Goal: Task Accomplishment & Management: Manage account settings

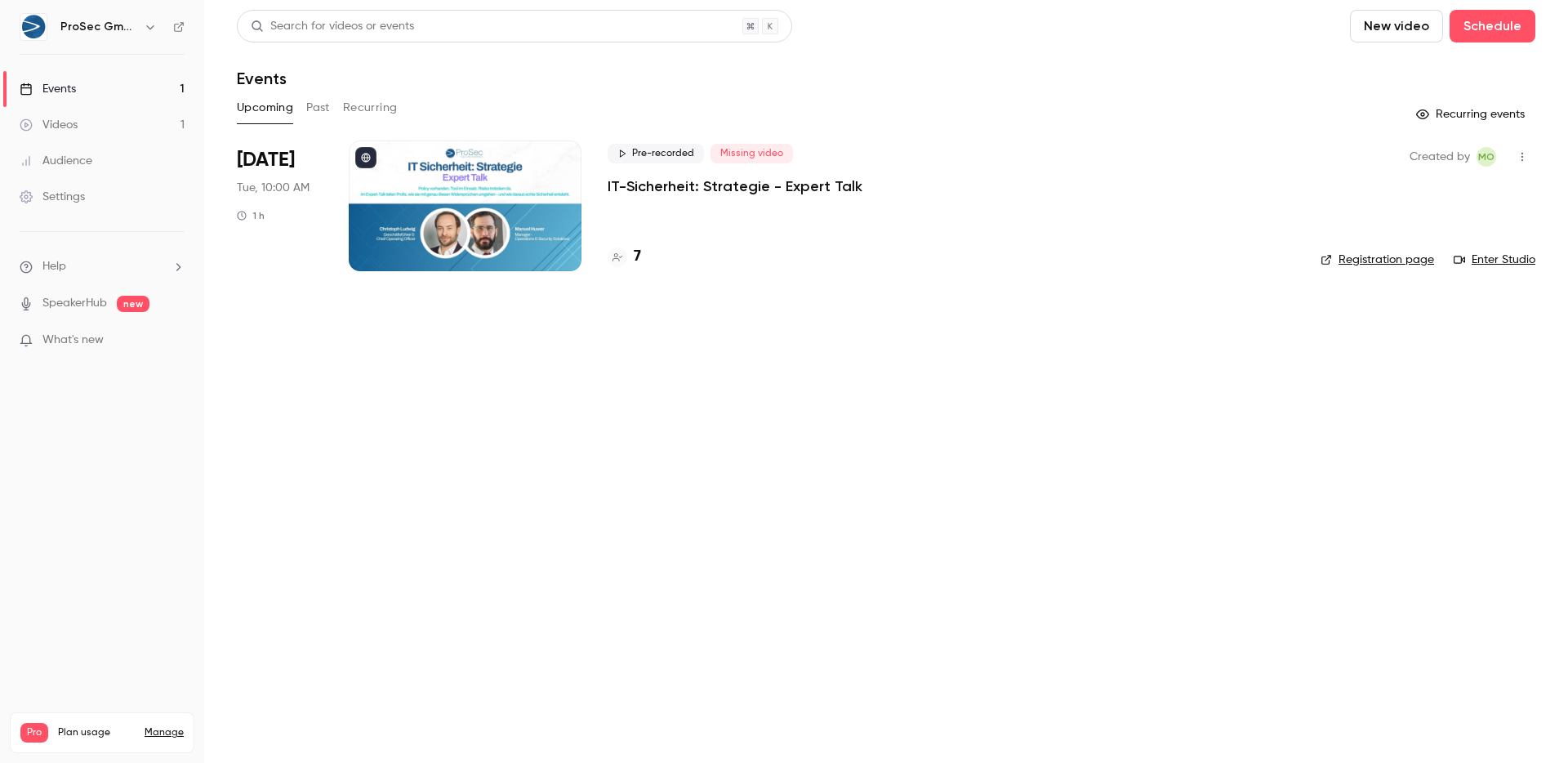
click at [737, 191] on p "IT-Sicherheit: Strategie - Expert Talk" at bounding box center [735, 186] width 255 height 20
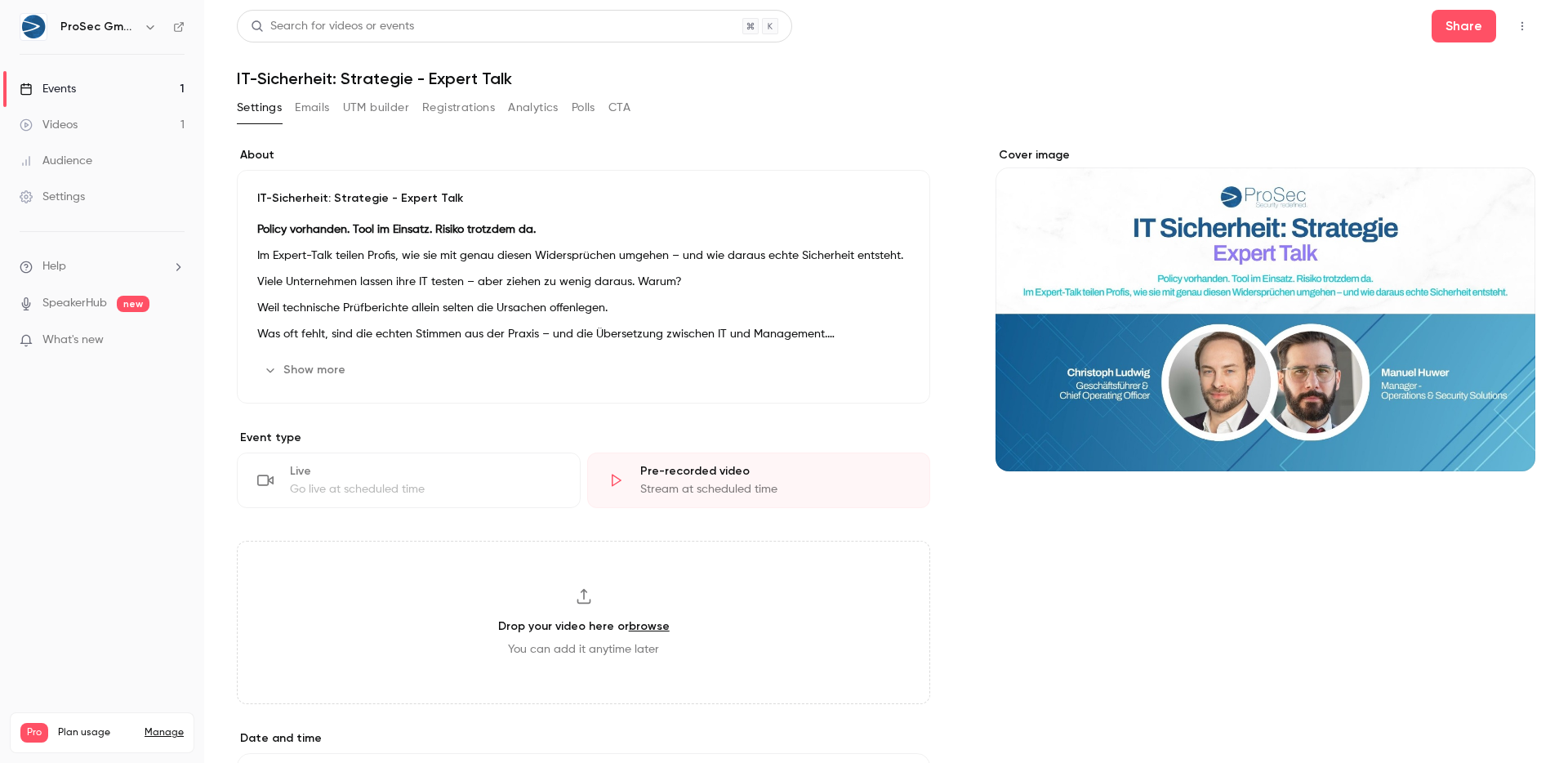
click at [49, 104] on link "Events 1" at bounding box center [102, 89] width 204 height 36
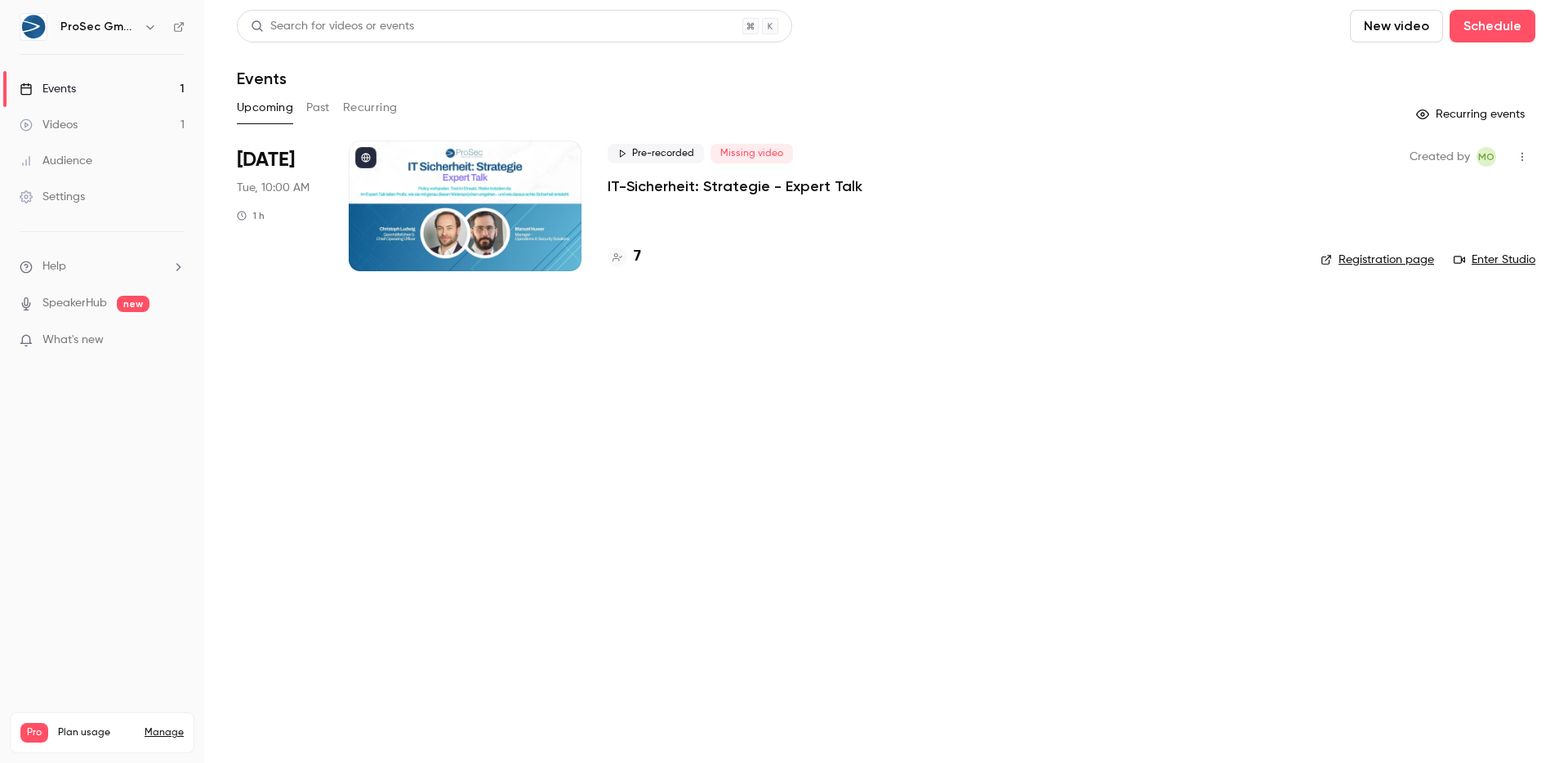
click at [681, 191] on p "IT-Sicherheit: Strategie - Expert Talk" at bounding box center [735, 186] width 255 height 20
click at [56, 130] on div "Videos" at bounding box center [49, 125] width 58 height 17
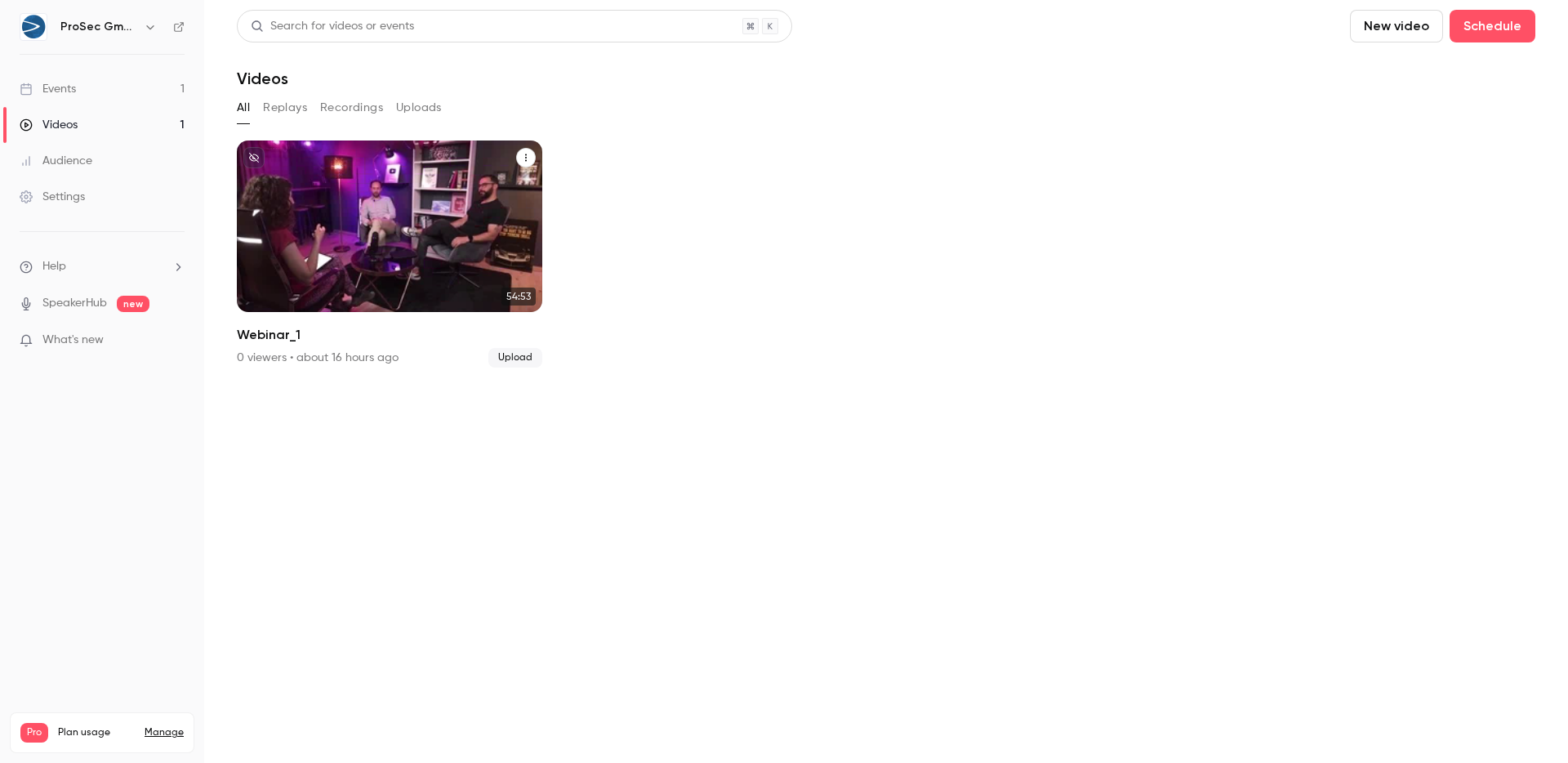
click at [477, 233] on div "ProSec GmbH Sep 2 Webinar_1" at bounding box center [390, 226] width 306 height 171
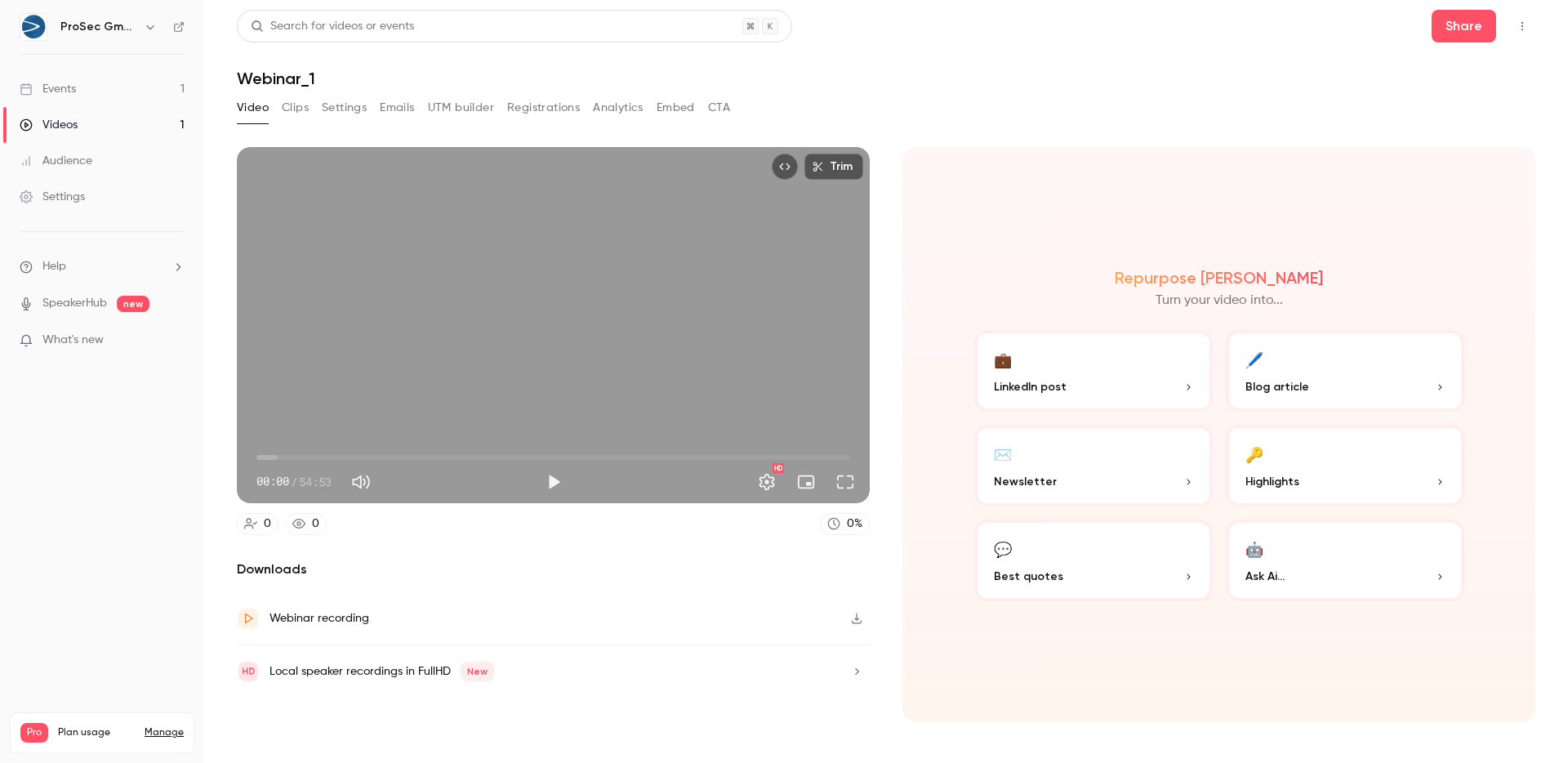
click at [301, 111] on button "Clips" at bounding box center [295, 108] width 27 height 27
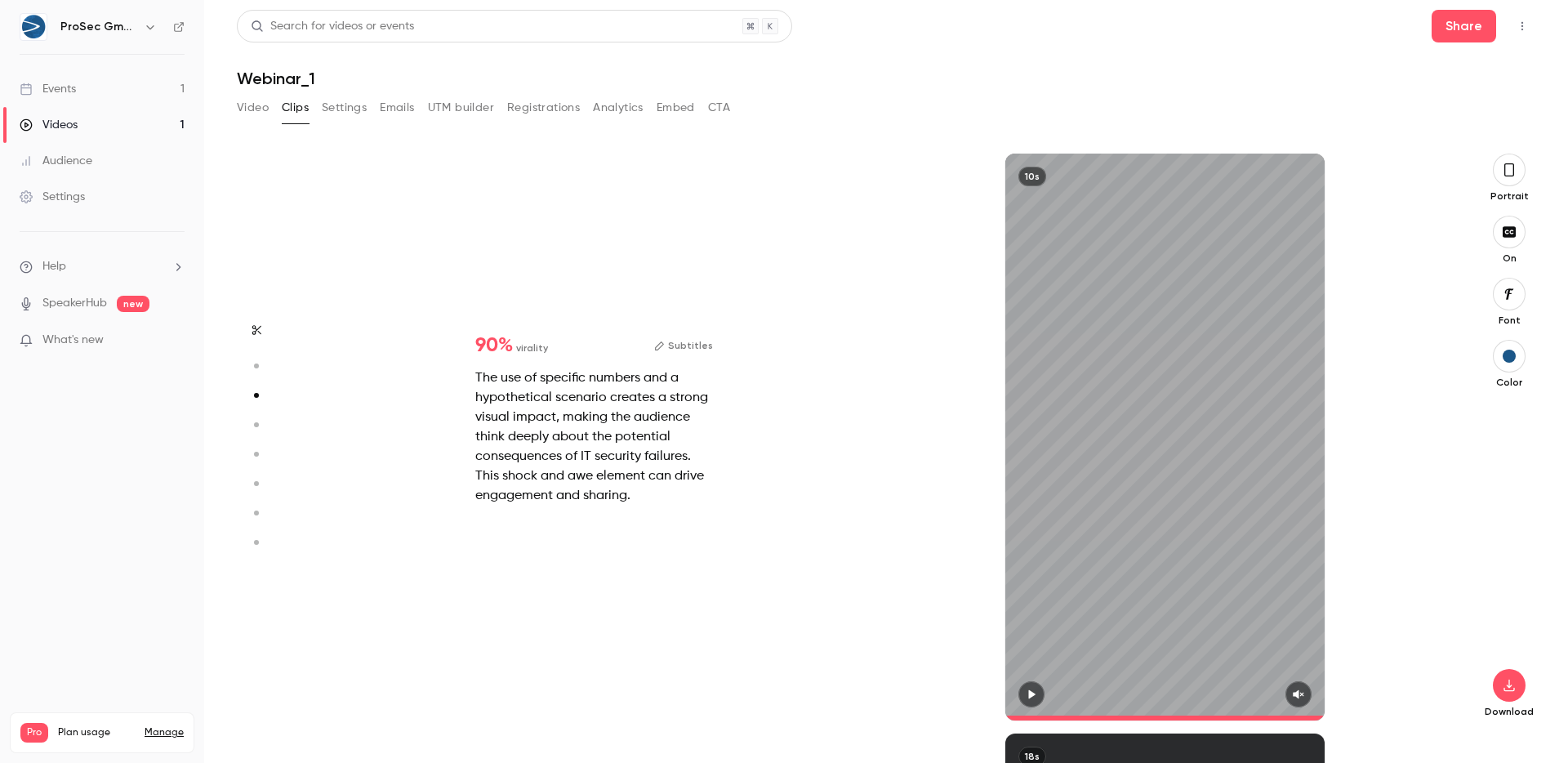
scroll to position [580, 0]
type input "****"
click at [249, 99] on button "Video" at bounding box center [253, 108] width 31 height 27
click at [249, 100] on button "Video" at bounding box center [253, 108] width 31 height 27
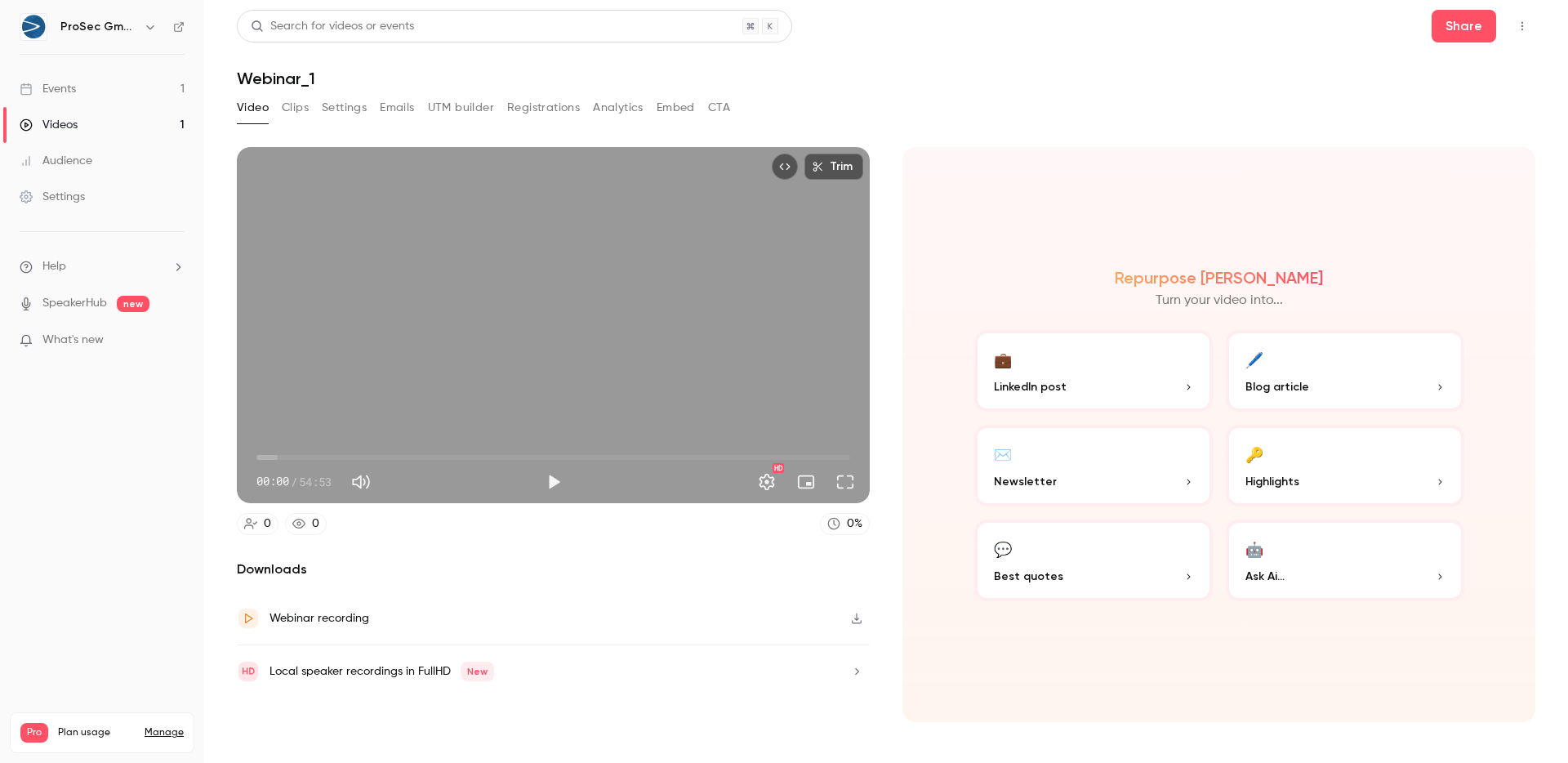
click at [850, 617] on icon "button" at bounding box center [857, 618] width 13 height 12
click at [51, 302] on link "SpeakerHub" at bounding box center [75, 303] width 65 height 17
click at [760, 480] on button "Settings" at bounding box center [767, 481] width 32 height 32
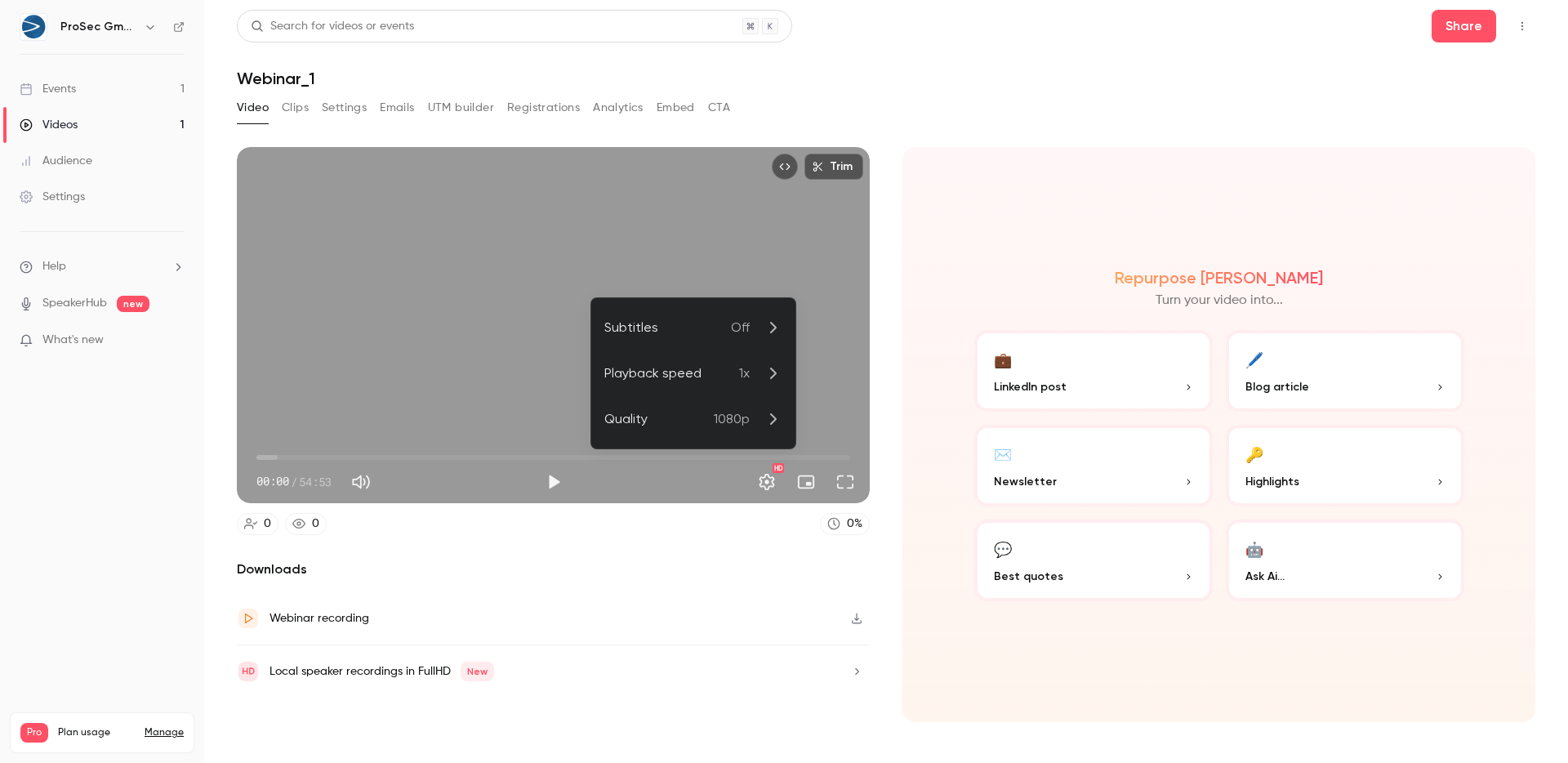
click at [746, 312] on li "Subtitles Off" at bounding box center [694, 327] width 204 height 46
click at [639, 352] on div "Subtitles" at bounding box center [706, 346] width 152 height 20
click at [264, 108] on div at bounding box center [784, 381] width 1568 height 763
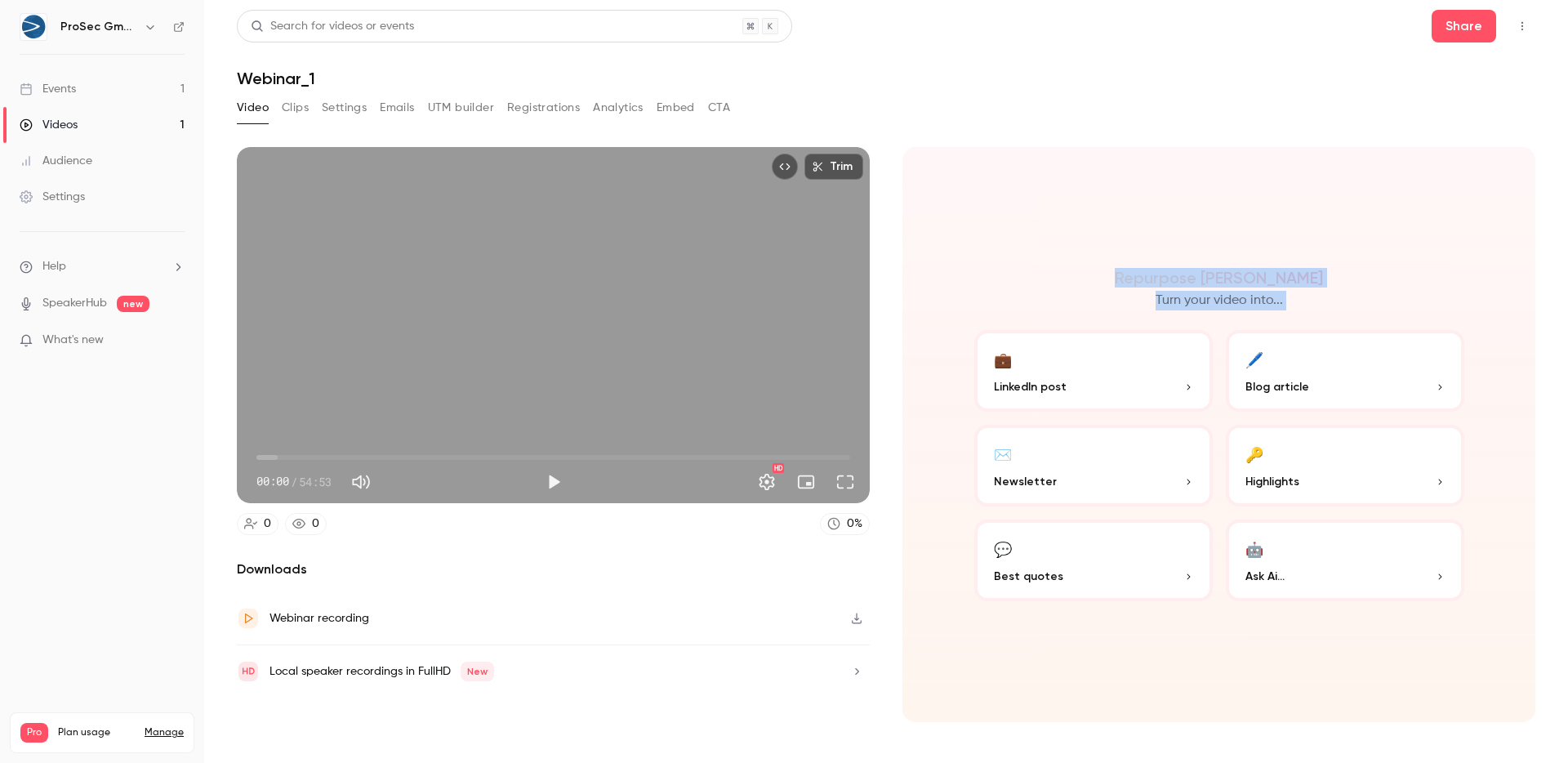
drag, startPoint x: 1185, startPoint y: 263, endPoint x: 1156, endPoint y: 321, distance: 64.8
click at [1156, 321] on div "Repurpose Ai Turn your video into... 💼 LinkedIn post 🖊️ Blog article ✉️ Newslet…" at bounding box center [1219, 434] width 633 height 575
click at [895, 152] on section "Trim 00:00 00:00 / 54:53 HD 0 0 0 % Downloads Webinar recording Local speaker r…" at bounding box center [886, 434] width 1299 height 575
click at [283, 104] on button "Clips" at bounding box center [295, 108] width 27 height 27
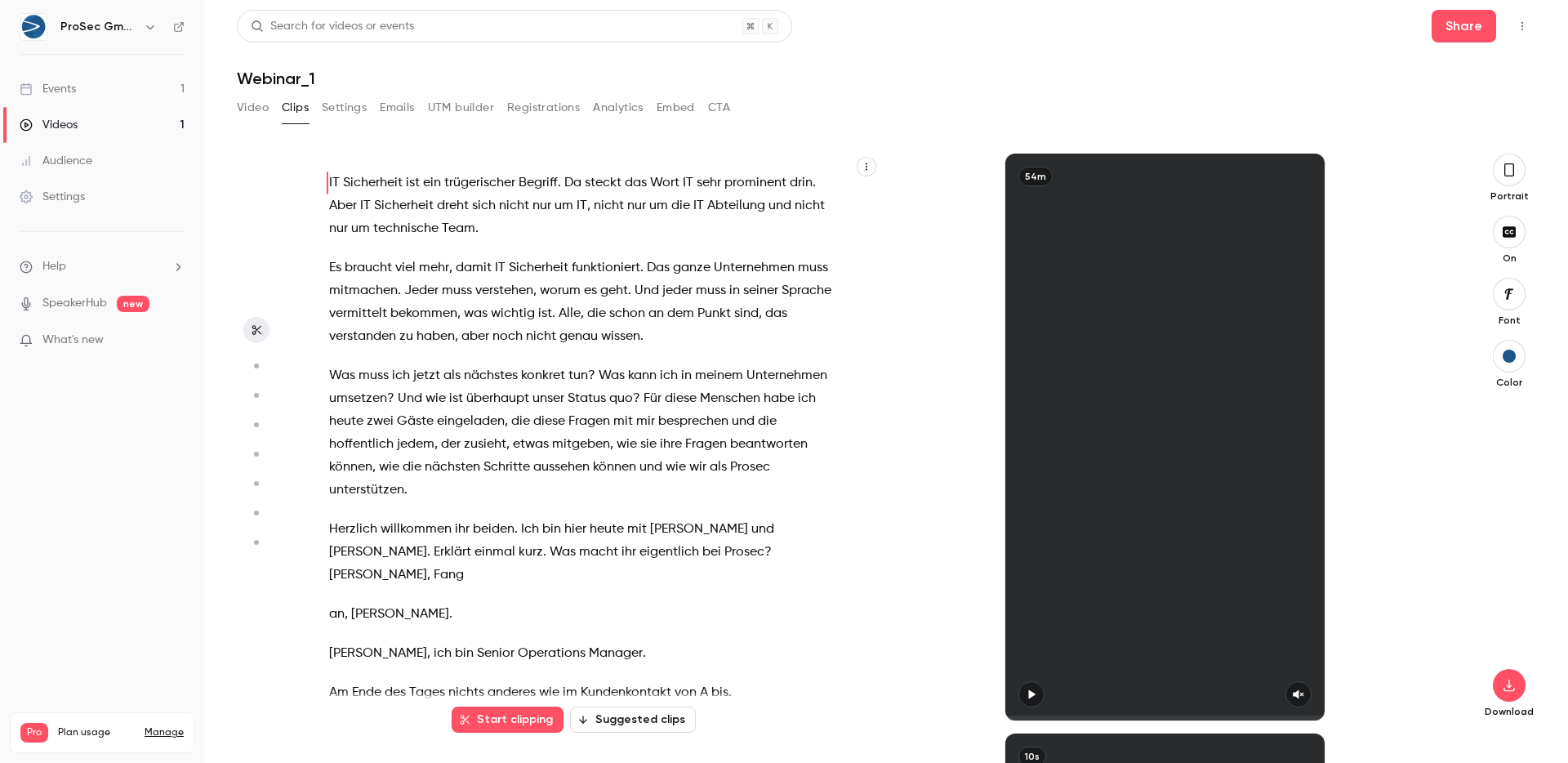
click at [340, 108] on button "Settings" at bounding box center [344, 108] width 45 height 27
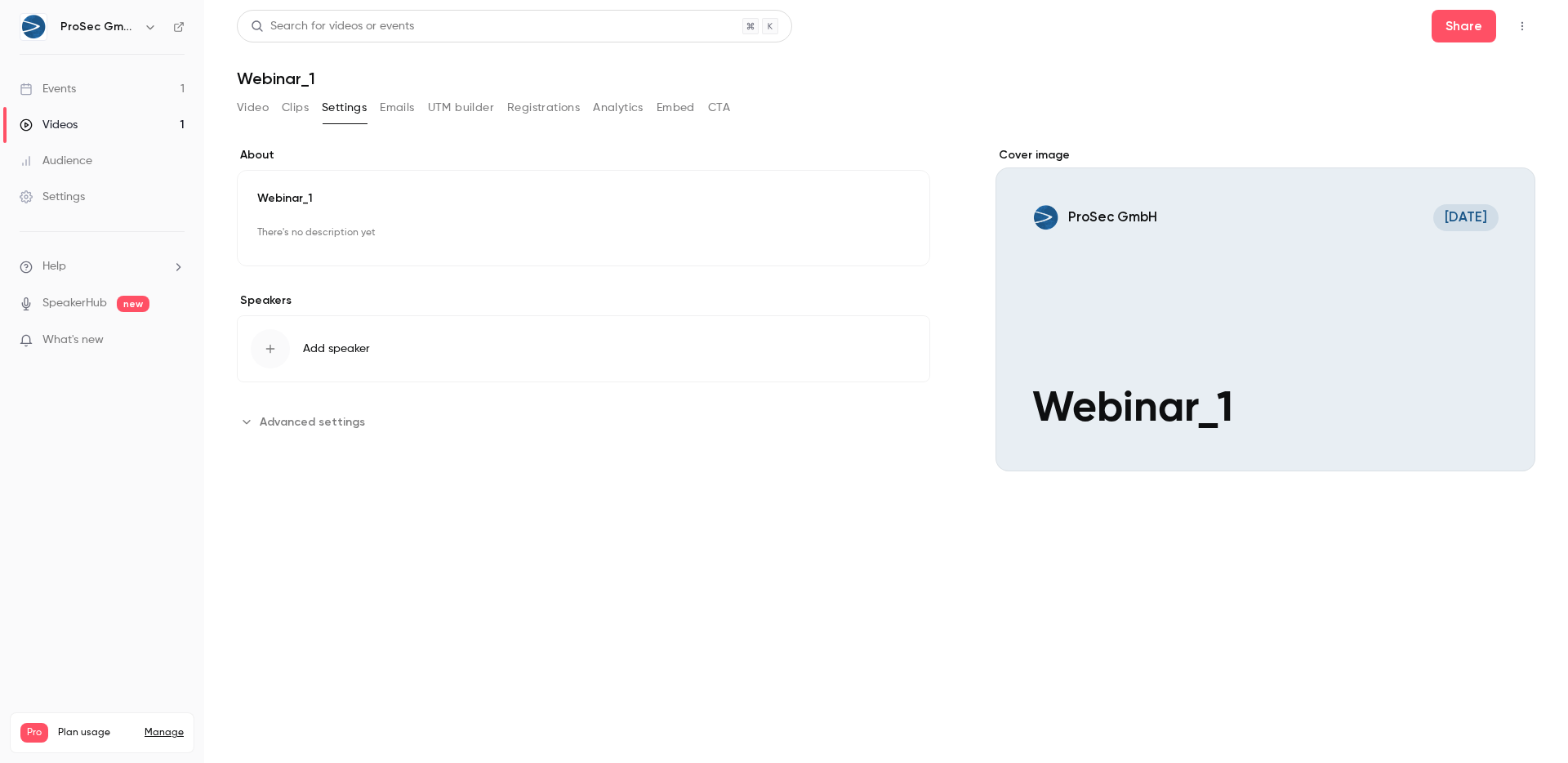
click at [283, 427] on span "Advanced settings" at bounding box center [312, 422] width 105 height 17
click at [607, 497] on input "**********" at bounding box center [646, 501] width 540 height 39
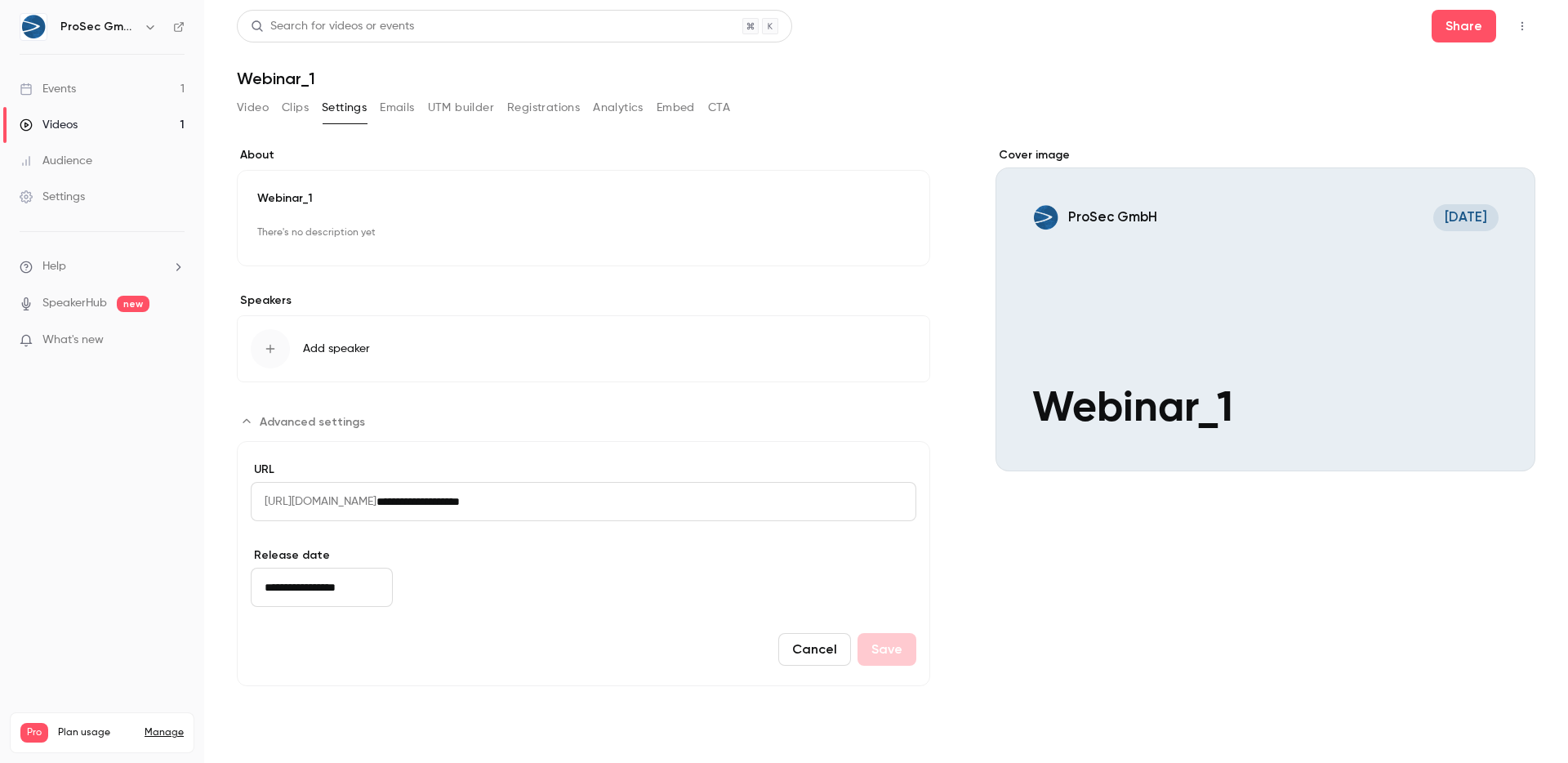
click at [607, 497] on input "**********" at bounding box center [646, 501] width 540 height 39
click at [617, 495] on input "**********" at bounding box center [646, 501] width 540 height 39
click at [670, 494] on input "**********" at bounding box center [646, 501] width 540 height 39
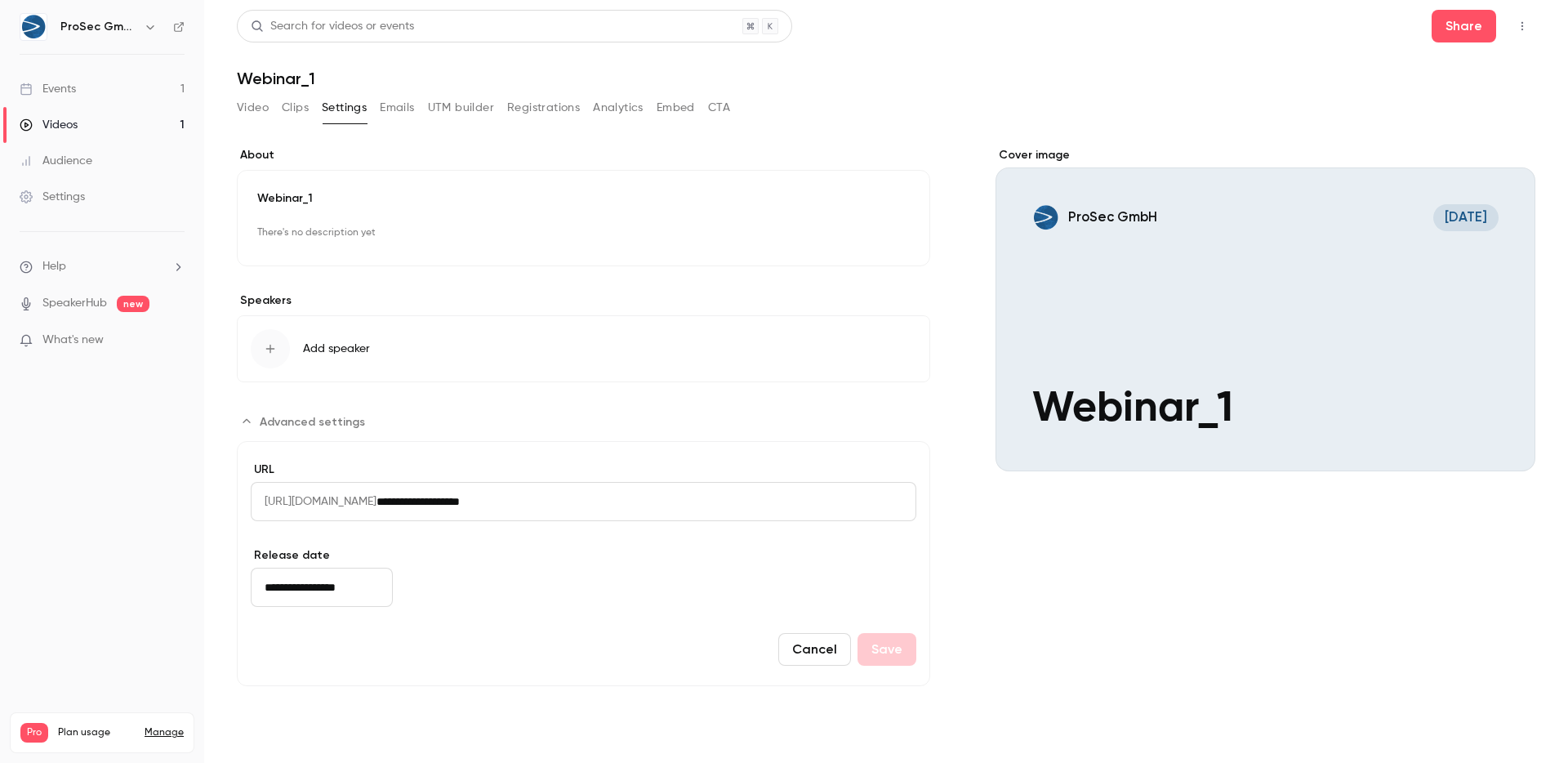
click at [124, 95] on link "Events 1" at bounding box center [102, 89] width 204 height 36
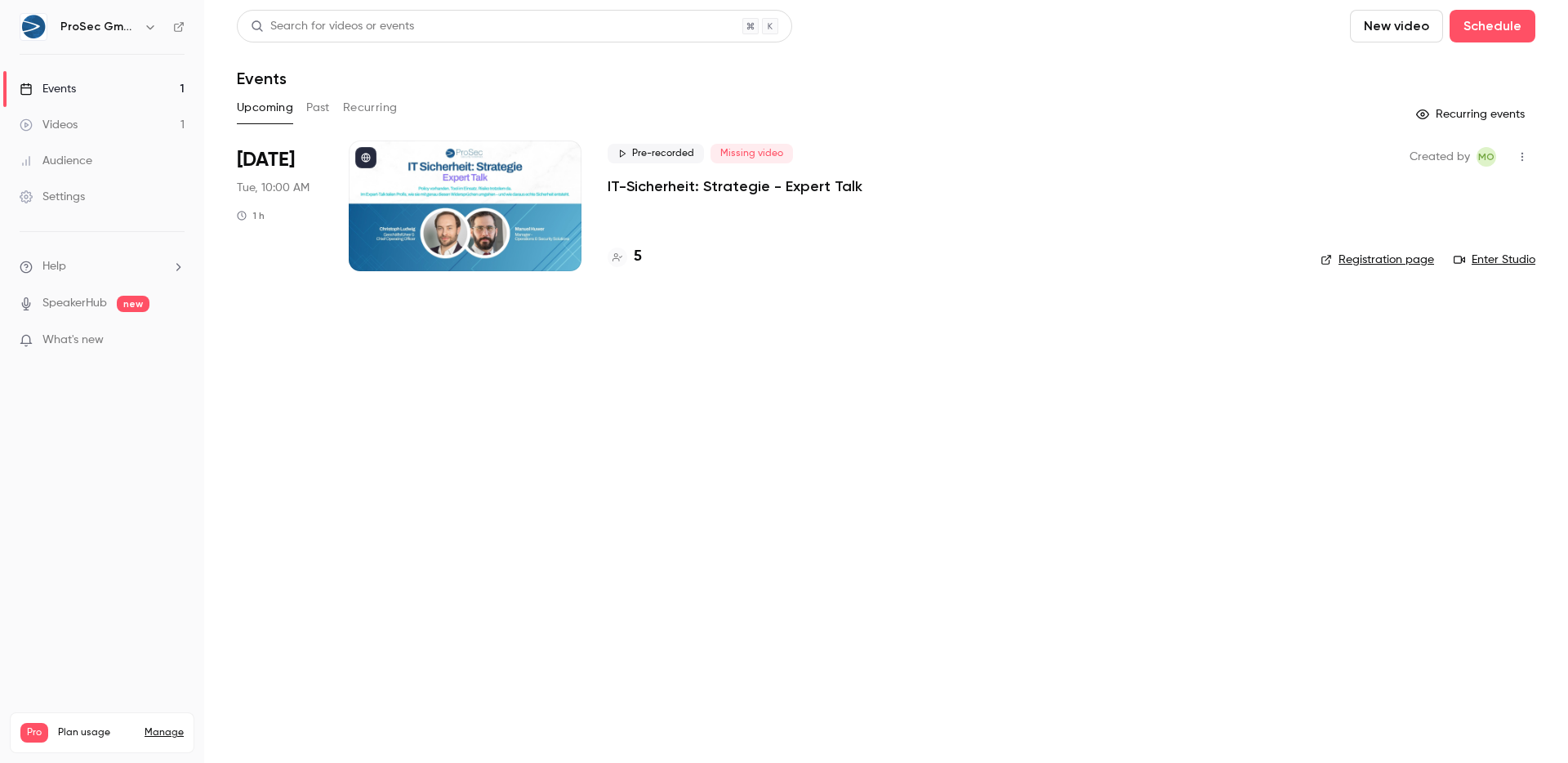
click at [808, 236] on div "Pre-recorded Missing video IT-Sicherheit: Strategie - Expert Talk 5" at bounding box center [951, 206] width 687 height 131
click at [785, 181] on p "IT-Sicherheit: Strategie - Expert Talk" at bounding box center [735, 186] width 255 height 20
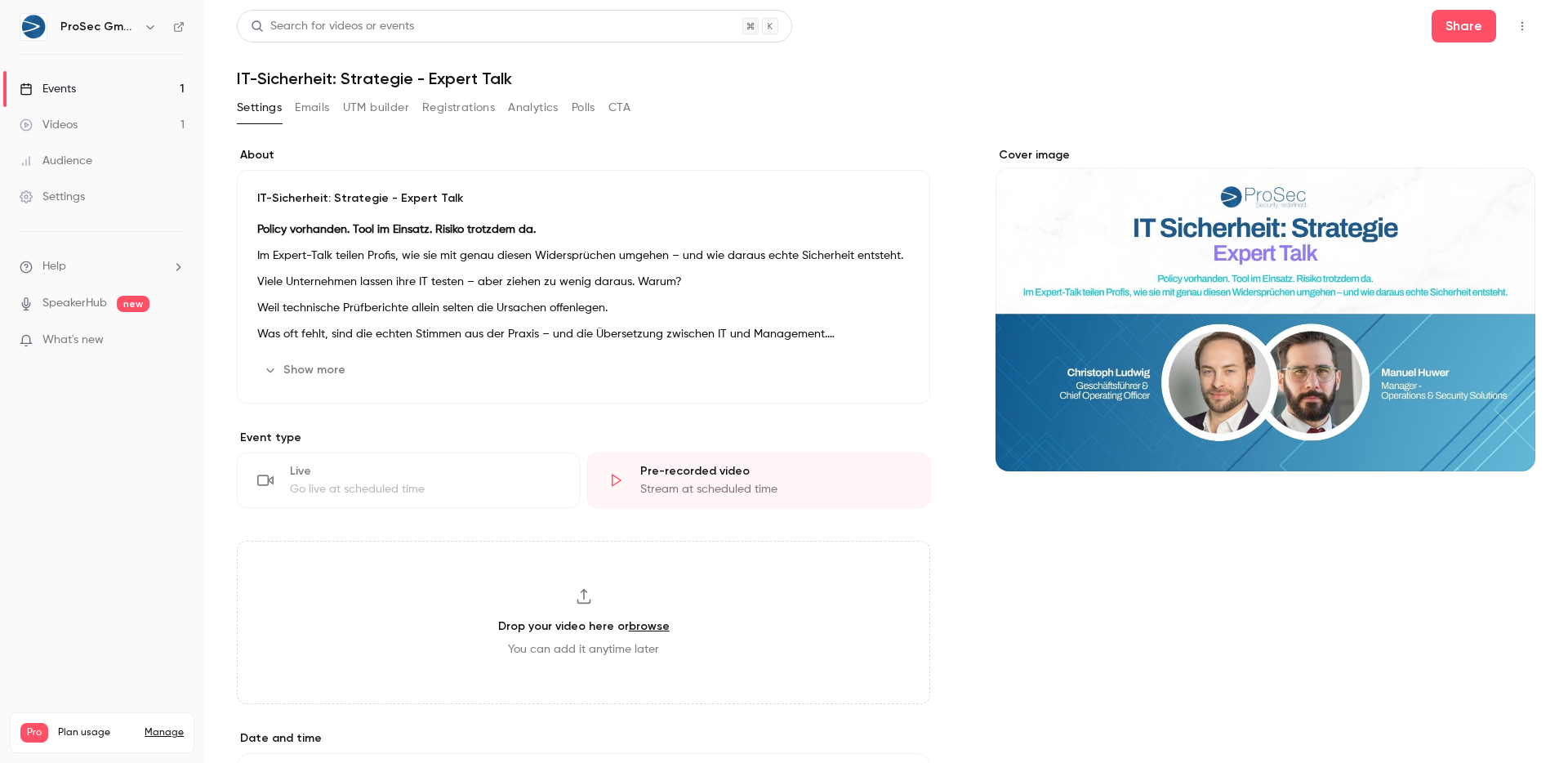
click at [334, 112] on div "Settings Emails UTM builder Registrations Analytics Polls CTA" at bounding box center [433, 108] width 394 height 27
click at [461, 114] on button "Registrations" at bounding box center [459, 108] width 73 height 27
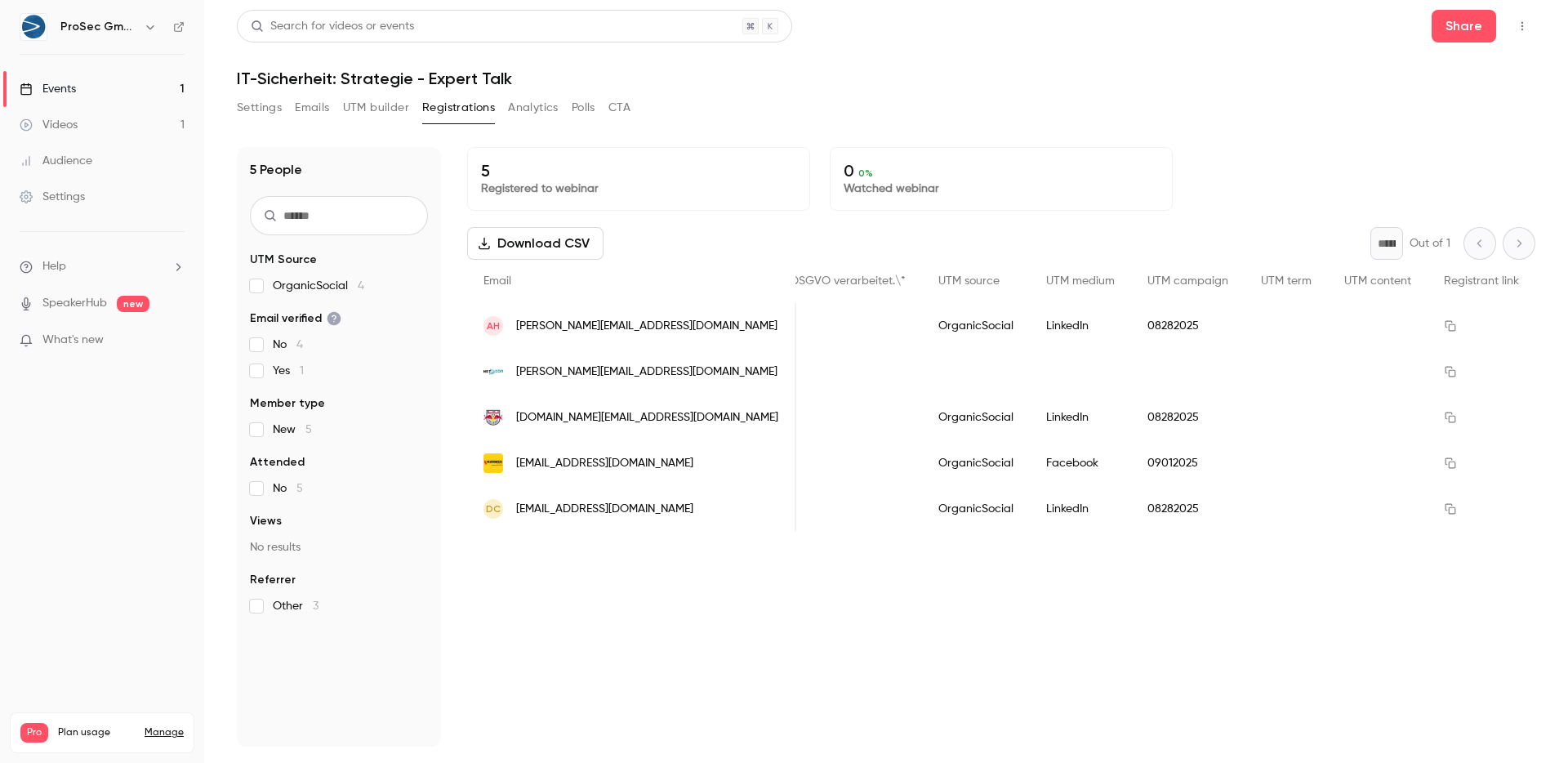
scroll to position [0, 2689]
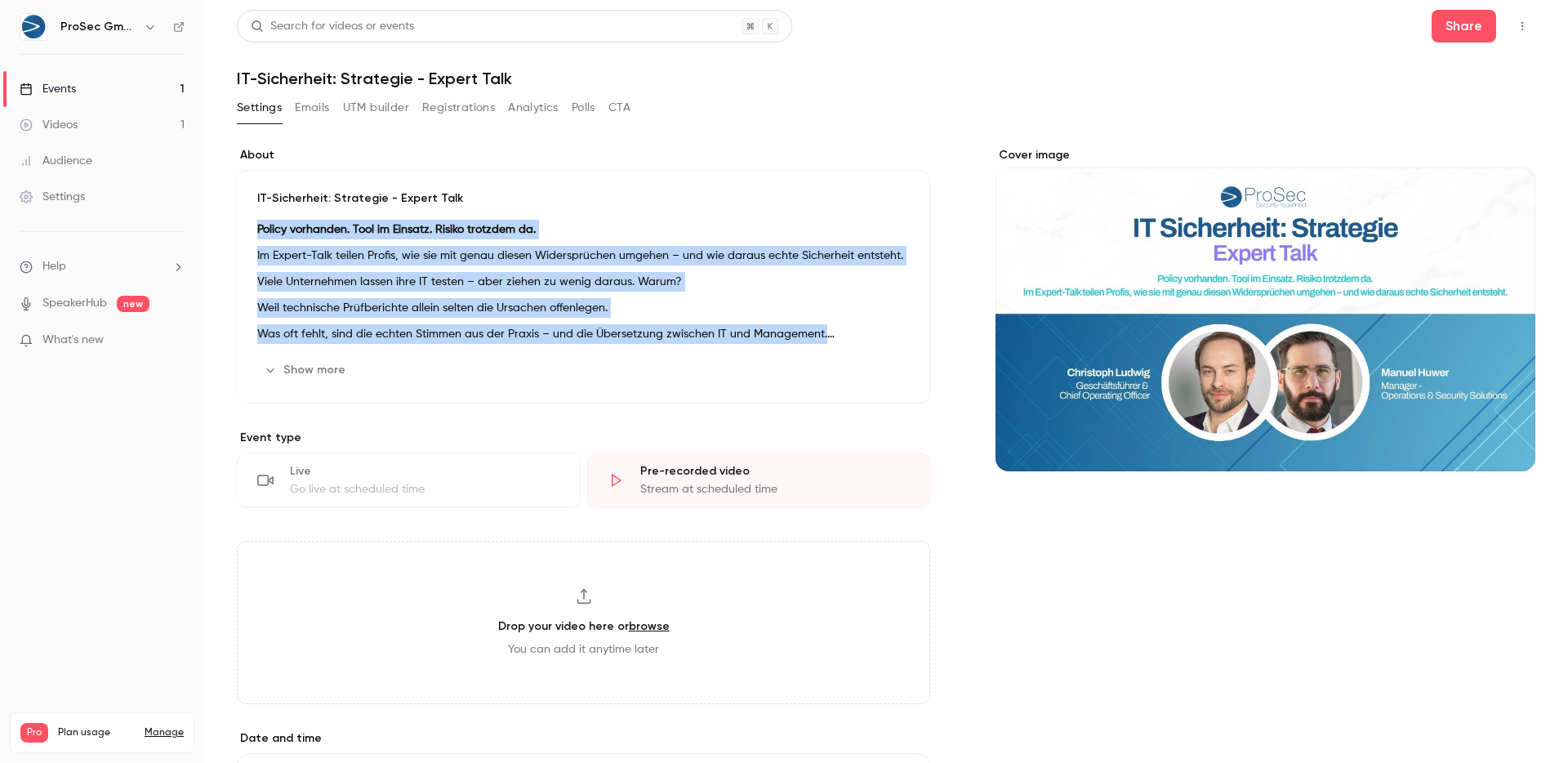
drag, startPoint x: 564, startPoint y: 225, endPoint x: 854, endPoint y: 357, distance: 318.6
click at [854, 357] on div "IT-Sicherheit: Strategie - Expert Talk Policy vorhanden. Tool im Einsatz. Risik…" at bounding box center [583, 287] width 694 height 234
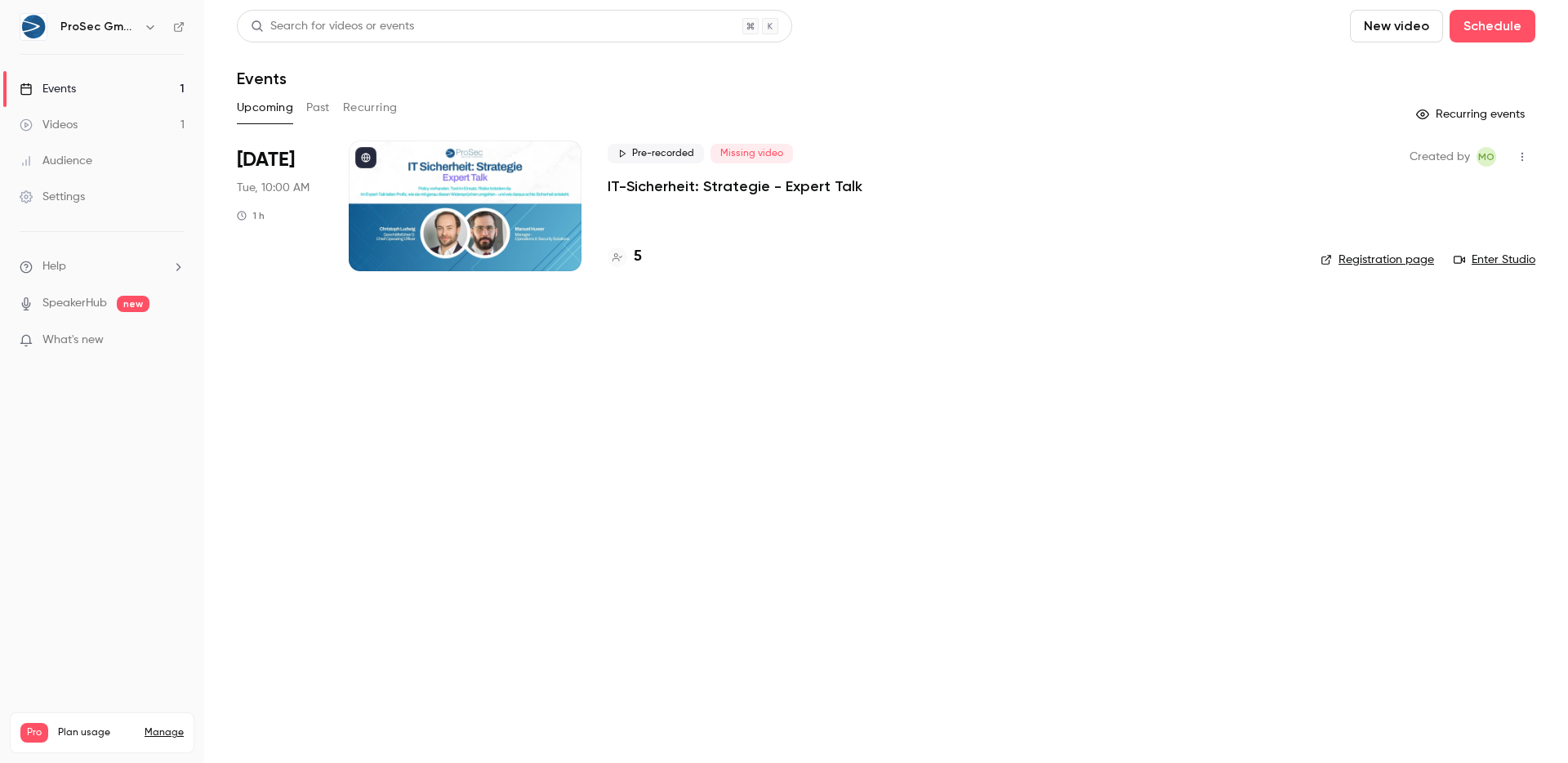
click at [70, 123] on div "Videos" at bounding box center [49, 125] width 58 height 17
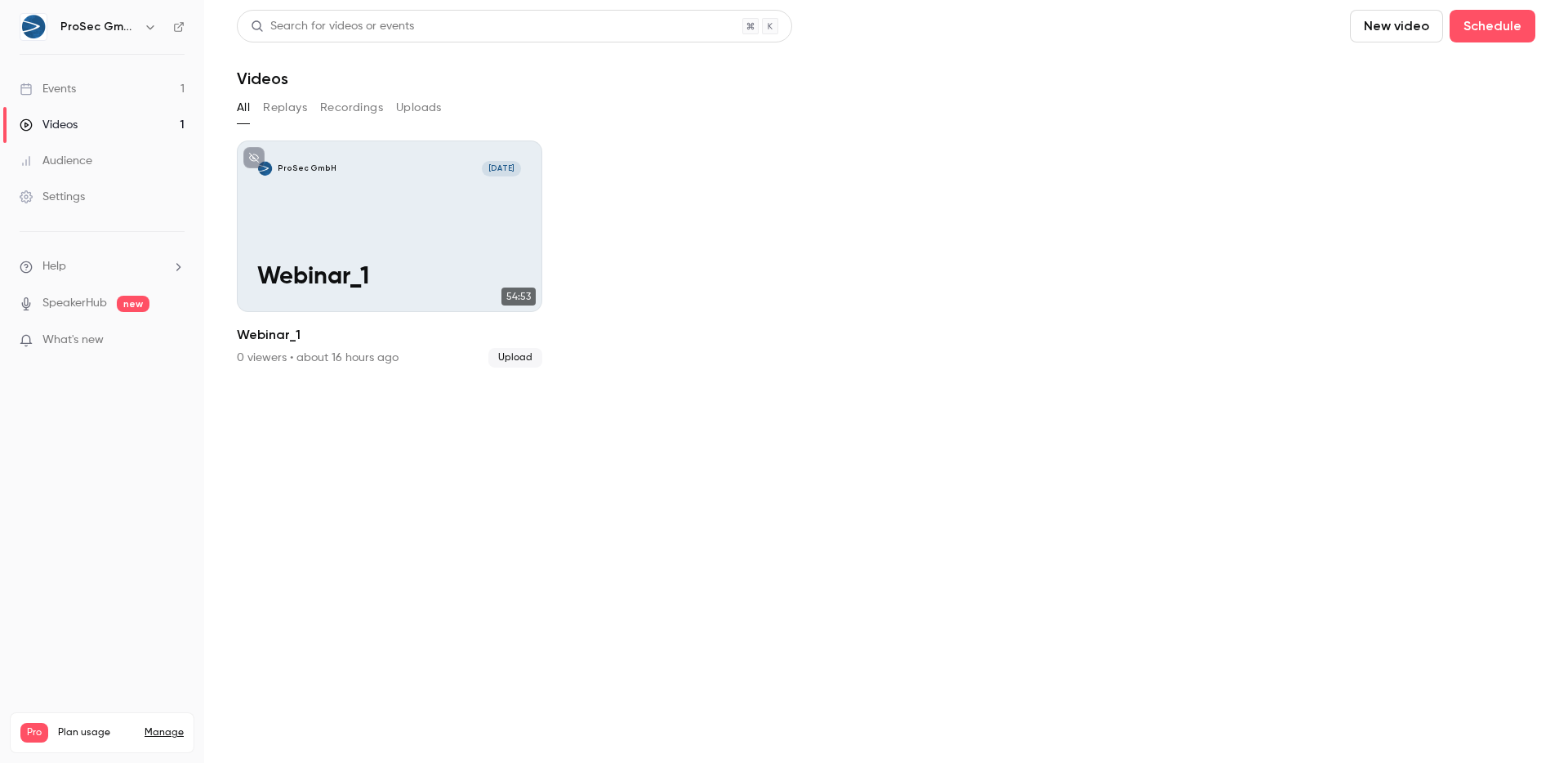
click at [80, 94] on link "Events 1" at bounding box center [102, 89] width 204 height 36
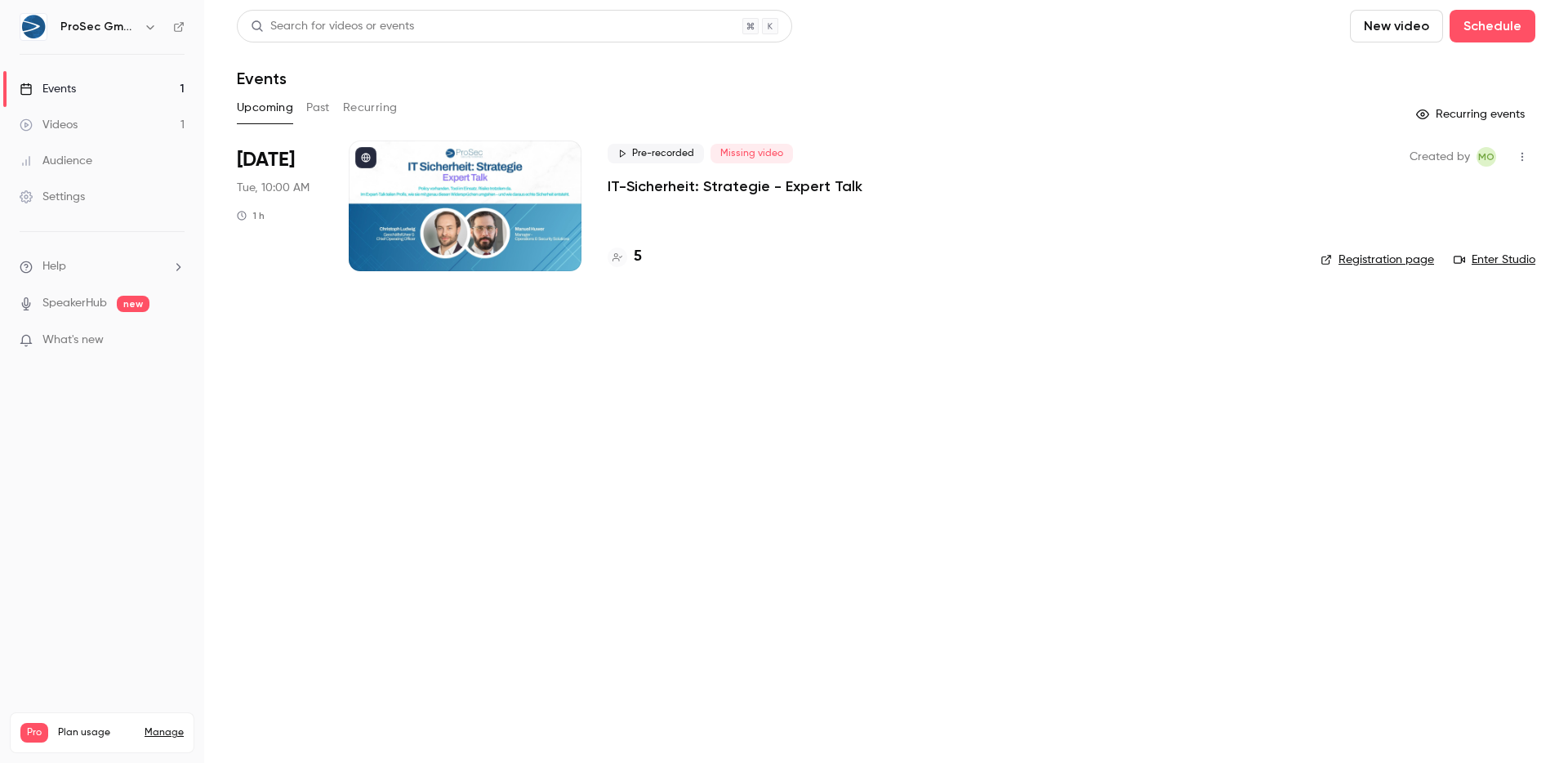
click at [725, 185] on p "IT-Sicherheit: Strategie - Expert Talk" at bounding box center [735, 186] width 255 height 20
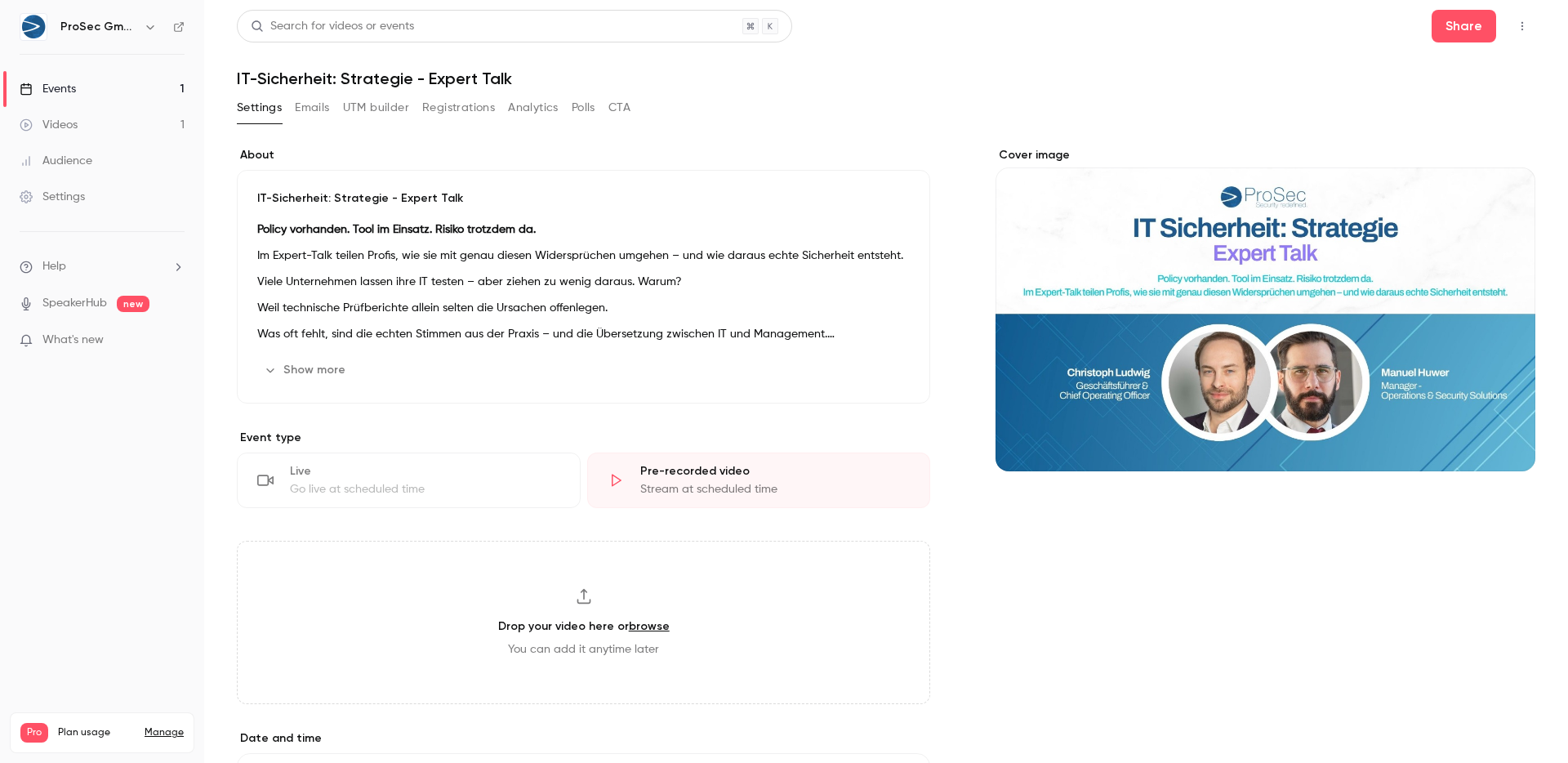
click at [300, 106] on button "Emails" at bounding box center [312, 108] width 34 height 27
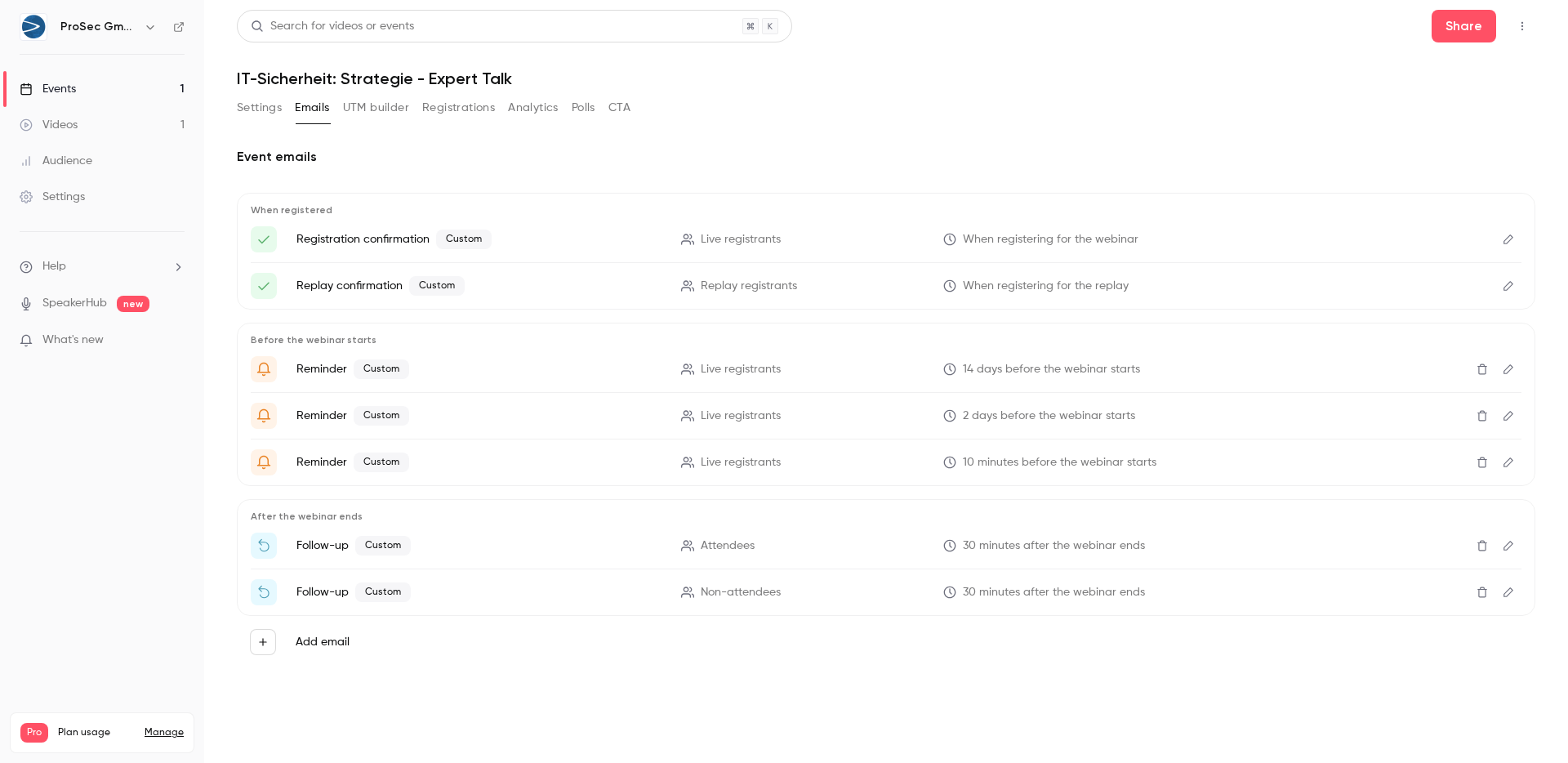
click at [1530, 28] on button "button" at bounding box center [1522, 27] width 27 height 27
click at [1416, 108] on div "Enter Studio" at bounding box center [1459, 110] width 129 height 17
click at [108, 137] on link "Videos 1" at bounding box center [102, 124] width 204 height 36
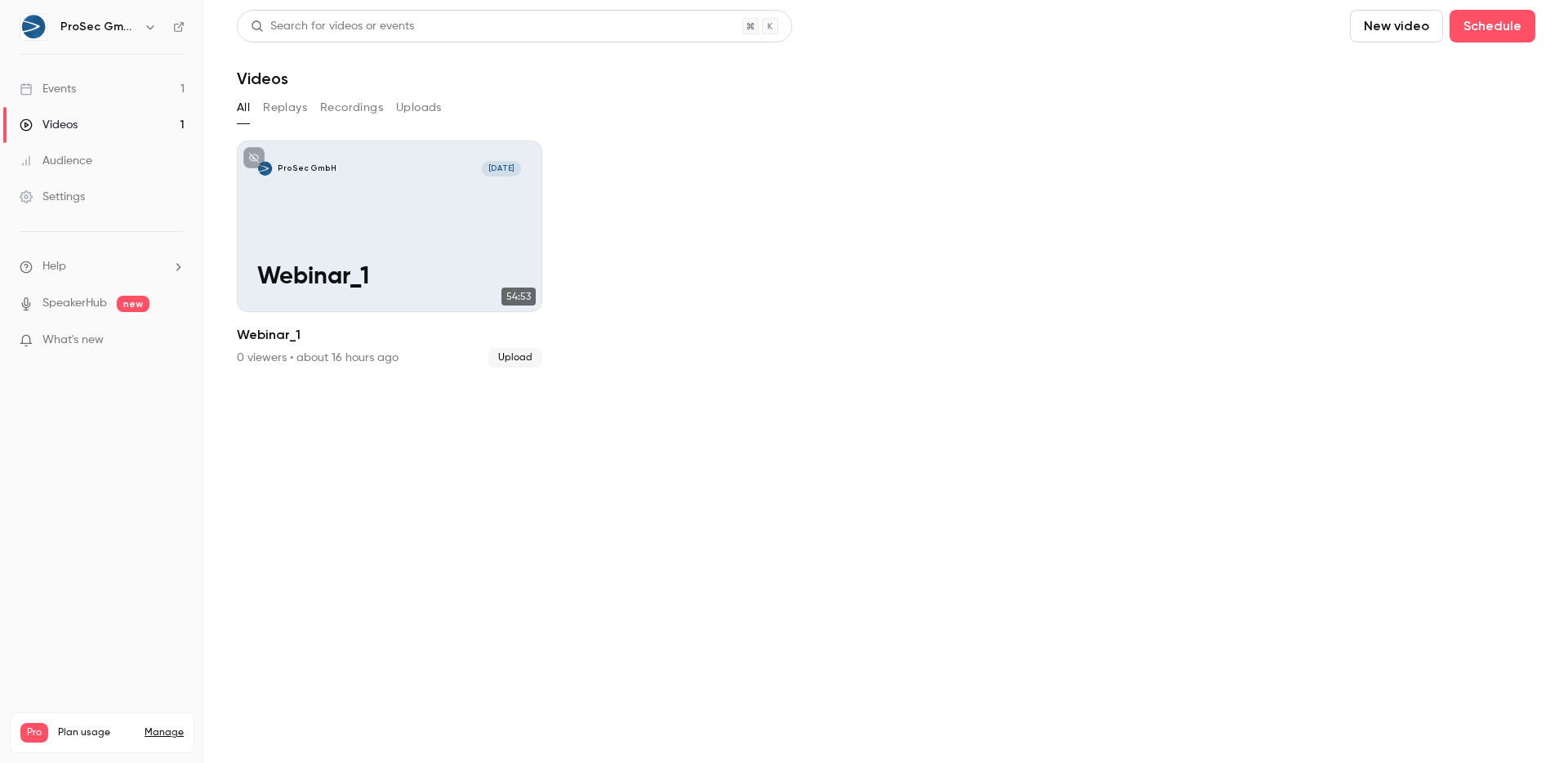
click at [79, 94] on link "Events 1" at bounding box center [102, 89] width 204 height 36
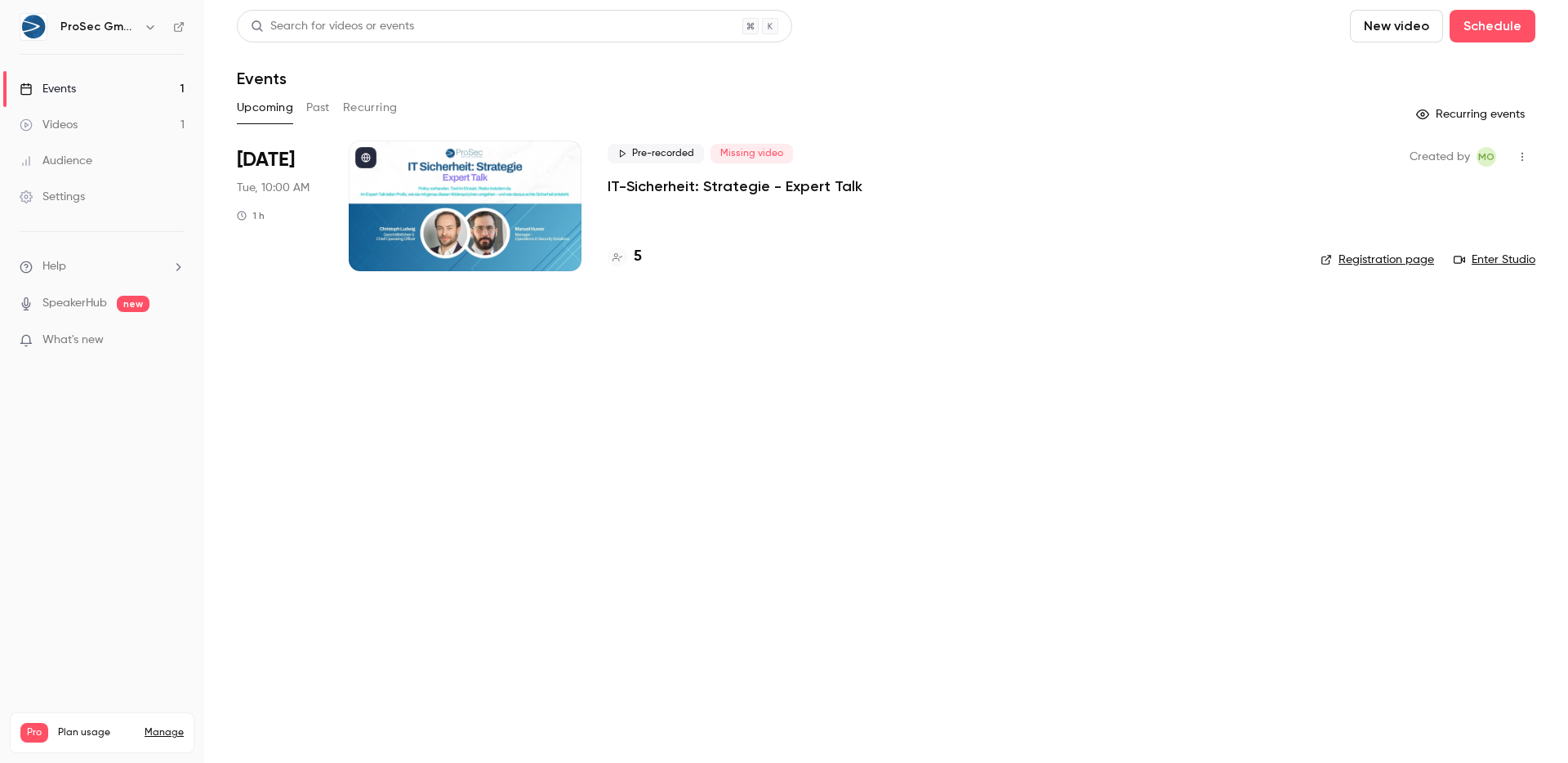
click at [753, 187] on p "IT-Sicherheit: Strategie - Expert Talk" at bounding box center [735, 186] width 255 height 20
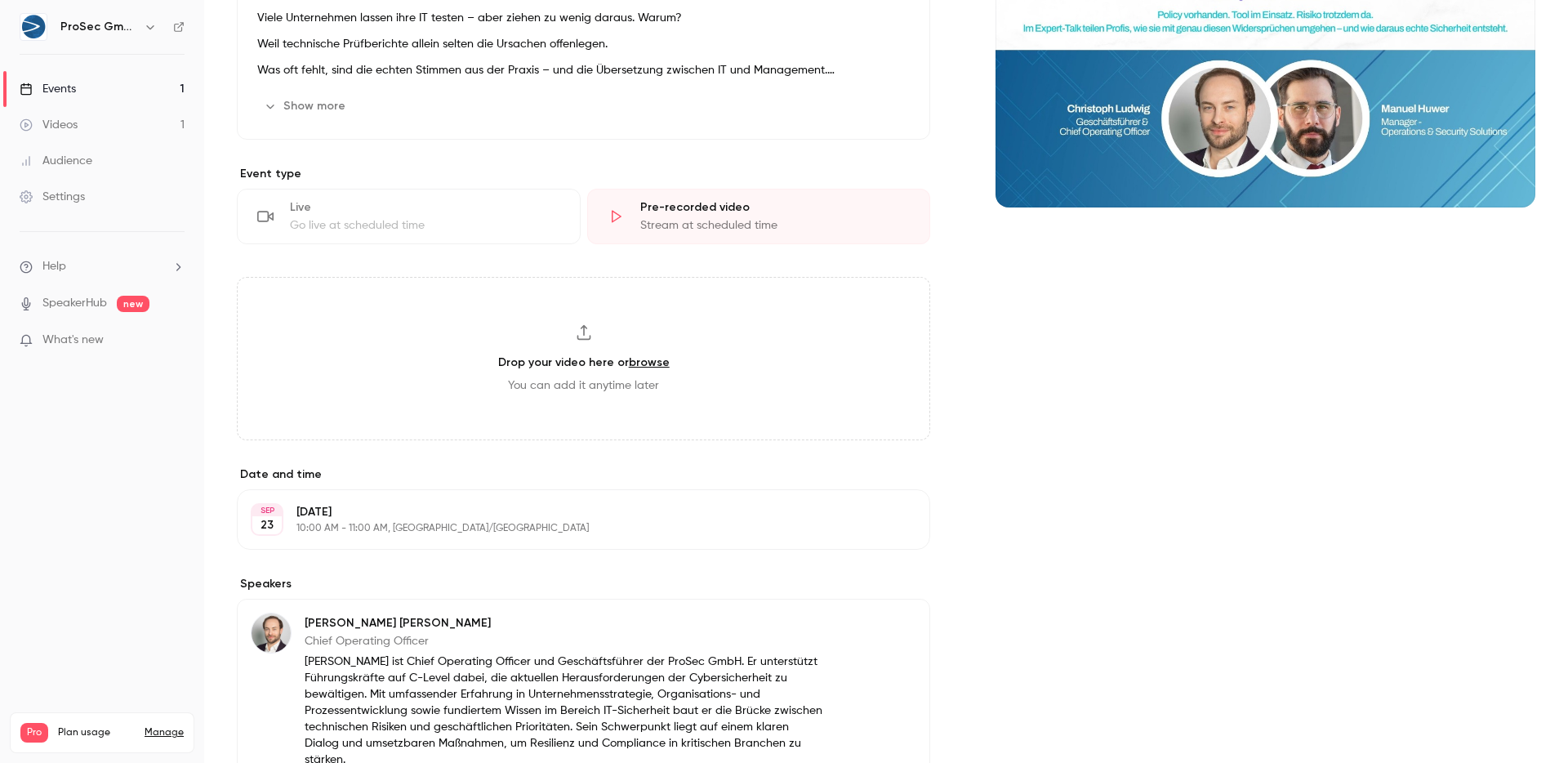
scroll to position [274, 0]
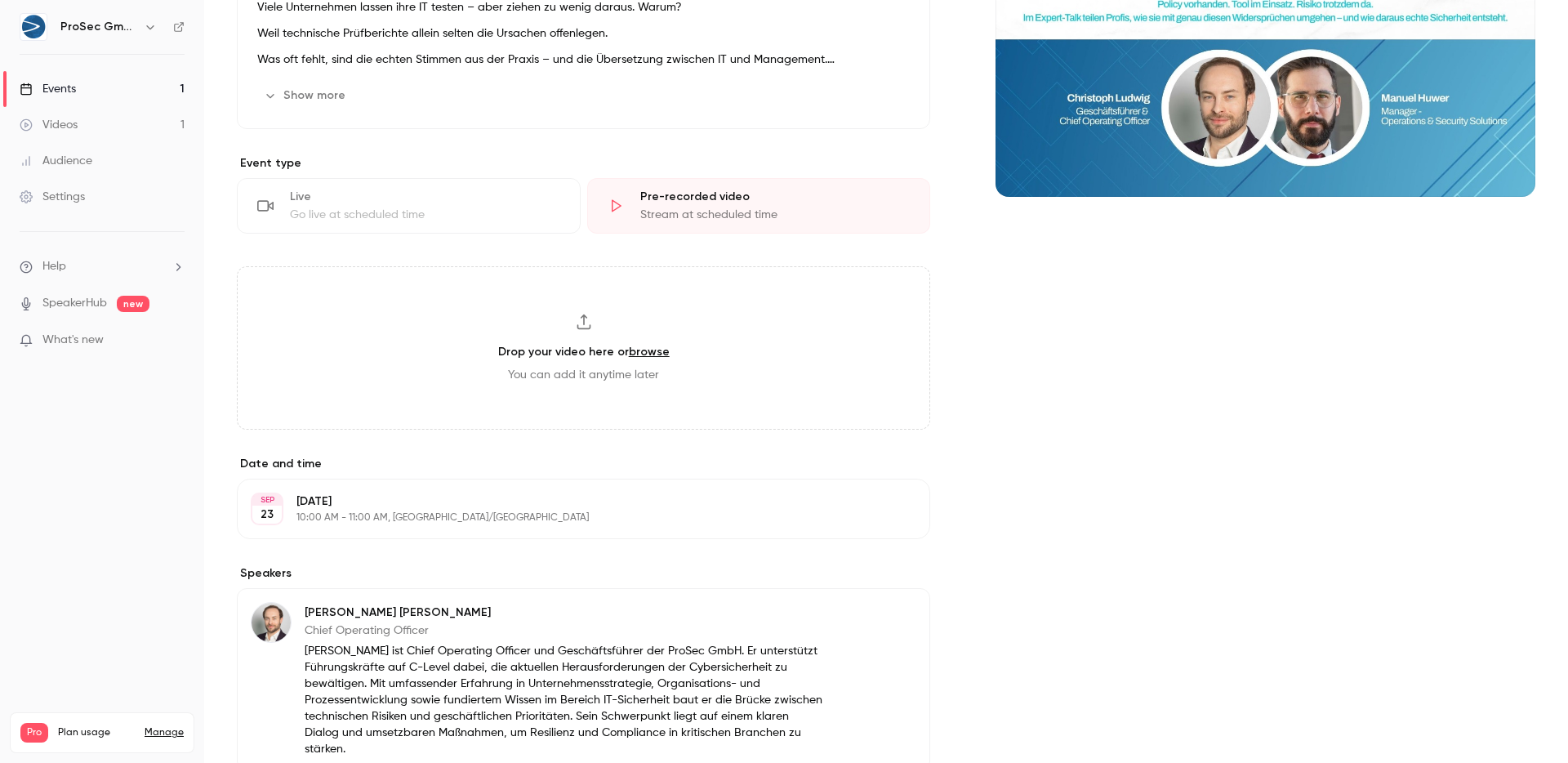
click at [474, 357] on div "Drop your video here or browse You can add it anytime later" at bounding box center [583, 347] width 694 height 163
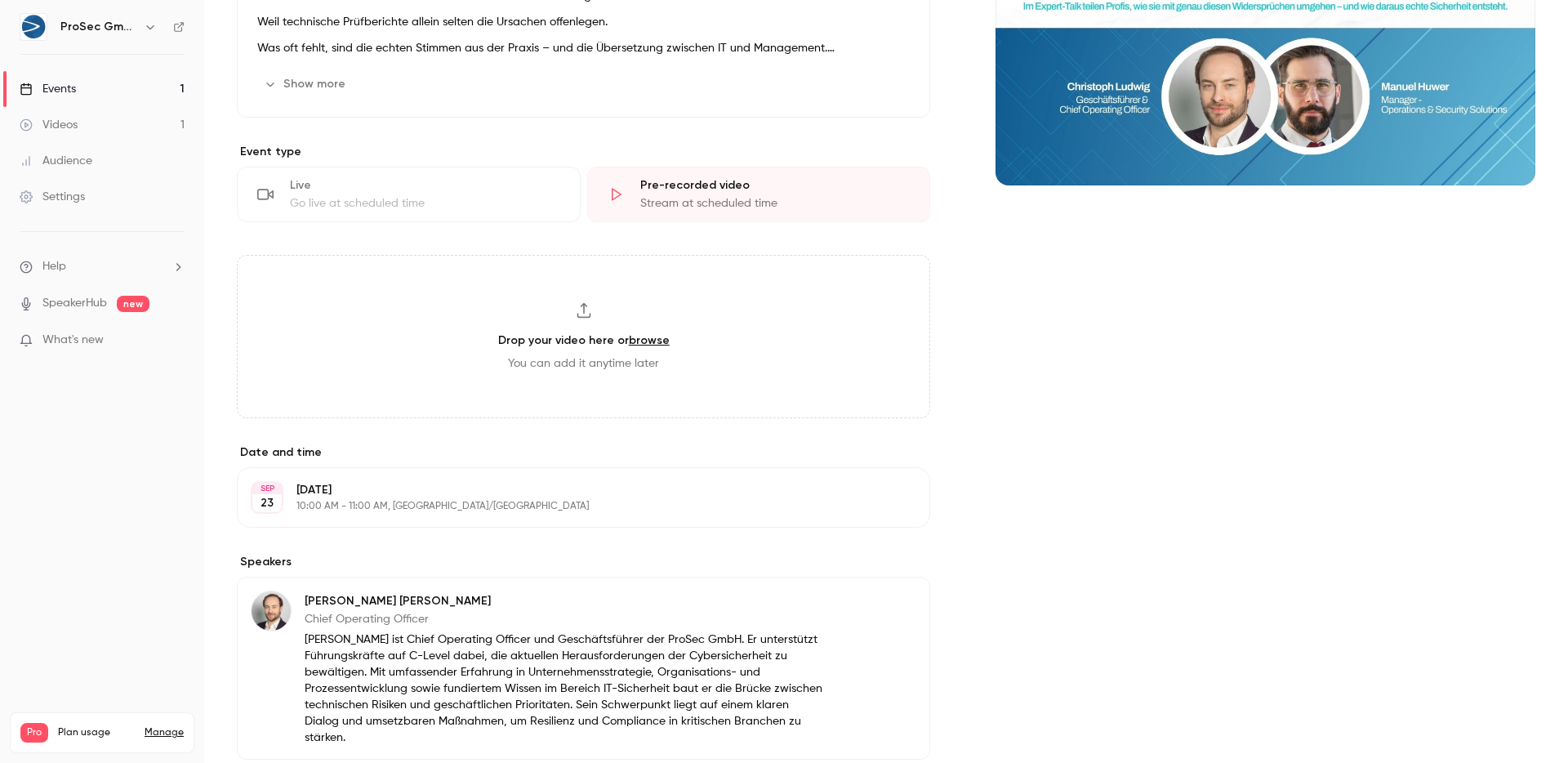
scroll to position [0, 0]
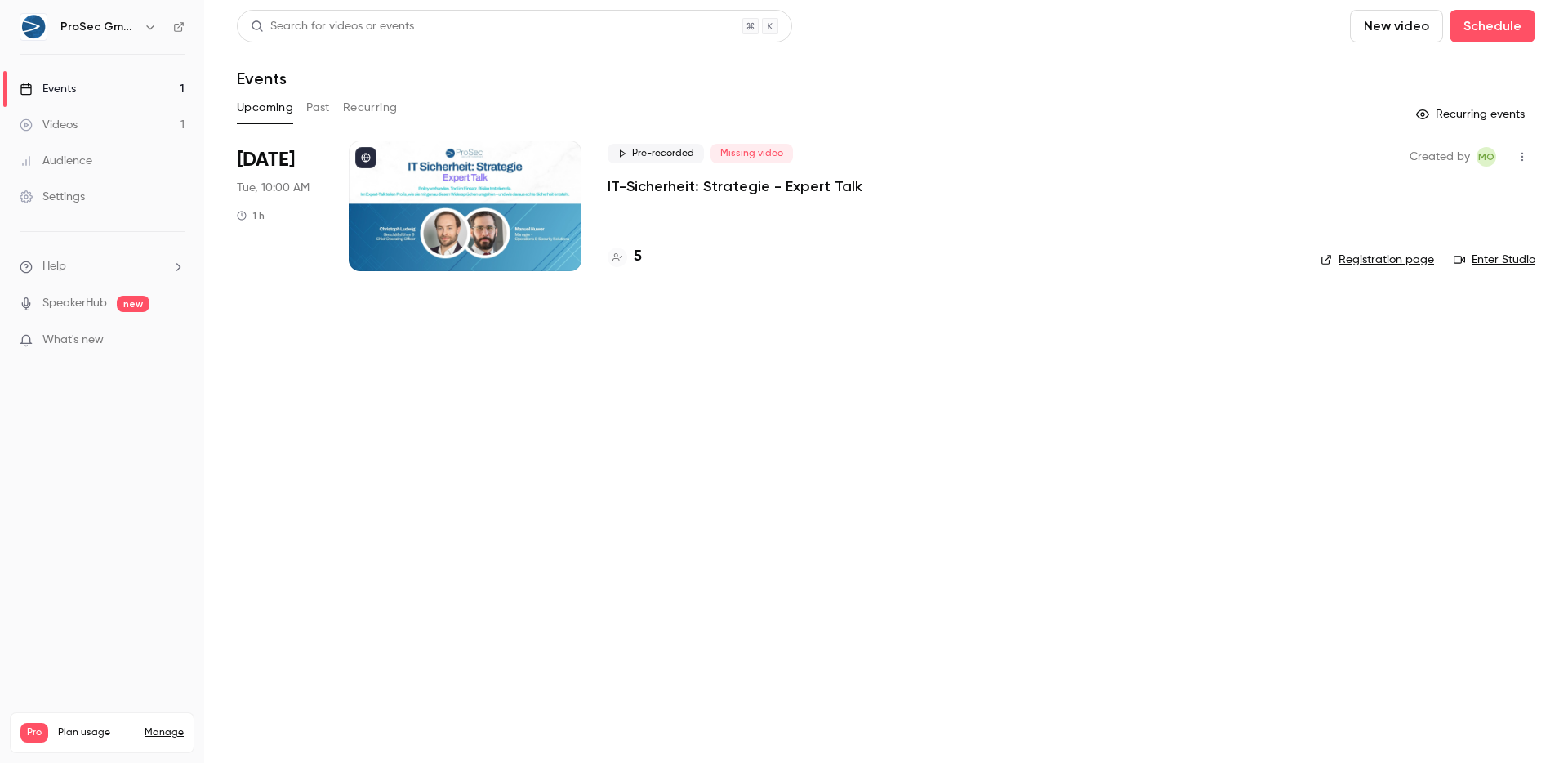
click at [739, 149] on span "Missing video" at bounding box center [752, 153] width 83 height 20
click at [79, 115] on link "Videos 1" at bounding box center [102, 124] width 204 height 36
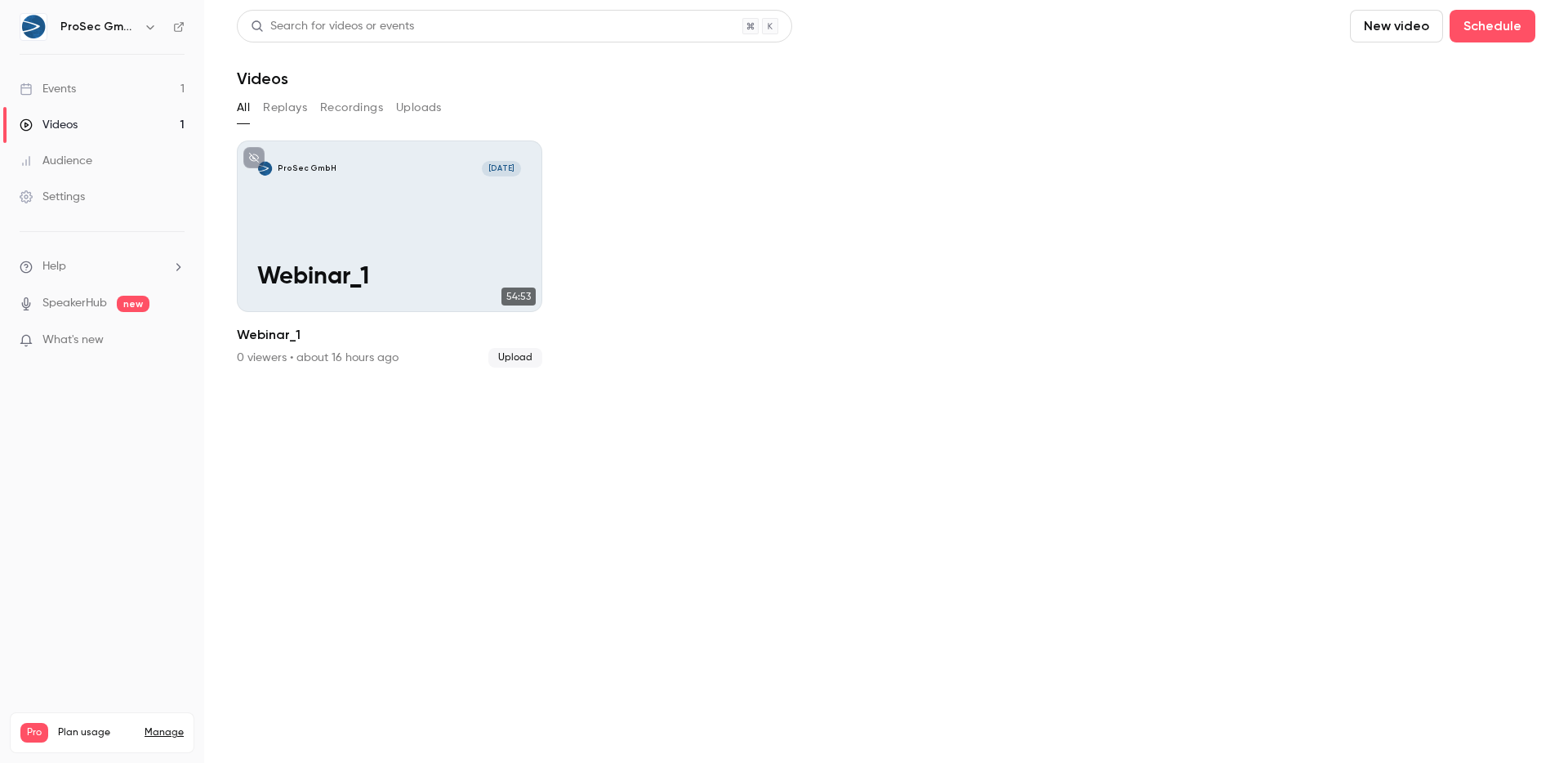
drag, startPoint x: 419, startPoint y: 245, endPoint x: 433, endPoint y: 2, distance: 243.4
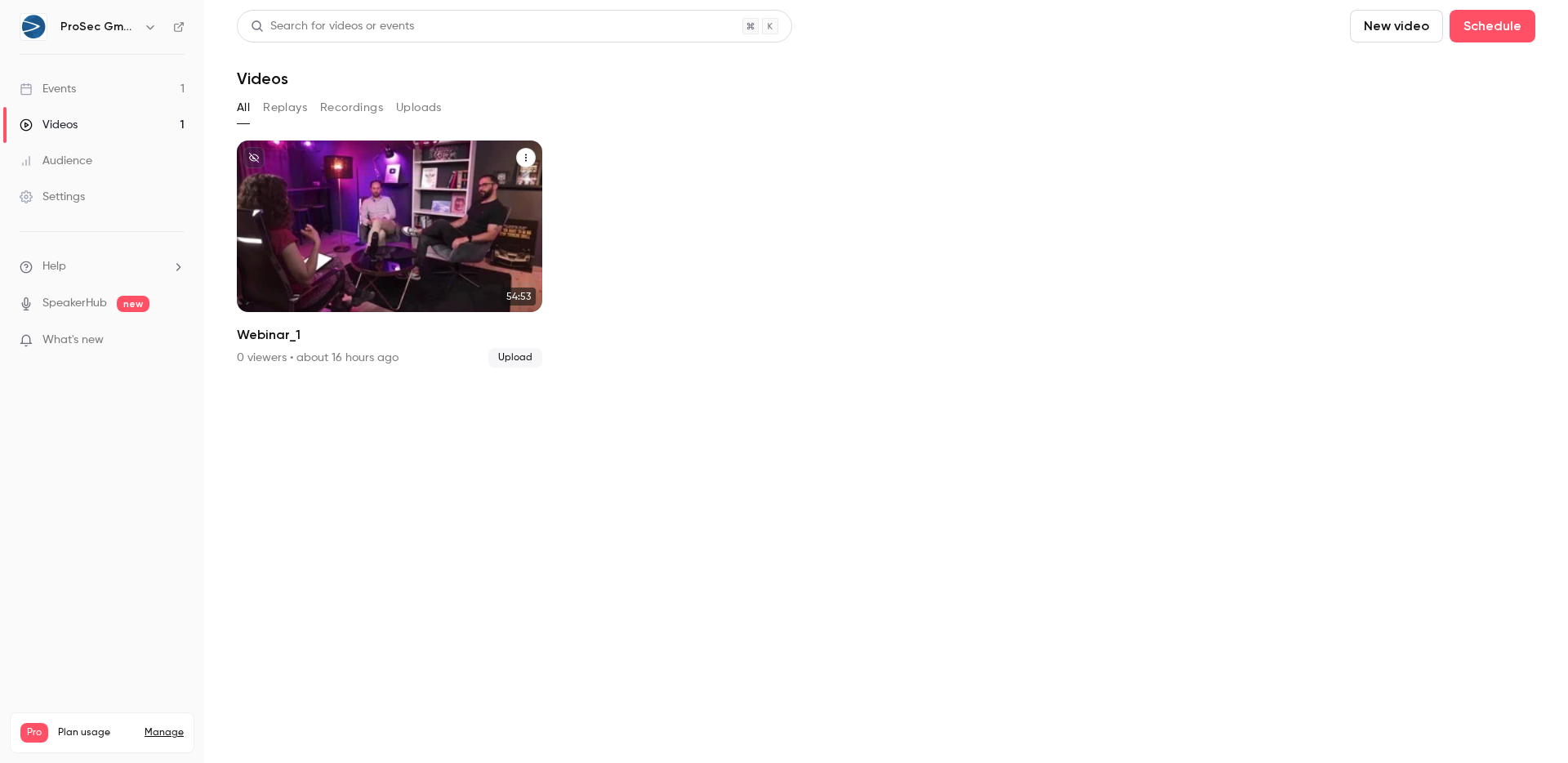
click at [521, 355] on span "Upload" at bounding box center [515, 358] width 54 height 20
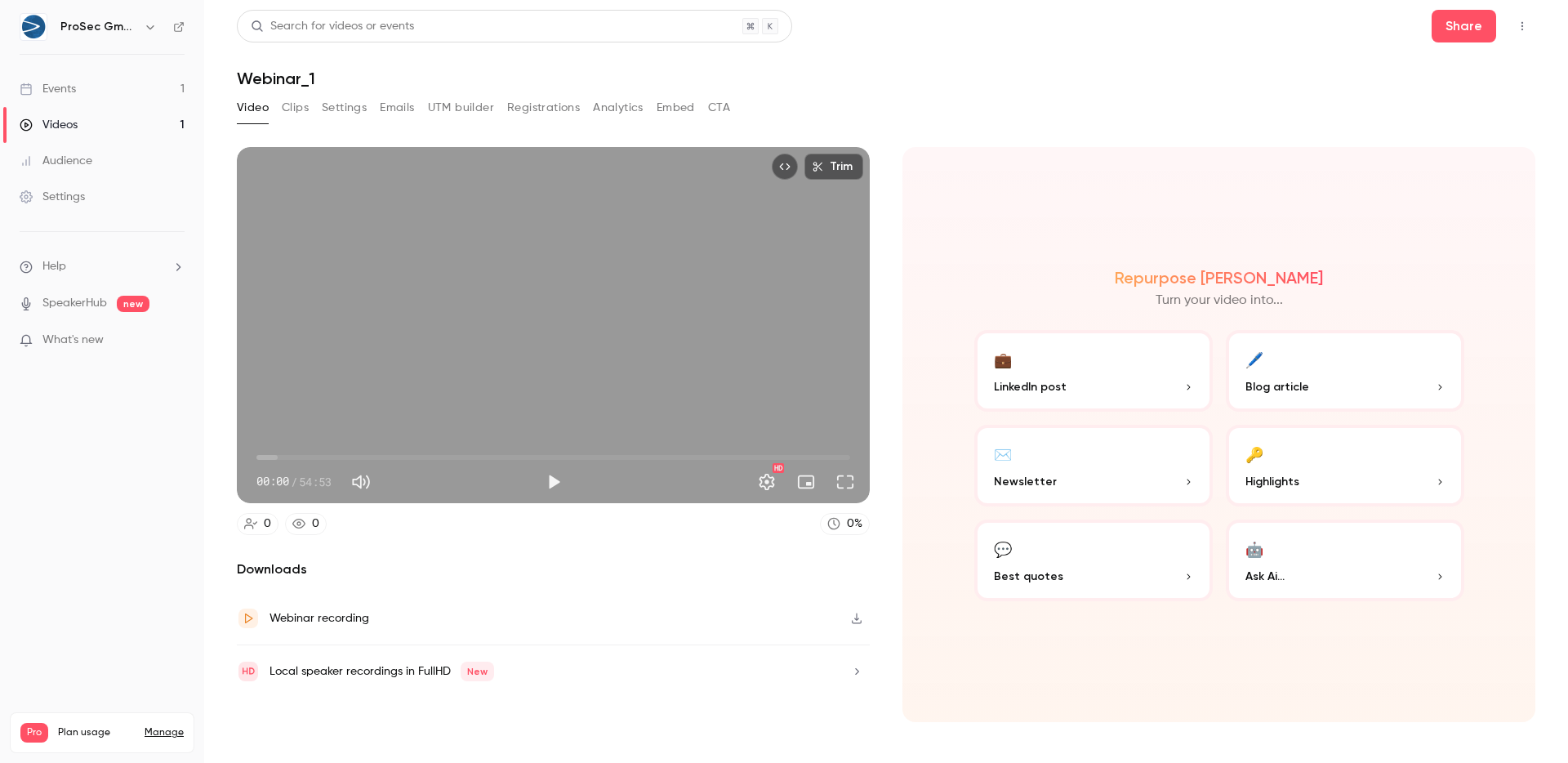
click at [568, 485] on button "Play" at bounding box center [554, 481] width 32 height 32
click at [278, 452] on span "01:57" at bounding box center [553, 457] width 594 height 27
click at [840, 474] on button "Full screen" at bounding box center [844, 481] width 32 height 32
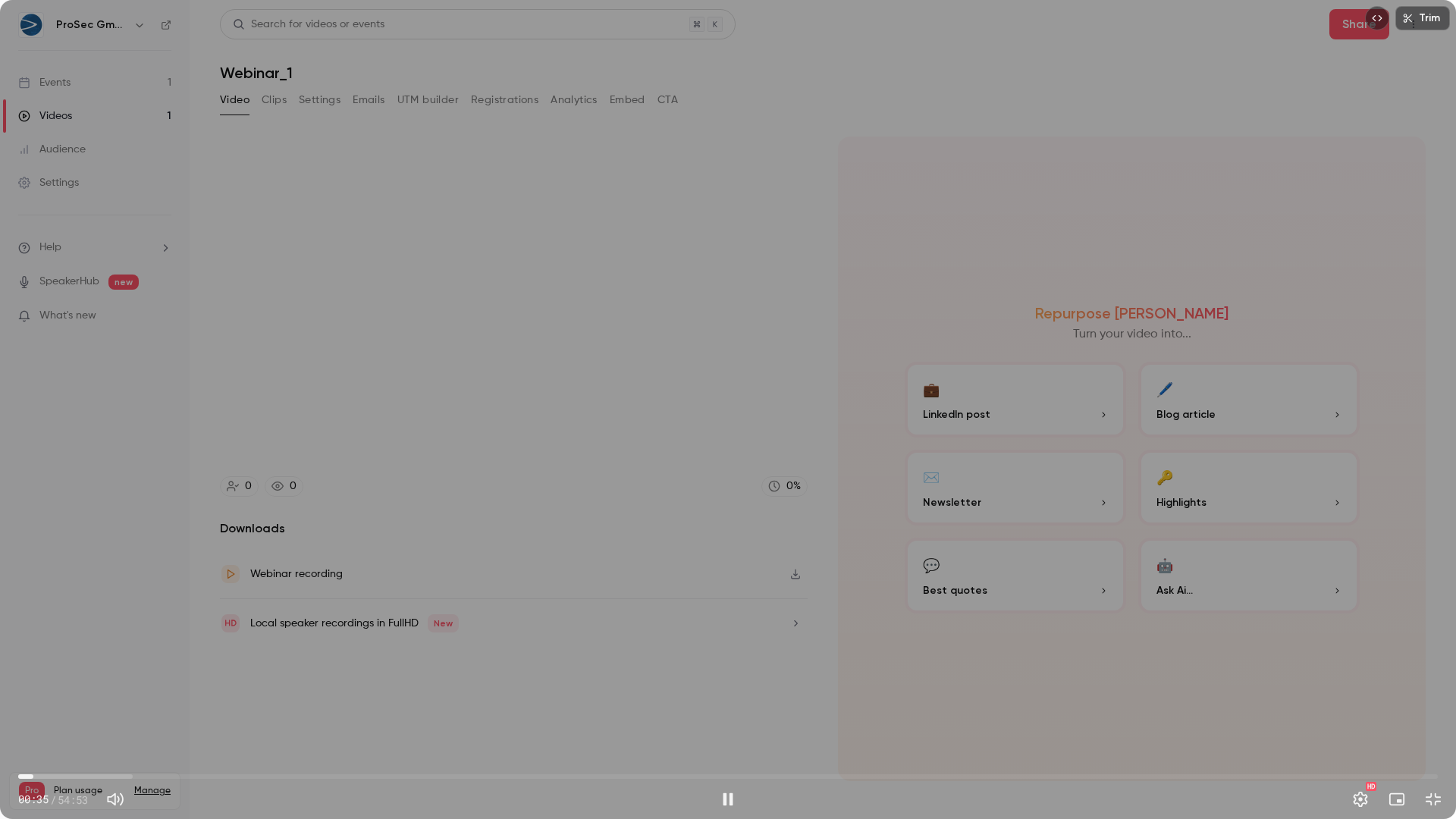
drag, startPoint x: 66, startPoint y: 776, endPoint x: 33, endPoint y: 777, distance: 33.0
click at [33, 708] on span "00:35" at bounding box center [728, 777] width 1420 height 25
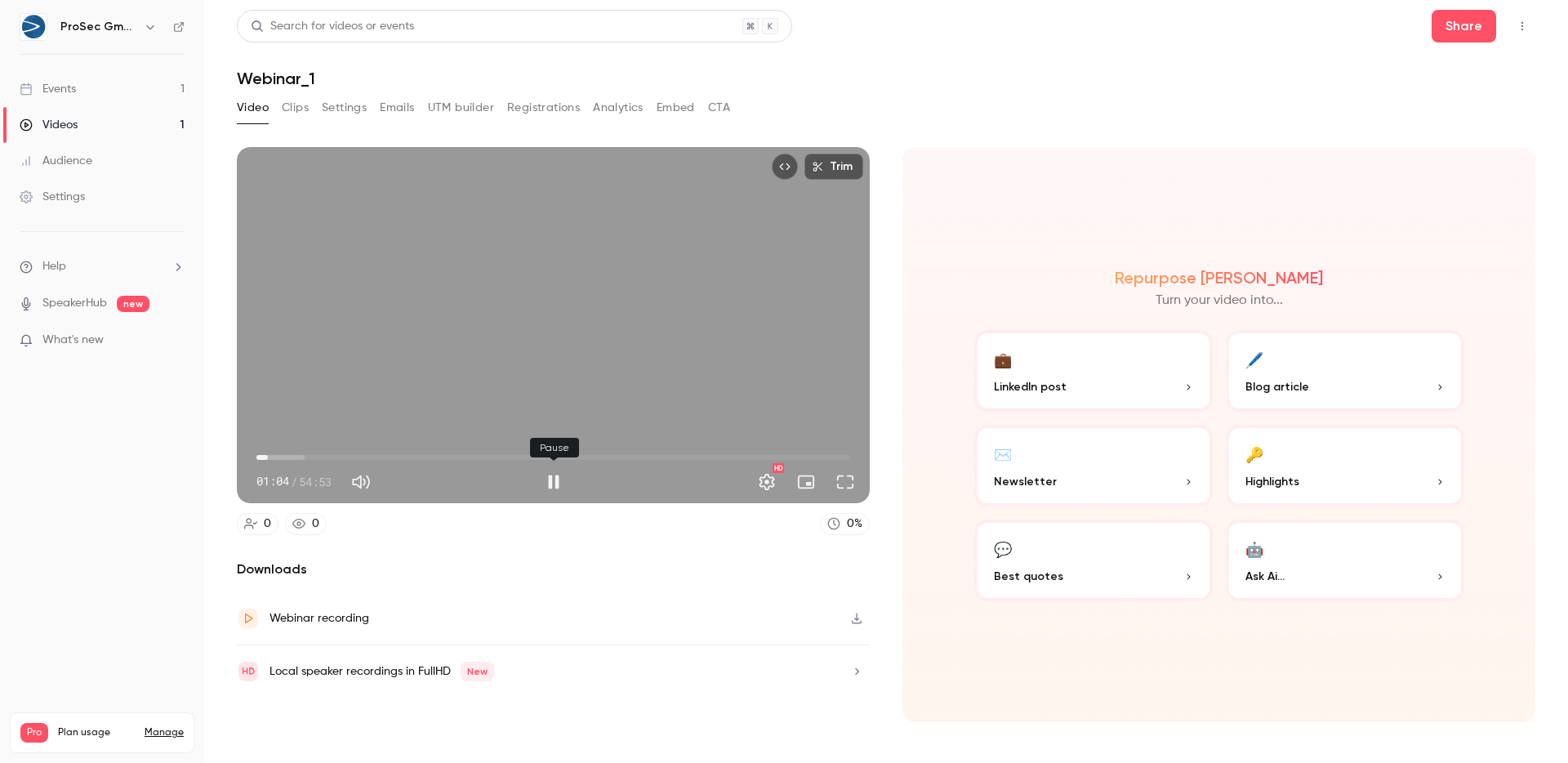
click at [559, 480] on button "Pause" at bounding box center [554, 481] width 32 height 32
type input "****"
click at [106, 90] on link "Events 1" at bounding box center [102, 89] width 204 height 36
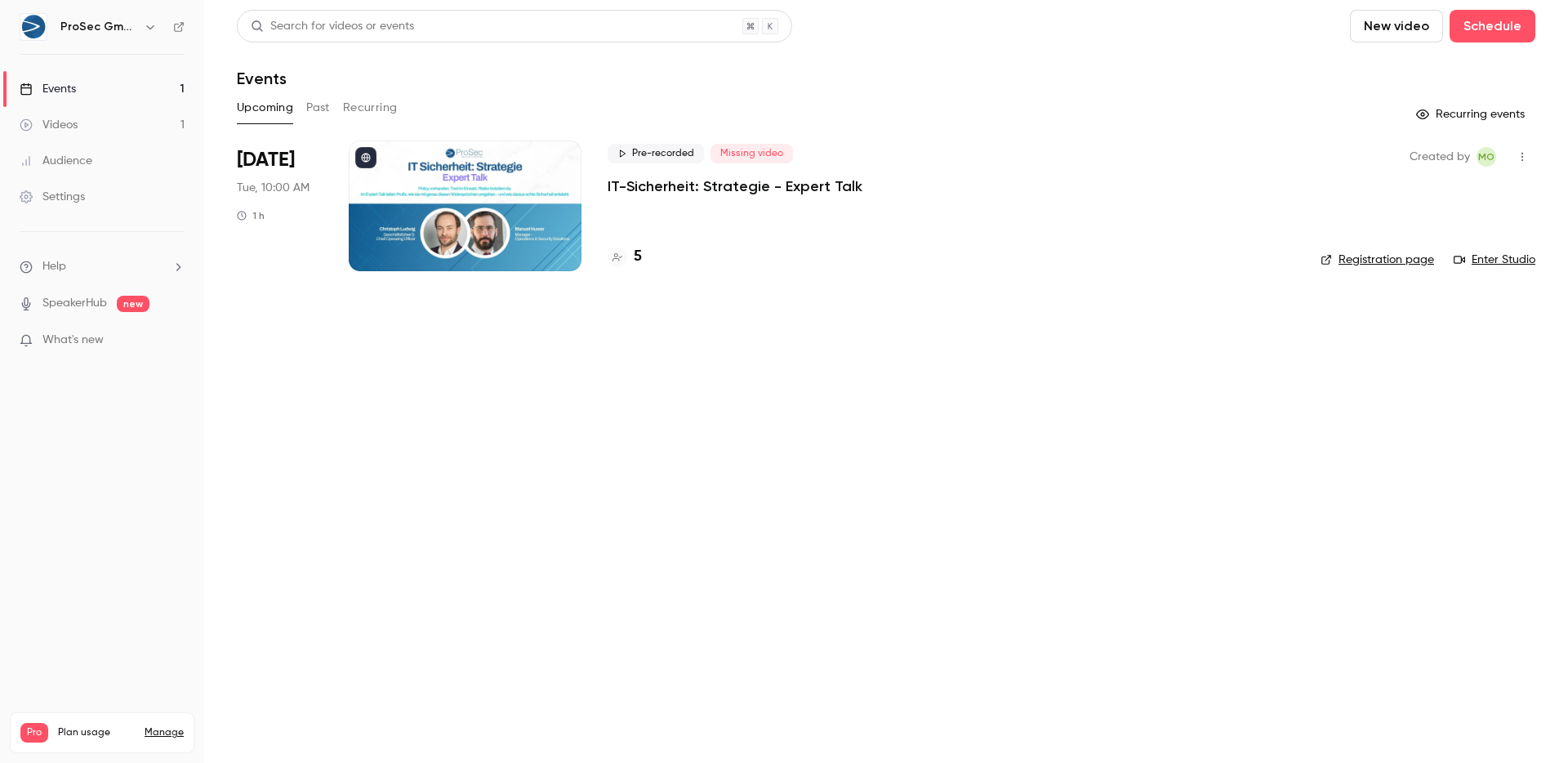
click at [685, 180] on p "IT-Sicherheit: Strategie - Expert Talk" at bounding box center [735, 186] width 255 height 20
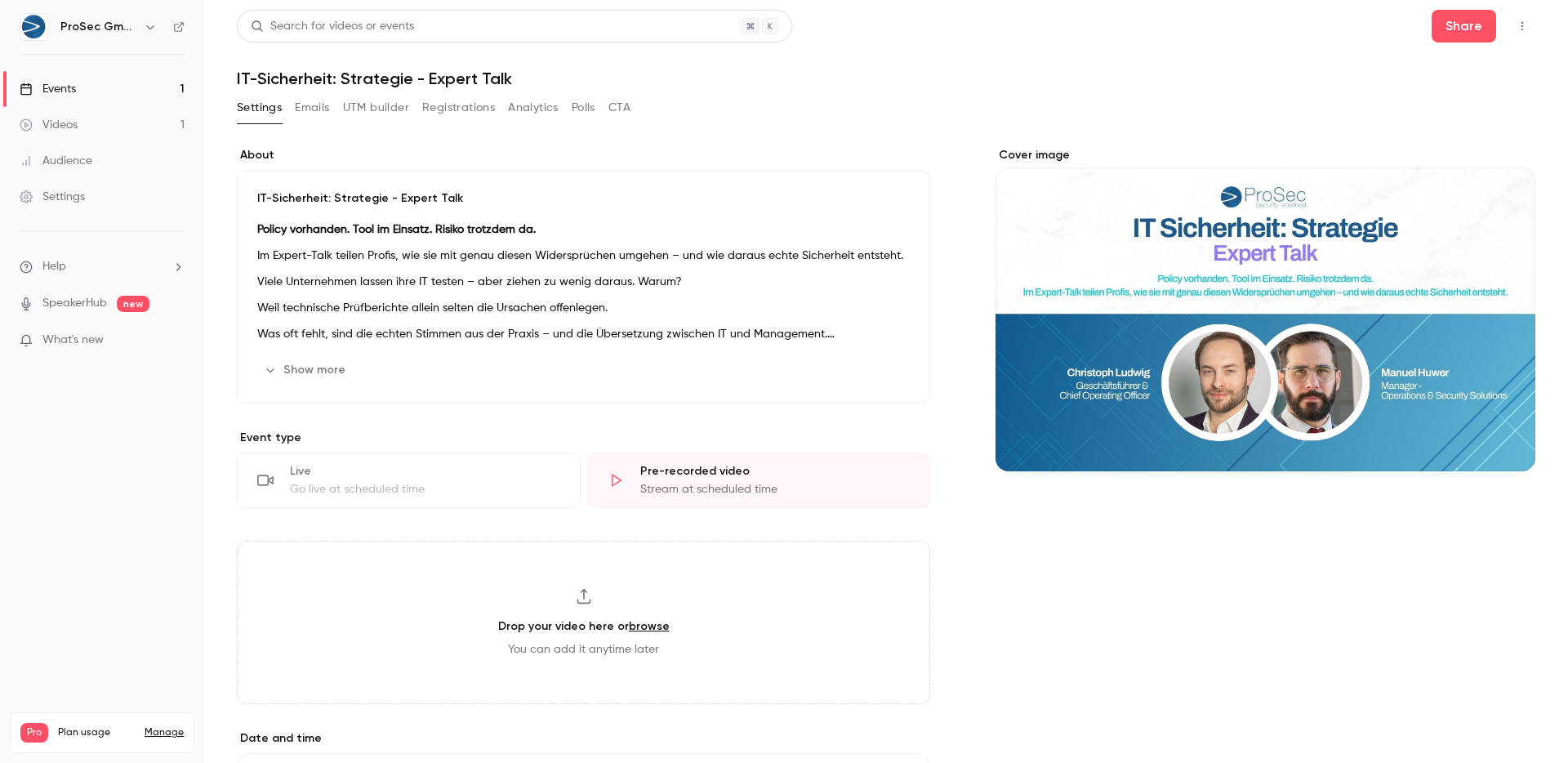
click at [663, 628] on div "Drop your video here or browse You can add it anytime later" at bounding box center [583, 621] width 694 height 163
type input "**********"
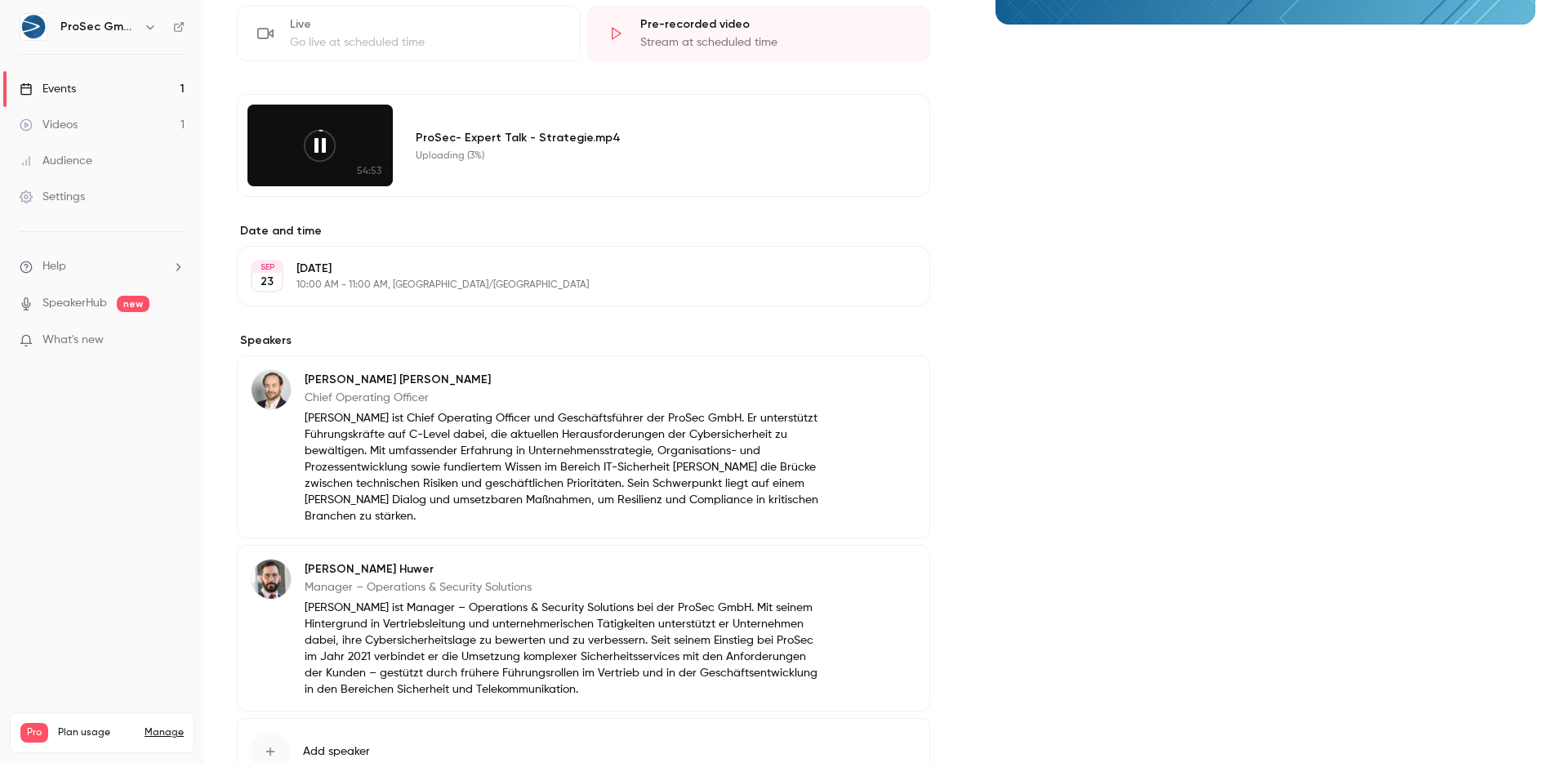
scroll to position [570, 0]
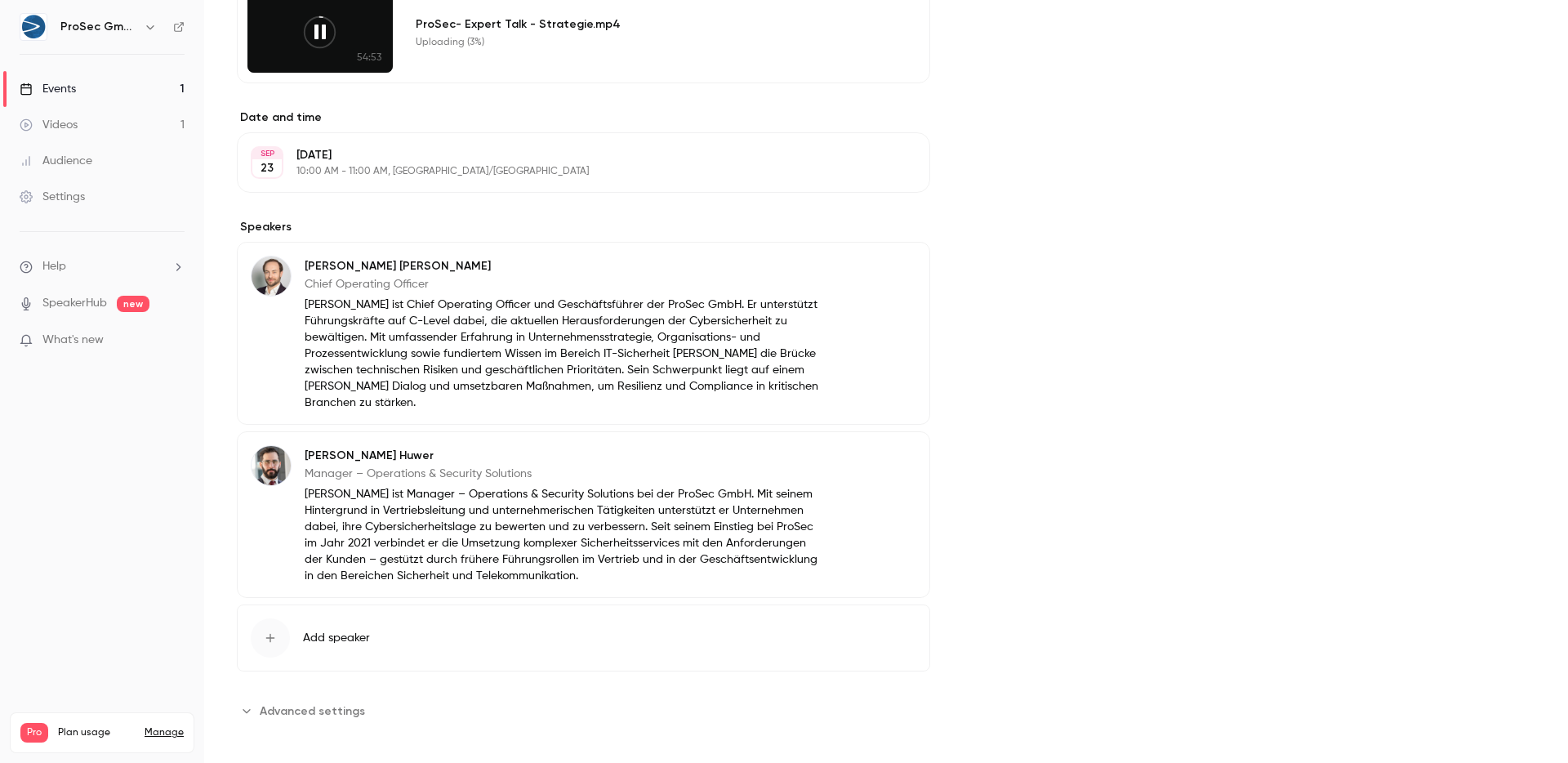
click at [305, 711] on span "Advanced settings" at bounding box center [312, 711] width 105 height 17
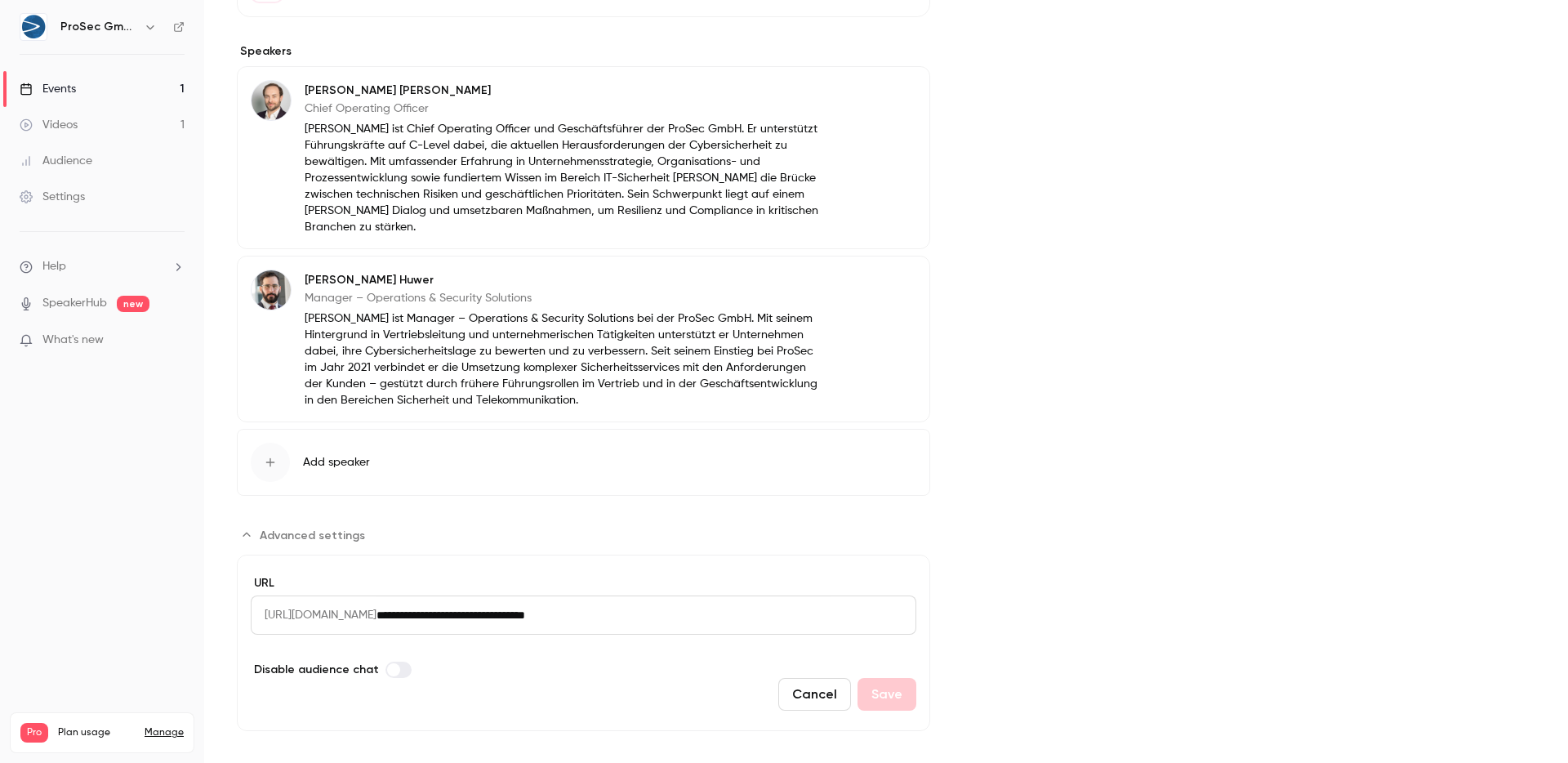
scroll to position [753, 0]
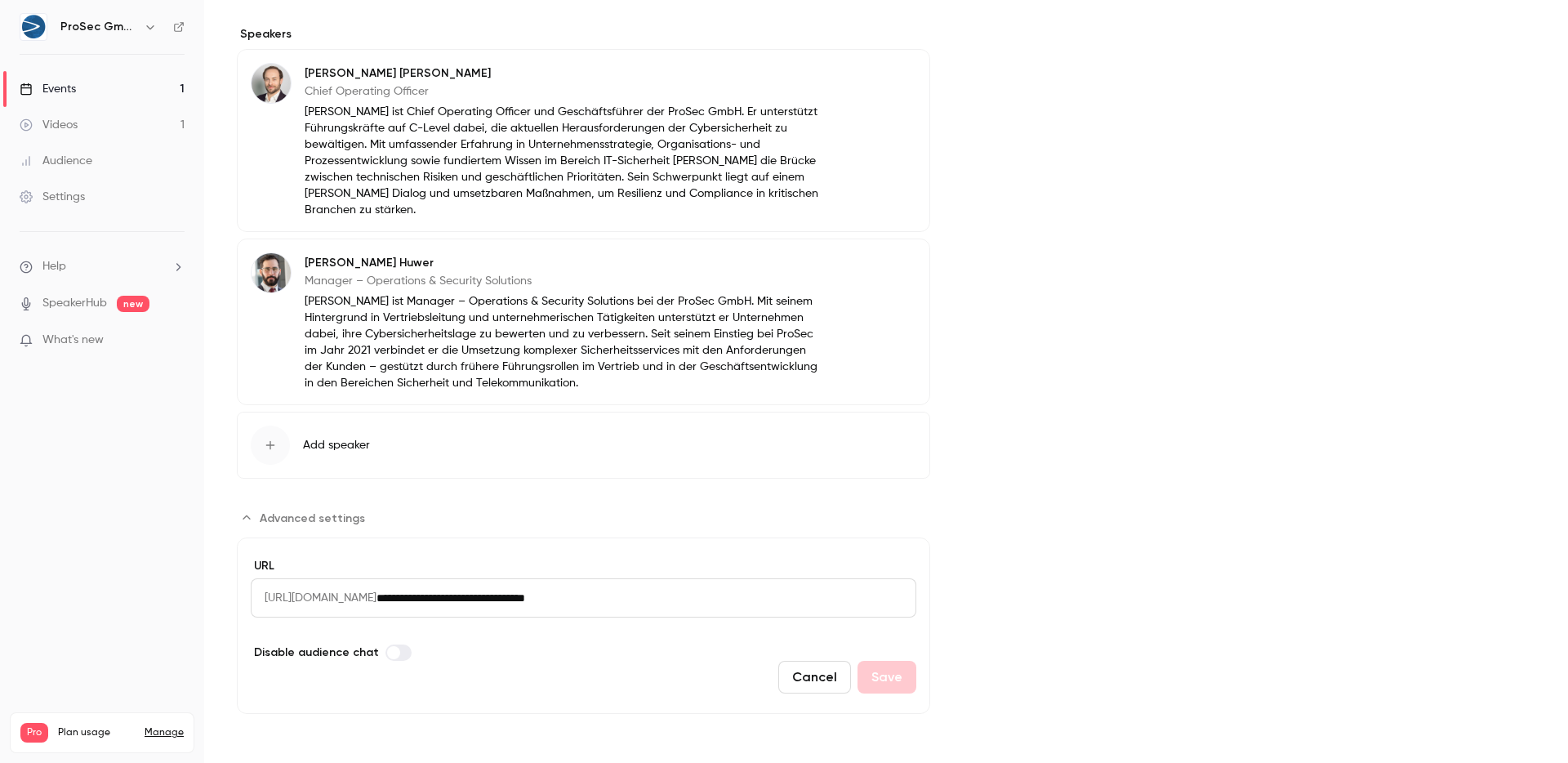
click at [1442, 514] on div "Cover image" at bounding box center [1265, 54] width 540 height 1320
click at [818, 682] on button "Cancel" at bounding box center [815, 676] width 73 height 32
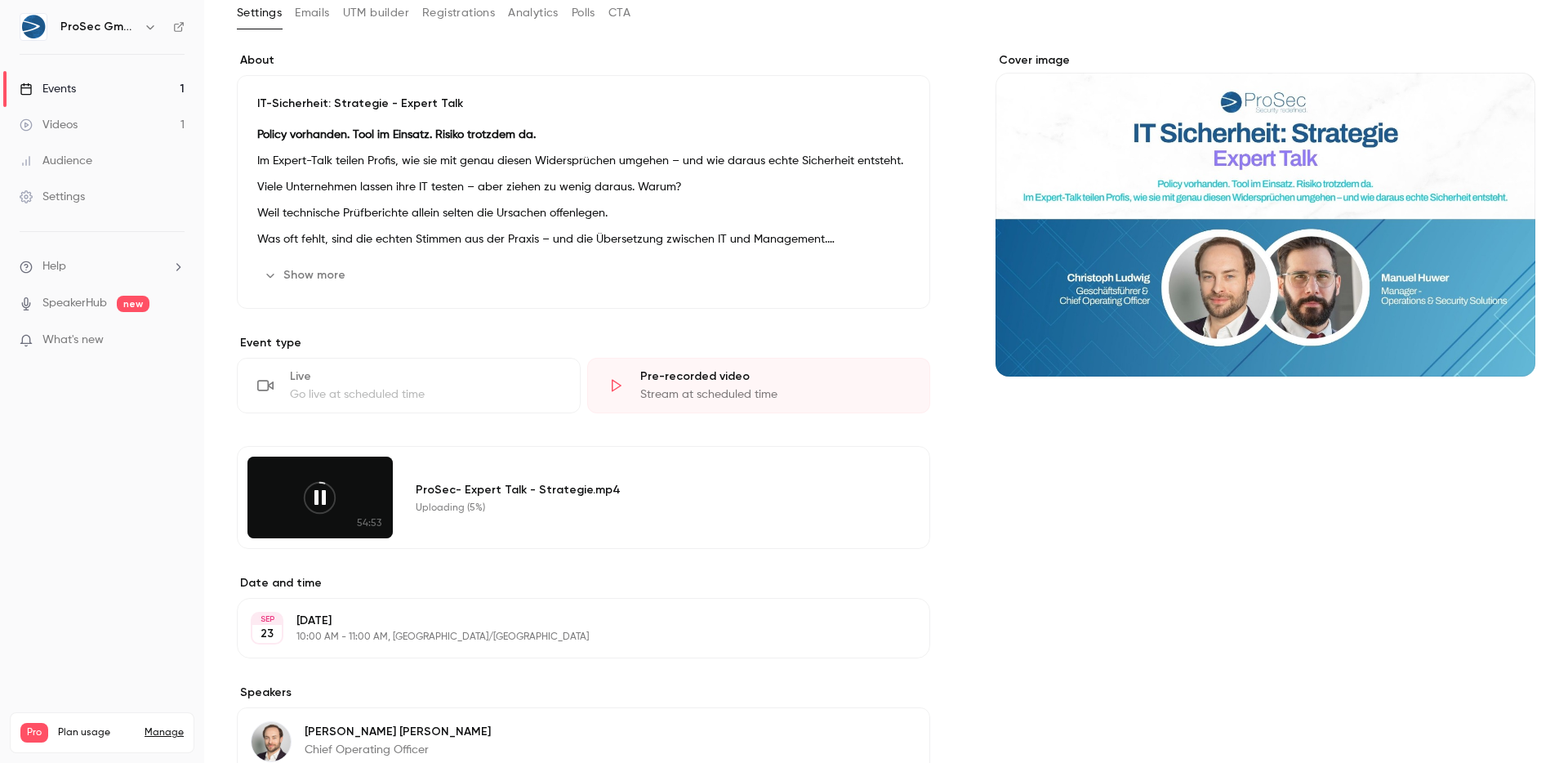
scroll to position [0, 0]
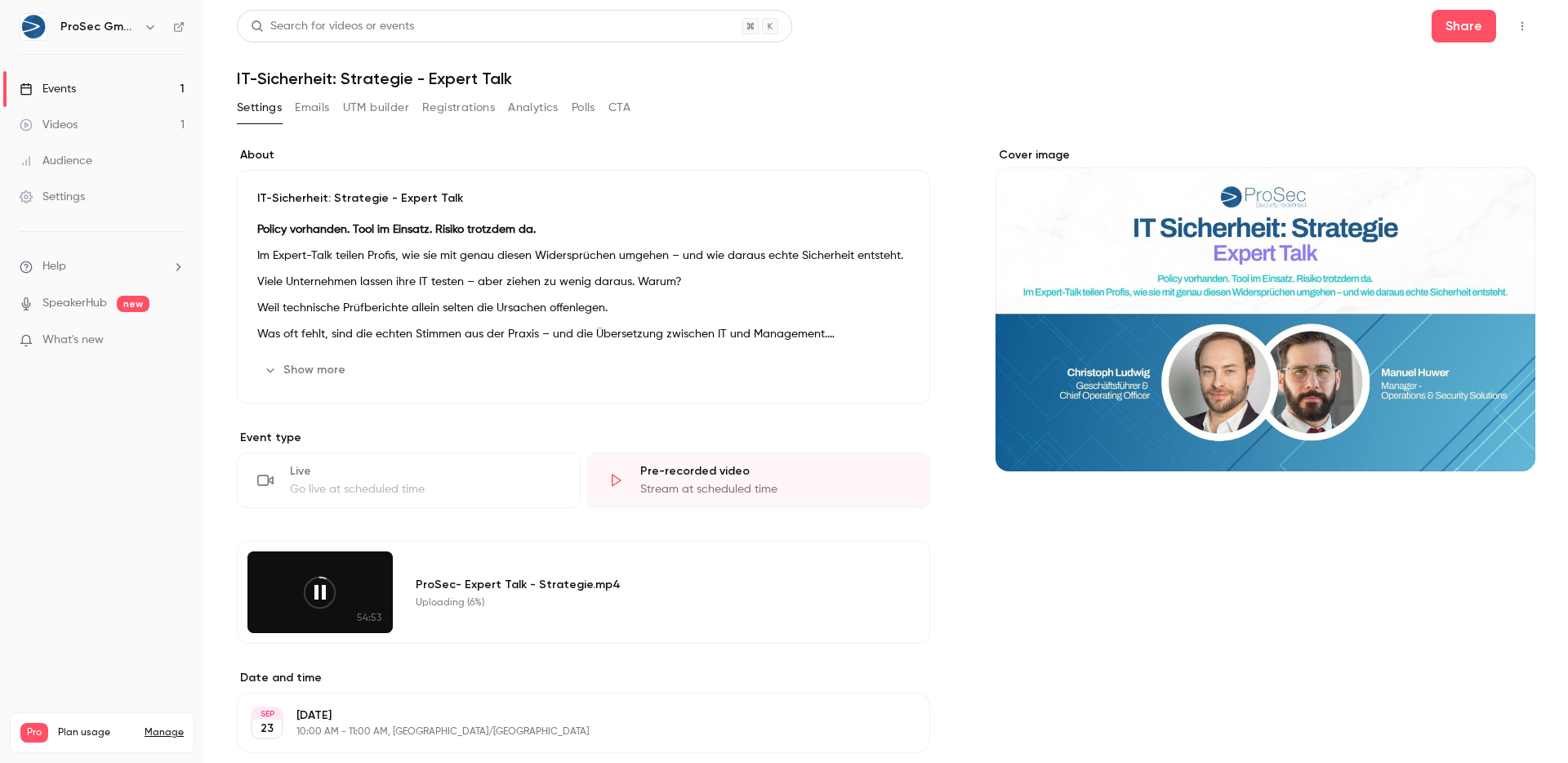
click at [81, 115] on link "Videos 1" at bounding box center [102, 124] width 204 height 36
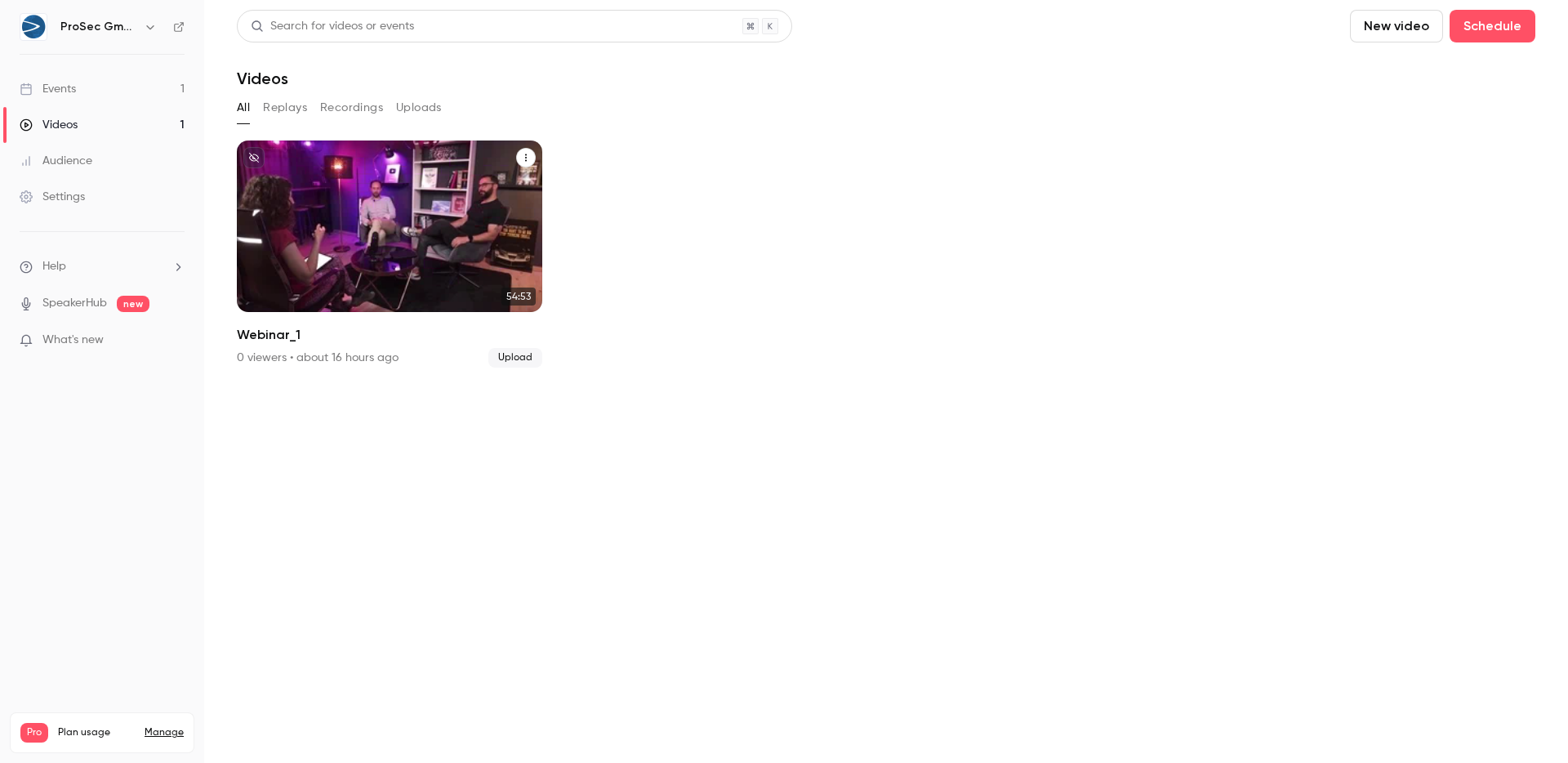
click at [524, 156] on icon "Webinar_1" at bounding box center [526, 157] width 10 height 10
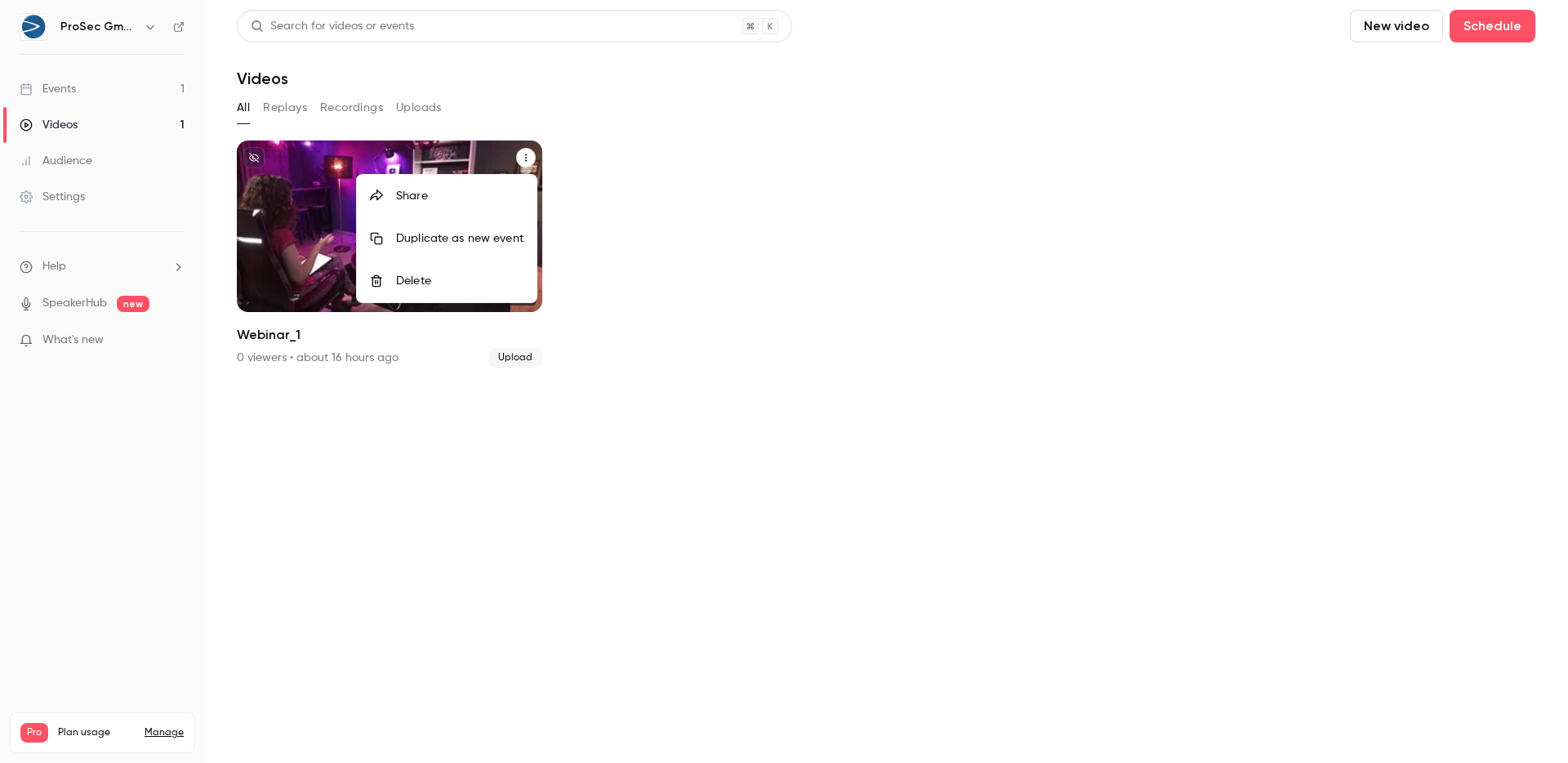
click at [428, 199] on div "Share" at bounding box center [460, 196] width 128 height 17
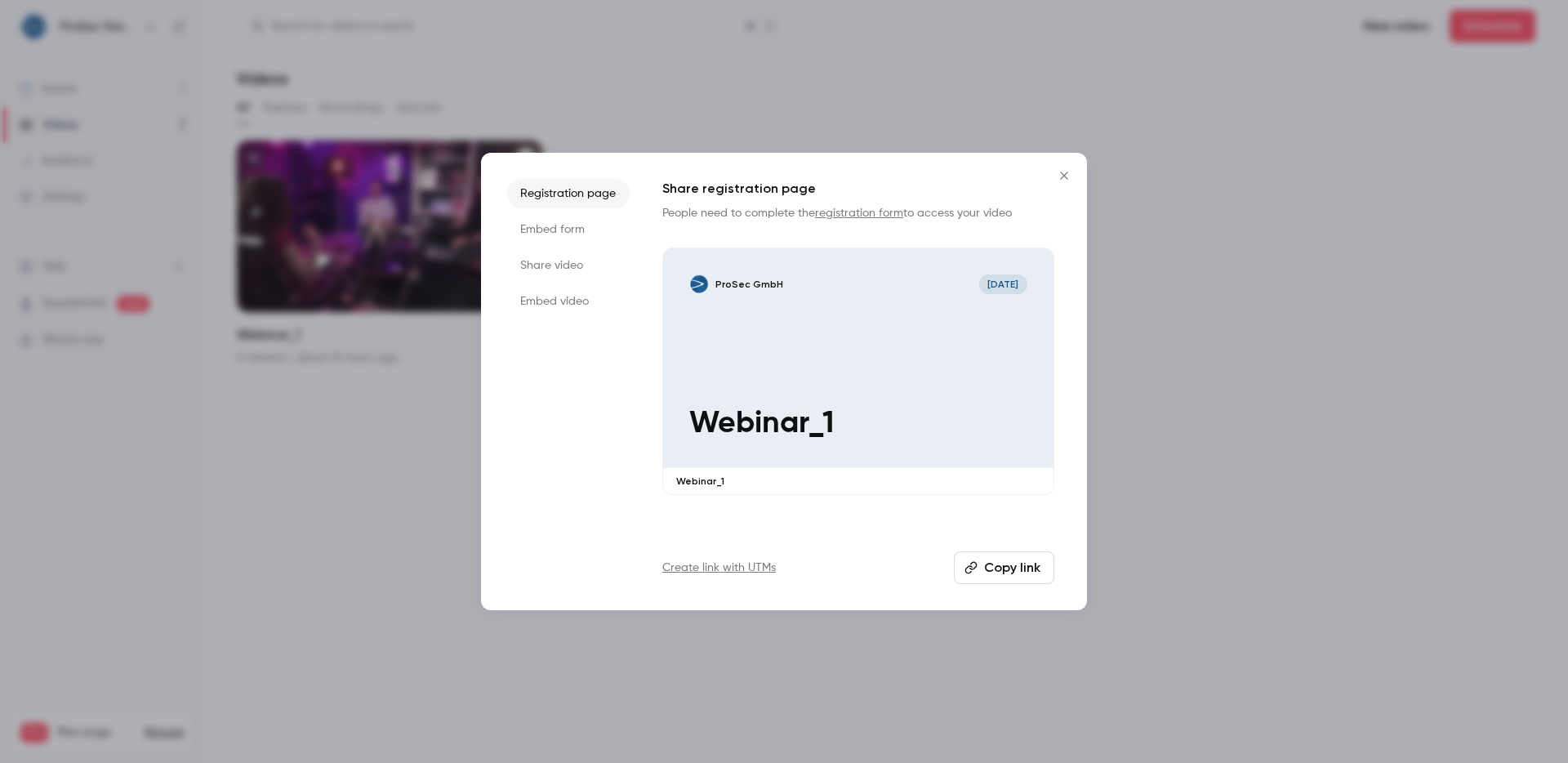
click at [547, 237] on li "Embed form" at bounding box center [569, 229] width 123 height 29
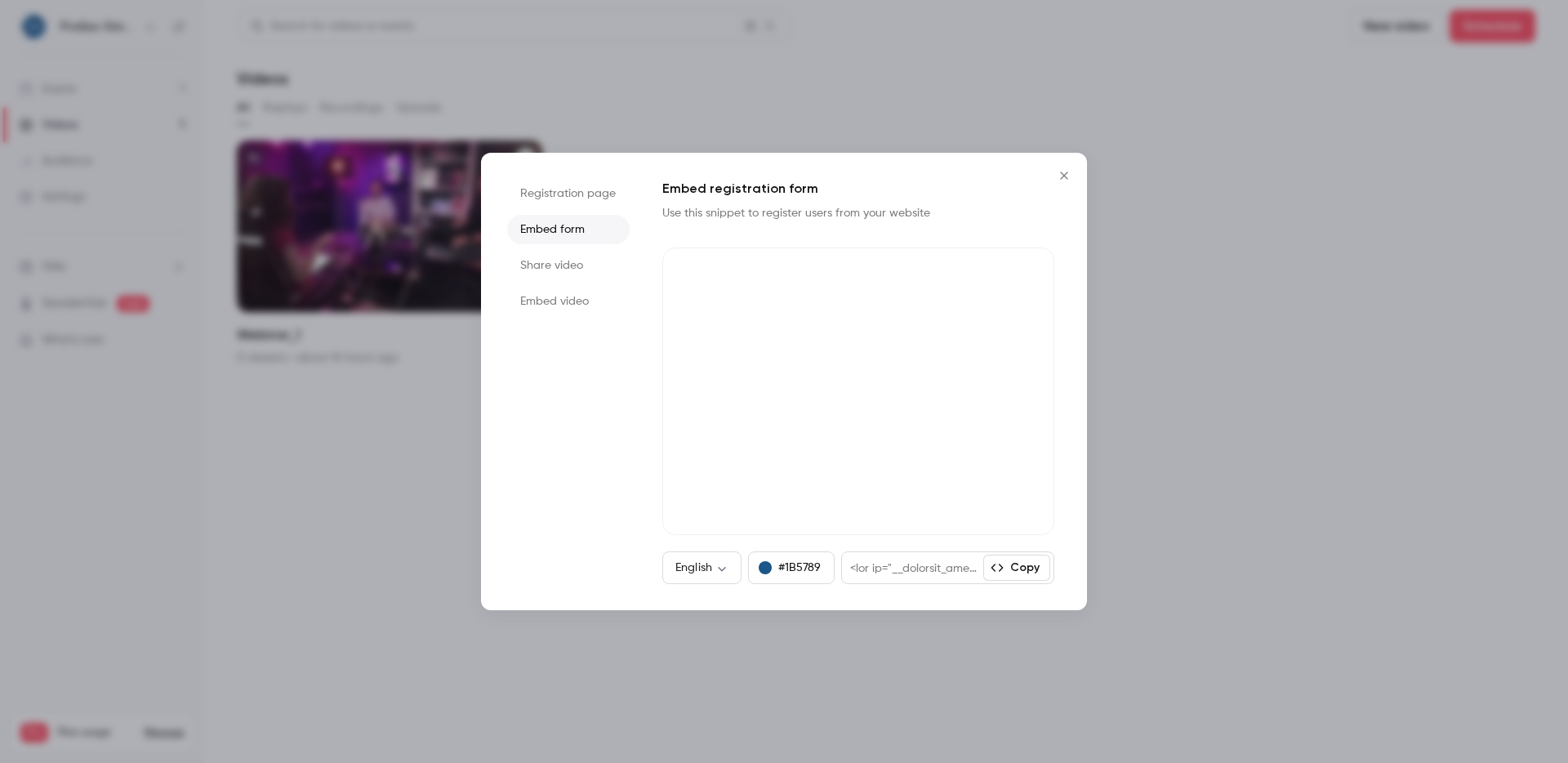
click at [565, 175] on div "Registration page Embed form Share video Embed video Embed registration form Us…" at bounding box center [784, 381] width 606 height 457
click at [565, 193] on li "Registration page" at bounding box center [569, 193] width 123 height 29
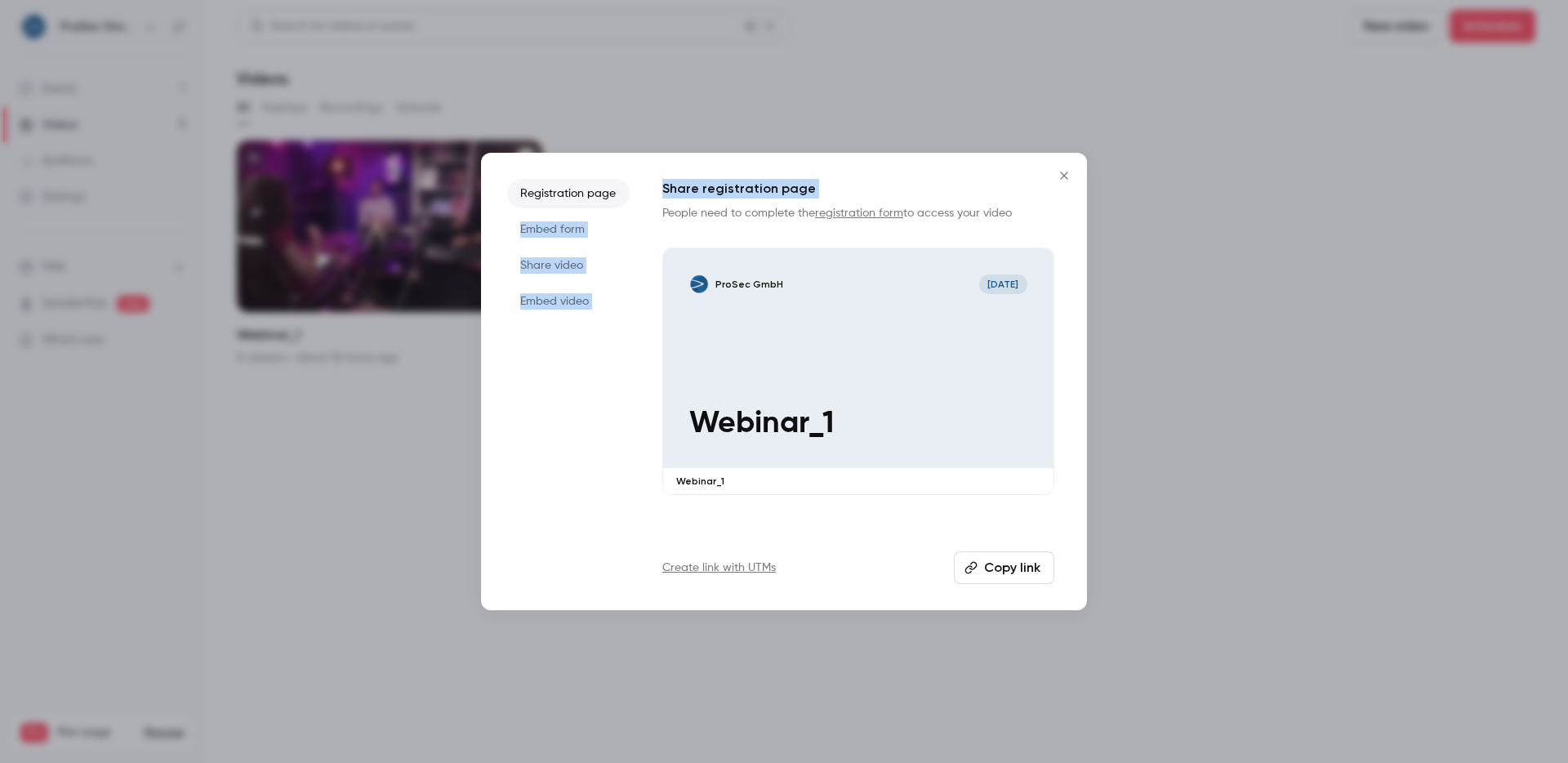
drag, startPoint x: 644, startPoint y: 200, endPoint x: 1053, endPoint y: 203, distance: 409.0
click at [1053, 203] on div "Registration page Embed form Share video Embed video Share registration page Pe…" at bounding box center [784, 381] width 606 height 457
click at [1009, 218] on p "People need to complete the registration form to access your video" at bounding box center [858, 213] width 392 height 17
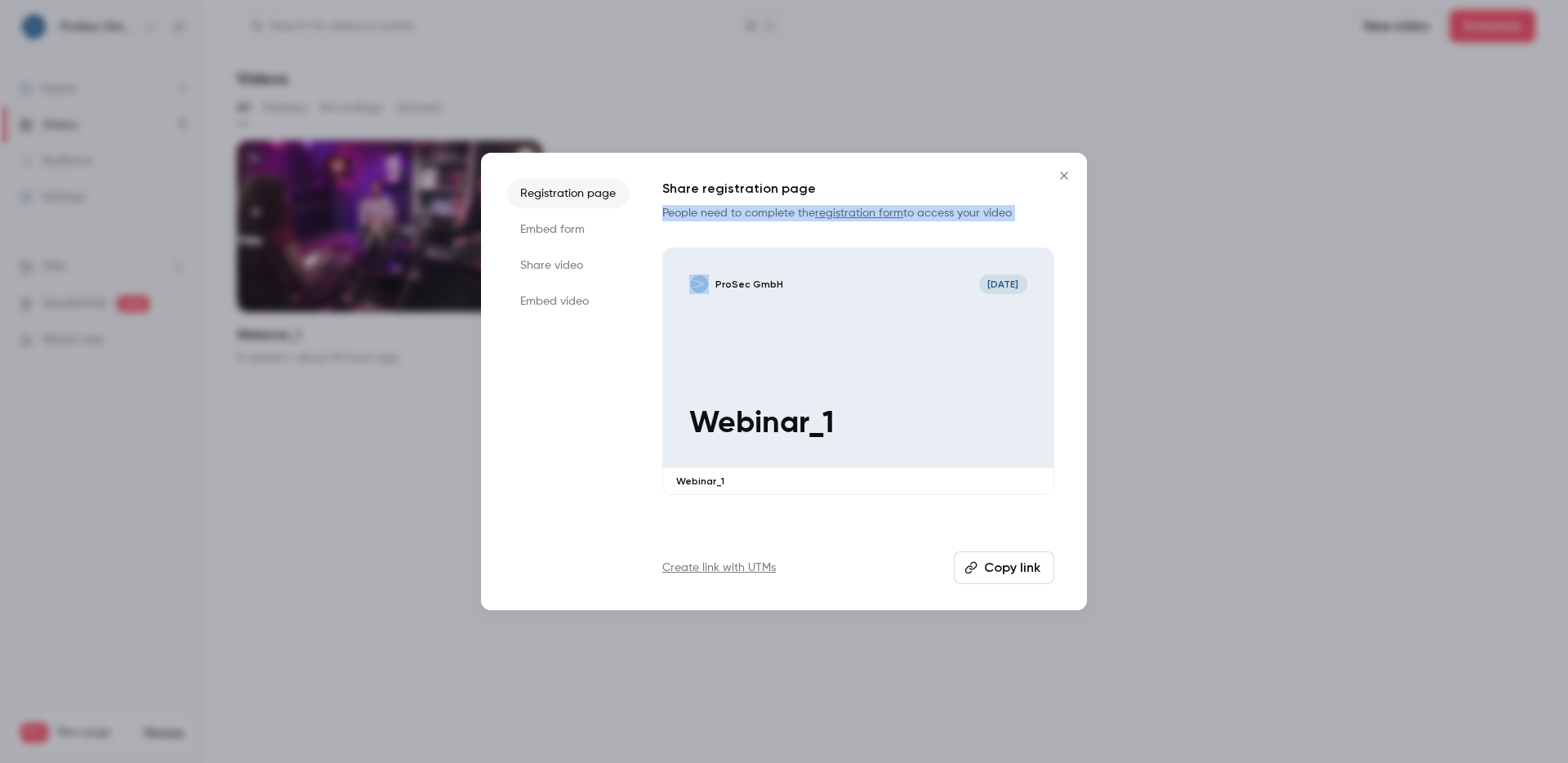
click at [1009, 218] on p "People need to complete the registration form to access your video" at bounding box center [858, 213] width 392 height 17
click at [1011, 216] on p "People need to complete the registration form to access your video" at bounding box center [858, 213] width 392 height 17
click at [540, 221] on li "Embed form" at bounding box center [569, 229] width 123 height 29
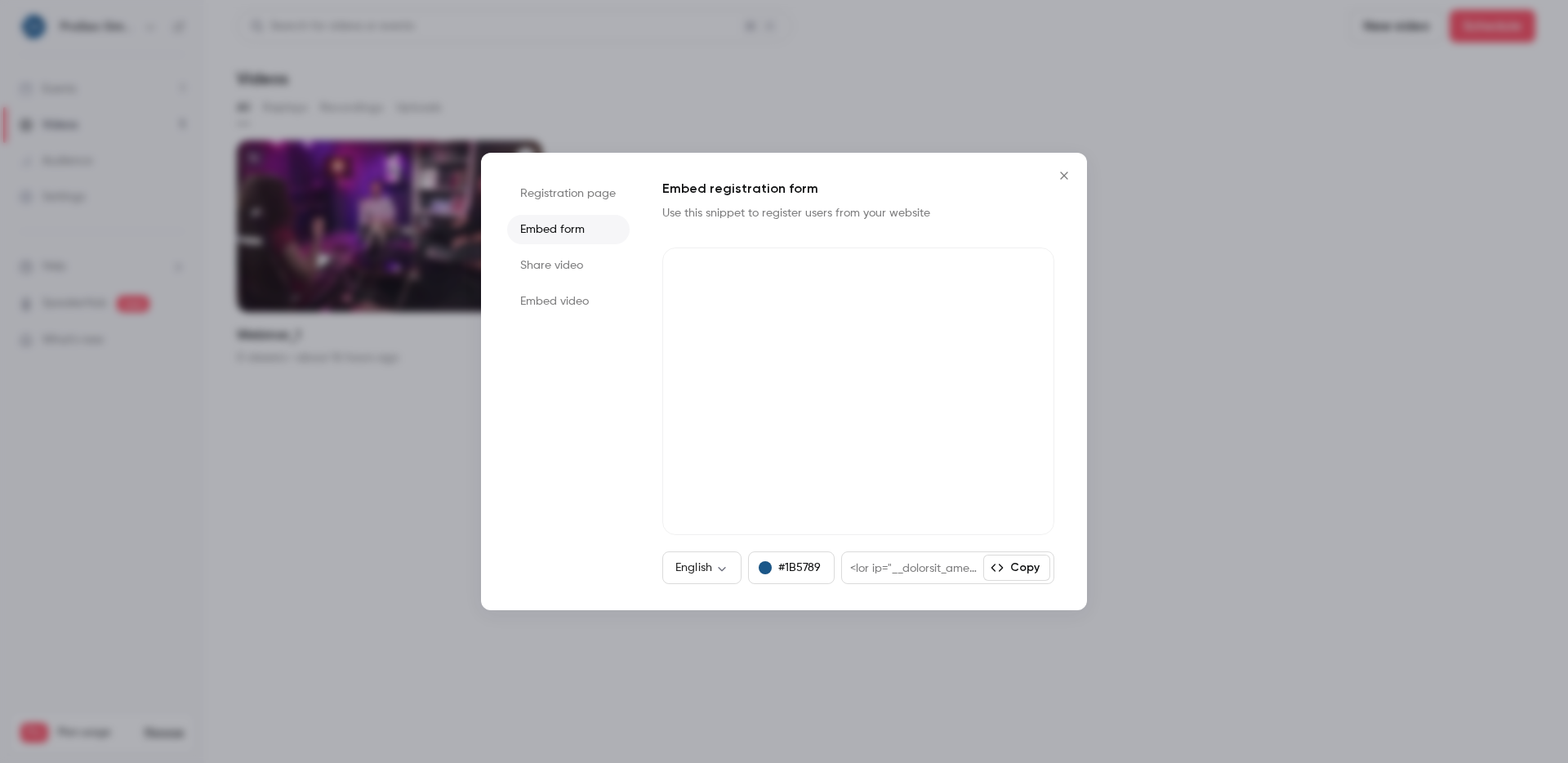
click at [542, 247] on ul "Registration page Embed form Share video Embed video" at bounding box center [569, 381] width 123 height 405
click at [549, 261] on li "Share video" at bounding box center [569, 265] width 123 height 29
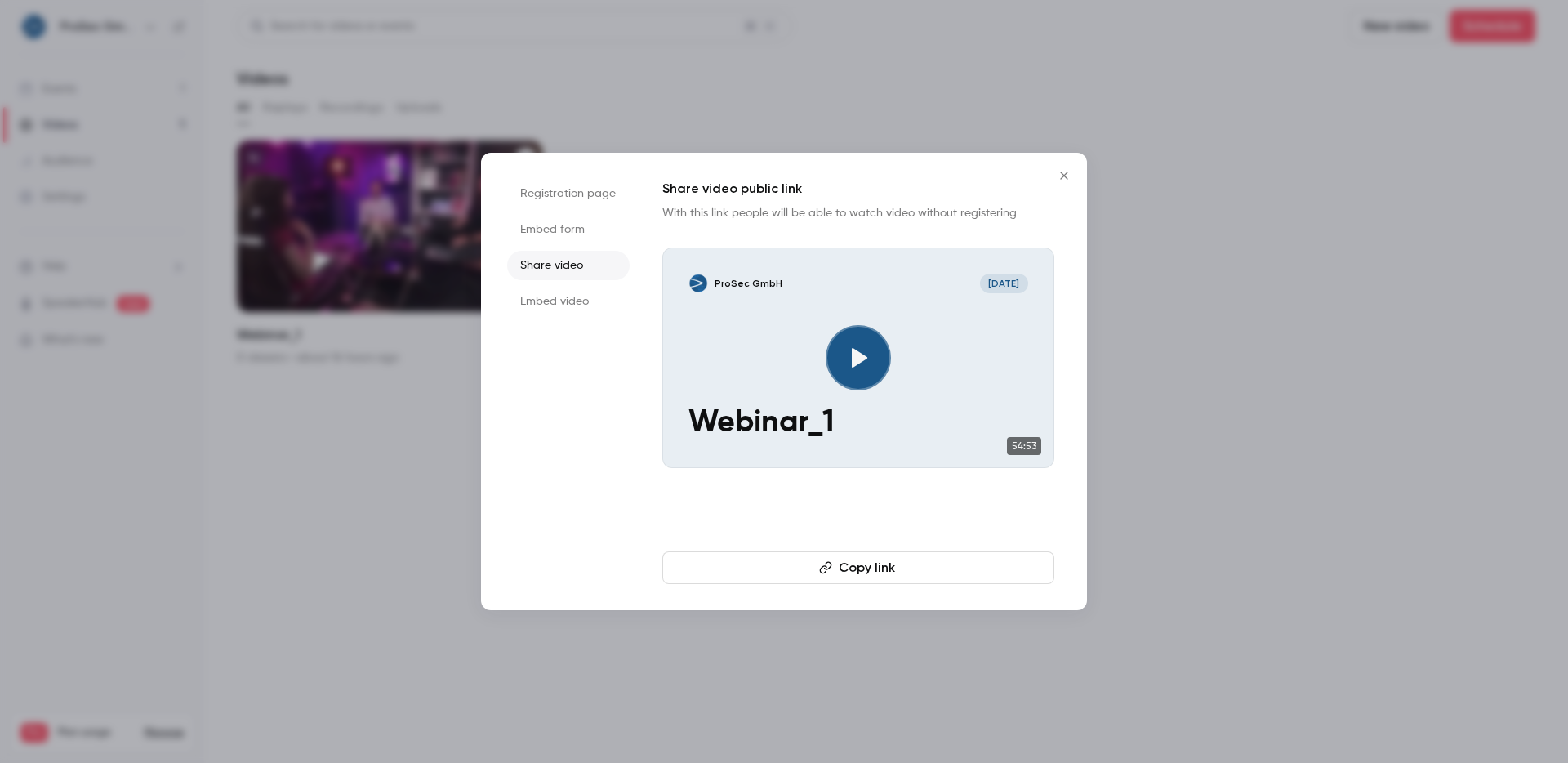
click at [560, 287] on li "Embed video" at bounding box center [569, 301] width 123 height 29
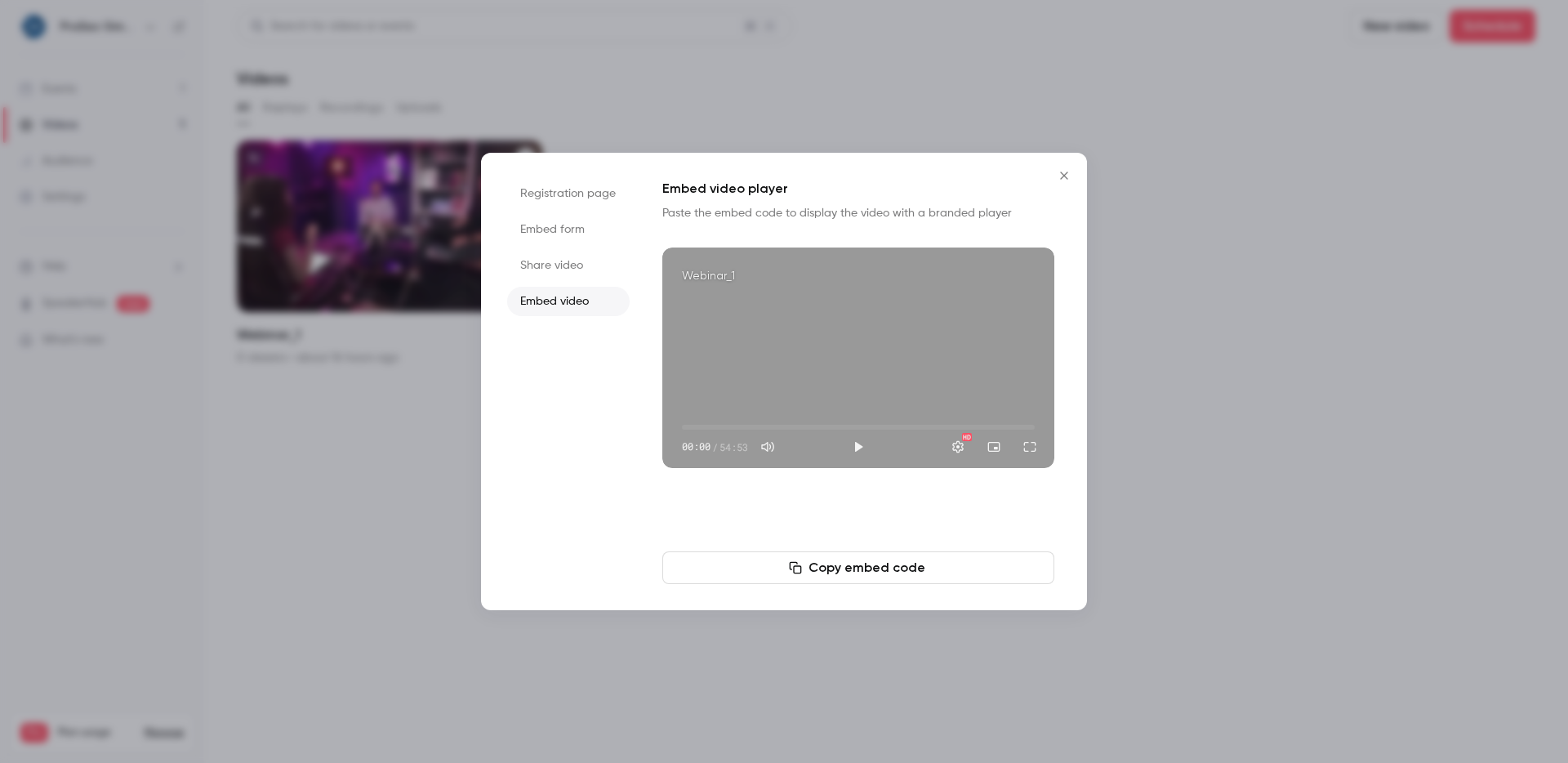
click at [554, 260] on li "Share video" at bounding box center [569, 265] width 123 height 29
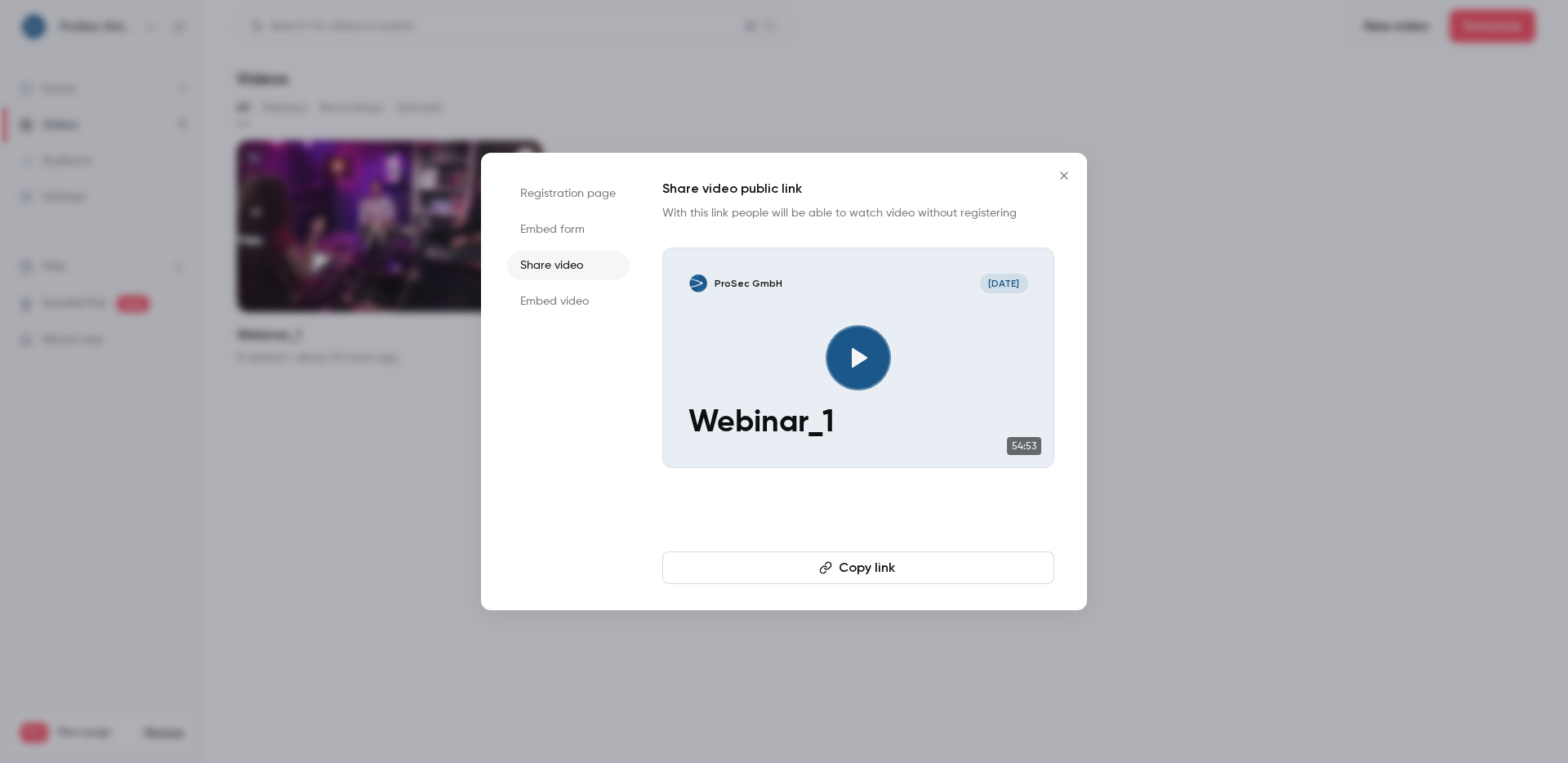
click at [539, 300] on li "Embed video" at bounding box center [569, 301] width 123 height 29
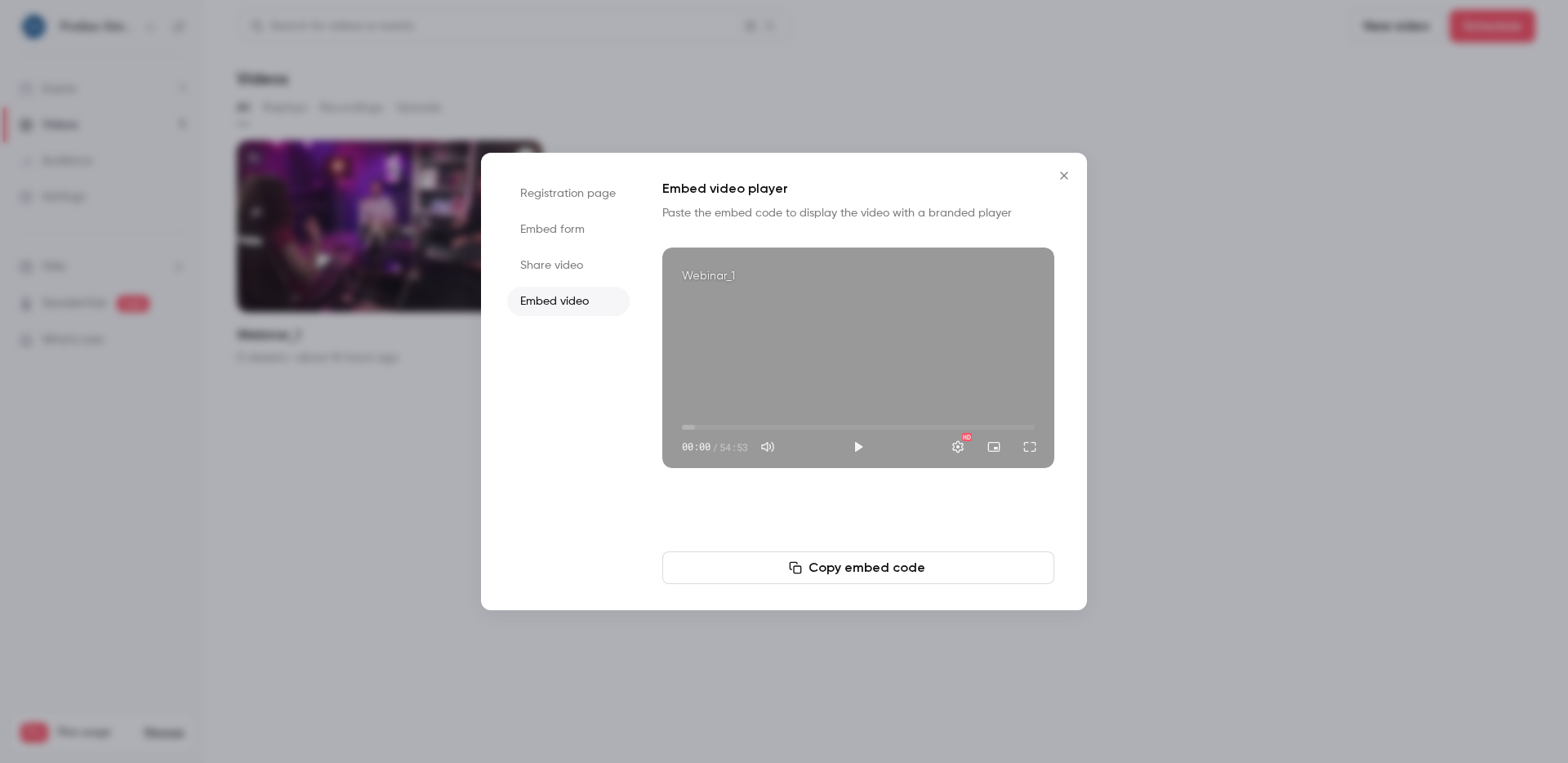
click at [1058, 179] on icon "Close" at bounding box center [1064, 176] width 20 height 13
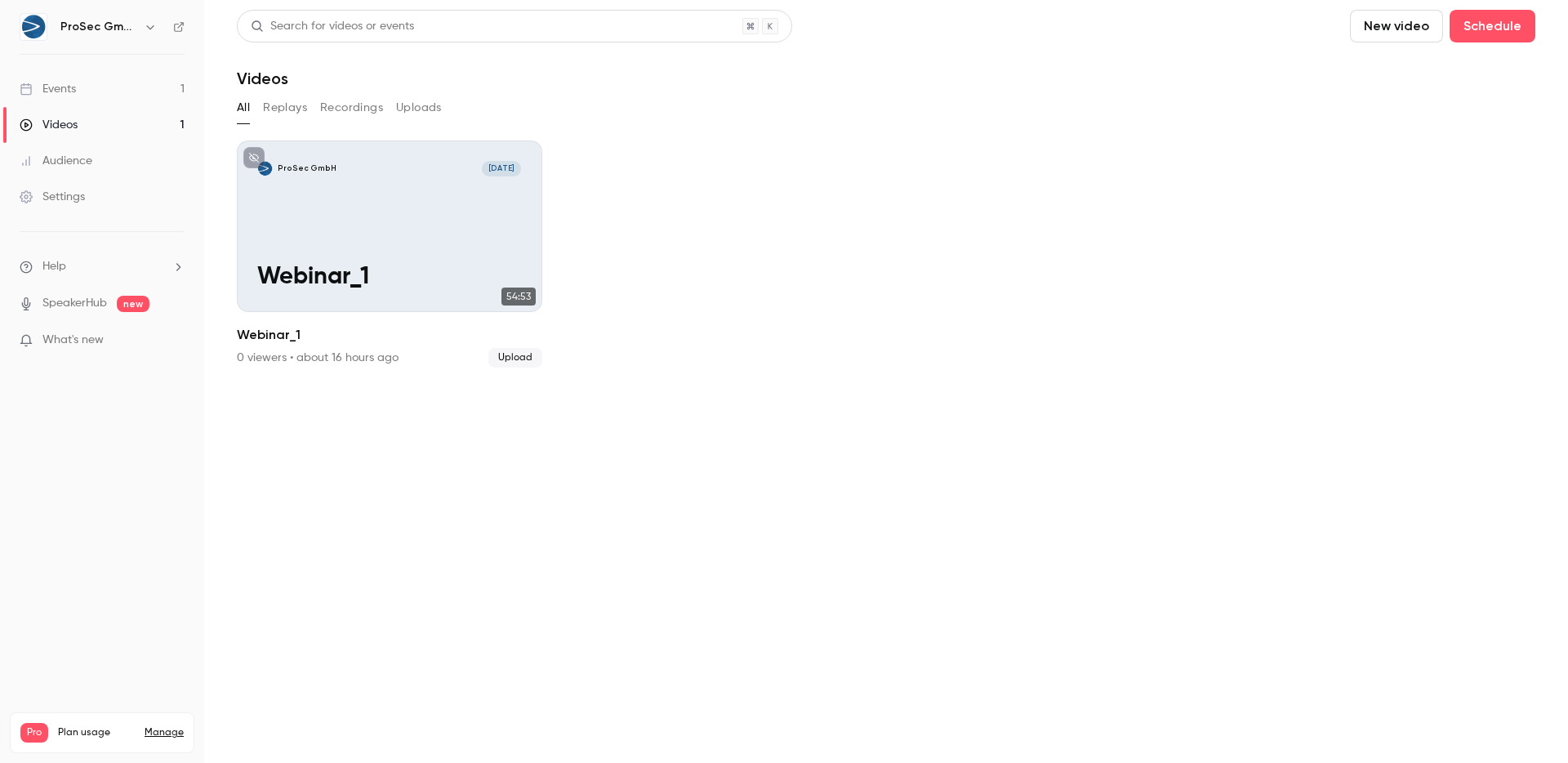
click at [311, 114] on div "All Replays Recordings Uploads" at bounding box center [886, 108] width 1299 height 27
click at [297, 114] on button "Replays" at bounding box center [284, 108] width 44 height 27
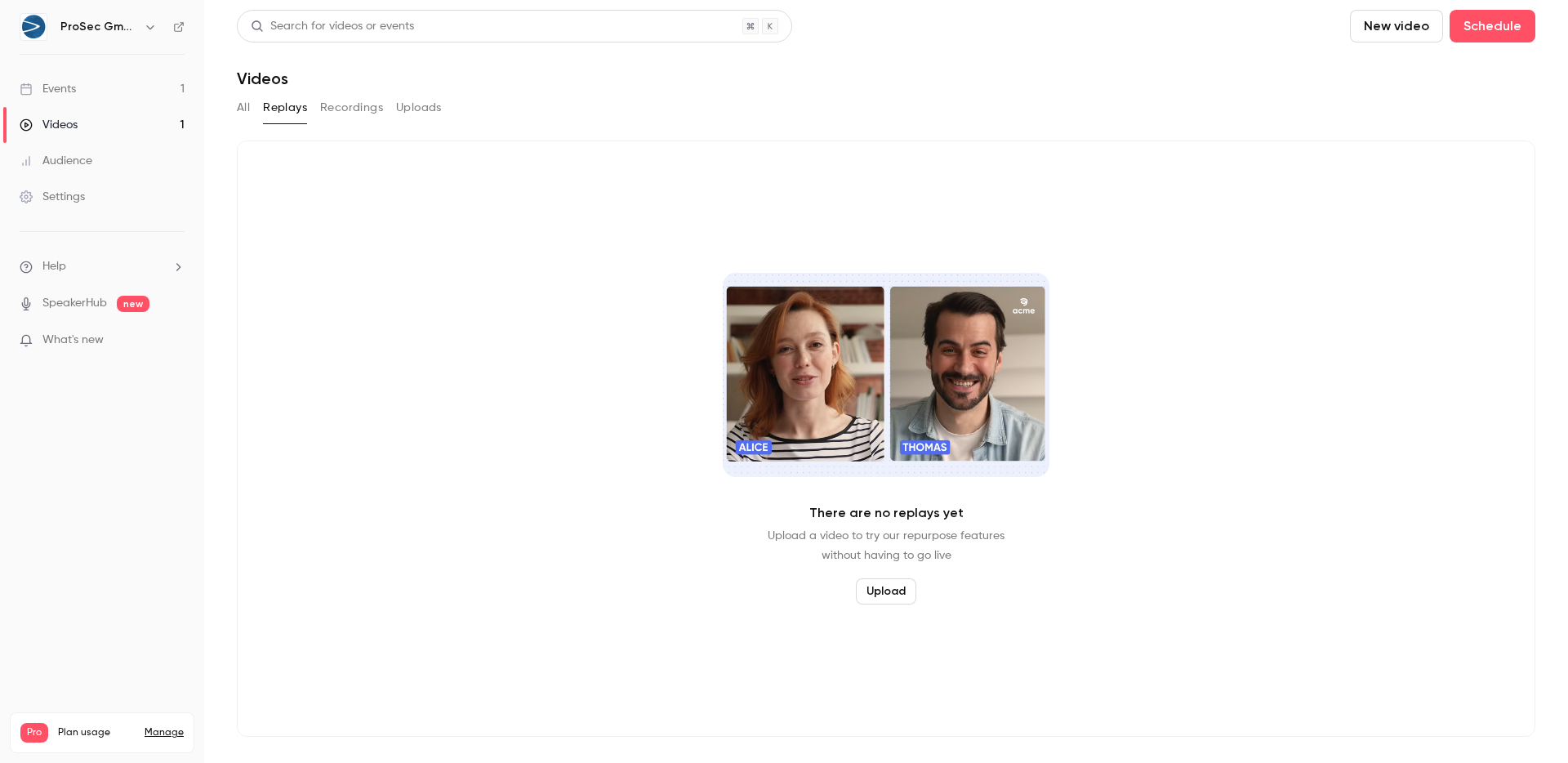
click at [338, 115] on button "Recordings" at bounding box center [351, 108] width 63 height 27
click at [240, 109] on button "All" at bounding box center [244, 108] width 13 height 27
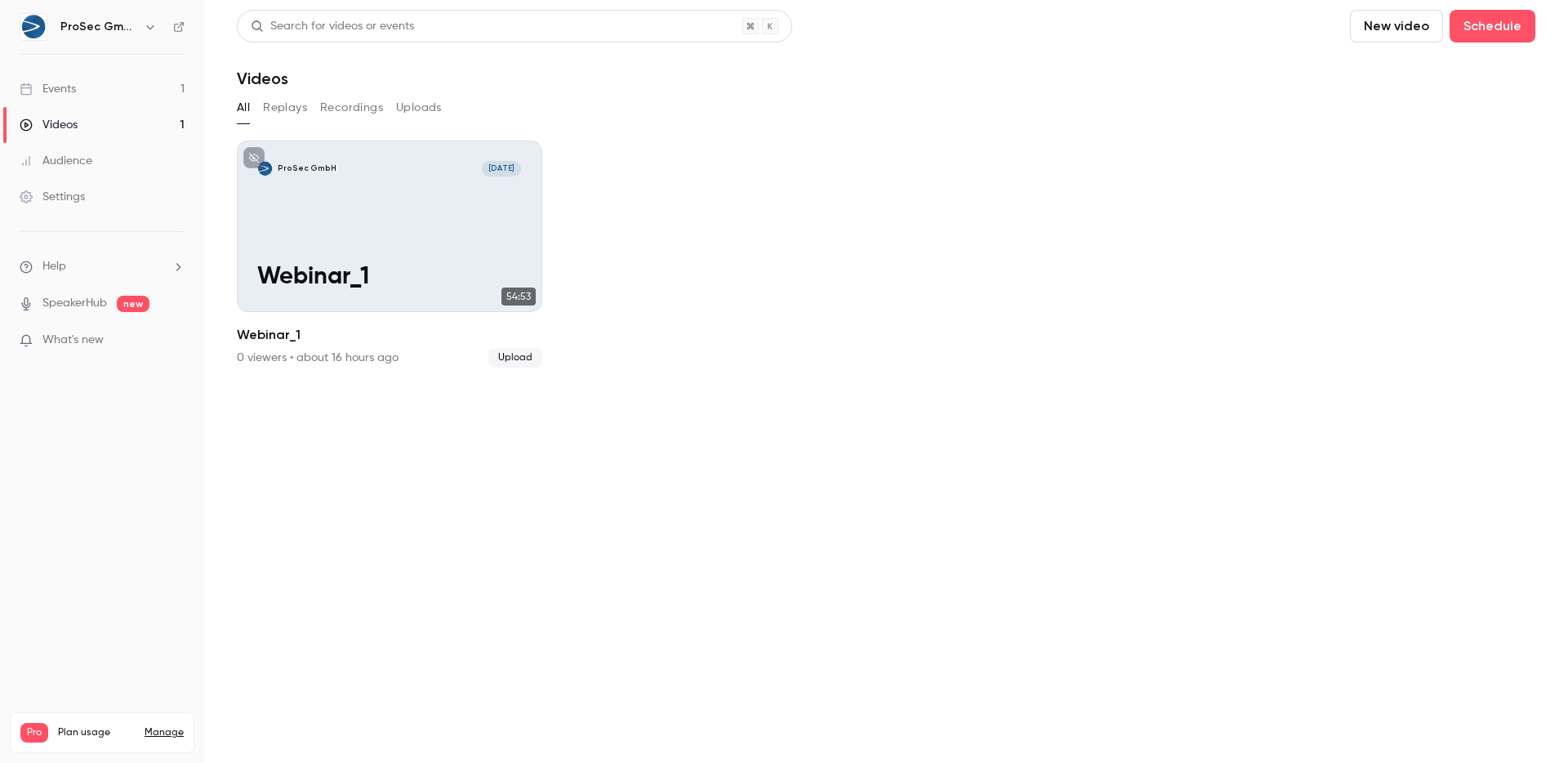
click at [88, 85] on link "Events 1" at bounding box center [102, 89] width 204 height 36
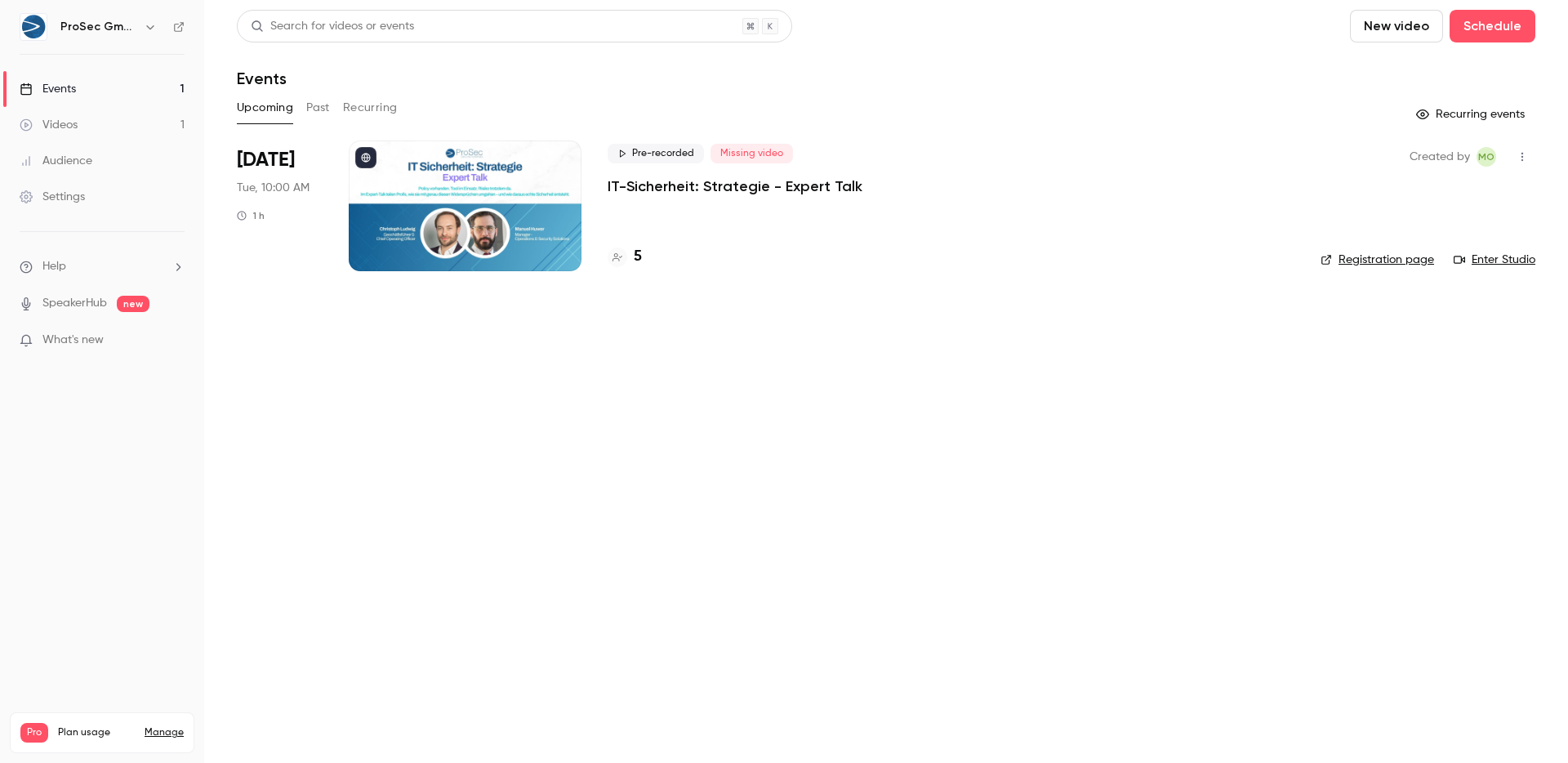
click at [676, 185] on p "IT-Sicherheit: Strategie - Expert Talk" at bounding box center [735, 186] width 255 height 20
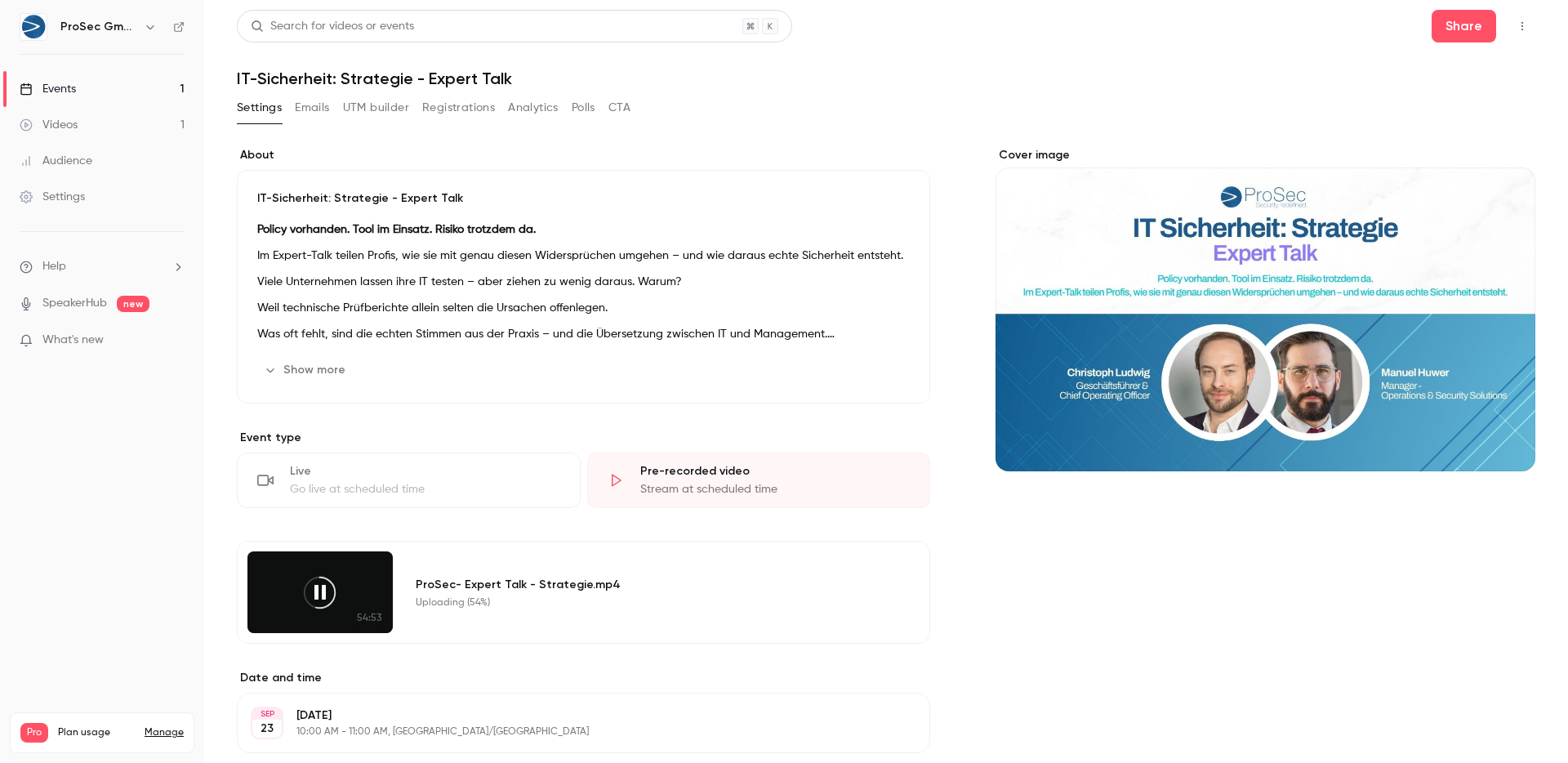
click at [310, 592] on icon at bounding box center [320, 592] width 36 height 36
click at [652, 481] on div "Stream at scheduled time" at bounding box center [776, 490] width 270 height 17
click at [651, 601] on div "Paused (54%)" at bounding box center [654, 602] width 476 height 13
click at [564, 586] on div "ProSec- Expert Talk - Strategie.mp4" at bounding box center [654, 584] width 476 height 17
click at [328, 577] on icon at bounding box center [320, 592] width 36 height 36
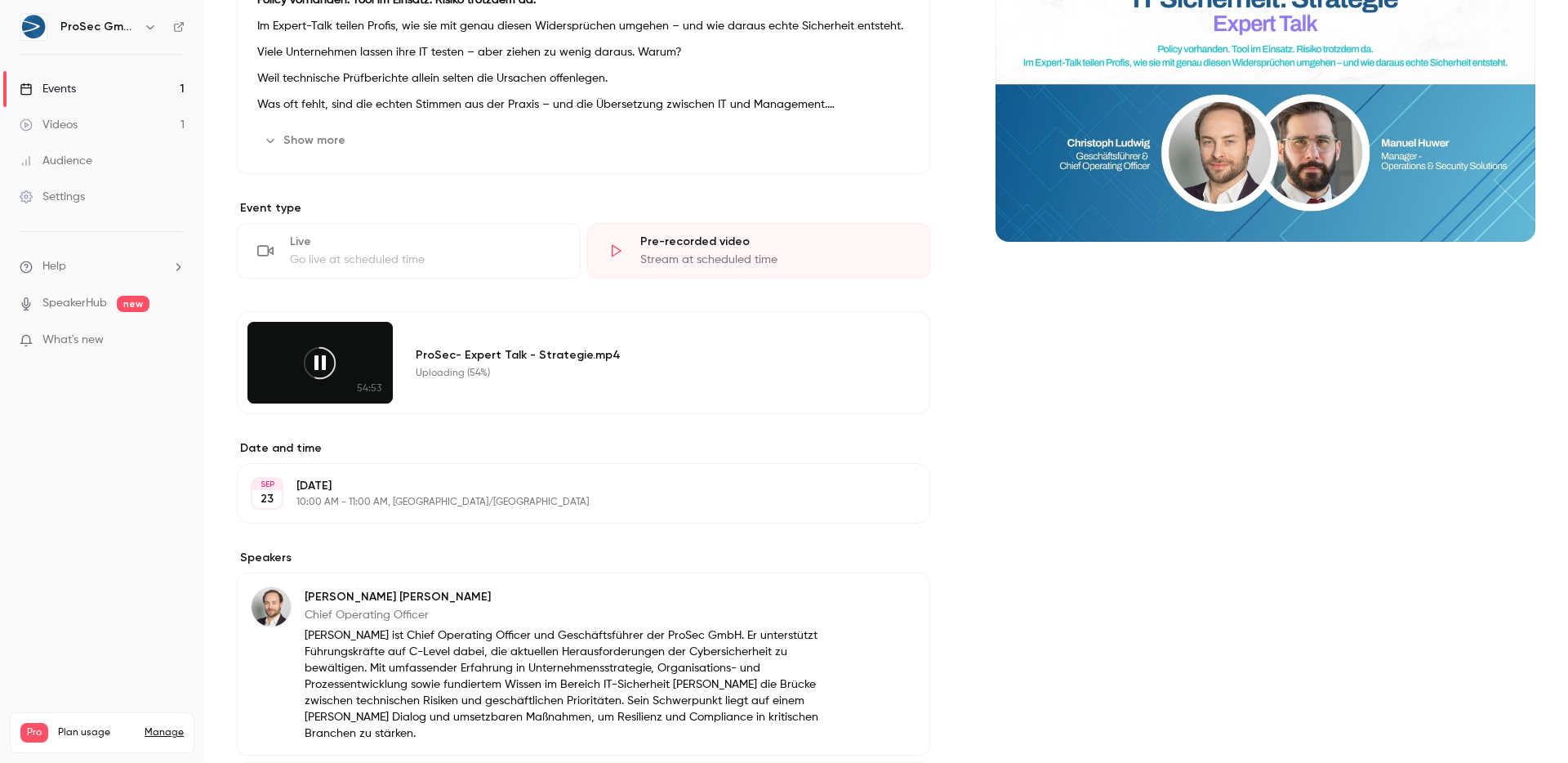
scroll to position [240, 0]
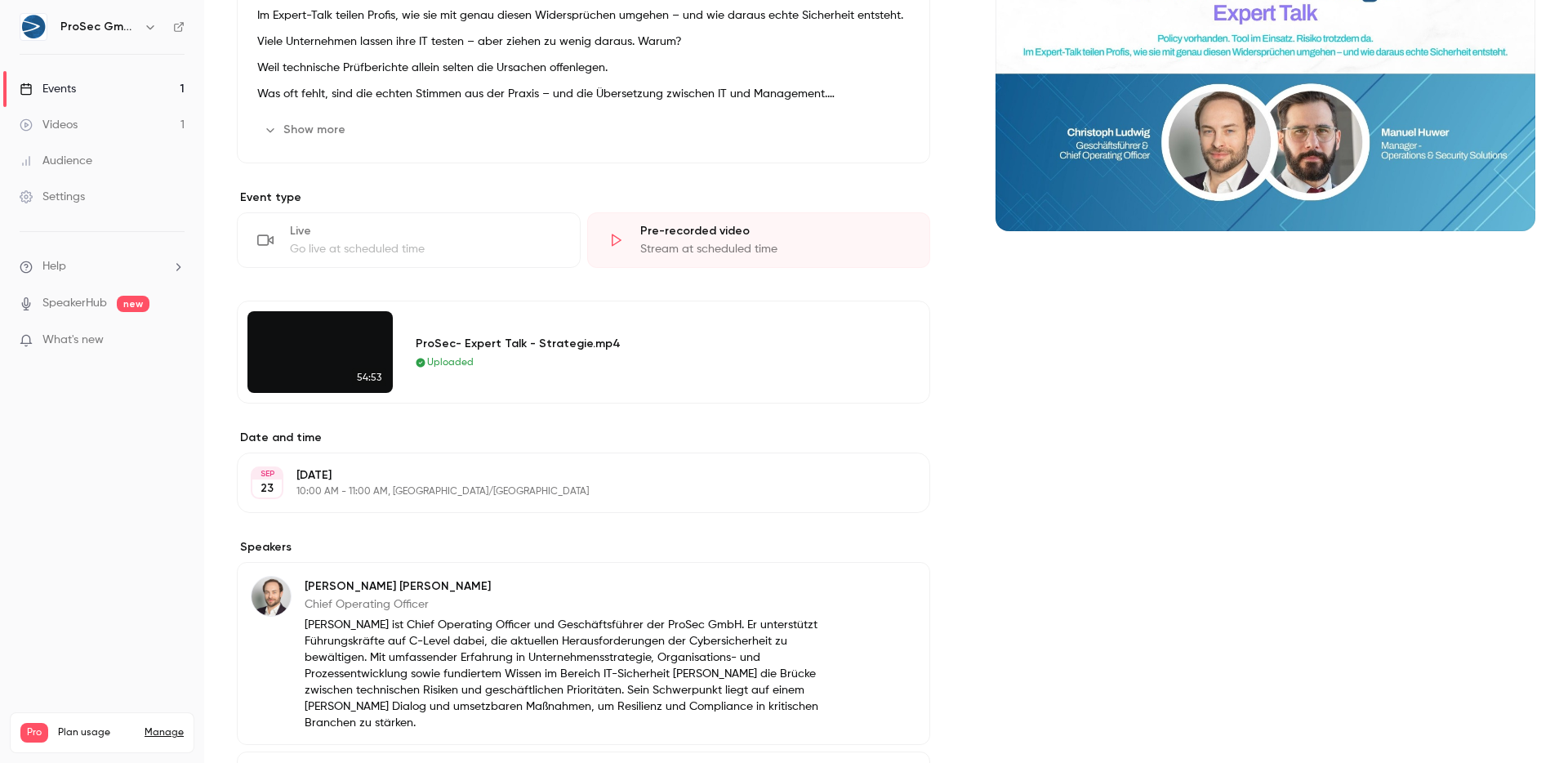
click at [1078, 404] on div "Cover image" at bounding box center [1265, 476] width 540 height 1137
click at [341, 329] on video at bounding box center [320, 352] width 145 height 82
drag, startPoint x: 311, startPoint y: 352, endPoint x: 510, endPoint y: 331, distance: 200.1
click at [310, 352] on video at bounding box center [320, 352] width 145 height 82
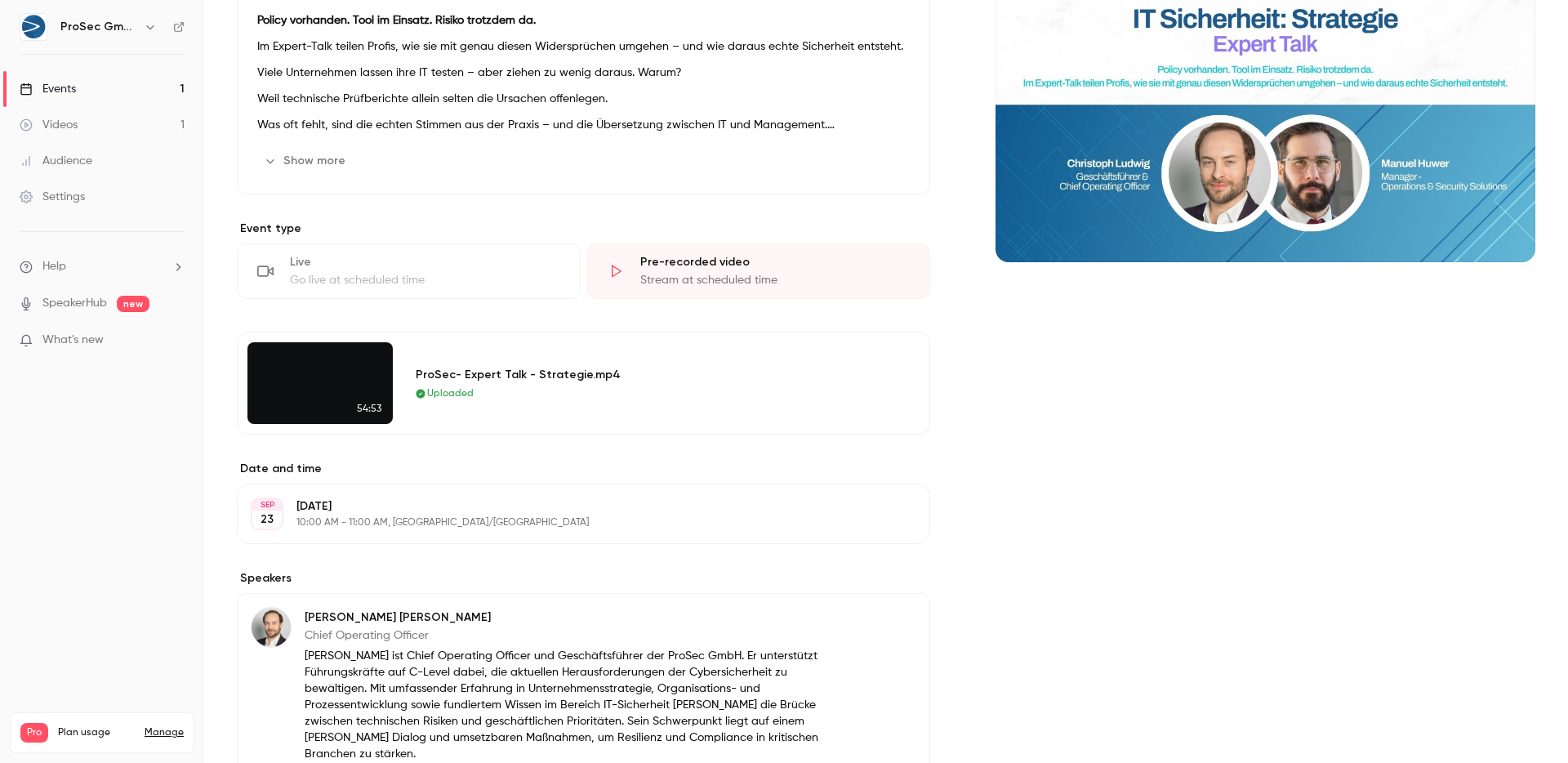
scroll to position [0, 0]
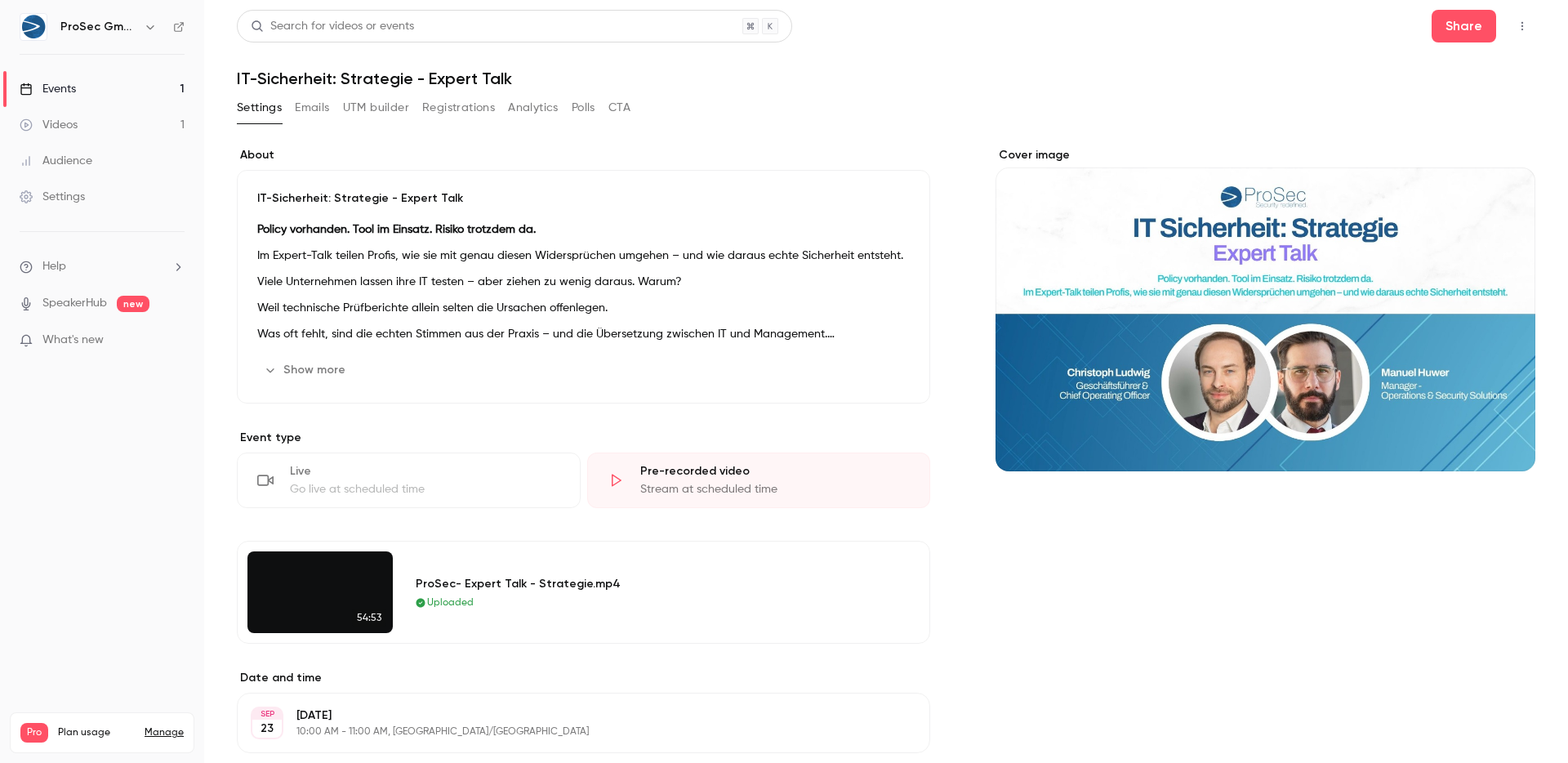
click at [848, 558] on div "ProSec- Expert Talk - Strategie.mp4 Uploaded" at bounding box center [663, 592] width 515 height 82
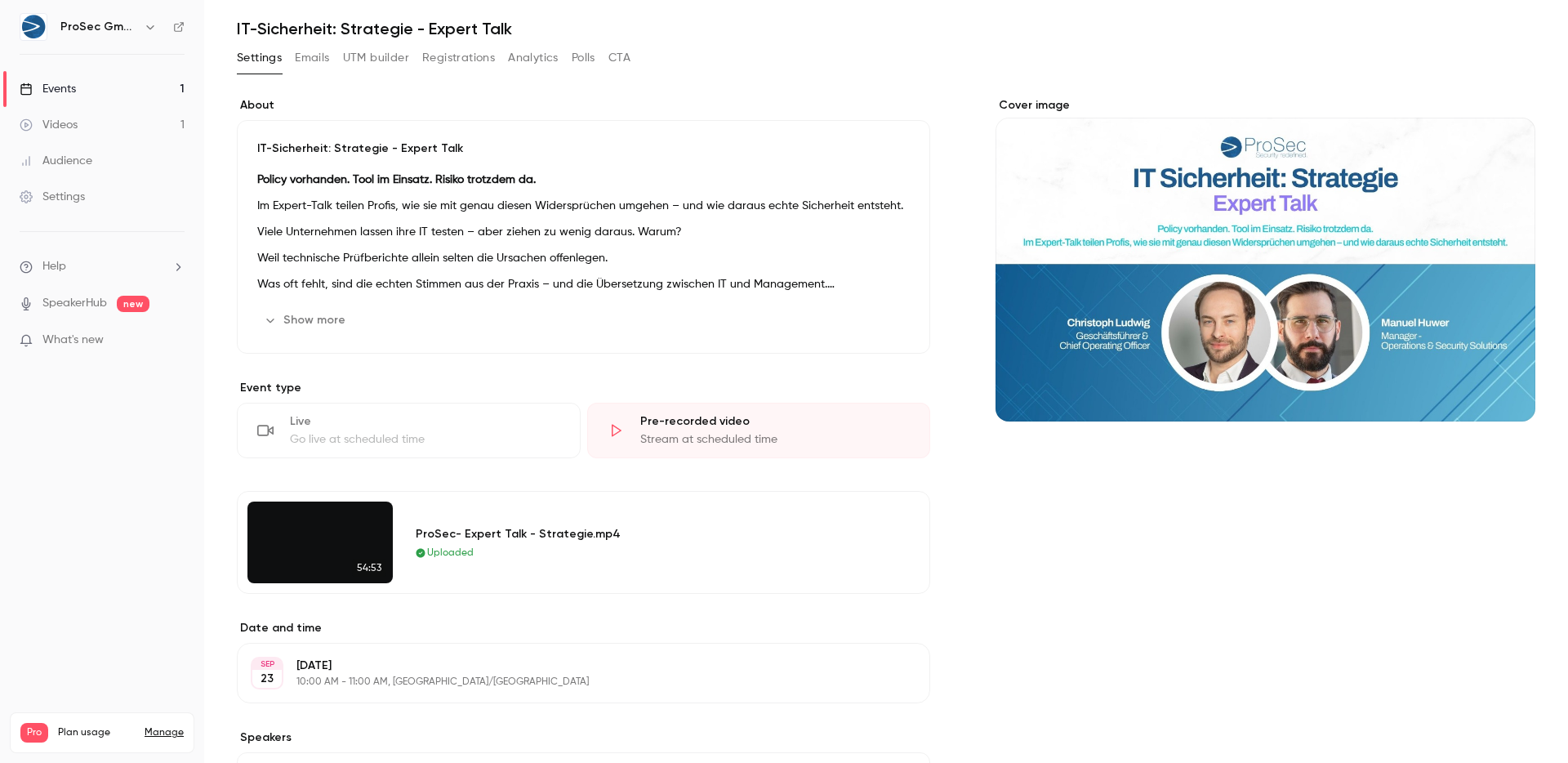
scroll to position [218, 0]
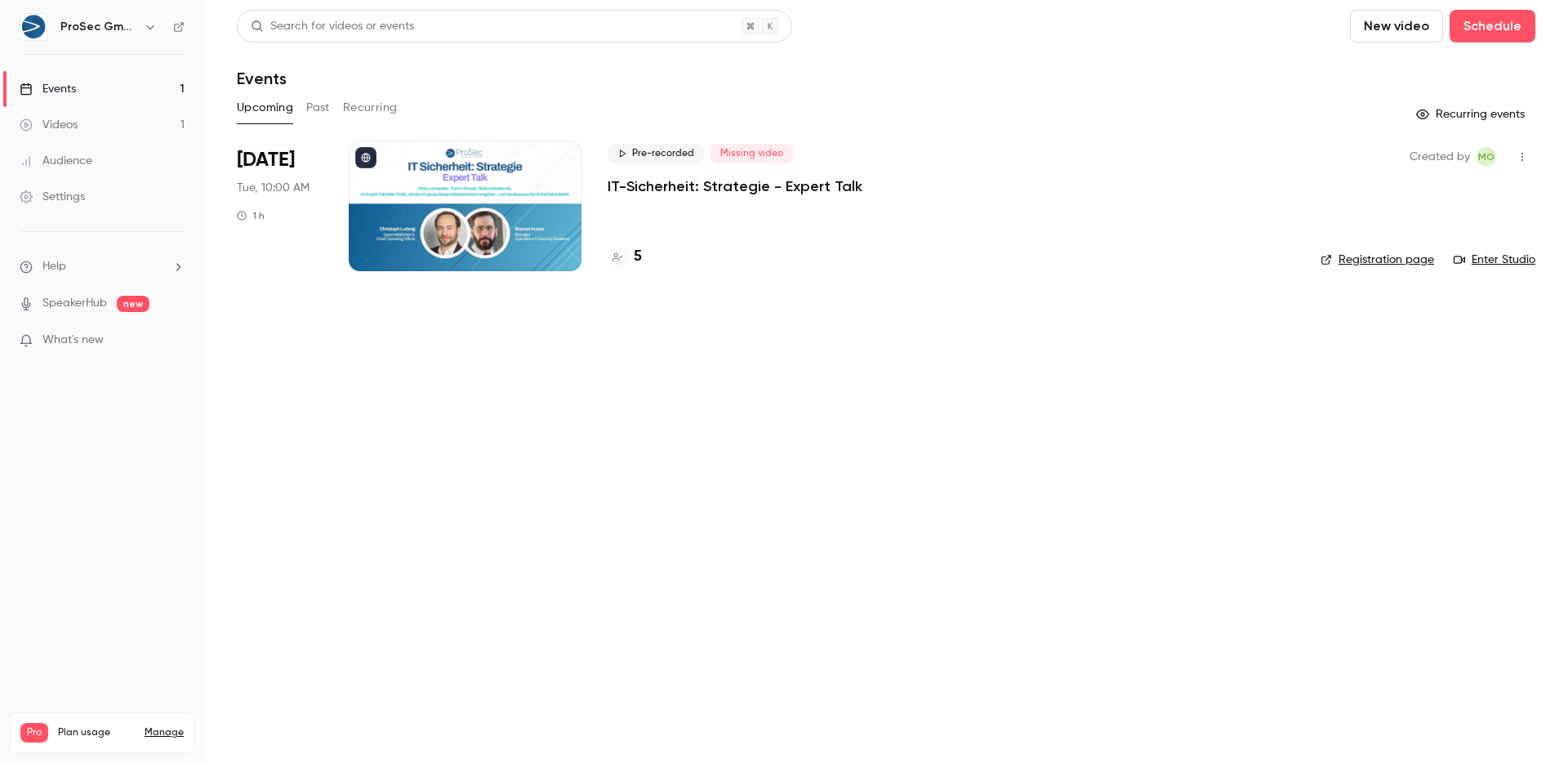
click at [698, 177] on p "IT-Sicherheit: Strategie - Expert Talk" at bounding box center [735, 186] width 255 height 20
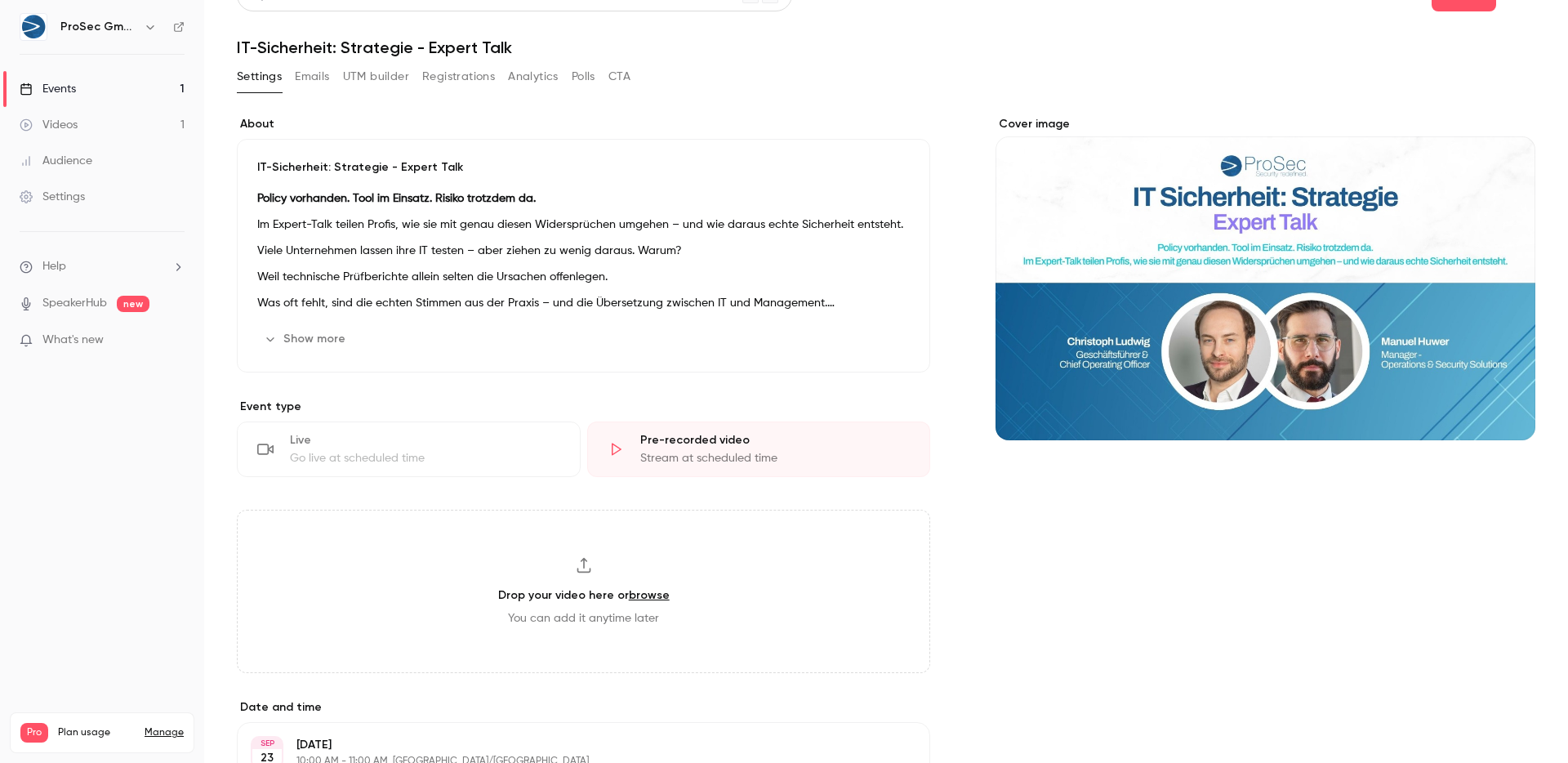
scroll to position [41, 0]
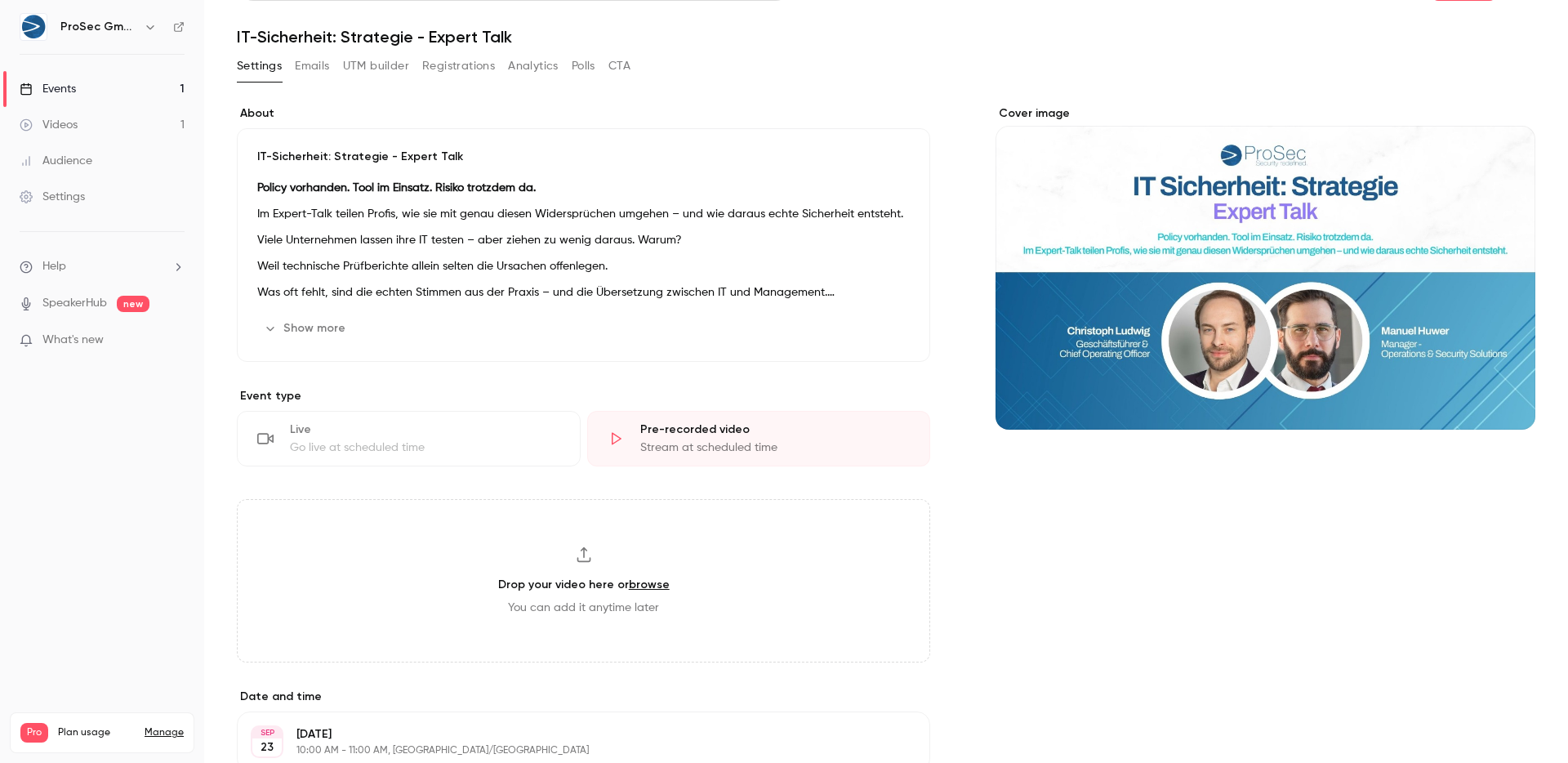
click at [656, 601] on div "Drop your video here or browse You can add it anytime later" at bounding box center [583, 580] width 694 height 163
click at [134, 122] on link "Videos 1" at bounding box center [102, 124] width 204 height 36
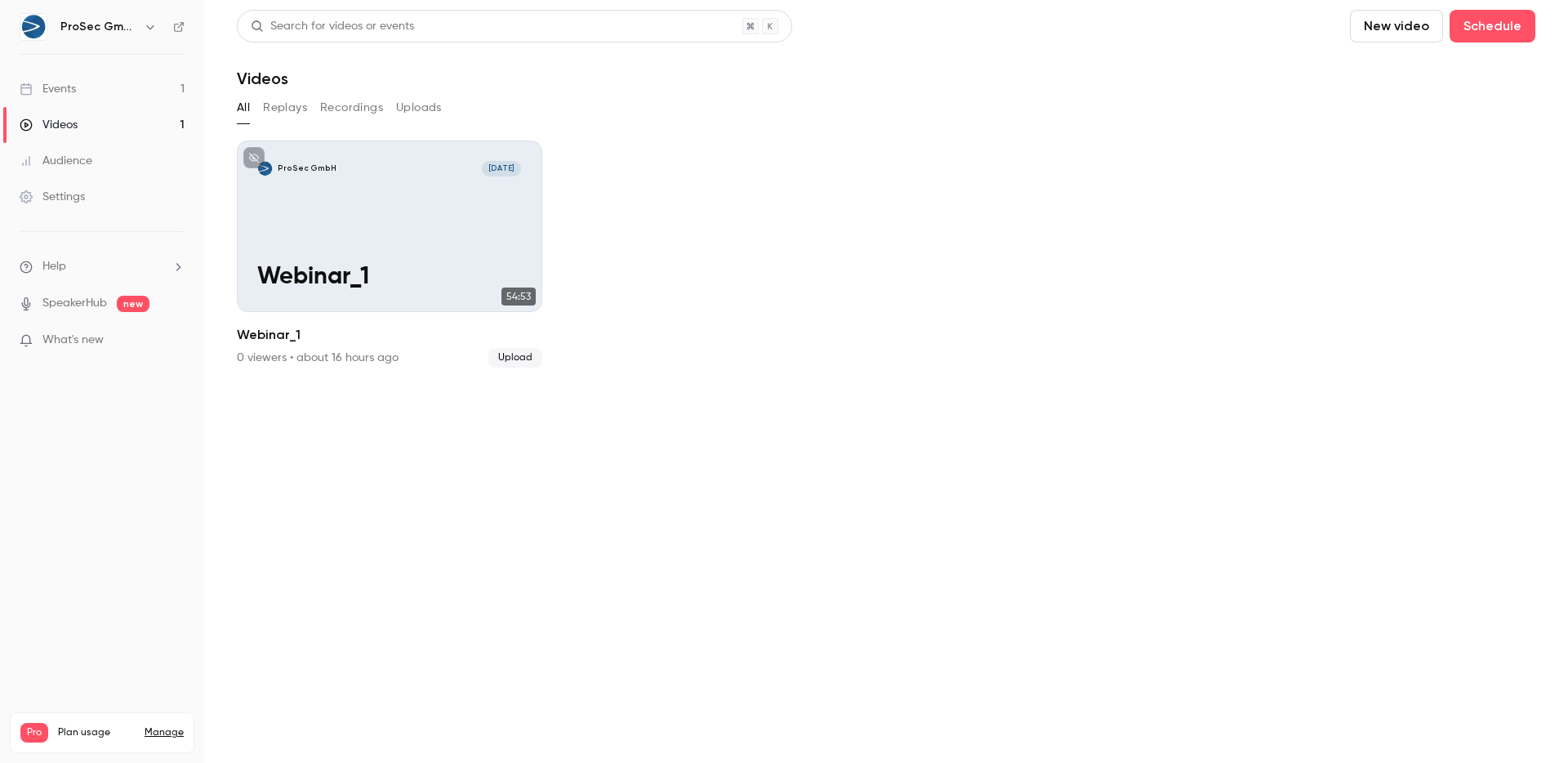
click at [114, 85] on link "Events 1" at bounding box center [102, 89] width 204 height 36
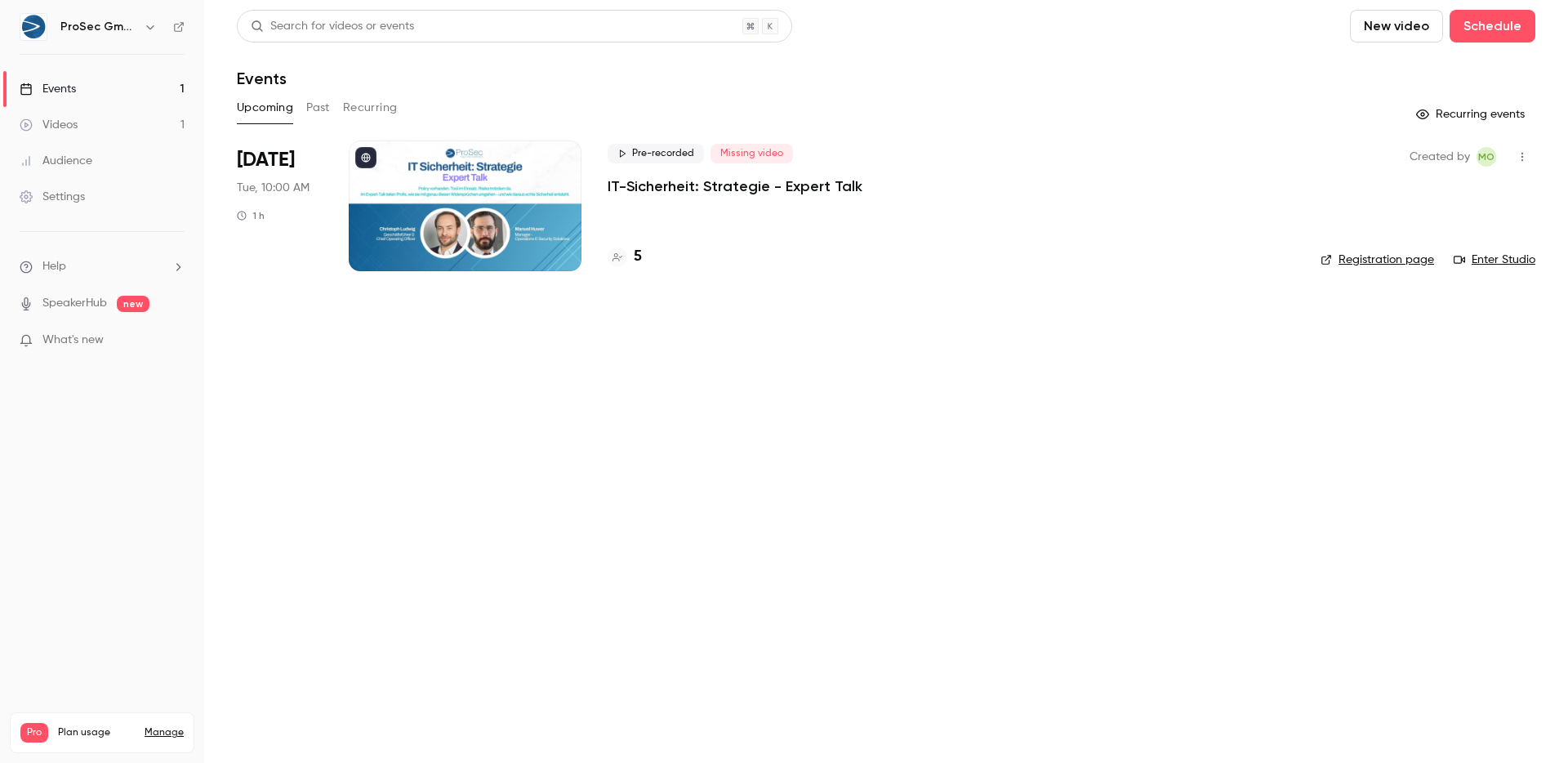
click at [90, 116] on link "Videos 1" at bounding box center [102, 124] width 204 height 36
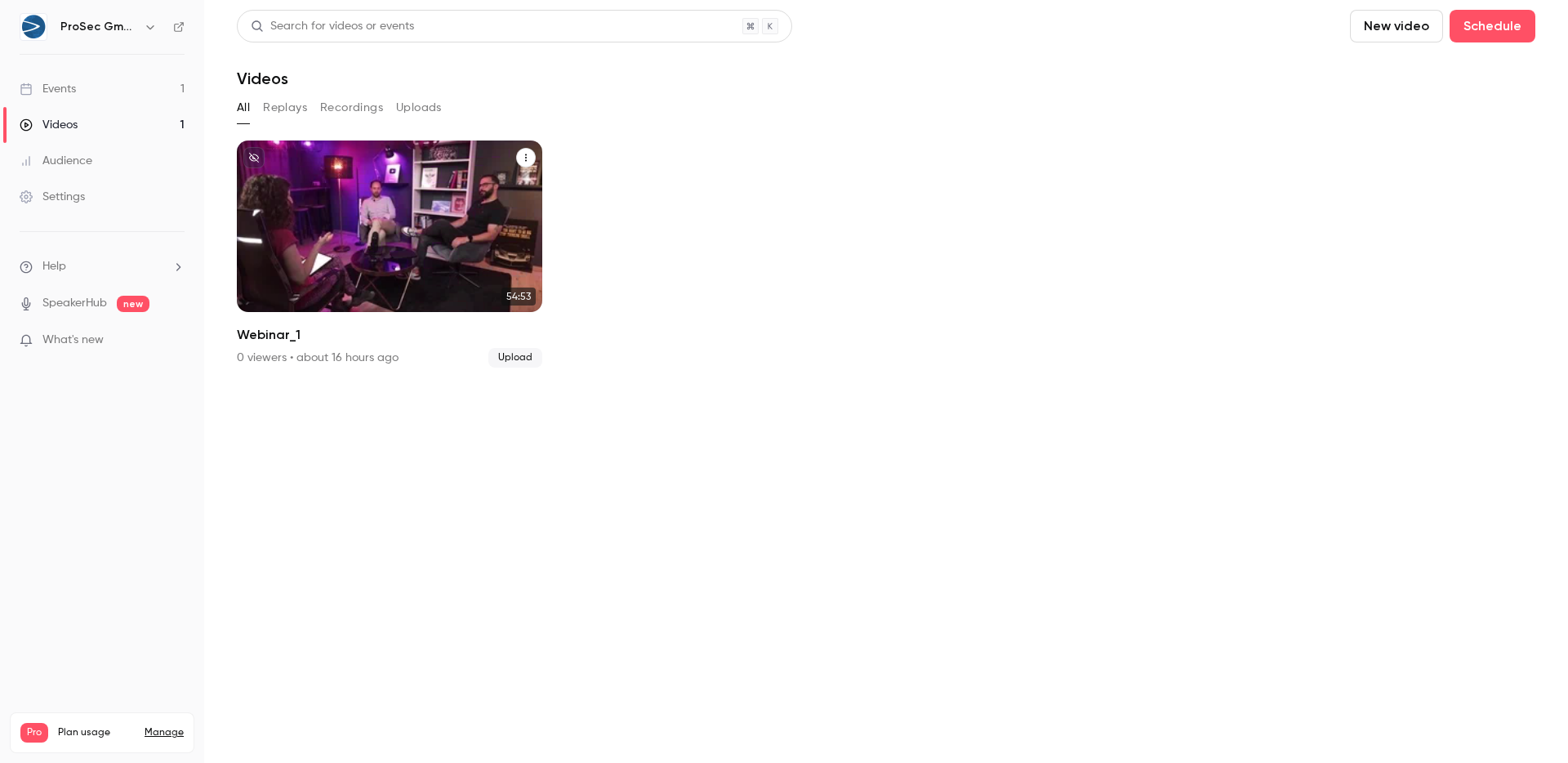
click at [525, 151] on button "Webinar_1" at bounding box center [526, 157] width 20 height 20
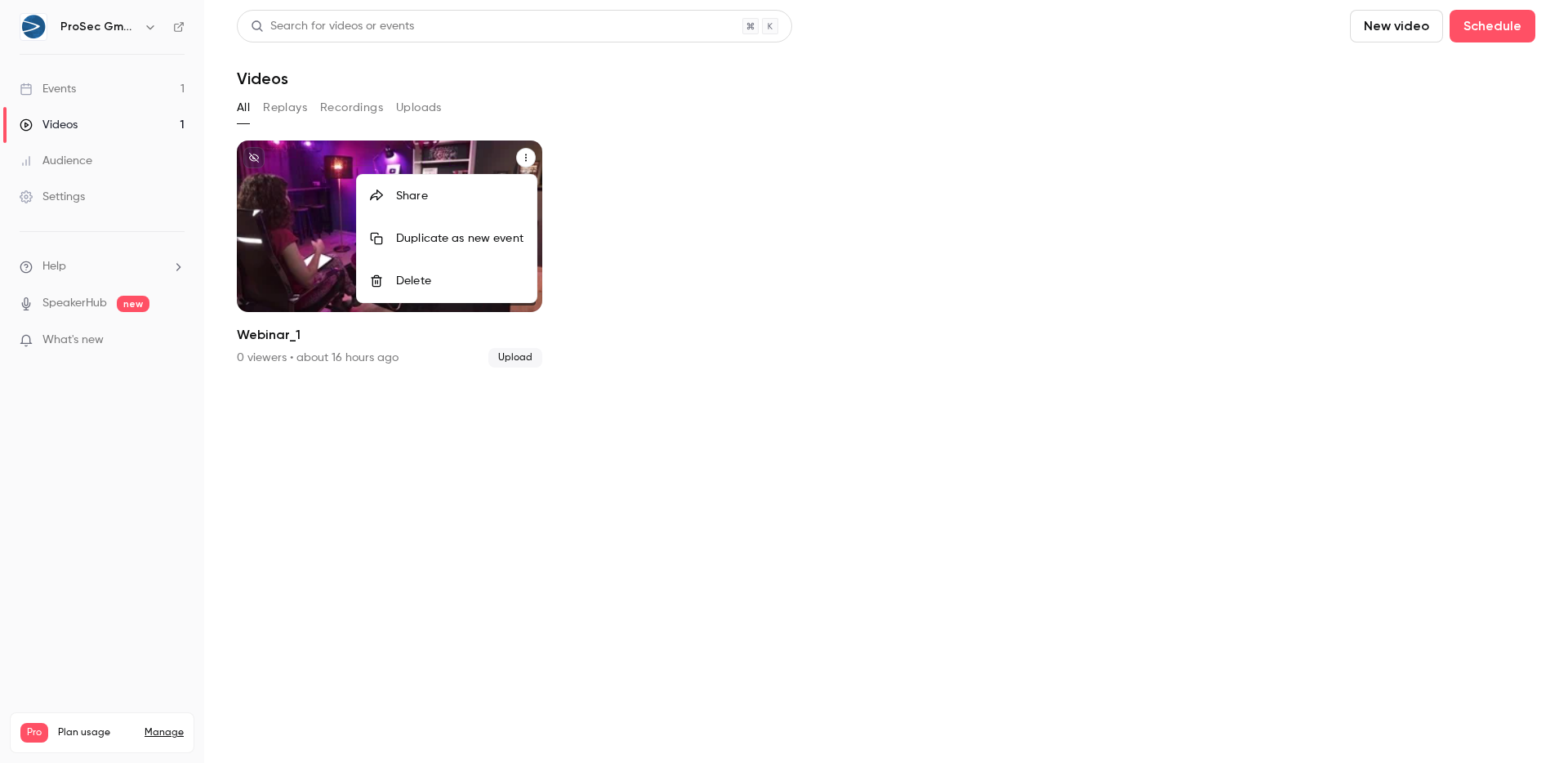
click at [525, 151] on div at bounding box center [784, 381] width 1568 height 763
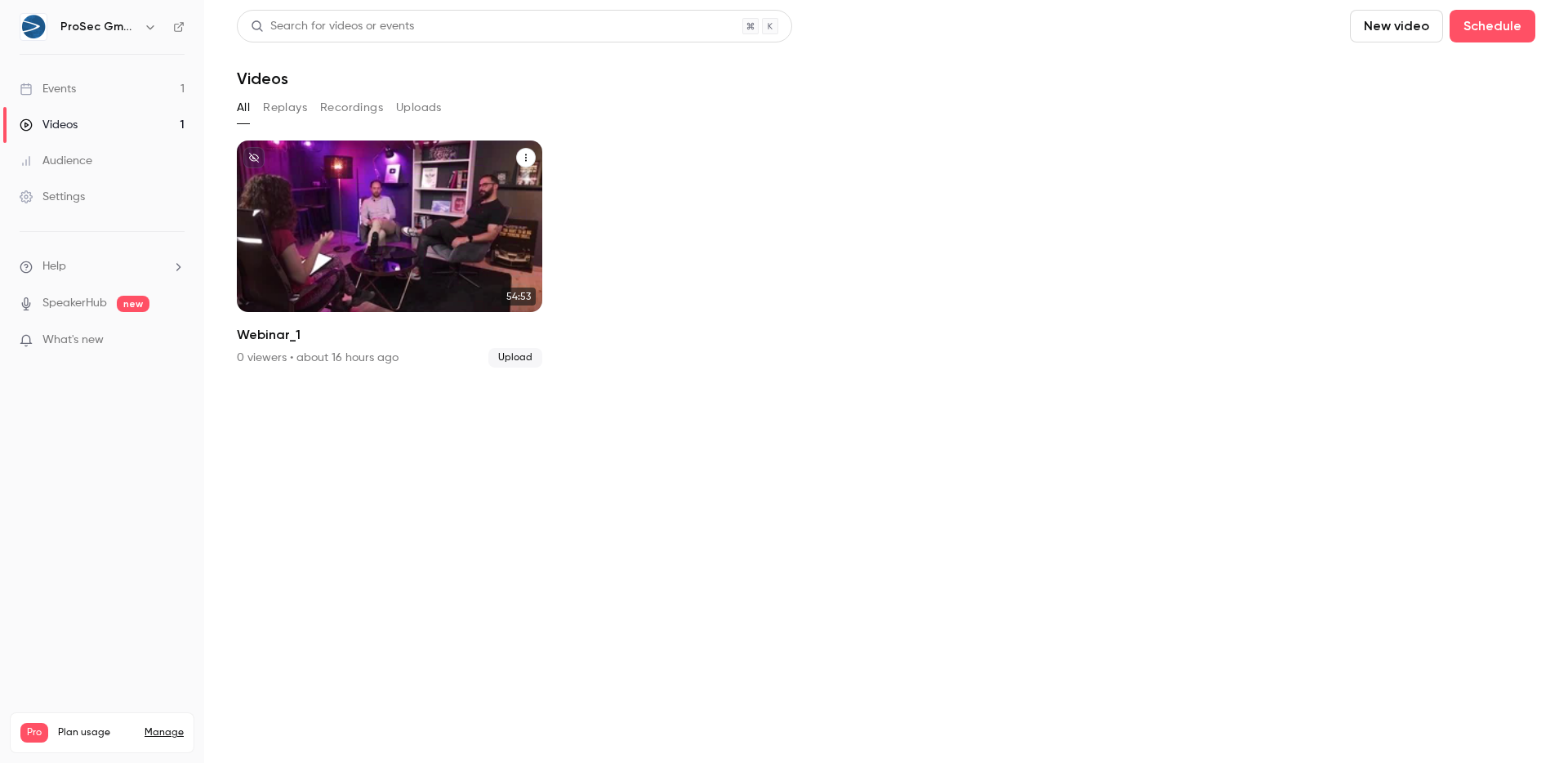
click at [370, 200] on div "ProSec GmbH Sep 2 Webinar_1" at bounding box center [390, 226] width 306 height 171
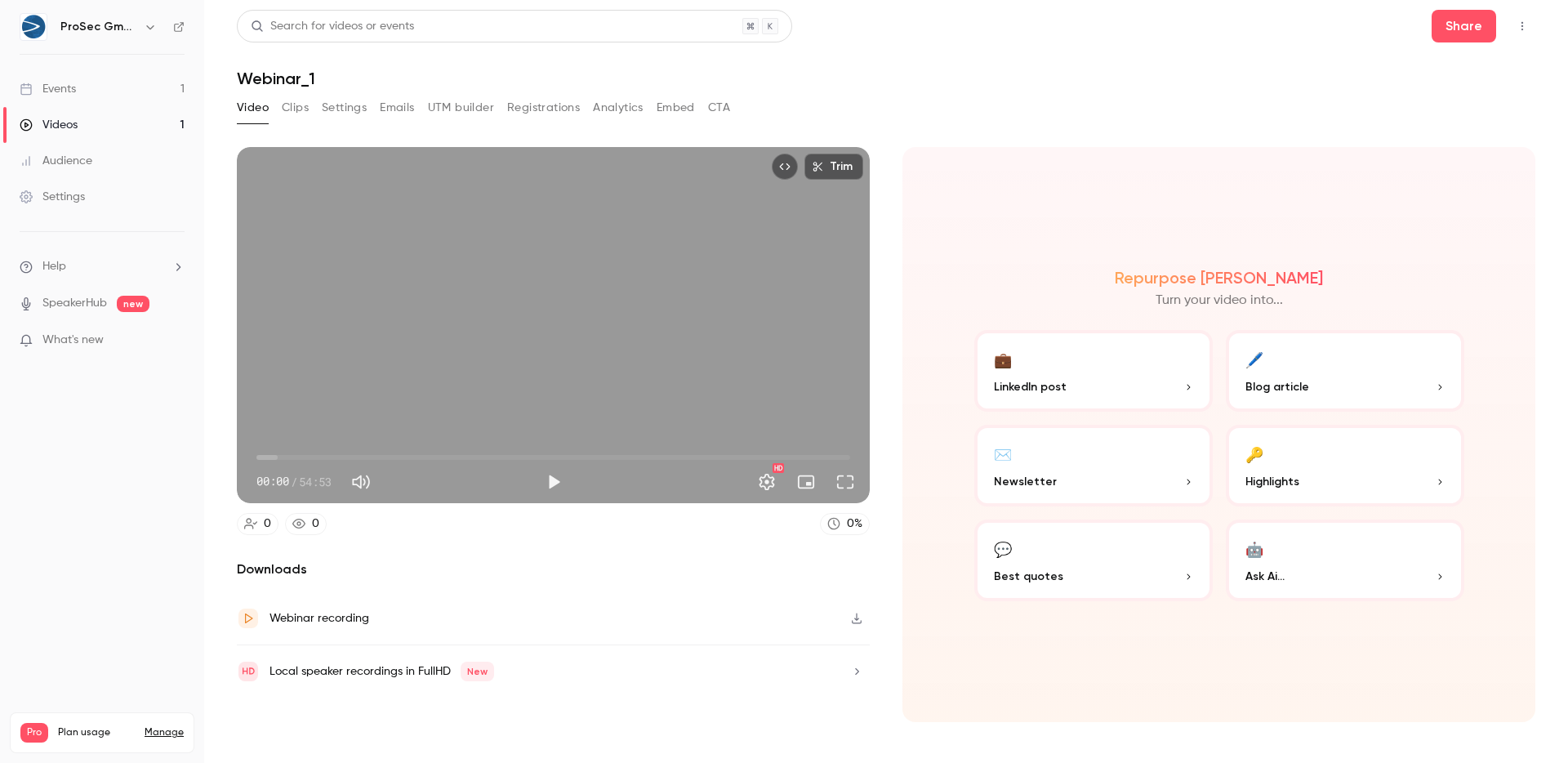
click at [358, 480] on button "Mute" at bounding box center [361, 481] width 32 height 32
type input "*"
click at [365, 448] on span "00:00" at bounding box center [553, 457] width 594 height 27
click at [423, 451] on span "15:19" at bounding box center [553, 457] width 594 height 27
click at [564, 449] on span "15:19" at bounding box center [553, 457] width 594 height 27
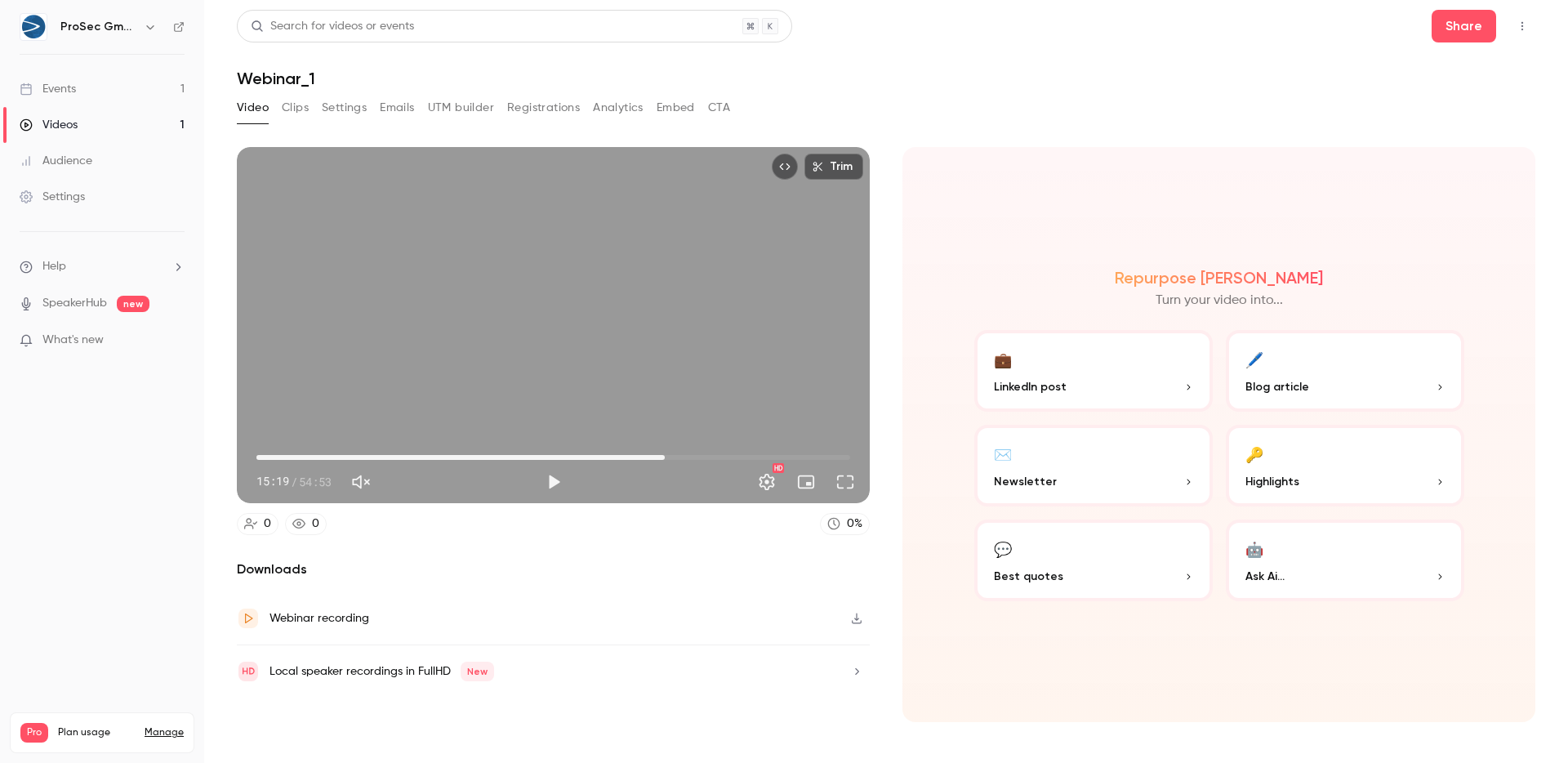
click at [665, 452] on span "37:45" at bounding box center [553, 457] width 594 height 27
click at [828, 455] on span "37:45" at bounding box center [553, 457] width 594 height 27
click at [840, 452] on span "53:58" at bounding box center [553, 457] width 594 height 27
click at [571, 292] on div "Trim 53:58 53:58 / 54:53 HD" at bounding box center [554, 325] width 633 height 356
click at [843, 457] on span "54:00" at bounding box center [840, 457] width 5 height 5
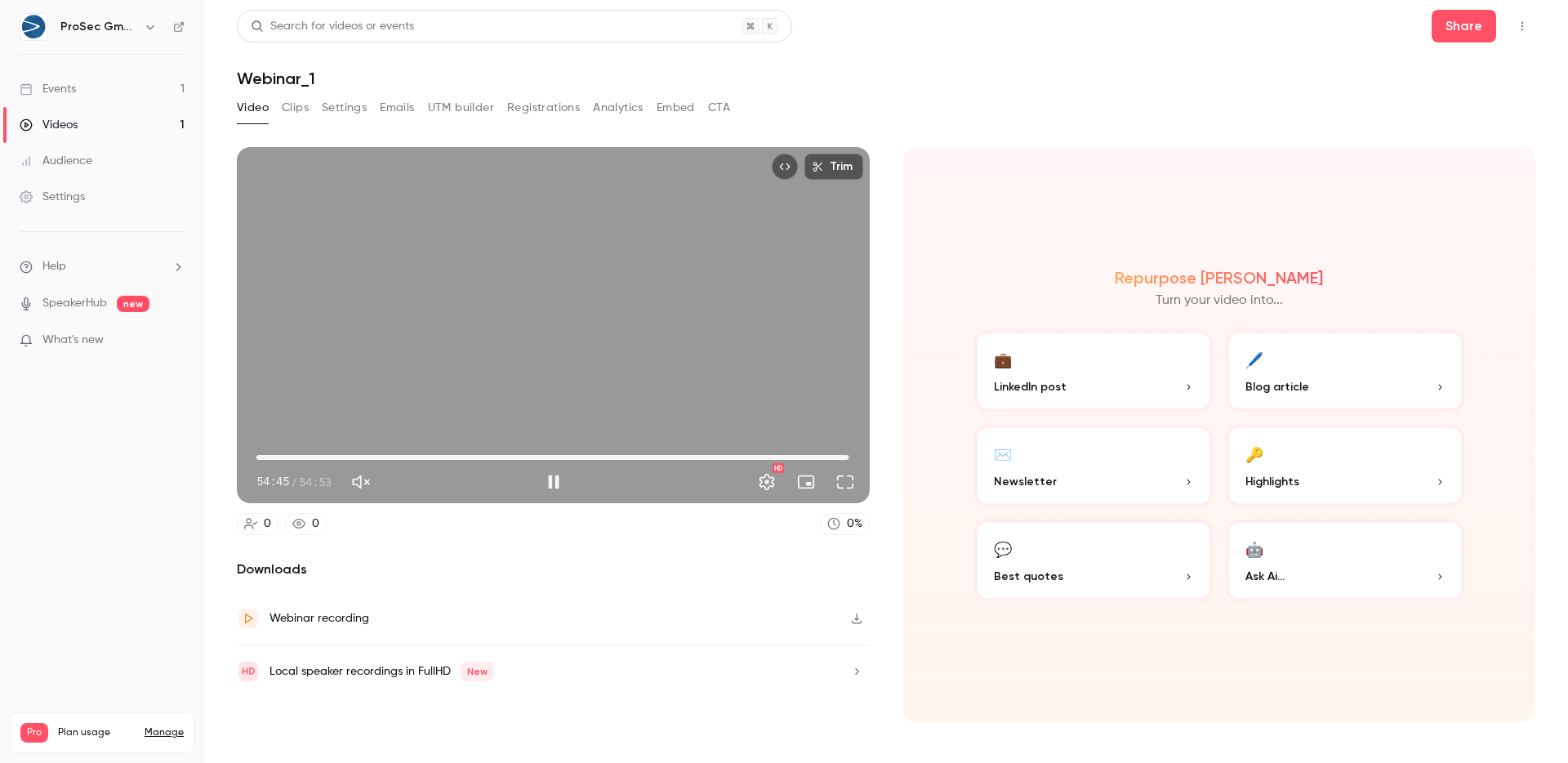
click at [523, 321] on div "Trim 54:45 54:45 / 54:53 HD" at bounding box center [554, 325] width 633 height 356
click at [846, 456] on span "54:45" at bounding box center [849, 457] width 5 height 5
click at [845, 456] on span "54:26" at bounding box center [845, 457] width 5 height 5
click at [549, 480] on button "Play" at bounding box center [554, 481] width 32 height 32
click at [391, 452] on span "54:53" at bounding box center [553, 457] width 594 height 27
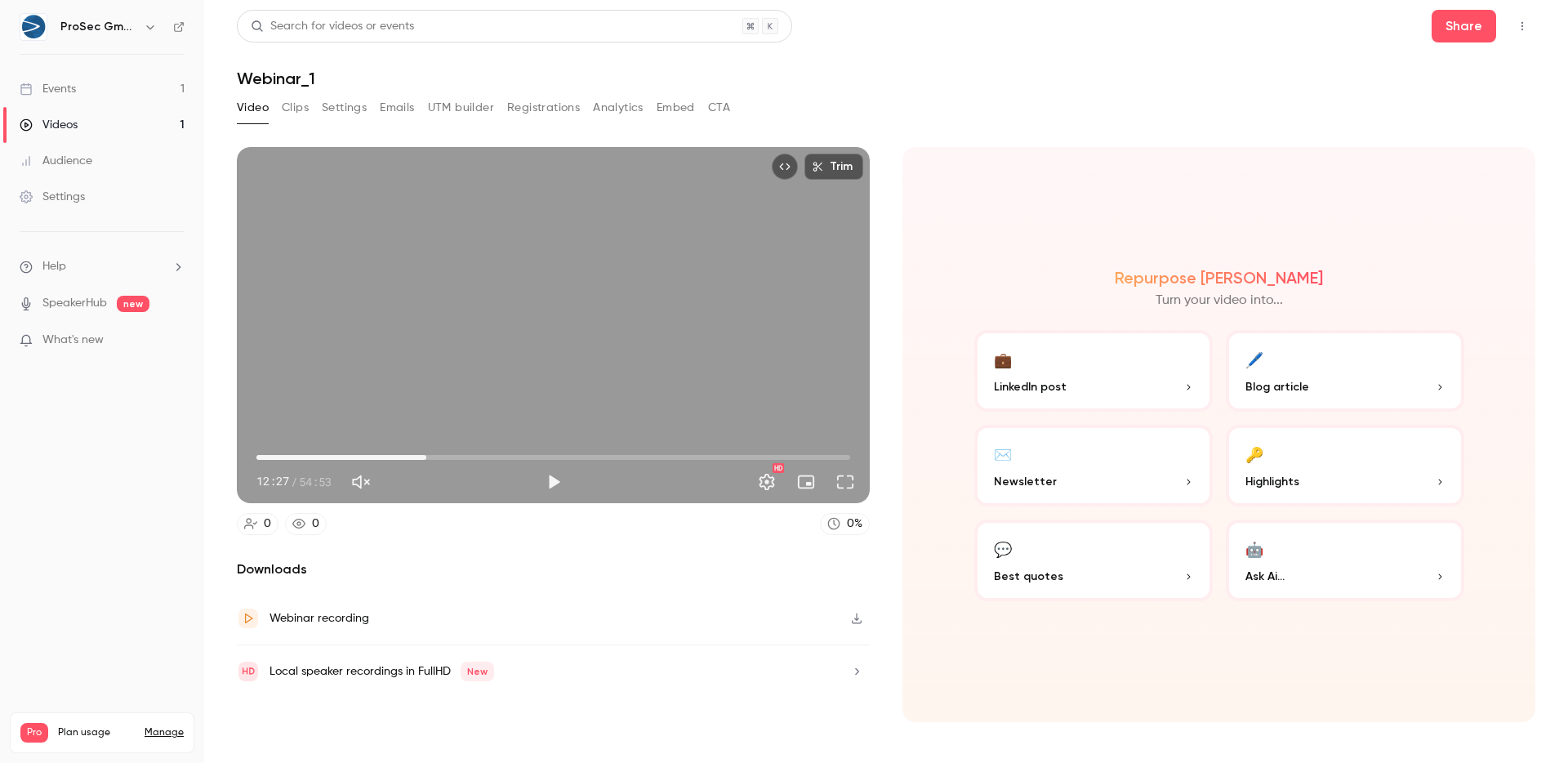
click at [426, 451] on span "15:42" at bounding box center [553, 457] width 594 height 27
drag, startPoint x: 417, startPoint y: 452, endPoint x: 451, endPoint y: 452, distance: 34.0
click at [450, 452] on span "17:12" at bounding box center [553, 457] width 594 height 27
click at [457, 455] on span "18:29" at bounding box center [457, 457] width 5 height 5
click at [481, 452] on span "20:41" at bounding box center [553, 457] width 594 height 27
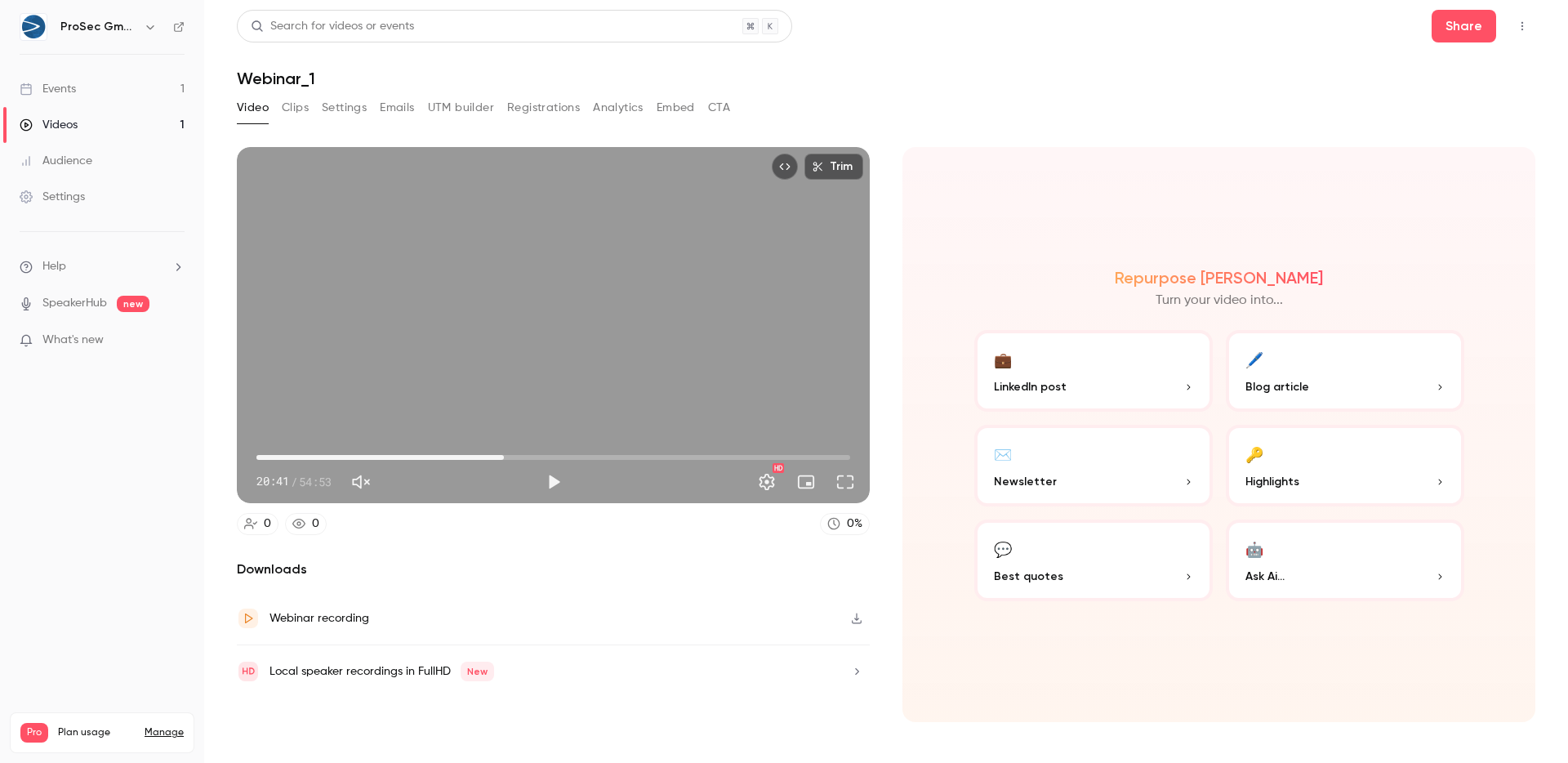
click at [504, 452] on span "22:52" at bounding box center [553, 457] width 594 height 27
click at [533, 452] on span "25:31" at bounding box center [553, 457] width 594 height 27
click at [554, 452] on span "25:31" at bounding box center [553, 457] width 594 height 27
drag, startPoint x: 554, startPoint y: 452, endPoint x: 576, endPoint y: 454, distance: 22.1
click at [566, 455] on span "28:23" at bounding box center [564, 457] width 5 height 5
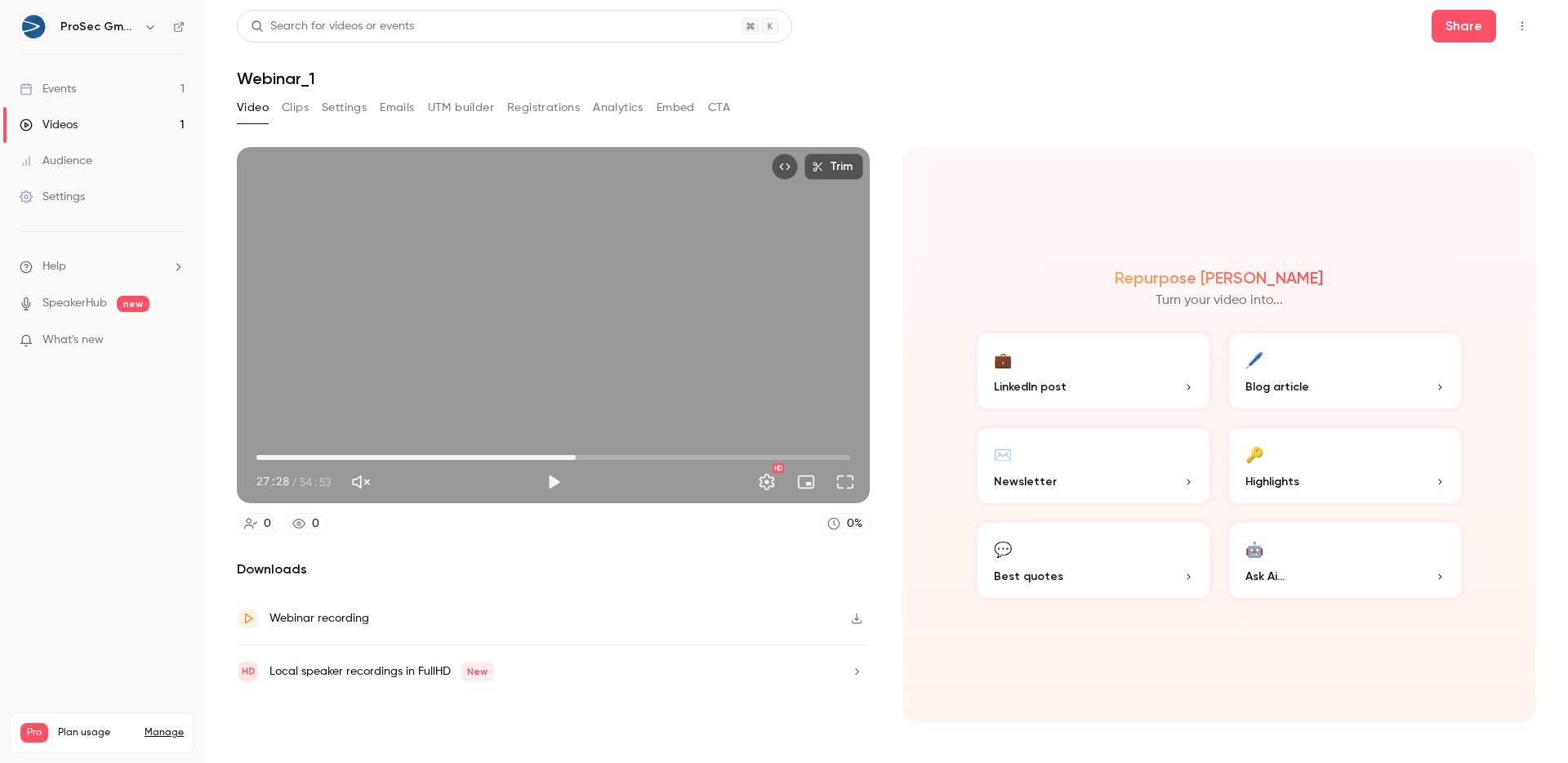
click at [576, 455] on span "29:31" at bounding box center [576, 457] width 5 height 5
drag, startPoint x: 576, startPoint y: 454, endPoint x: 597, endPoint y: 456, distance: 21.1
click at [580, 456] on span "29:40" at bounding box center [578, 457] width 5 height 5
click at [597, 456] on span "31:29" at bounding box center [598, 457] width 5 height 5
click at [613, 455] on span "32:59" at bounding box center [553, 457] width 594 height 27
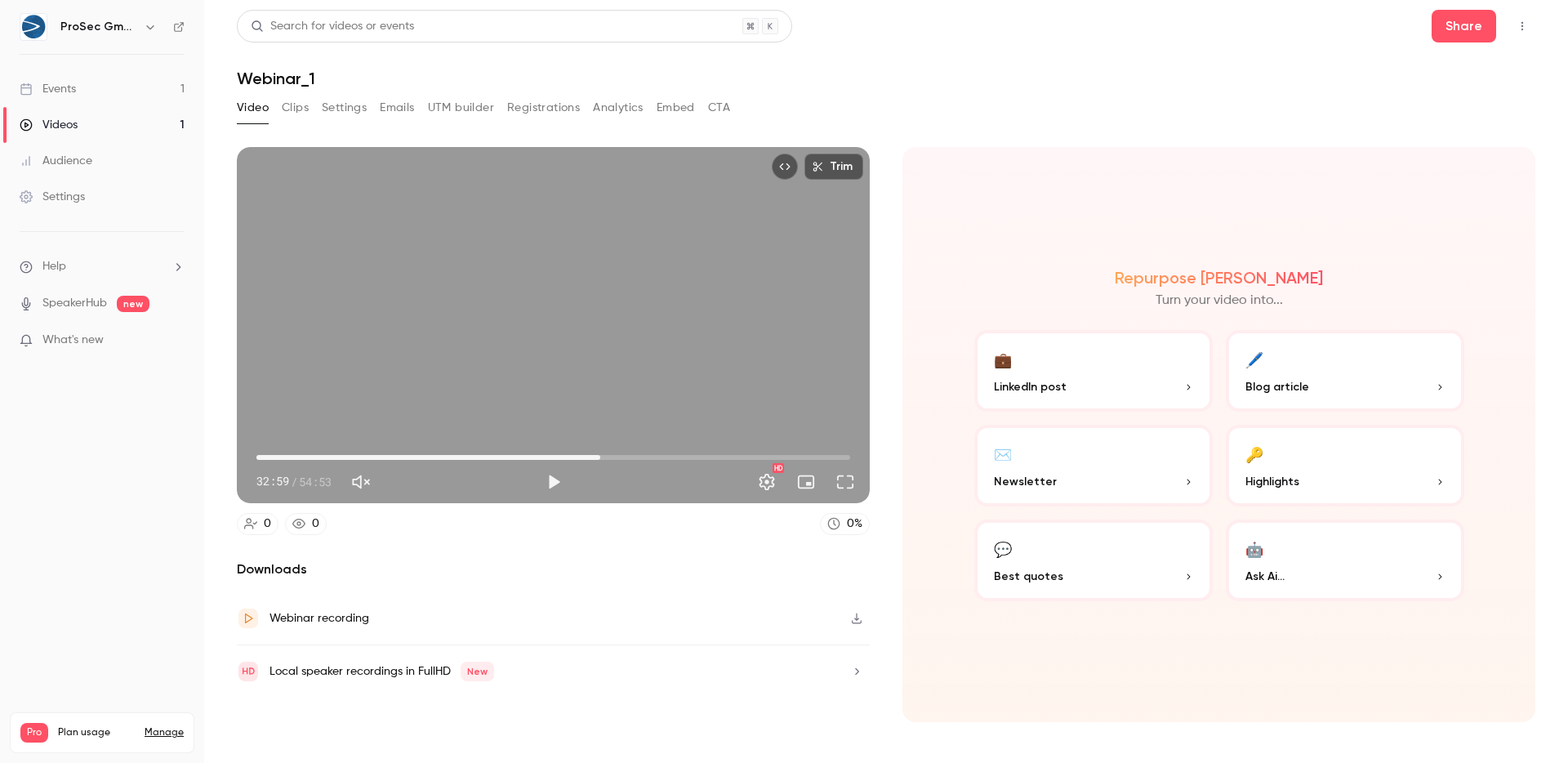
click at [599, 456] on span "31:47" at bounding box center [600, 457] width 5 height 5
drag, startPoint x: 599, startPoint y: 456, endPoint x: 631, endPoint y: 457, distance: 32.0
click at [631, 457] on span "34:34" at bounding box center [631, 457] width 5 height 5
drag, startPoint x: 631, startPoint y: 457, endPoint x: 652, endPoint y: 456, distance: 21.0
click at [652, 456] on span "36:37" at bounding box center [653, 457] width 5 height 5
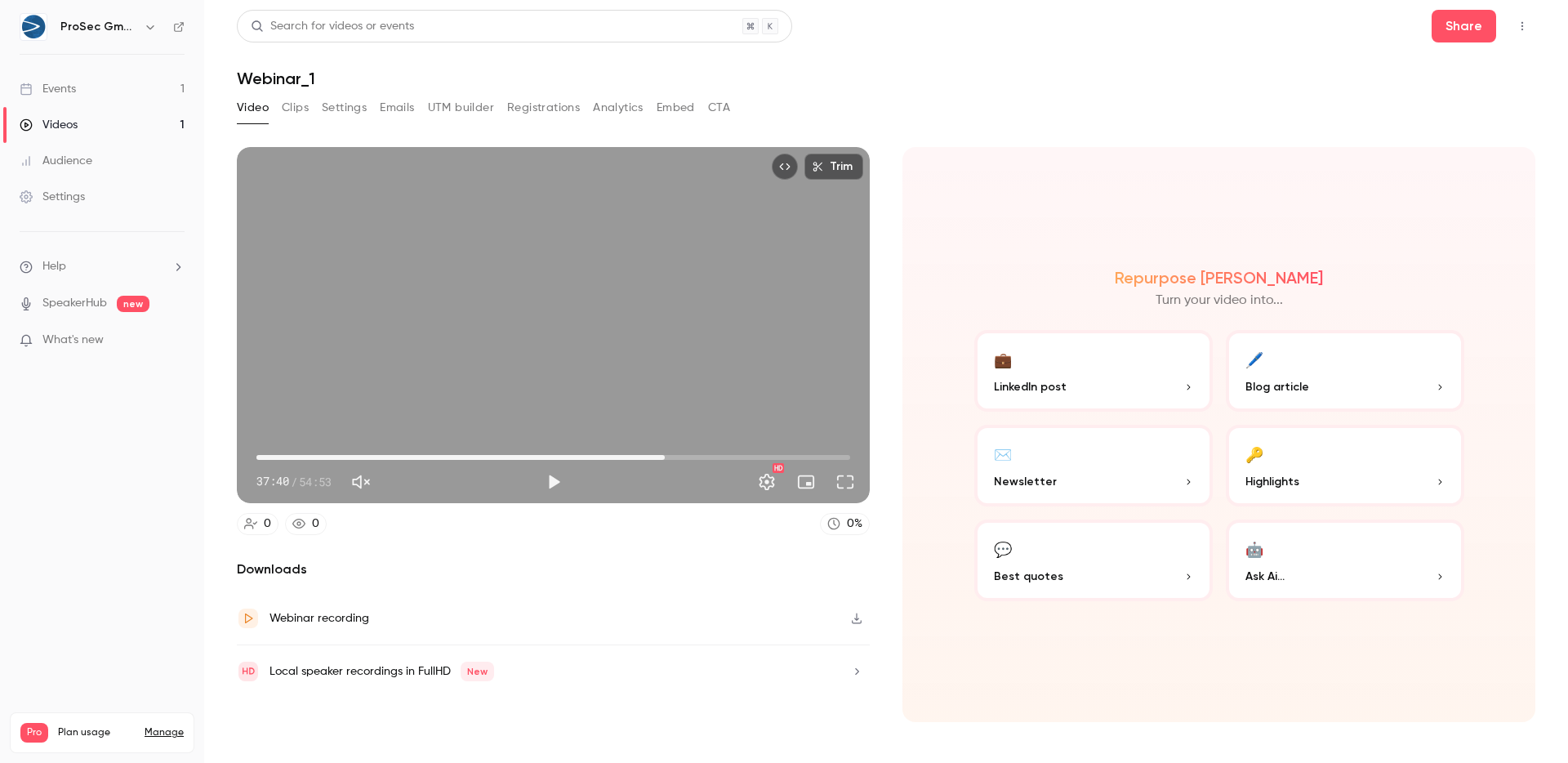
drag, startPoint x: 652, startPoint y: 456, endPoint x: 665, endPoint y: 456, distance: 13.0
click at [665, 456] on span "37:45" at bounding box center [665, 457] width 5 height 5
drag, startPoint x: 665, startPoint y: 456, endPoint x: 690, endPoint y: 456, distance: 25.0
click at [690, 456] on span "40:05" at bounding box center [690, 457] width 5 height 5
drag, startPoint x: 690, startPoint y: 456, endPoint x: 709, endPoint y: 456, distance: 19.0
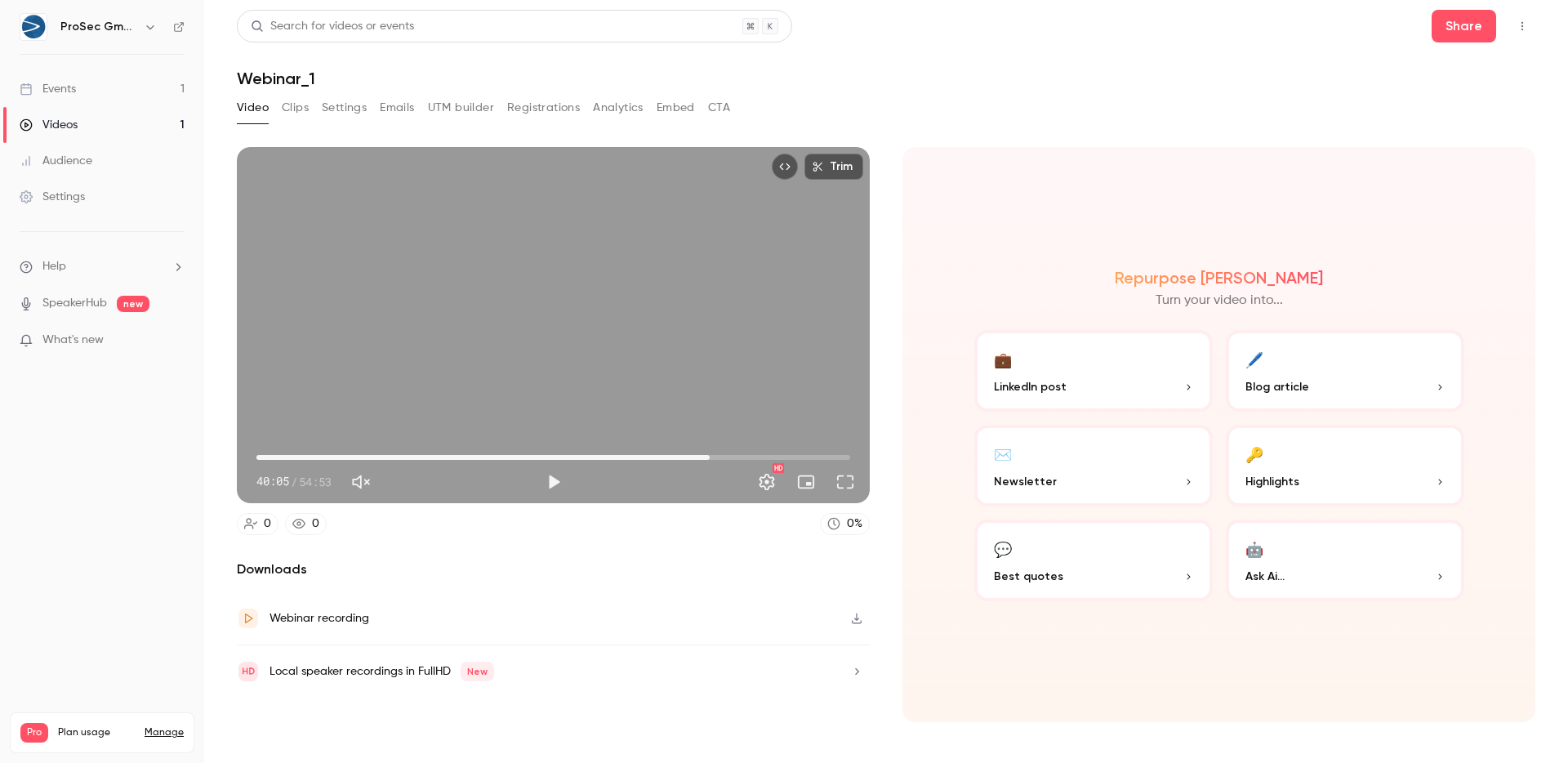
click at [709, 456] on span "41:54" at bounding box center [710, 457] width 5 height 5
drag, startPoint x: 709, startPoint y: 454, endPoint x: 719, endPoint y: 453, distance: 10.0
click at [719, 455] on span "42:43" at bounding box center [719, 457] width 5 height 5
drag, startPoint x: 719, startPoint y: 453, endPoint x: 746, endPoint y: 449, distance: 27.3
click at [733, 455] on span "43:51" at bounding box center [731, 457] width 5 height 5
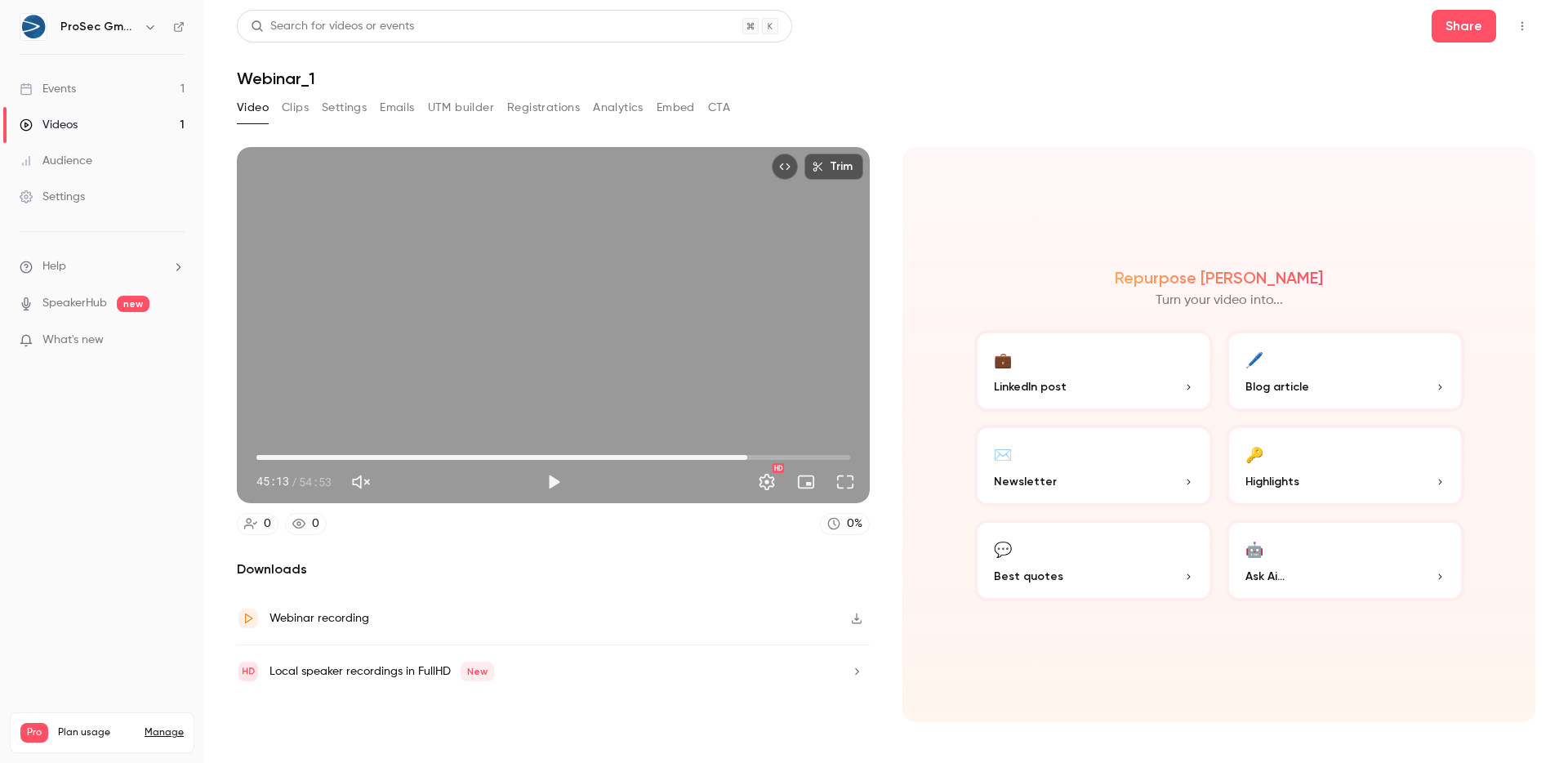
type input "****"
drag, startPoint x: 746, startPoint y: 449, endPoint x: 766, endPoint y: 448, distance: 20.0
click at [750, 455] on span "45:22" at bounding box center [748, 457] width 5 height 5
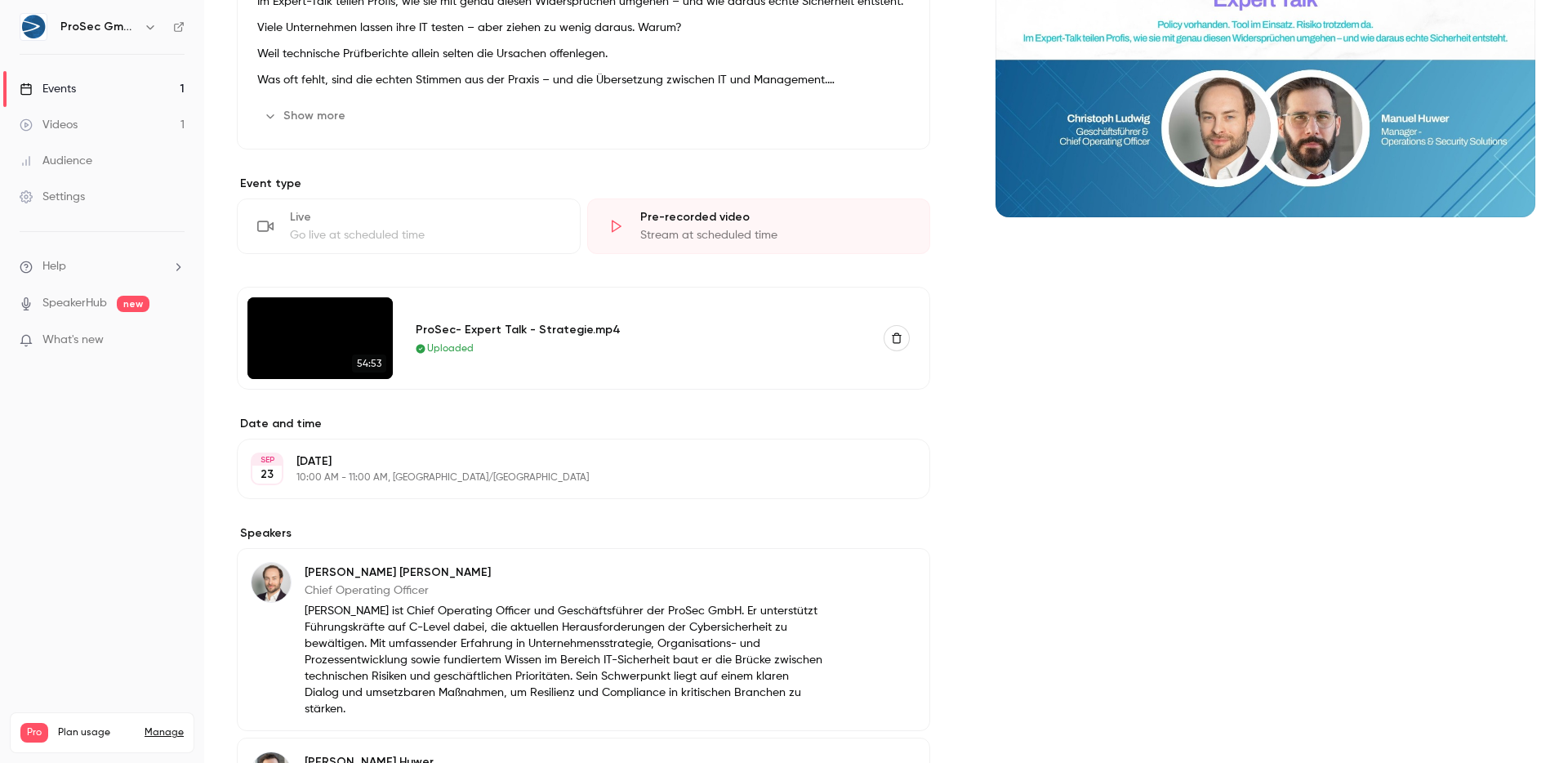
scroll to position [244, 0]
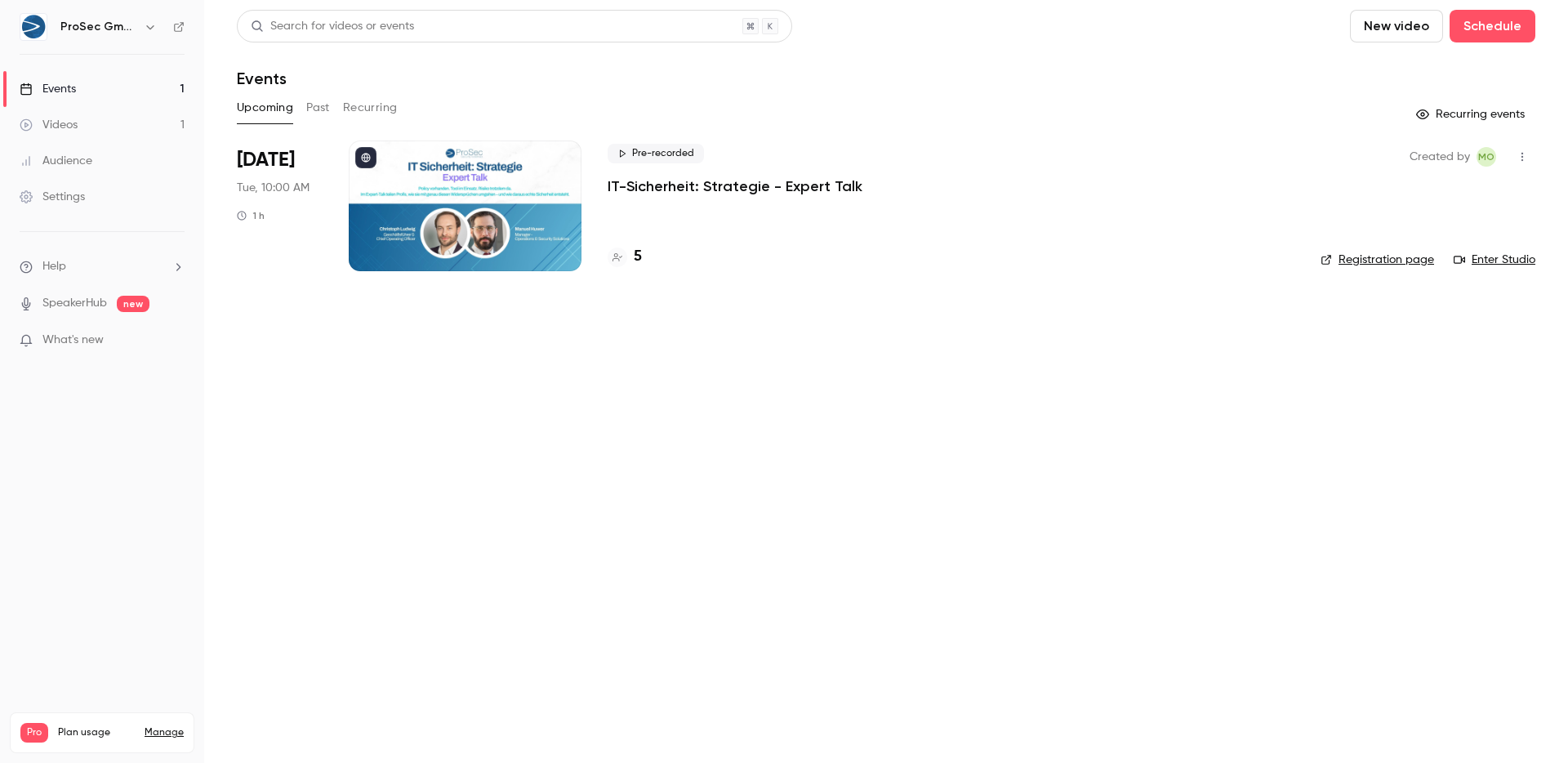
click at [769, 185] on p "IT-Sicherheit: Strategie - Expert Talk" at bounding box center [735, 186] width 255 height 20
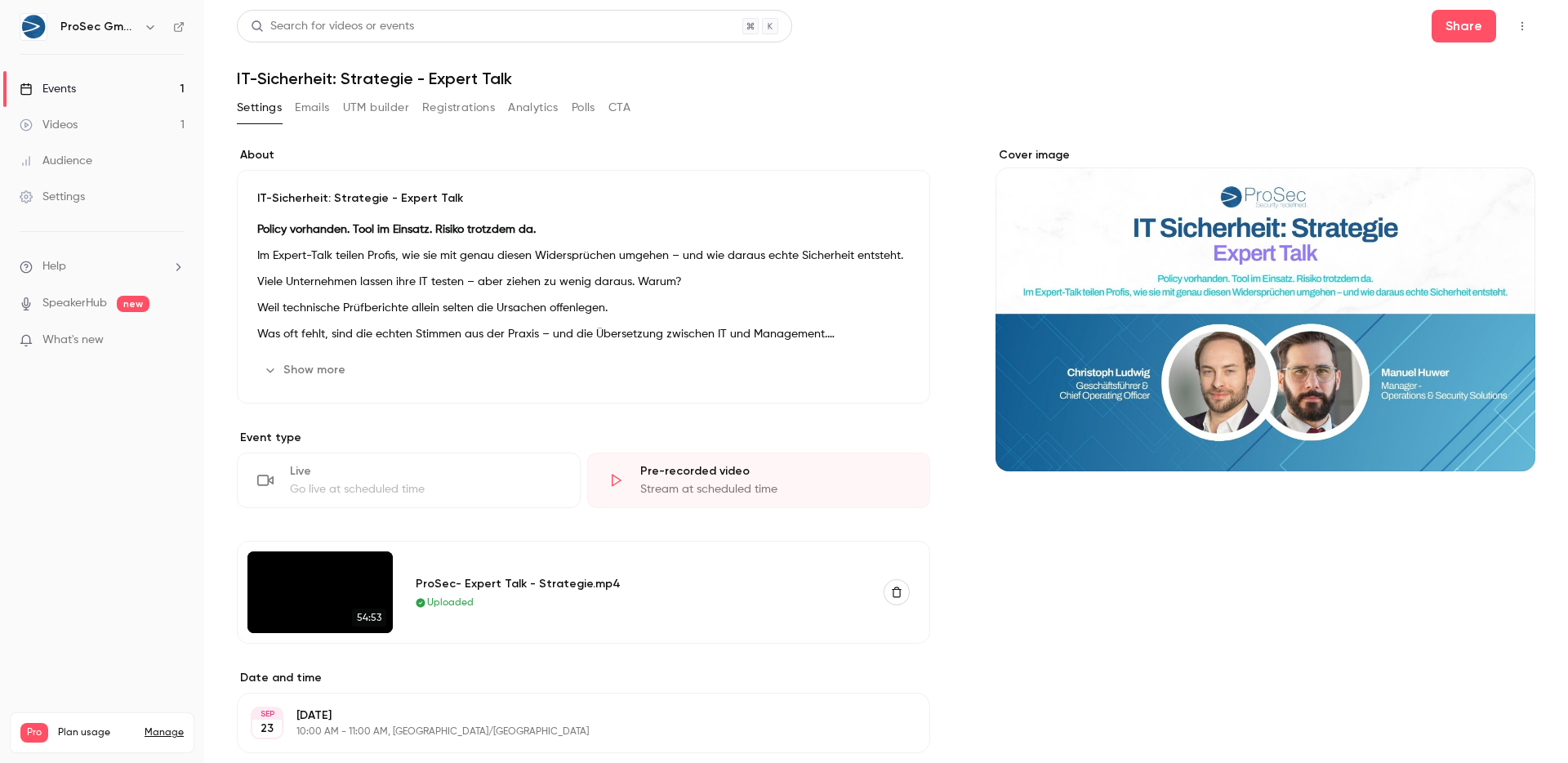
click at [85, 114] on link "Videos 1" at bounding box center [102, 124] width 204 height 36
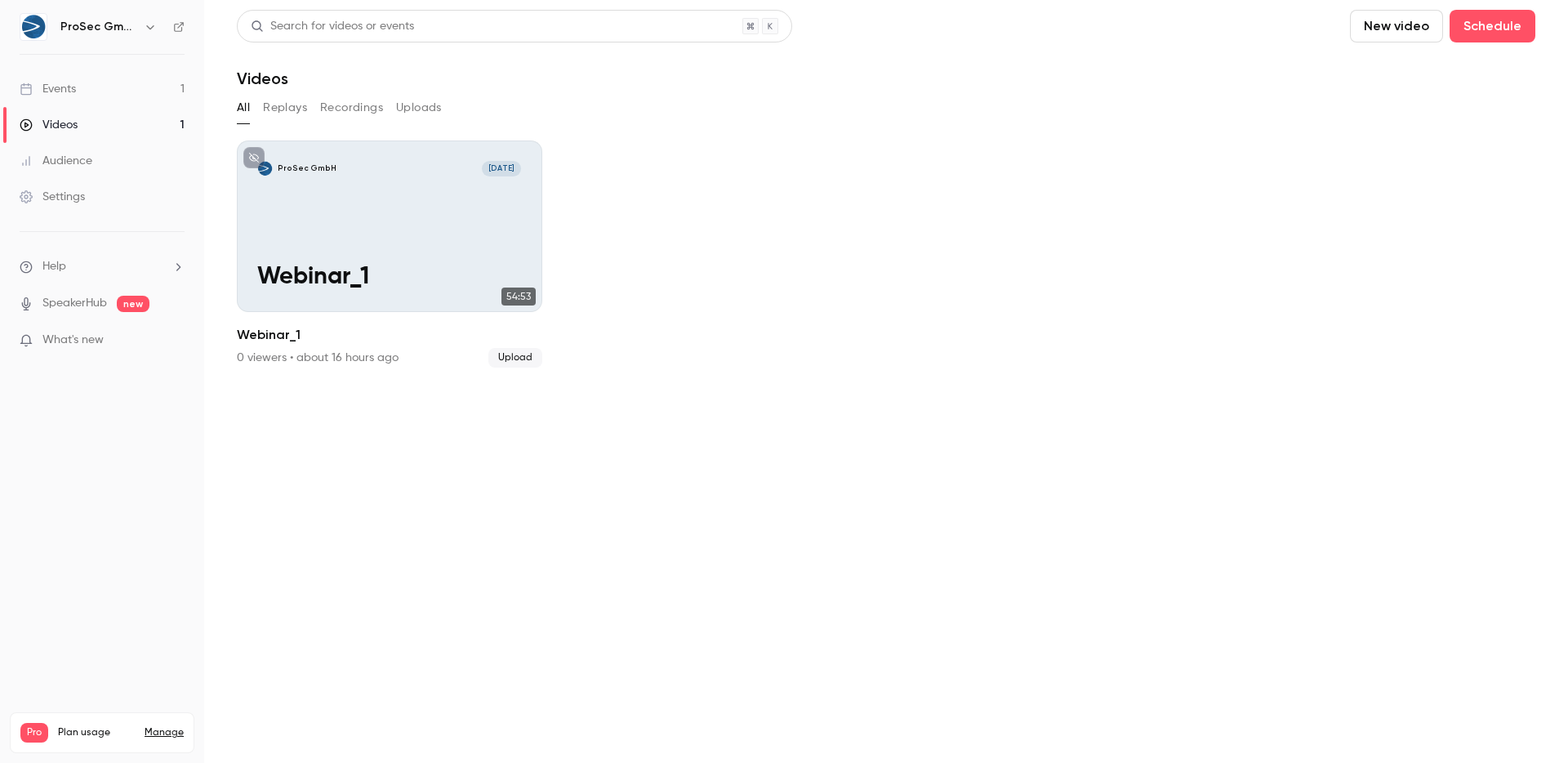
click at [281, 107] on button "Replays" at bounding box center [284, 108] width 44 height 27
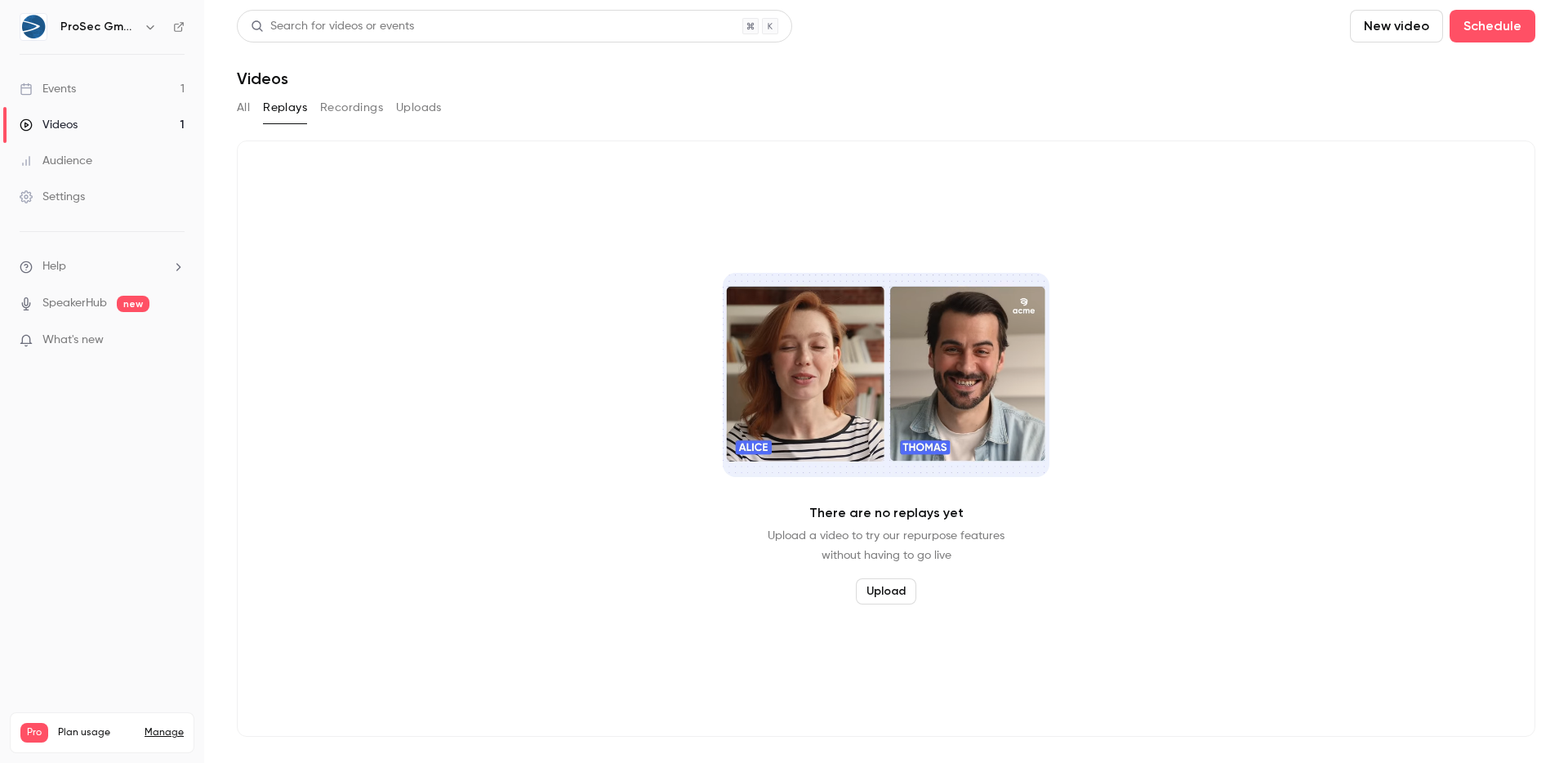
click at [311, 102] on div "All Replays Recordings Uploads" at bounding box center [886, 108] width 1299 height 27
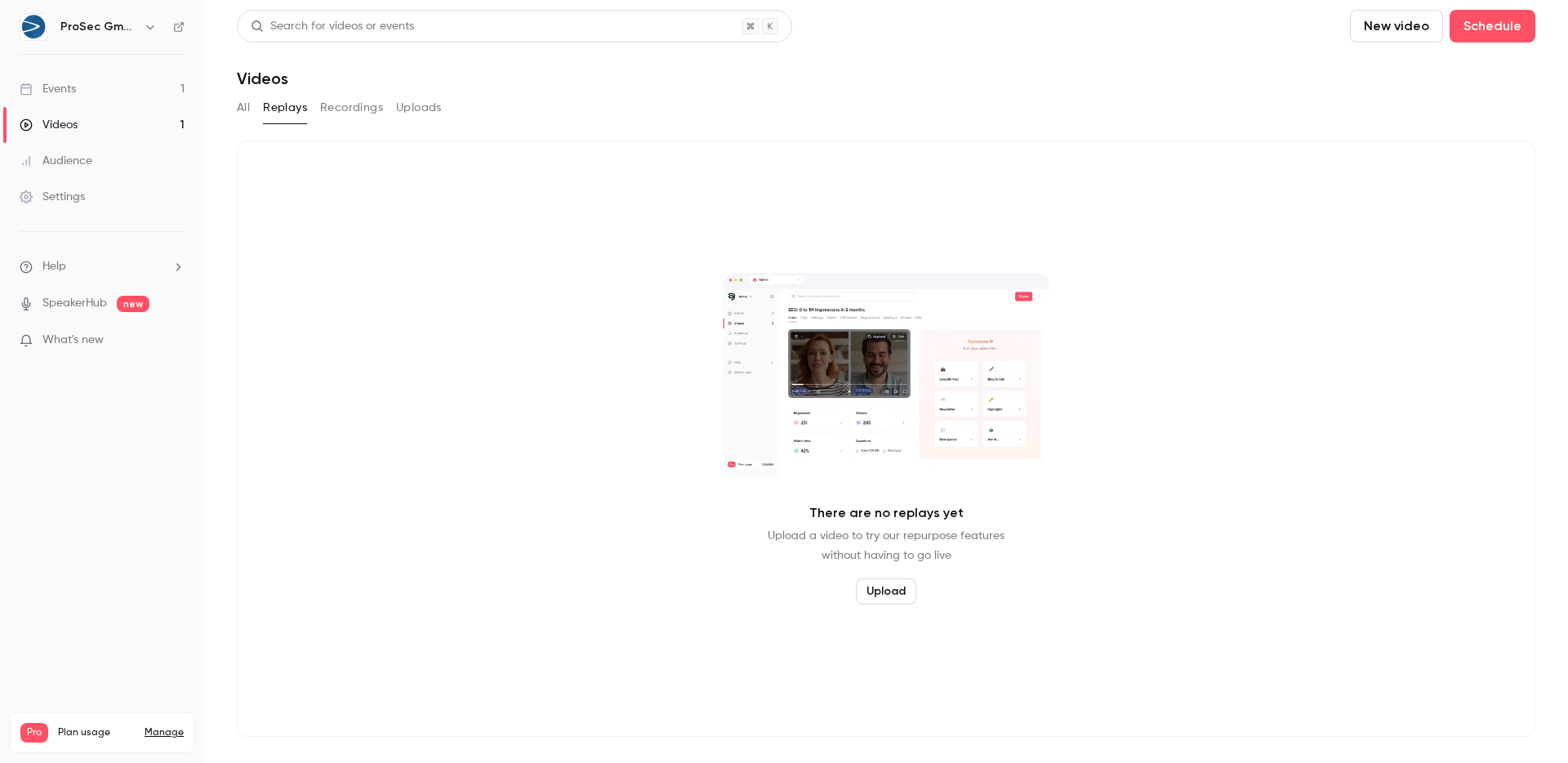
click at [353, 104] on button "Recordings" at bounding box center [351, 108] width 63 height 27
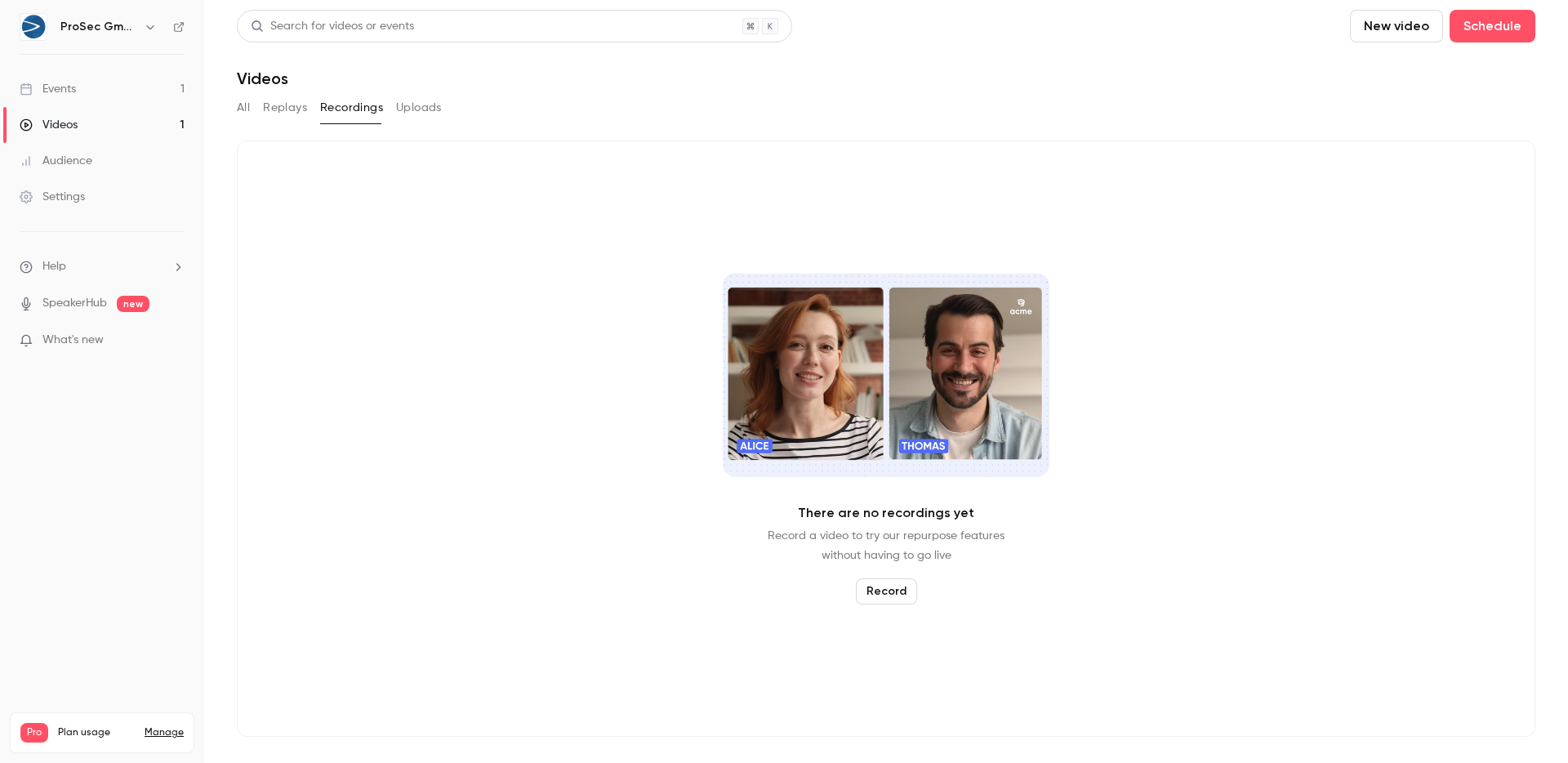
click at [405, 101] on button "Uploads" at bounding box center [419, 108] width 46 height 27
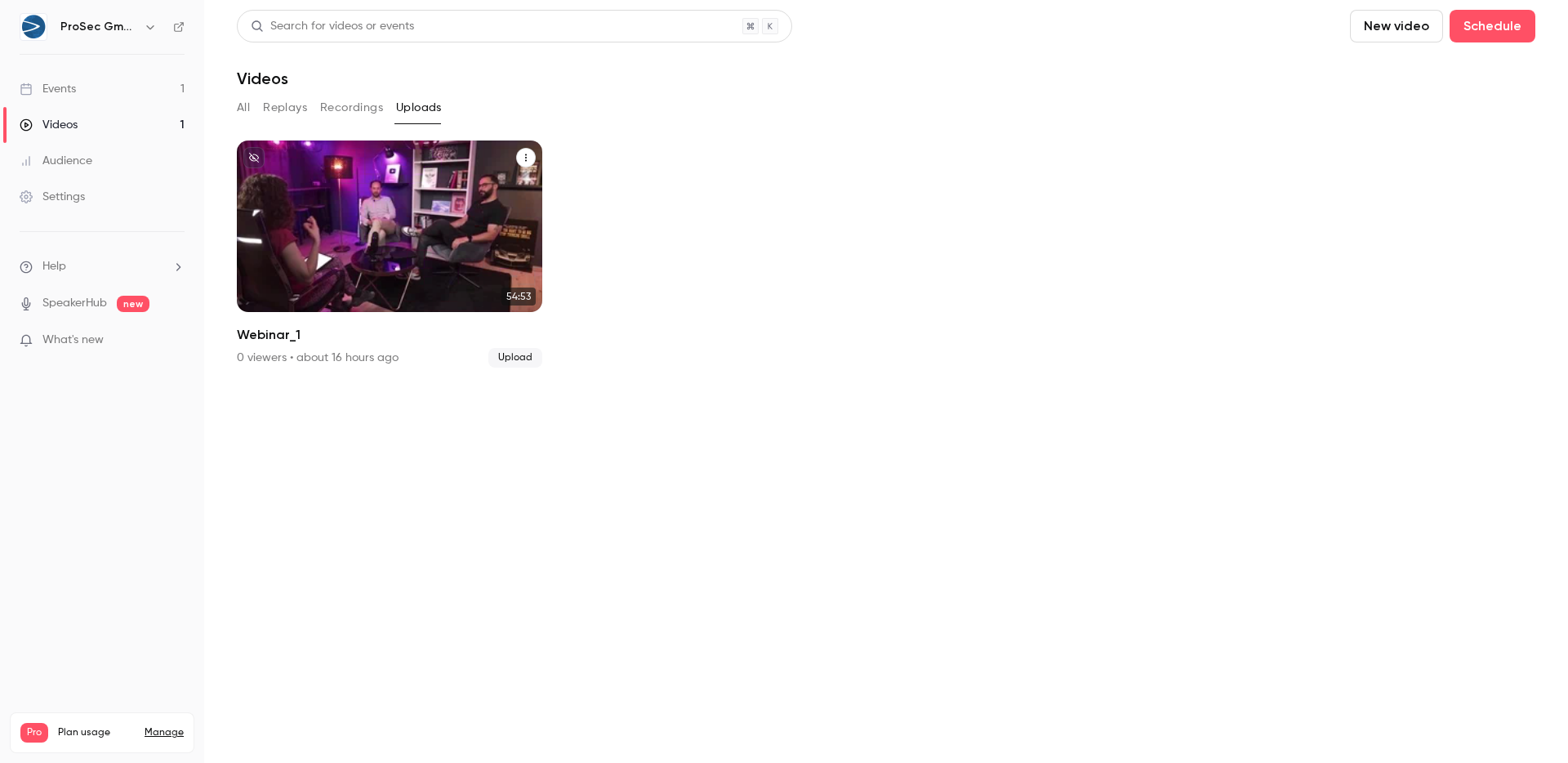
click at [530, 160] on icon "Webinar_1" at bounding box center [526, 157] width 10 height 10
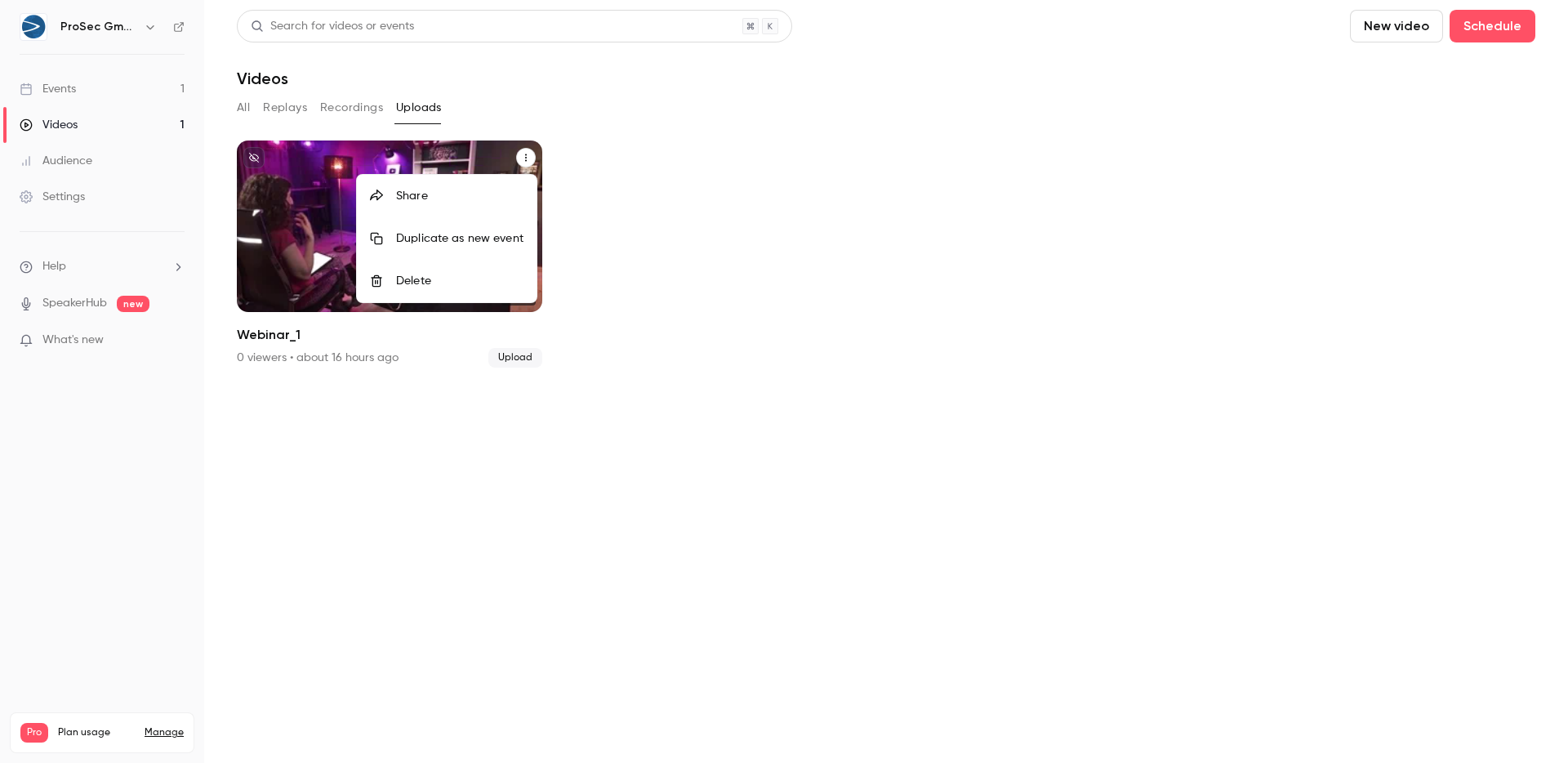
click at [784, 198] on div at bounding box center [784, 381] width 1568 height 763
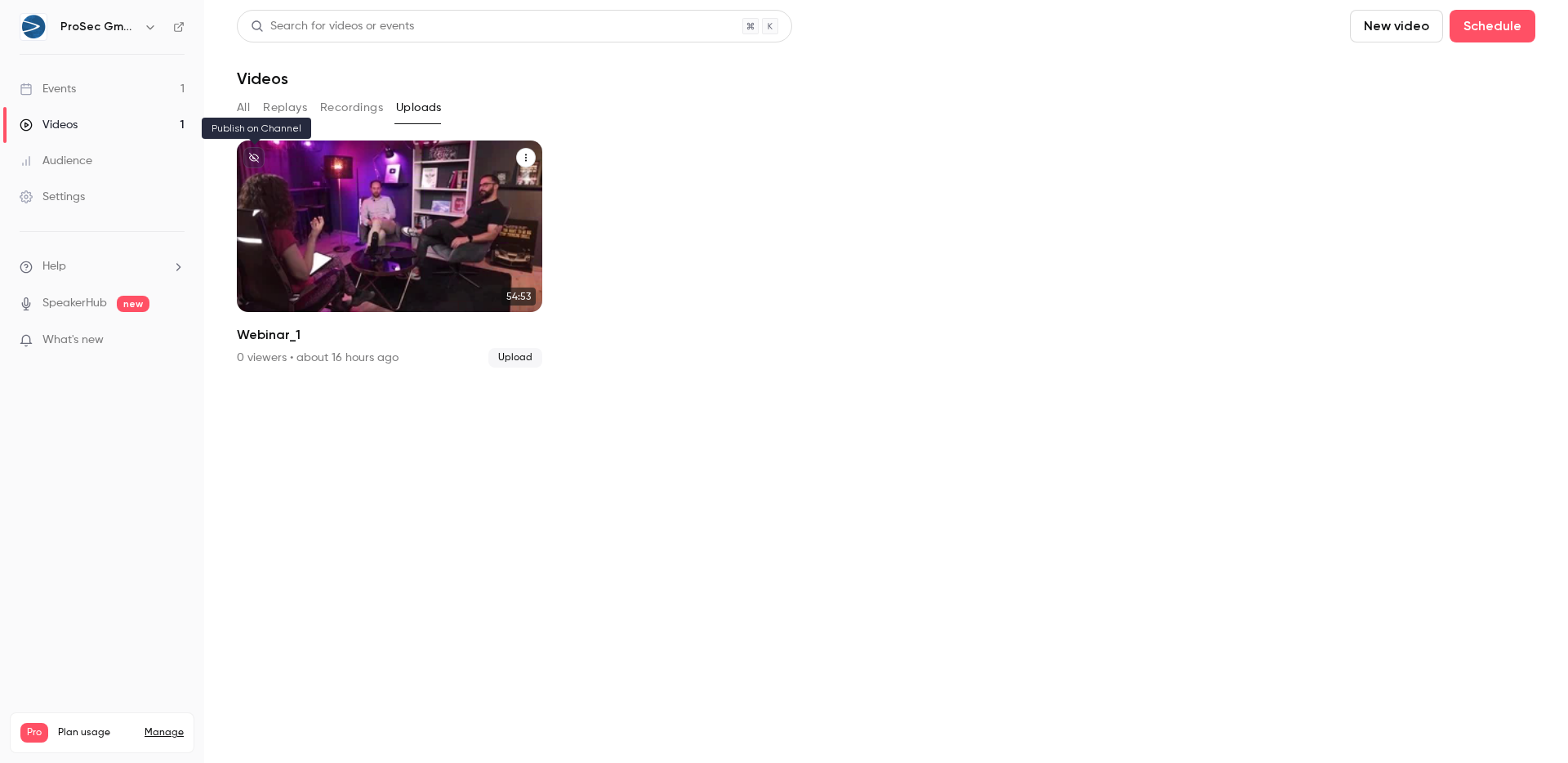
click at [255, 162] on button "unpublished" at bounding box center [254, 157] width 22 height 22
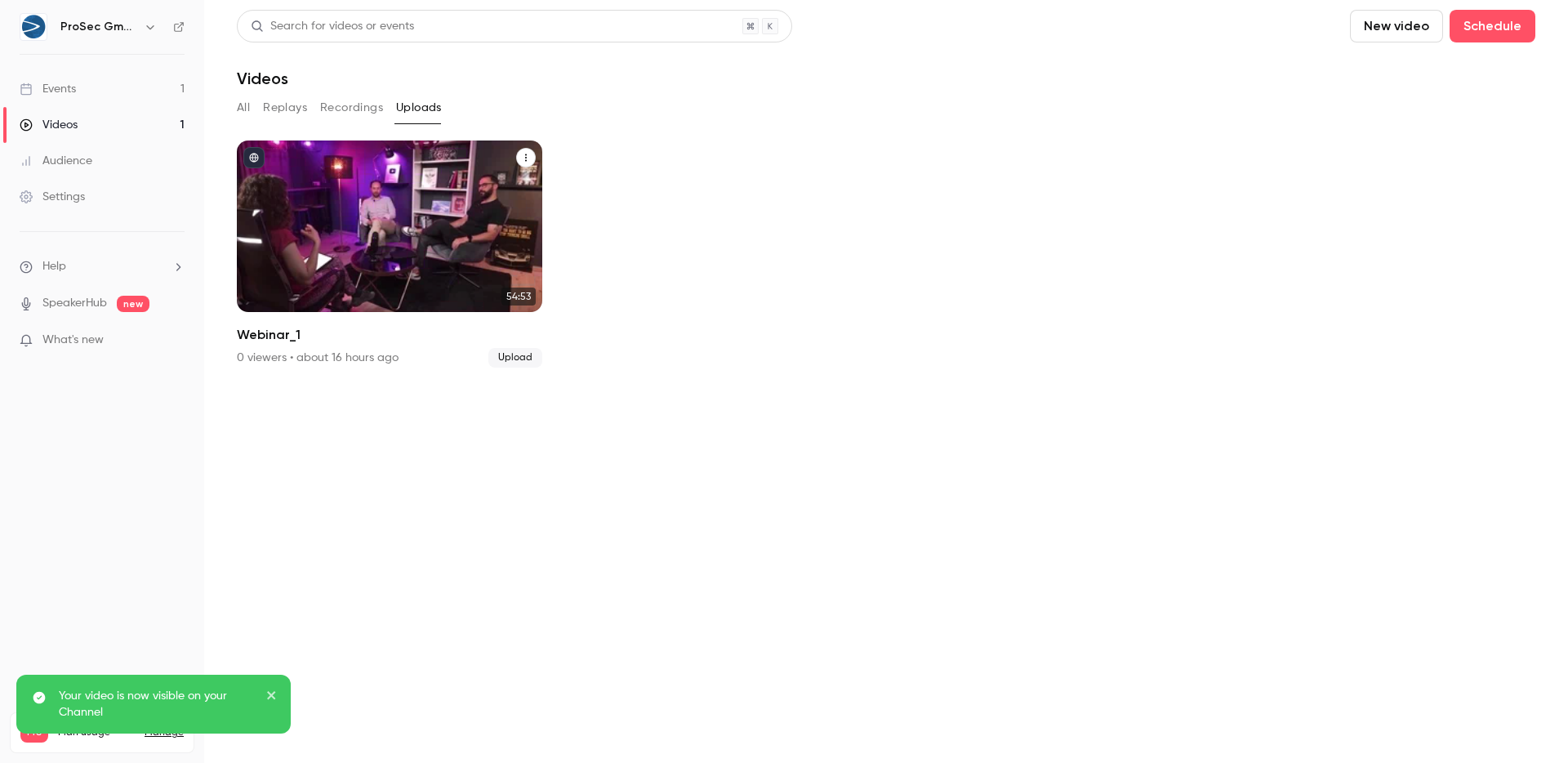
click at [259, 157] on button "published" at bounding box center [254, 157] width 22 height 22
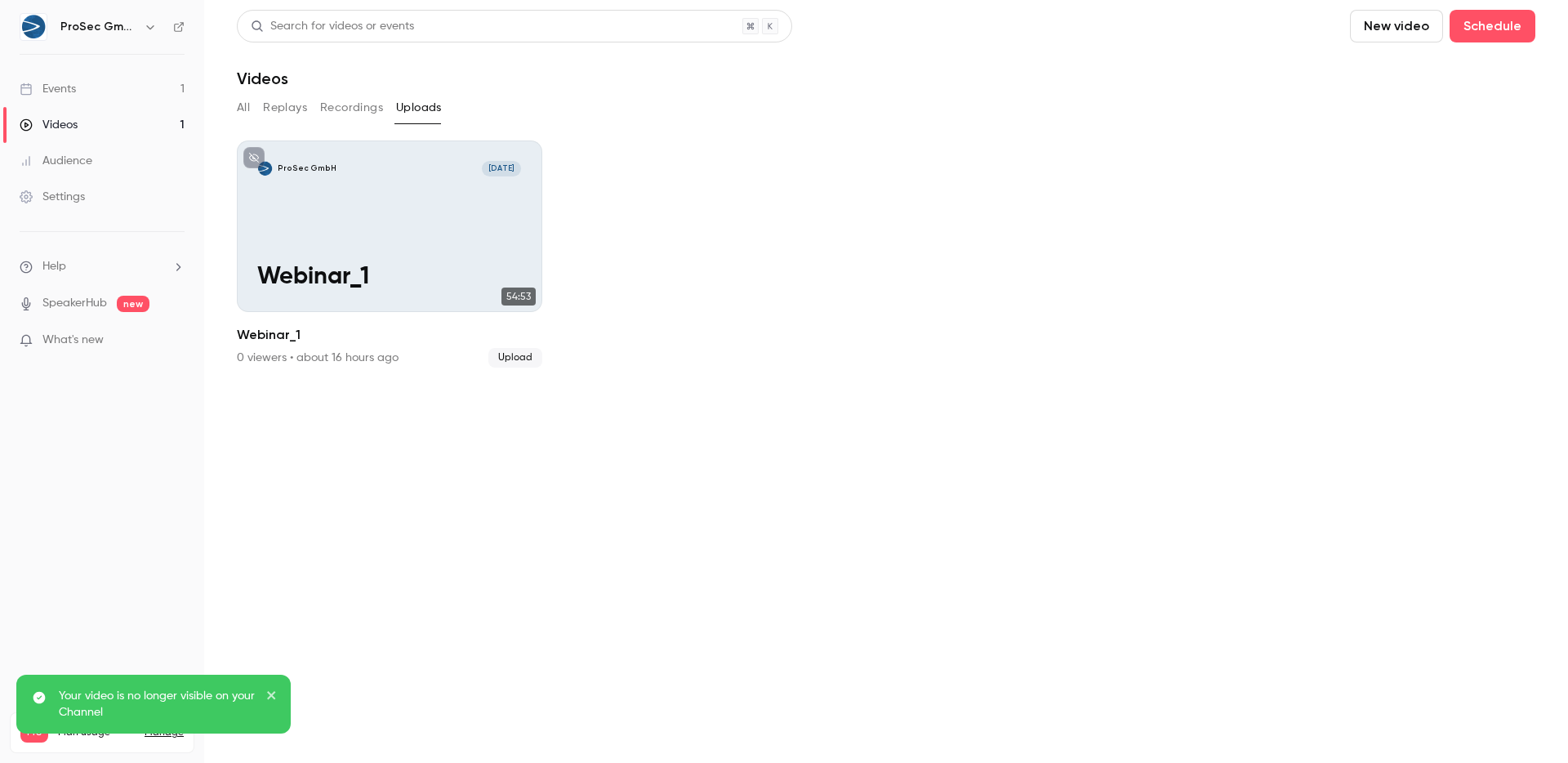
click at [263, 693] on div "Your video is no longer visible on your Channel" at bounding box center [148, 703] width 237 height 32
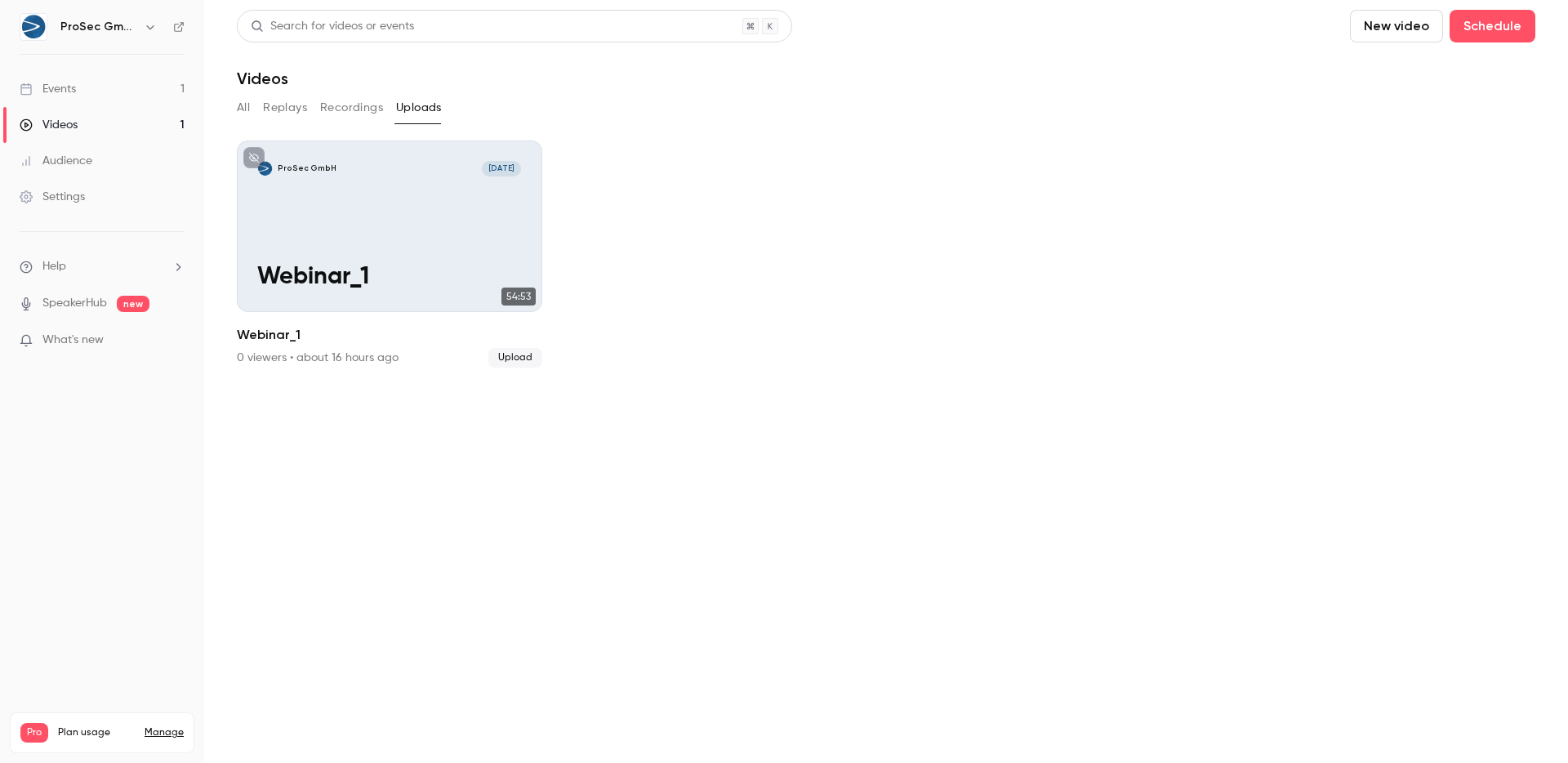
click at [728, 570] on section "Search for videos or events New video Schedule Videos All Replays Recordings Up…" at bounding box center [886, 381] width 1299 height 743
click at [252, 104] on div "All Replays Recordings Uploads" at bounding box center [886, 108] width 1299 height 27
click at [248, 106] on button "All" at bounding box center [244, 108] width 13 height 27
click at [181, 35] on div "ProSec GmbH" at bounding box center [102, 27] width 165 height 28
click at [181, 30] on icon at bounding box center [179, 27] width 10 height 10
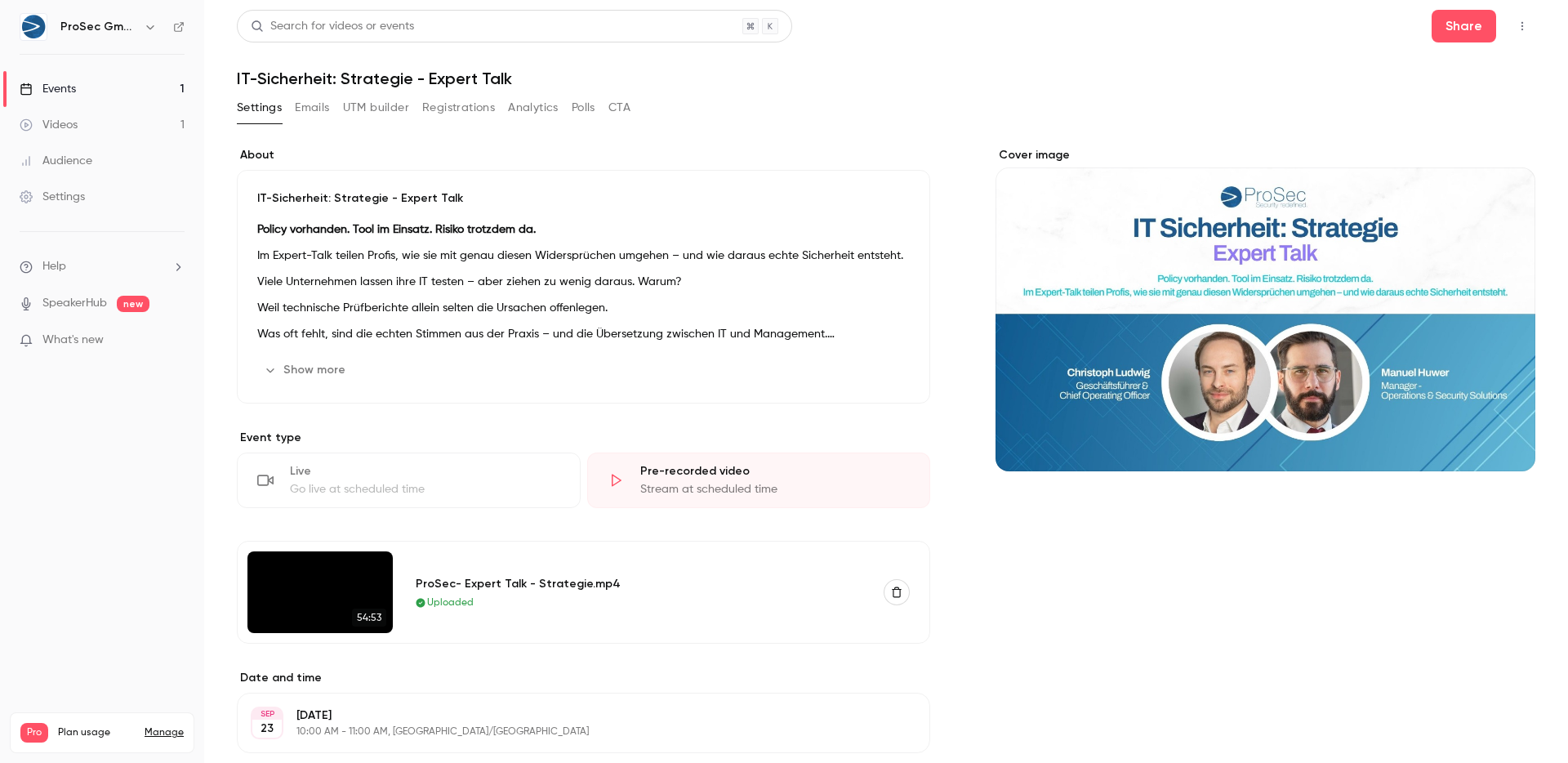
click at [311, 109] on button "Emails" at bounding box center [312, 108] width 34 height 27
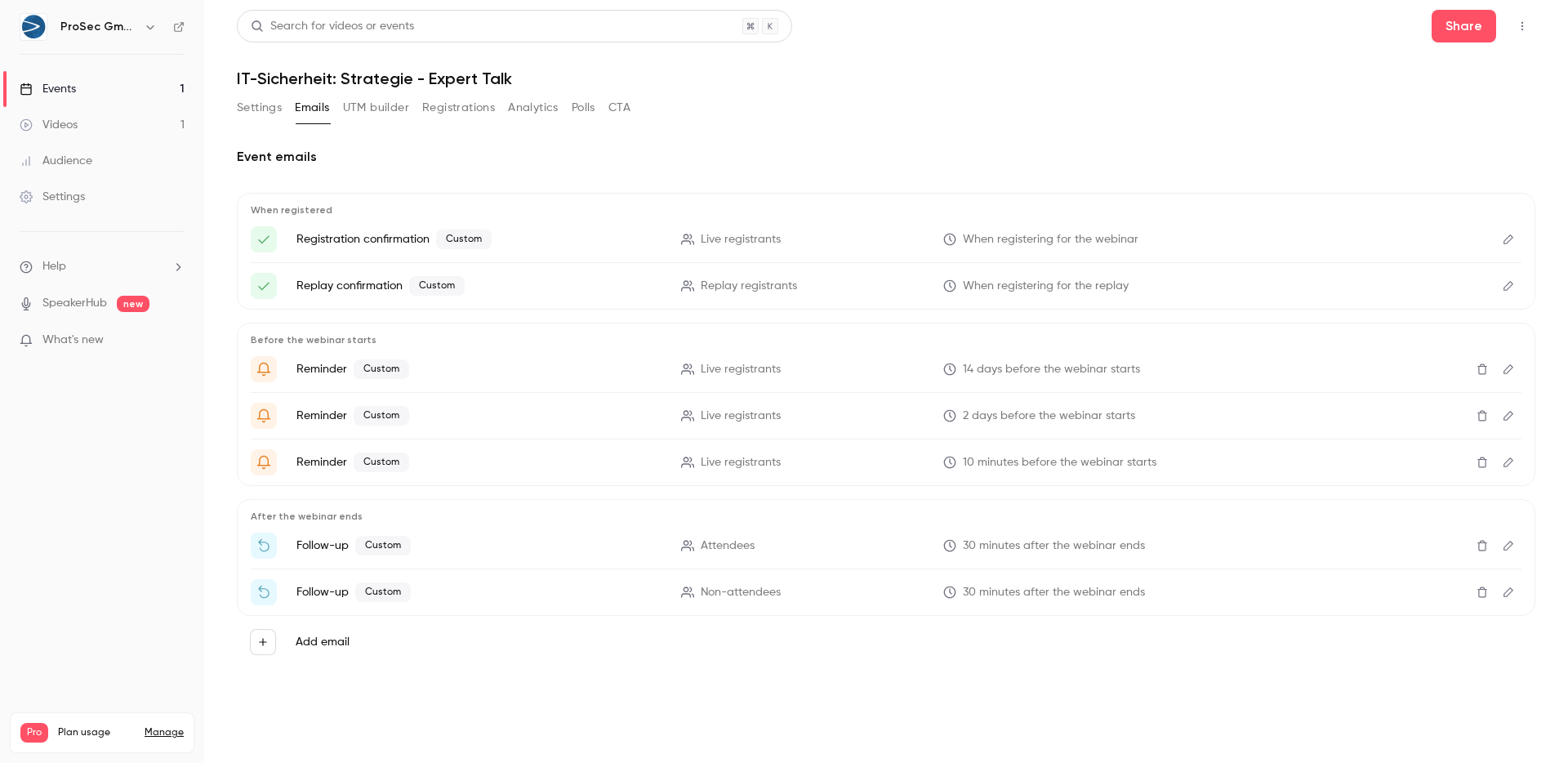
click at [375, 230] on p "Registration confirmation Custom" at bounding box center [479, 239] width 365 height 20
click at [1491, 240] on li "Registration confirmation Custom Live registrants When registering for the webi…" at bounding box center [887, 239] width 1271 height 27
click at [1496, 238] on button "Edit" at bounding box center [1509, 239] width 27 height 27
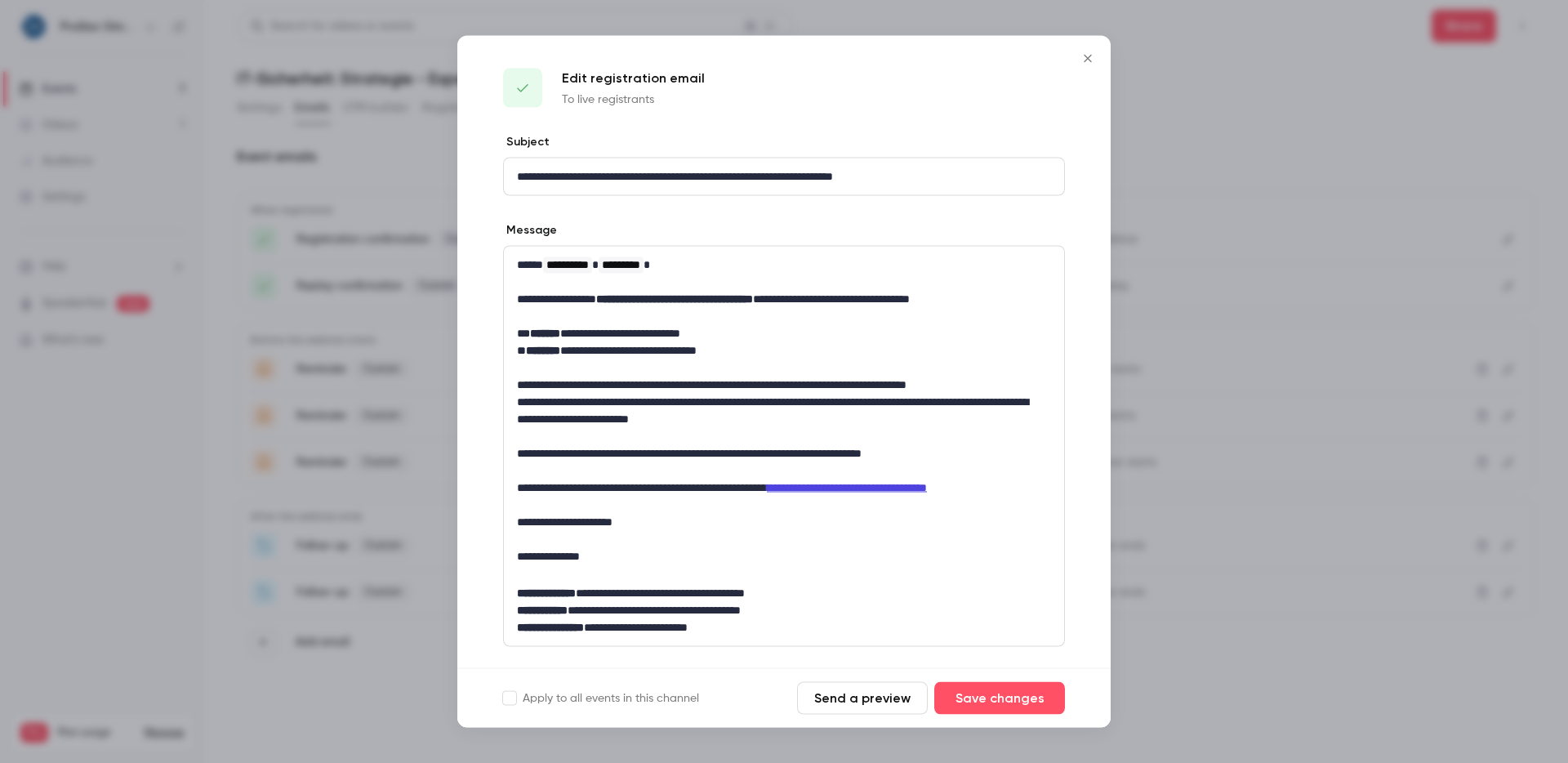
click at [1081, 59] on icon "Close" at bounding box center [1088, 59] width 20 height 13
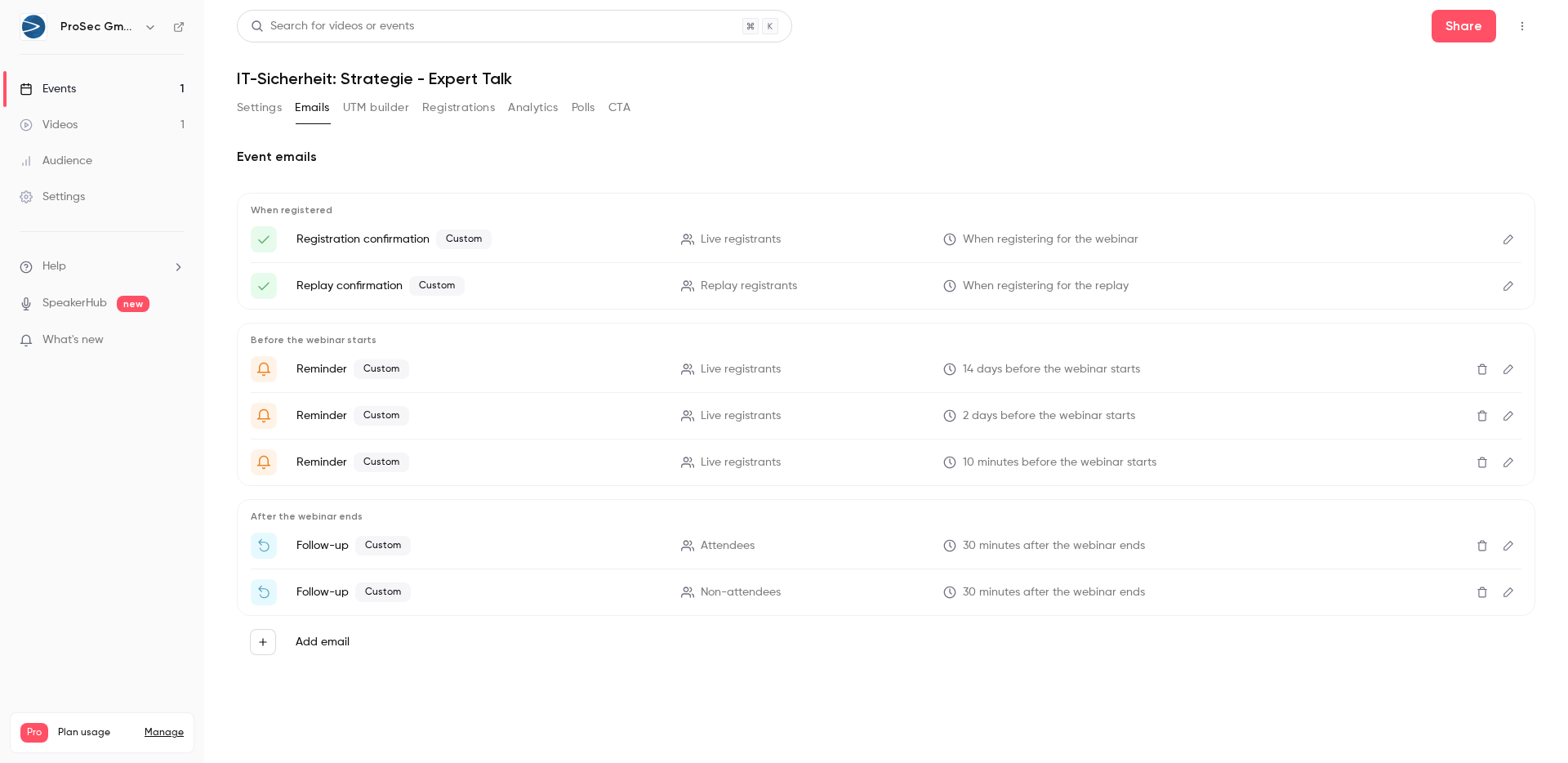
click at [71, 147] on link "Audience" at bounding box center [102, 160] width 204 height 36
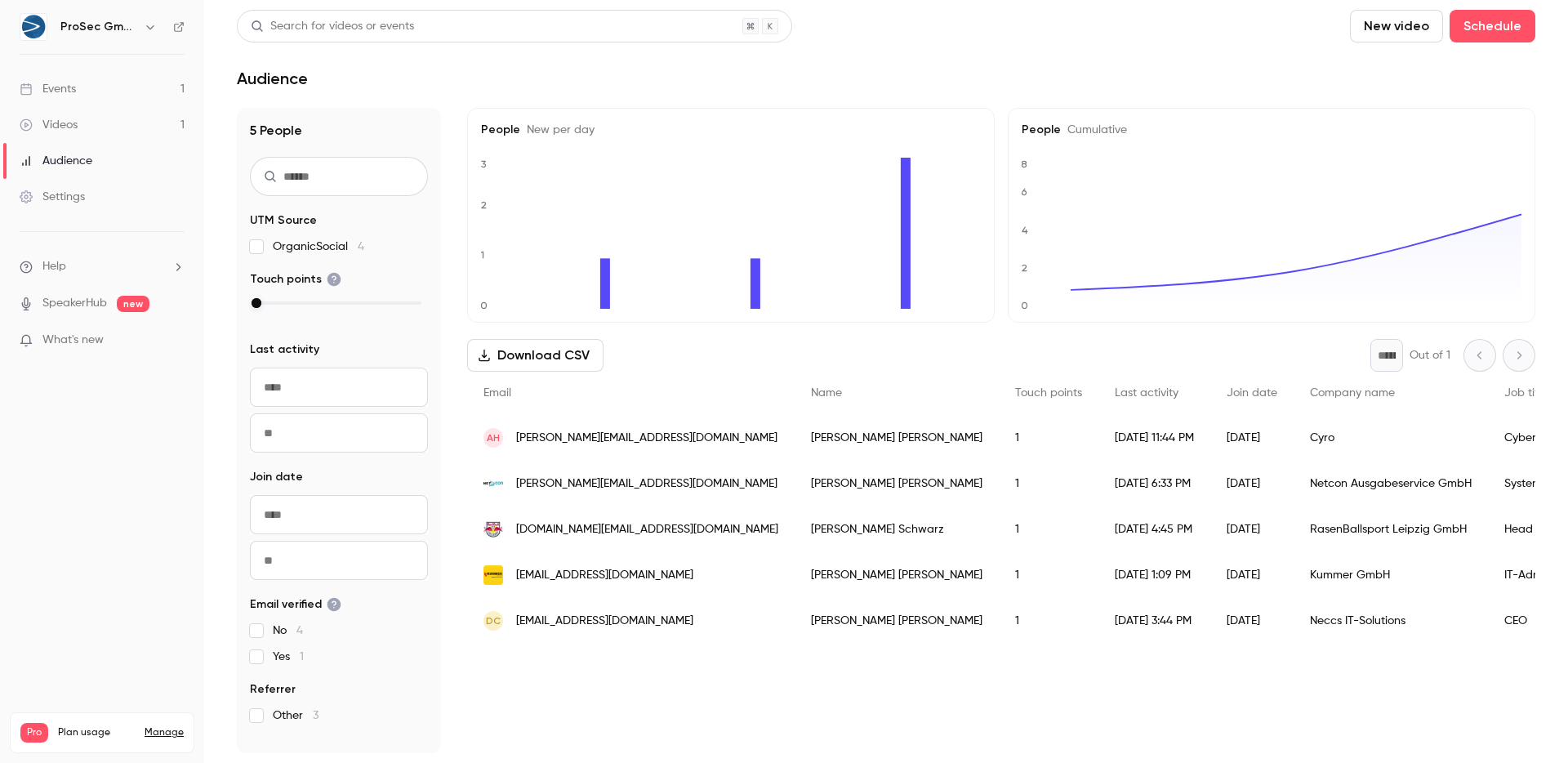
click at [273, 631] on span "No 4" at bounding box center [288, 630] width 30 height 17
click at [264, 714] on label "Other 3" at bounding box center [339, 716] width 178 height 17
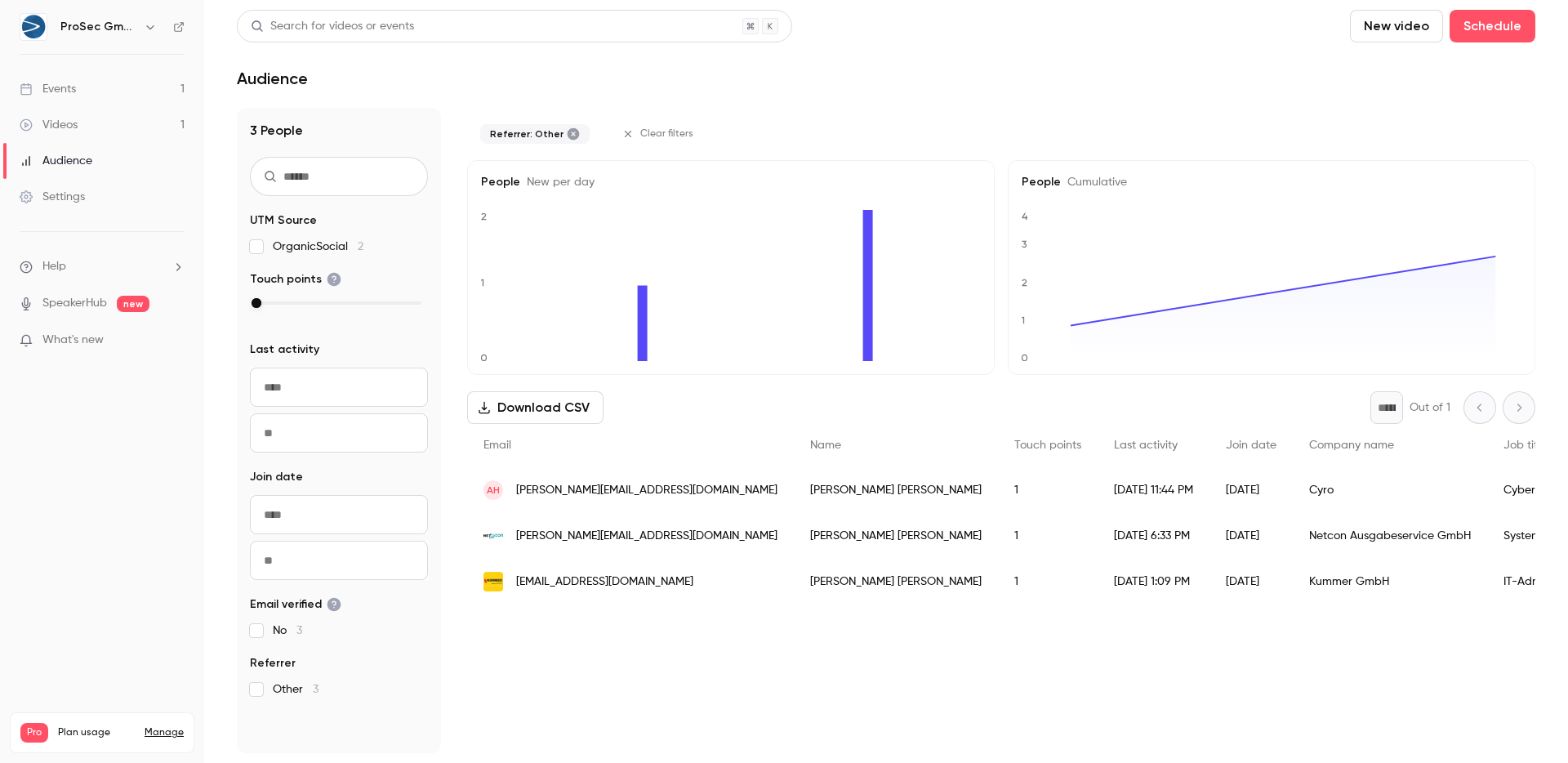
click at [264, 714] on div "3 People UTM Source OrganicSocial 2 Touch points Last activity Navigate forward…" at bounding box center [339, 430] width 204 height 645
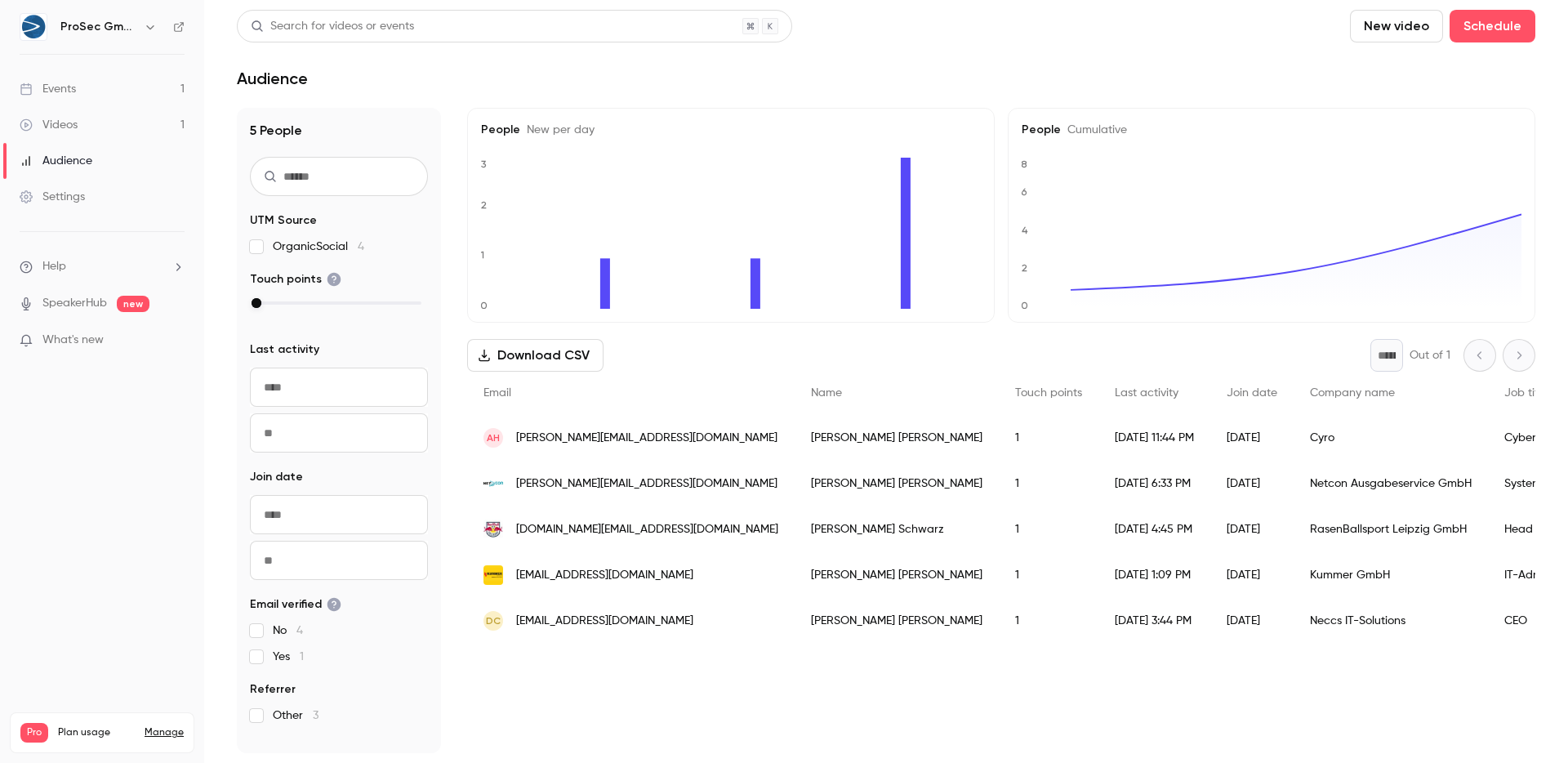
click at [883, 153] on div "People New per day 0 1 2 3" at bounding box center [731, 215] width 528 height 215
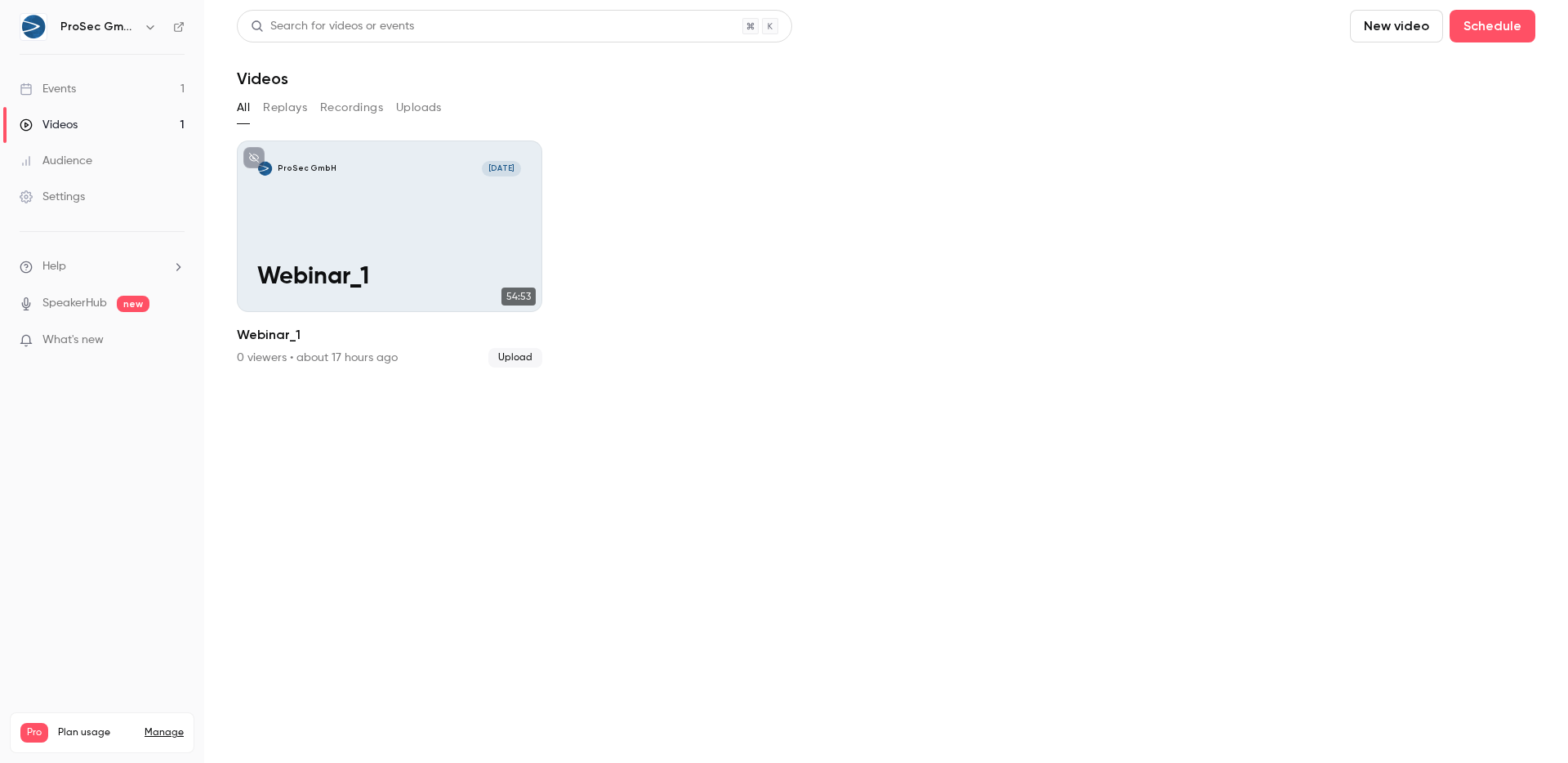
click at [75, 94] on div "Events" at bounding box center [48, 89] width 56 height 17
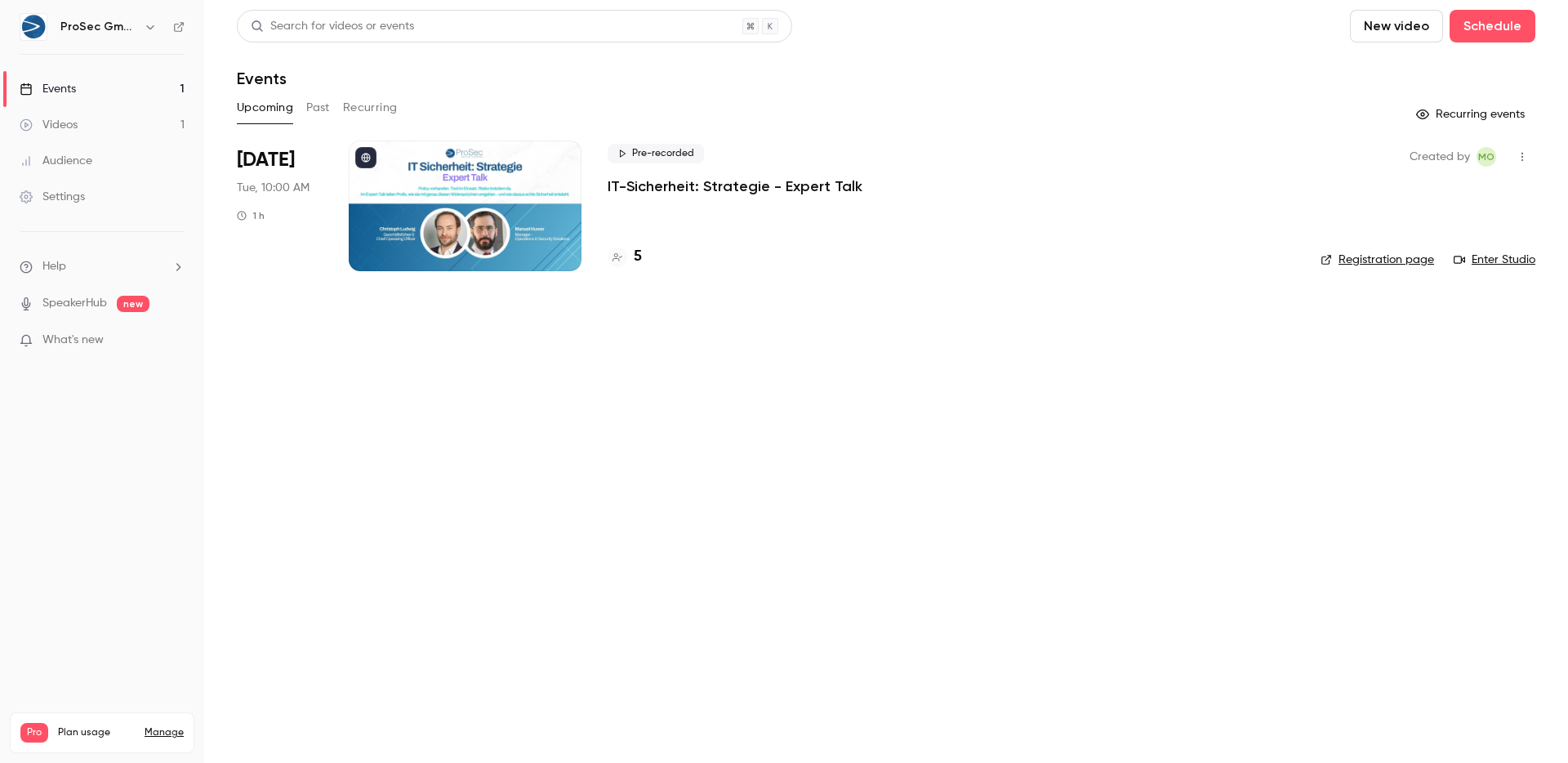
click at [58, 167] on div "Audience" at bounding box center [56, 161] width 73 height 17
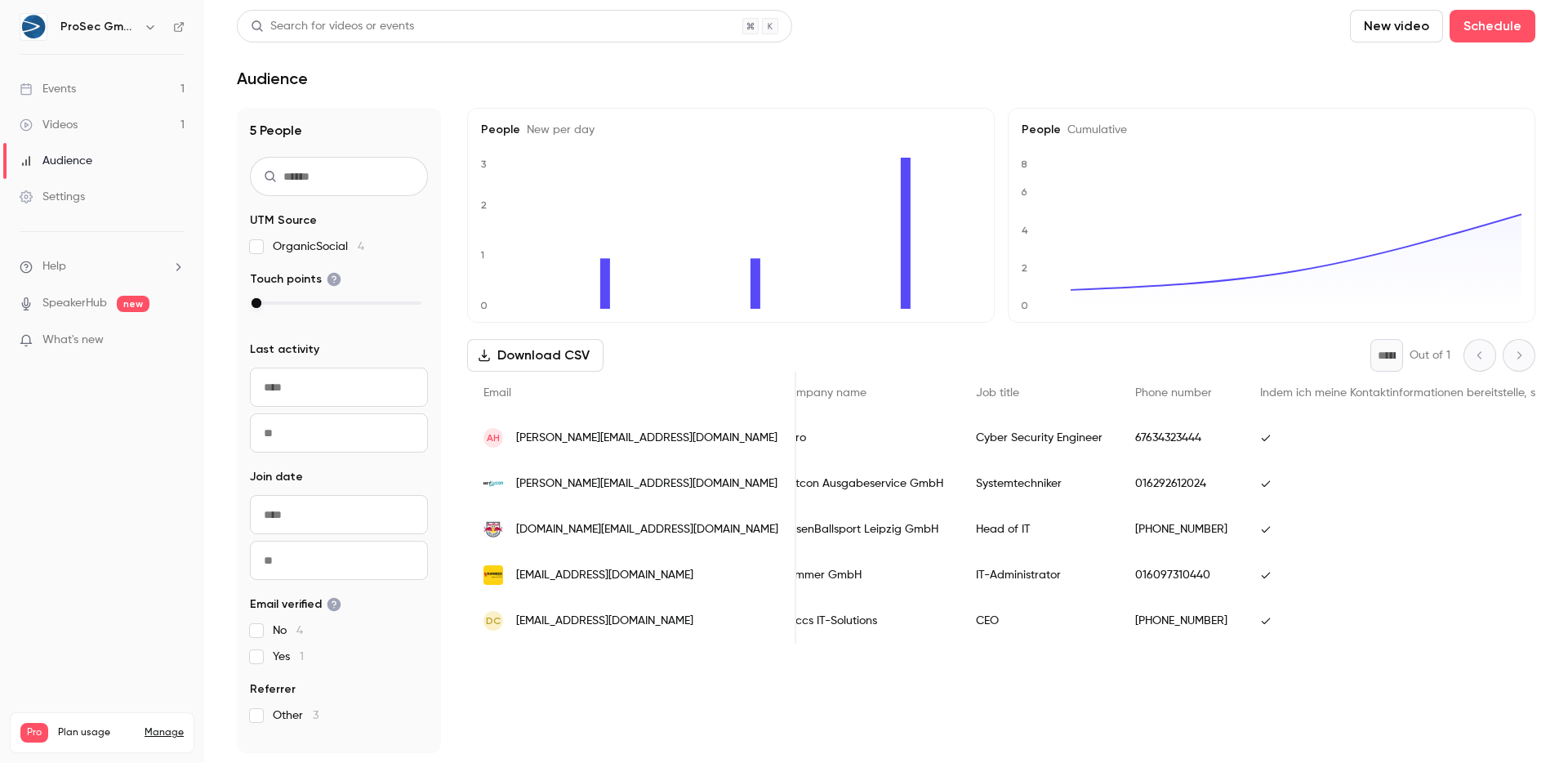
scroll to position [0, 546]
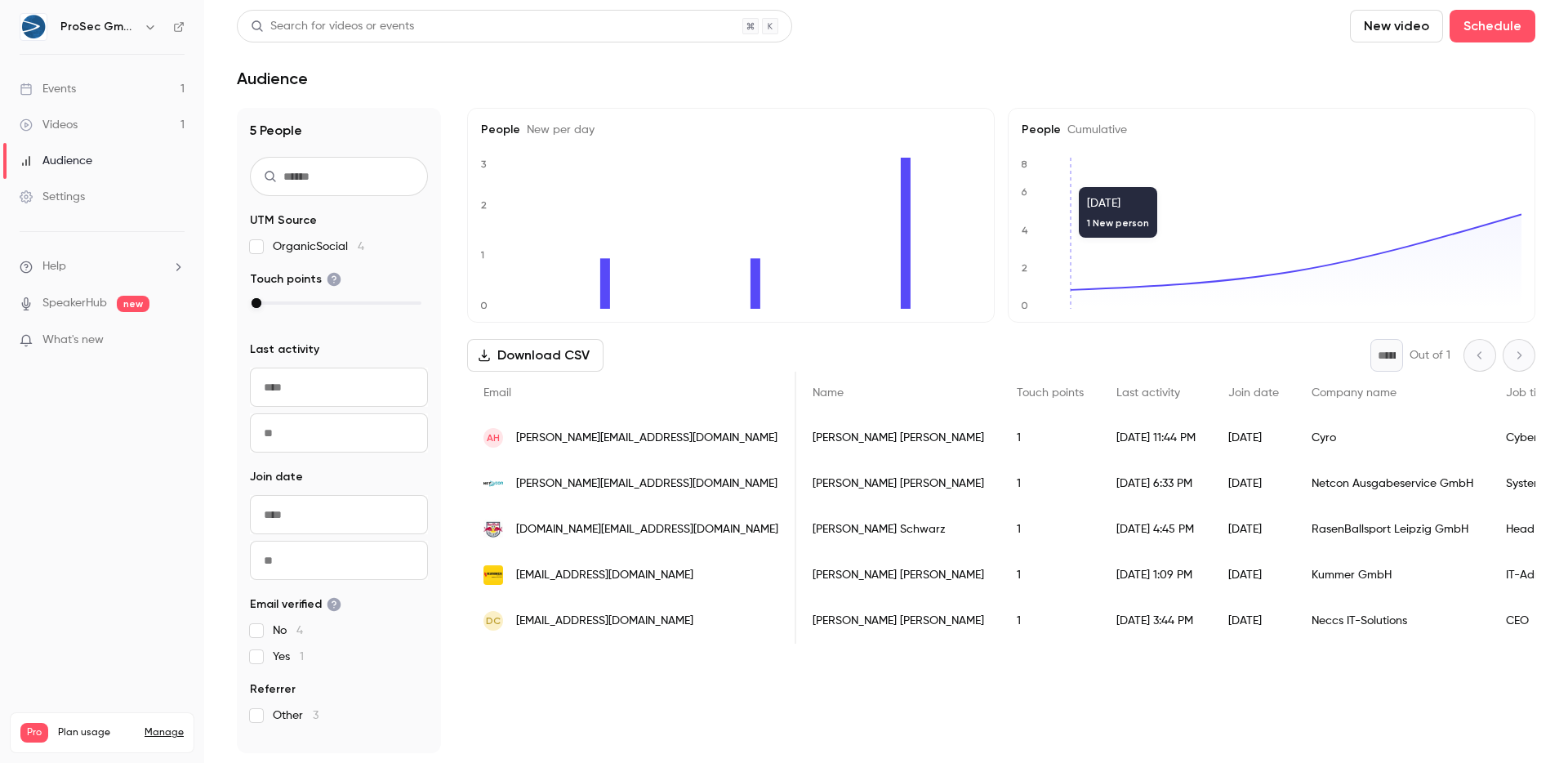
scroll to position [0, 546]
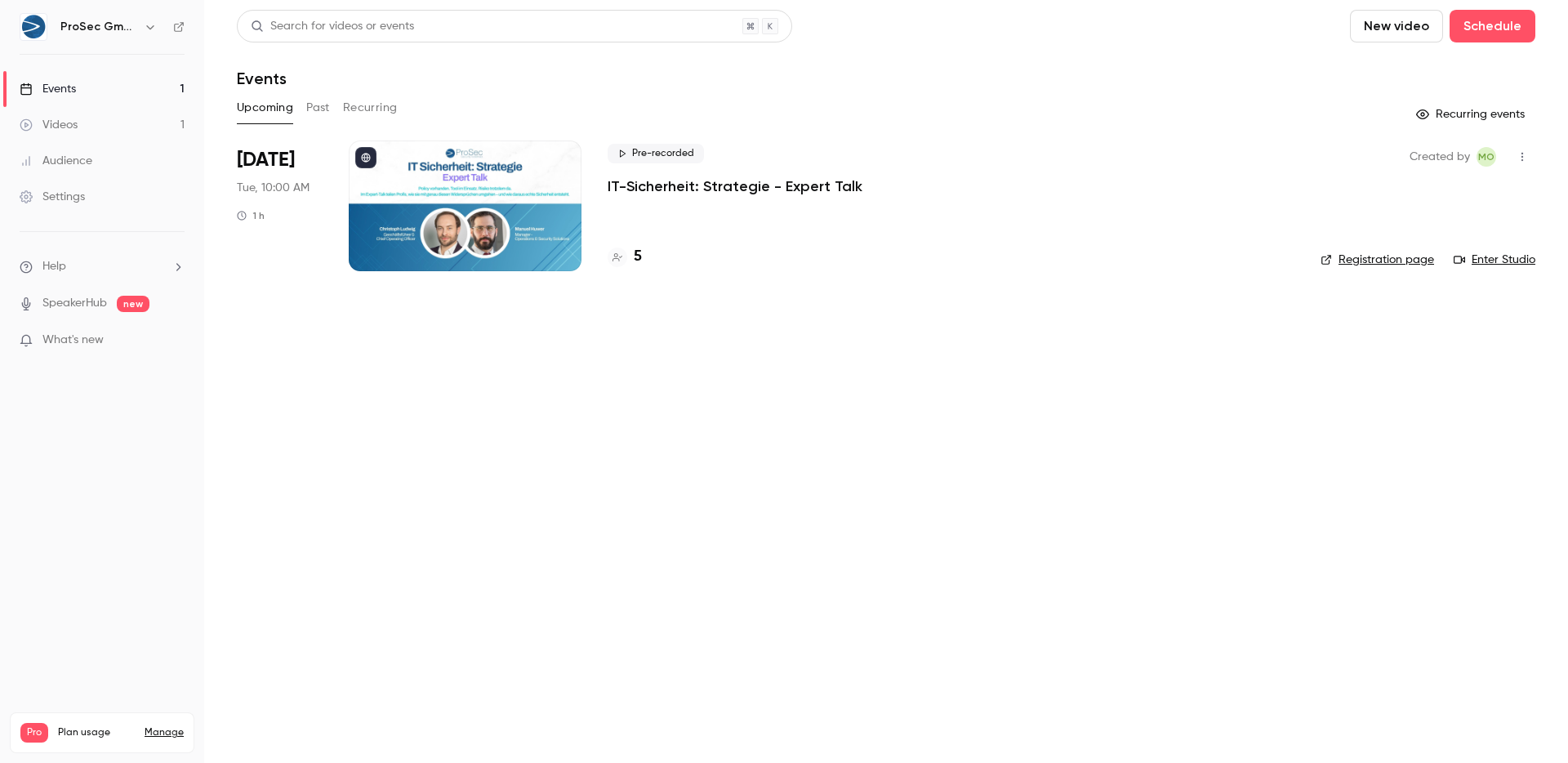
click at [106, 139] on link "Videos 1" at bounding box center [102, 124] width 204 height 36
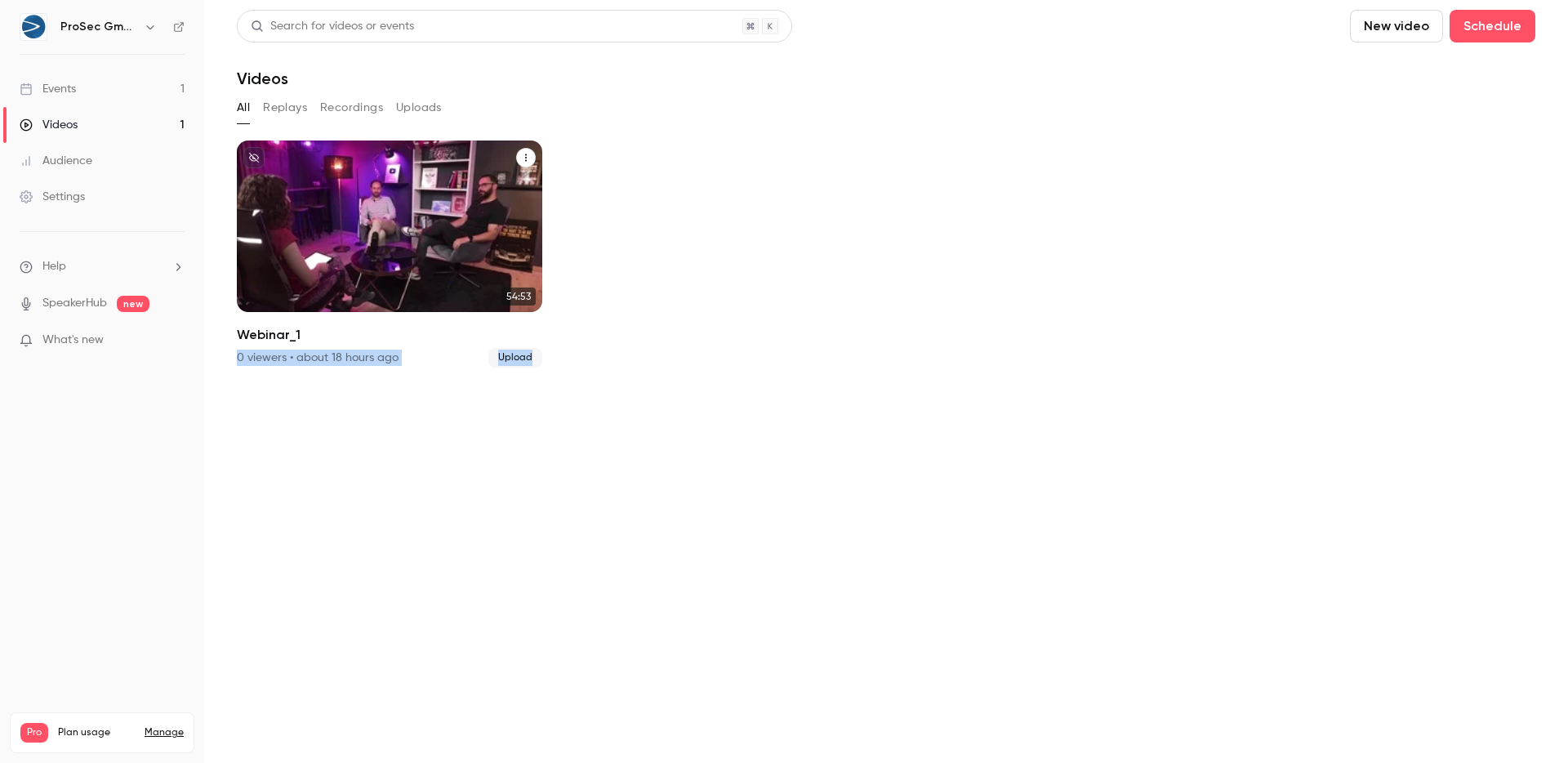
drag, startPoint x: 414, startPoint y: 358, endPoint x: 343, endPoint y: 341, distance: 73.0
click at [343, 341] on div "ProSec GmbH [DATE] Webinar_1 54:53 Webinar_1 0 viewers • about 18 hours ago Upl…" at bounding box center [886, 264] width 1299 height 247
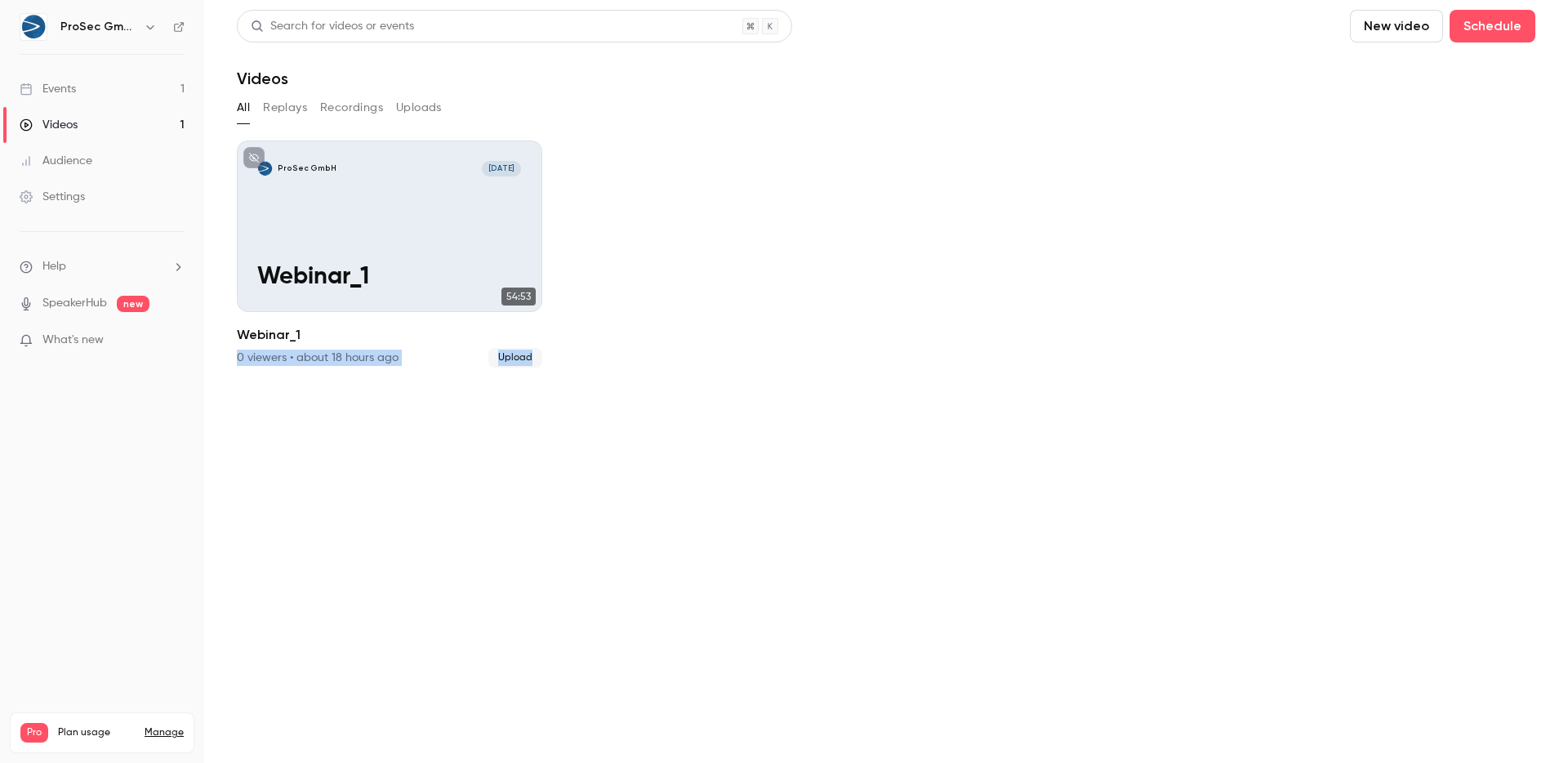
click at [450, 394] on section "Search for videos or events New video Schedule Videos All Replays Recordings Up…" at bounding box center [886, 381] width 1299 height 743
click at [44, 100] on link "Events 1" at bounding box center [102, 89] width 204 height 36
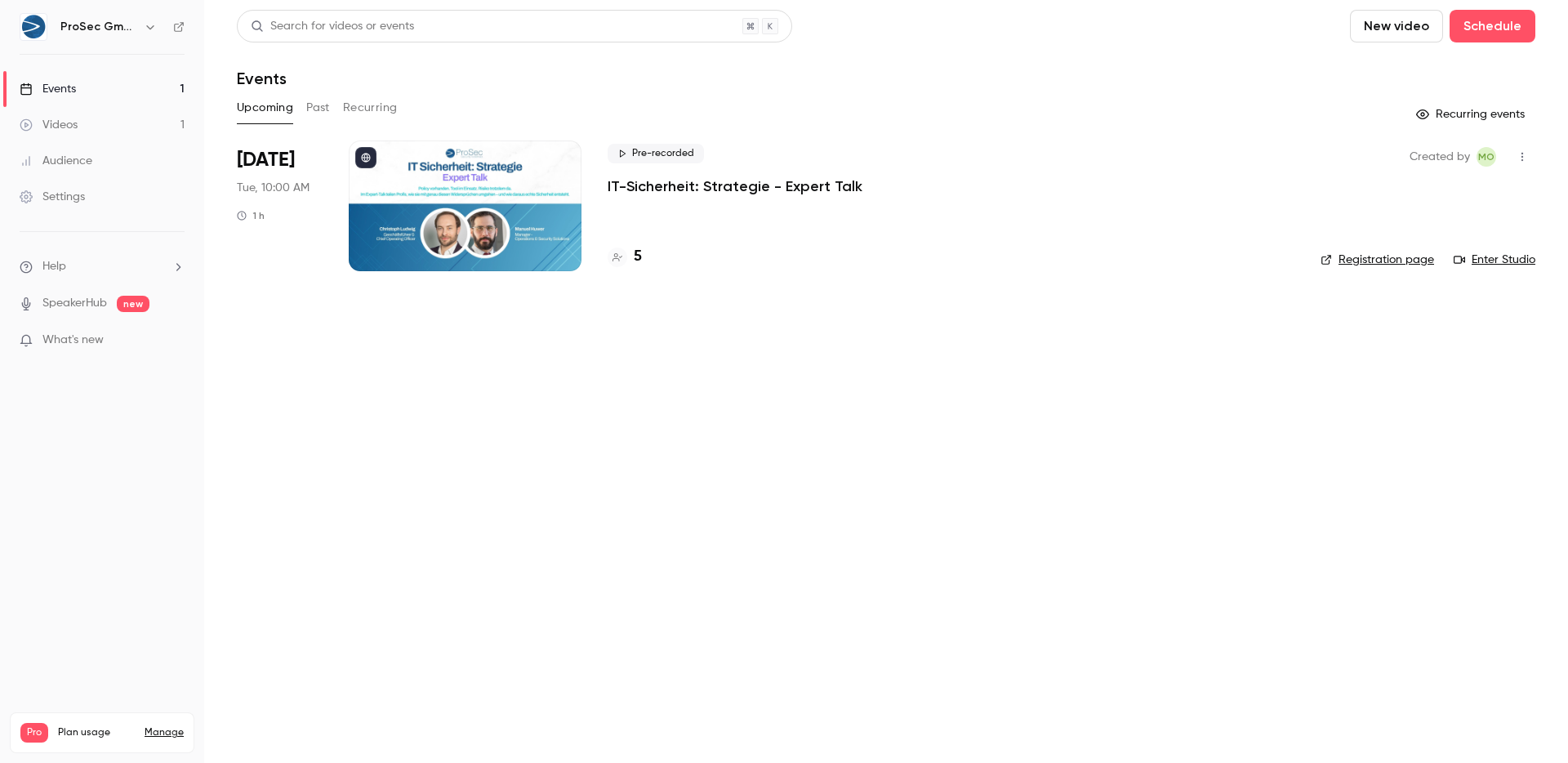
click at [85, 126] on link "Videos 1" at bounding box center [102, 124] width 204 height 36
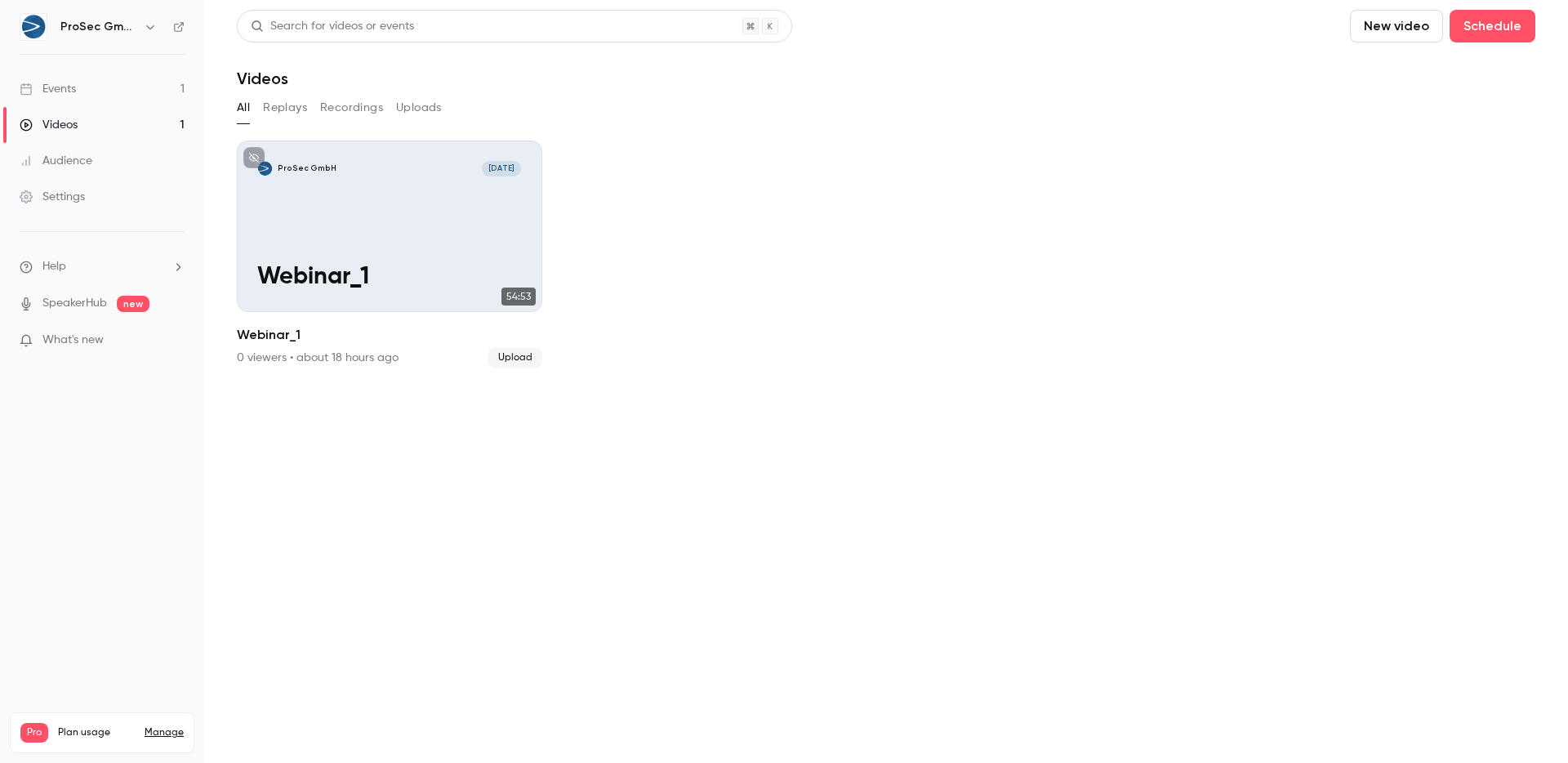
click at [138, 107] on link "Videos 1" at bounding box center [102, 124] width 204 height 36
click at [86, 78] on link "Events 1" at bounding box center [102, 89] width 204 height 36
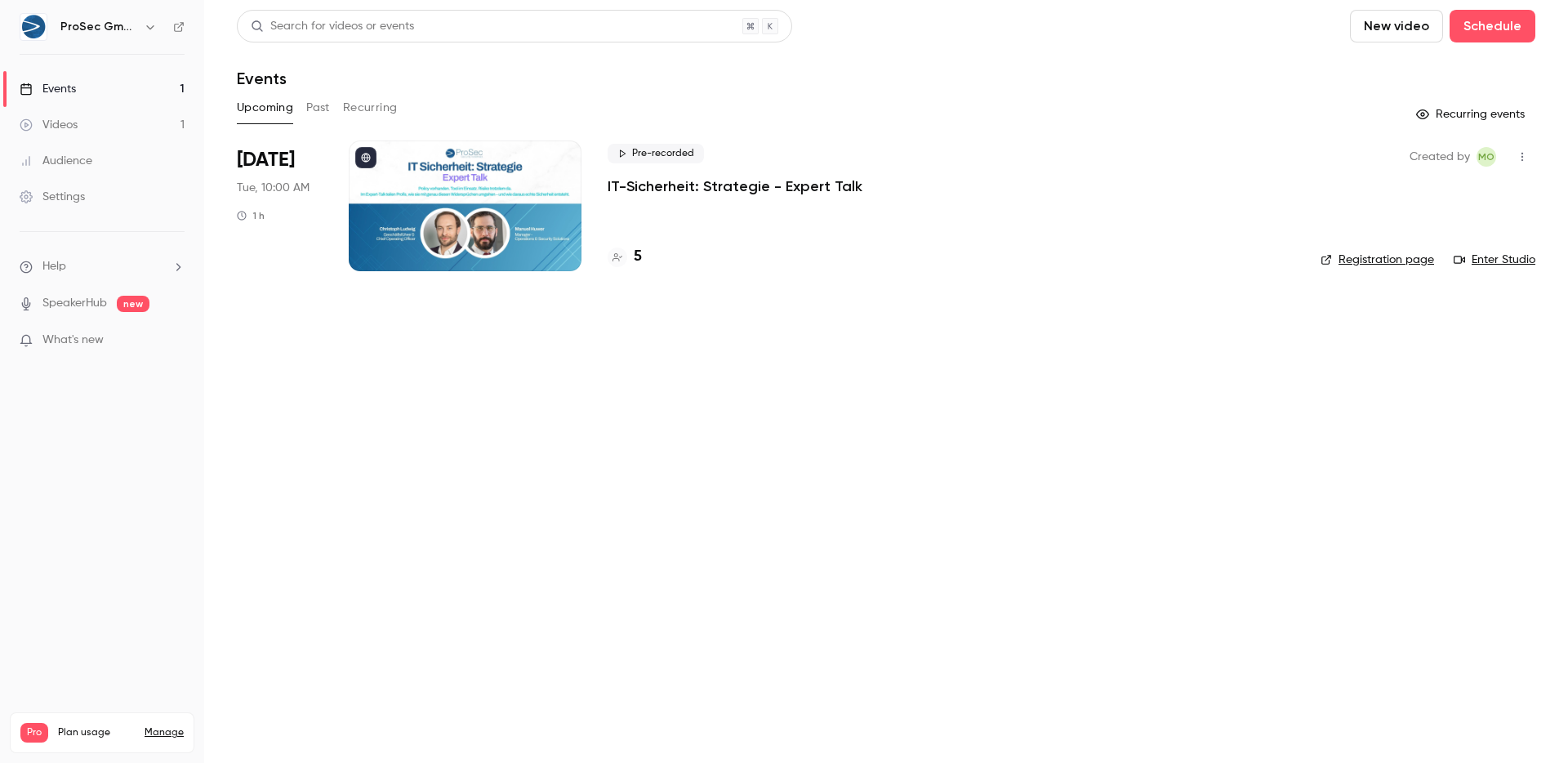
click at [728, 187] on p "IT-Sicherheit: Strategie - Expert Talk" at bounding box center [735, 186] width 255 height 20
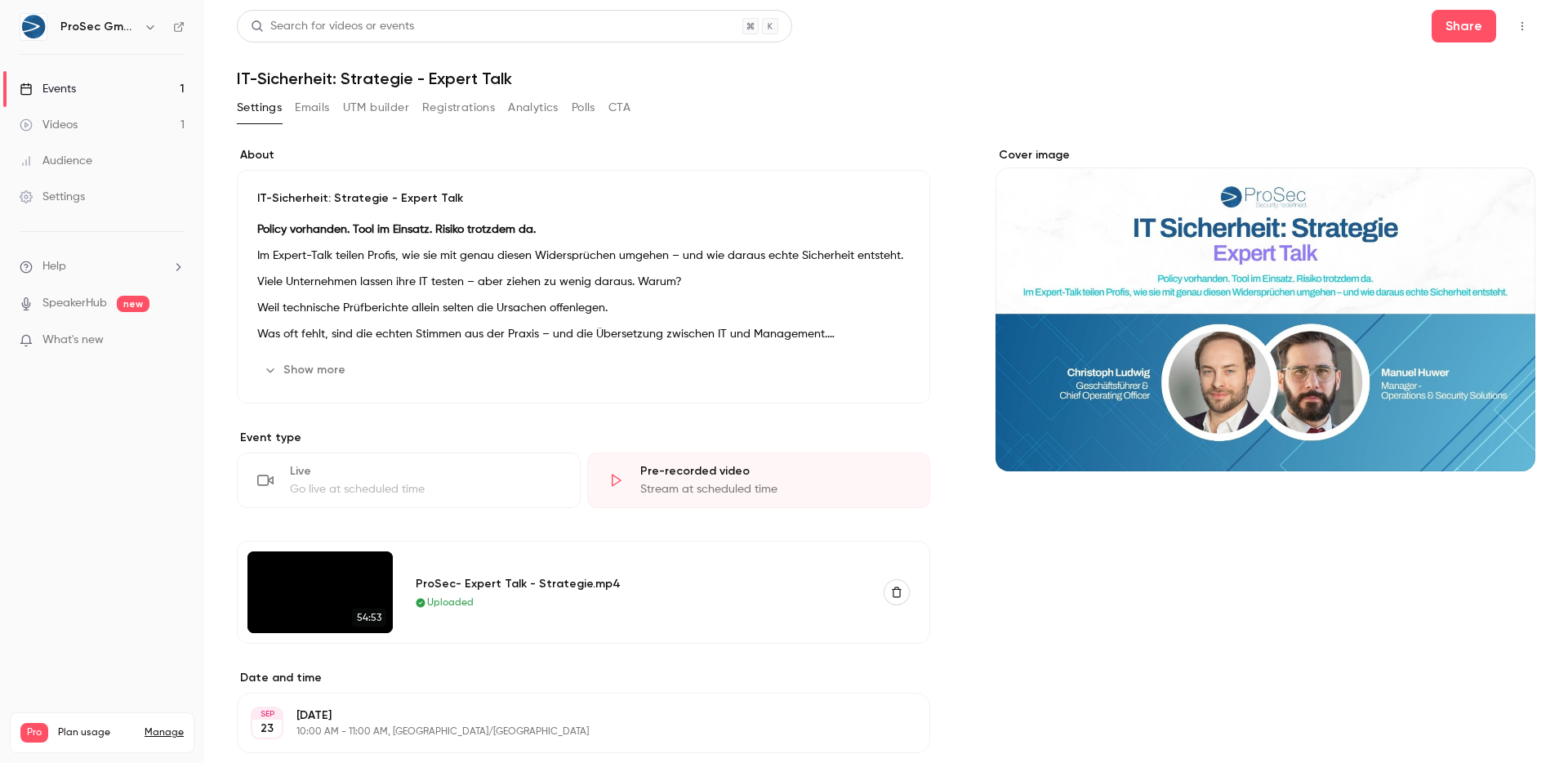
click at [1509, 28] on button "button" at bounding box center [1522, 27] width 27 height 27
click at [1030, 117] on div at bounding box center [784, 381] width 1568 height 763
click at [287, 601] on img at bounding box center [320, 592] width 145 height 82
click at [398, 628] on div "54:53 ProSec- Expert Talk - Strategie.mp4 Uploaded" at bounding box center [583, 592] width 694 height 103
click at [428, 587] on div "ProSec- Expert Talk - Strategie.mp4" at bounding box center [641, 583] width 449 height 17
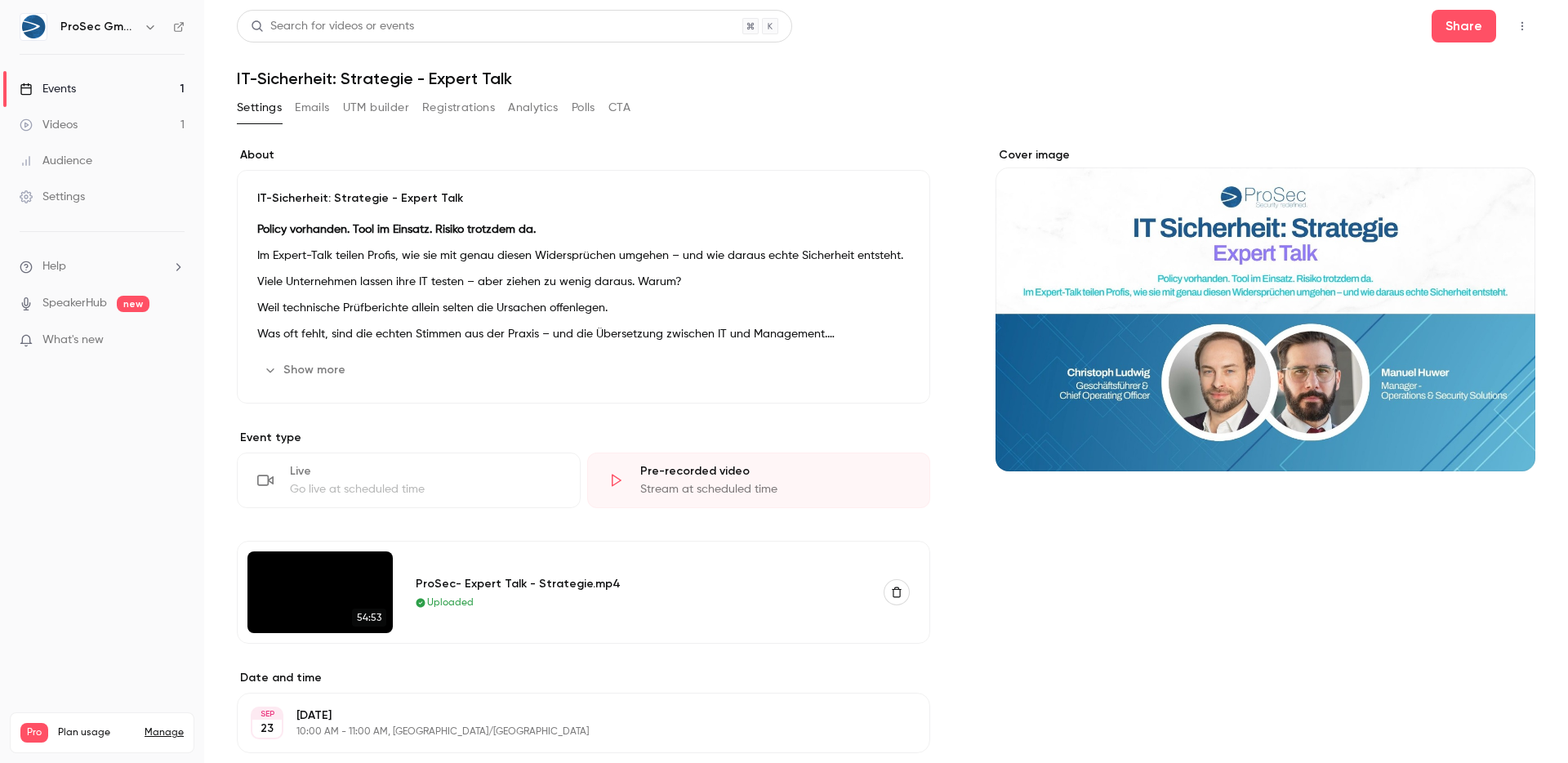
click at [463, 583] on div "ProSec- Expert Talk - Strategie.mp4" at bounding box center [641, 583] width 449 height 17
click at [711, 476] on div "Pre-recorded video" at bounding box center [776, 471] width 270 height 17
click at [123, 159] on link "Audience" at bounding box center [102, 160] width 204 height 36
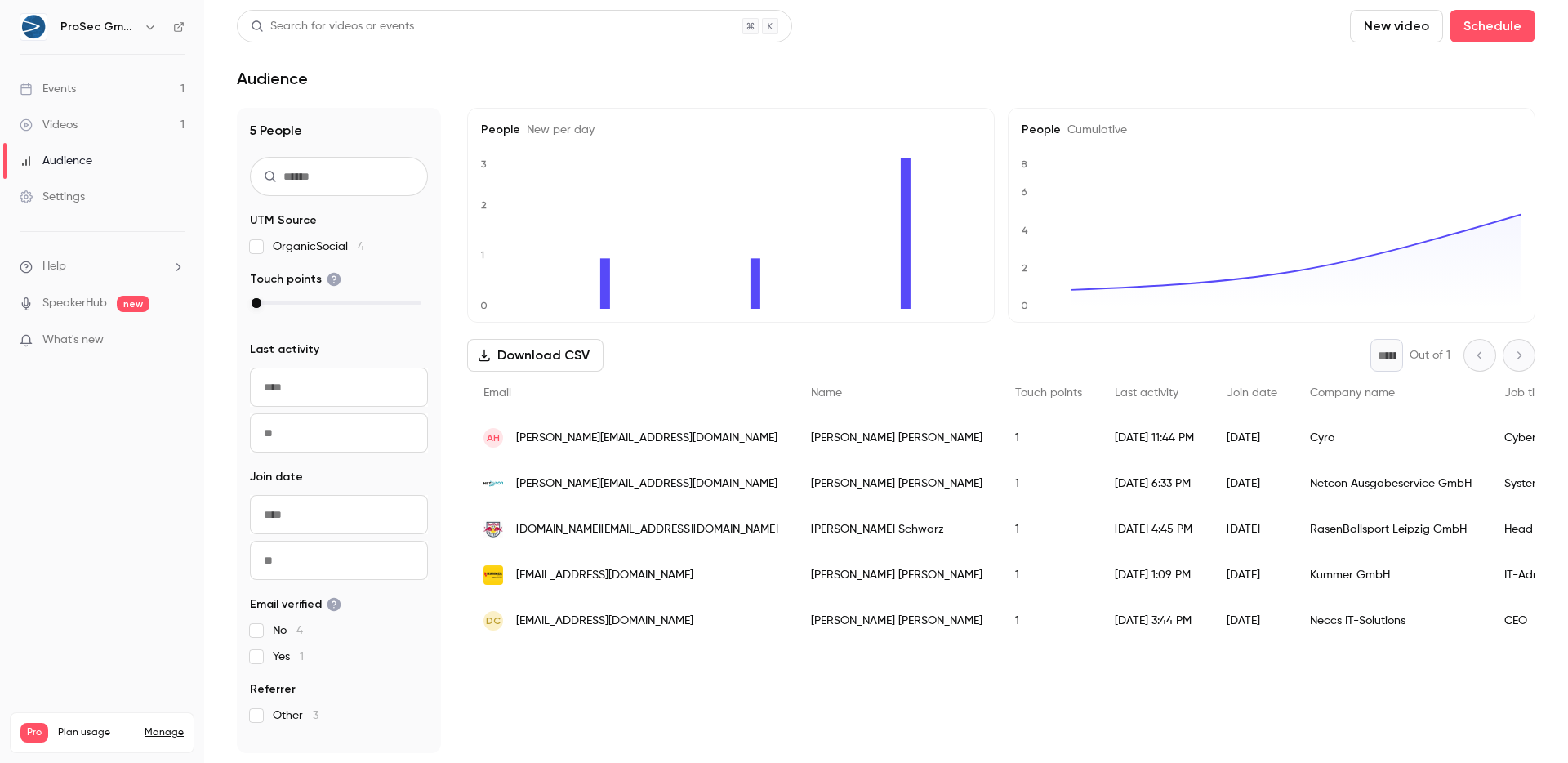
click at [78, 111] on link "Videos 1" at bounding box center [102, 124] width 204 height 36
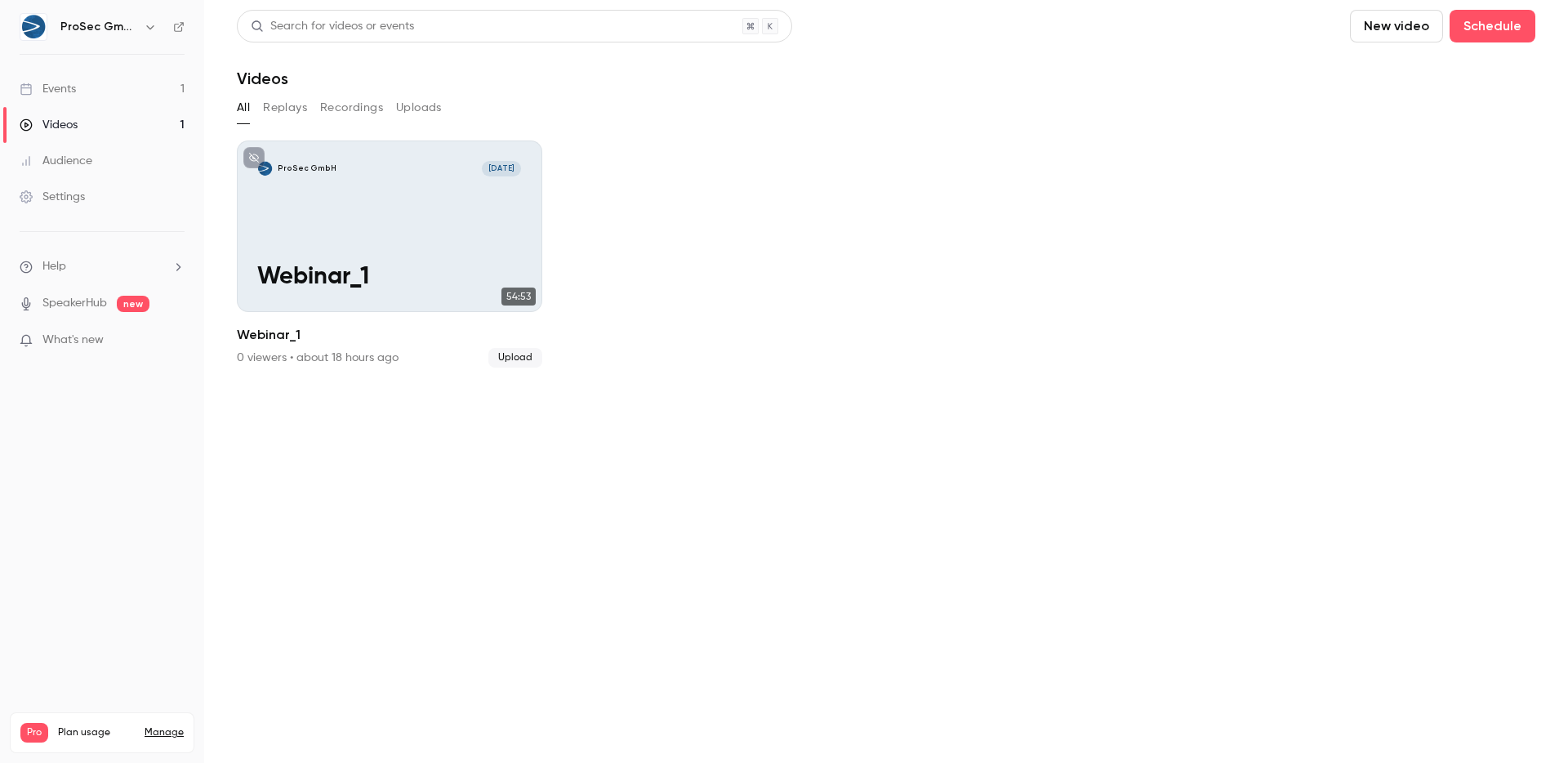
click at [261, 100] on div "All Replays Recordings Uploads" at bounding box center [886, 108] width 1299 height 27
drag, startPoint x: 348, startPoint y: 104, endPoint x: 356, endPoint y: 104, distance: 8.0
click at [348, 104] on button "Recordings" at bounding box center [351, 108] width 63 height 27
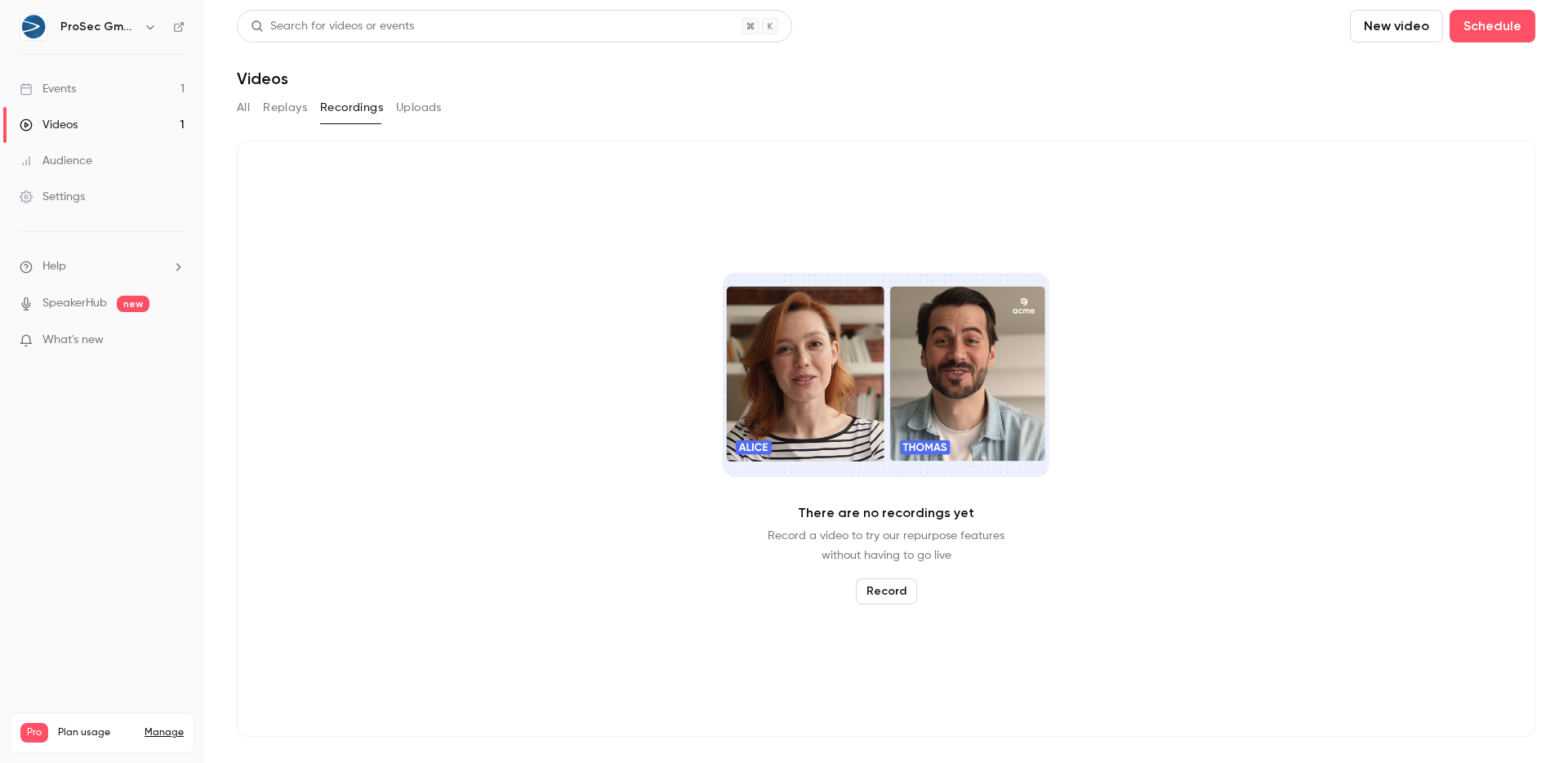
click at [414, 107] on button "Uploads" at bounding box center [419, 108] width 46 height 27
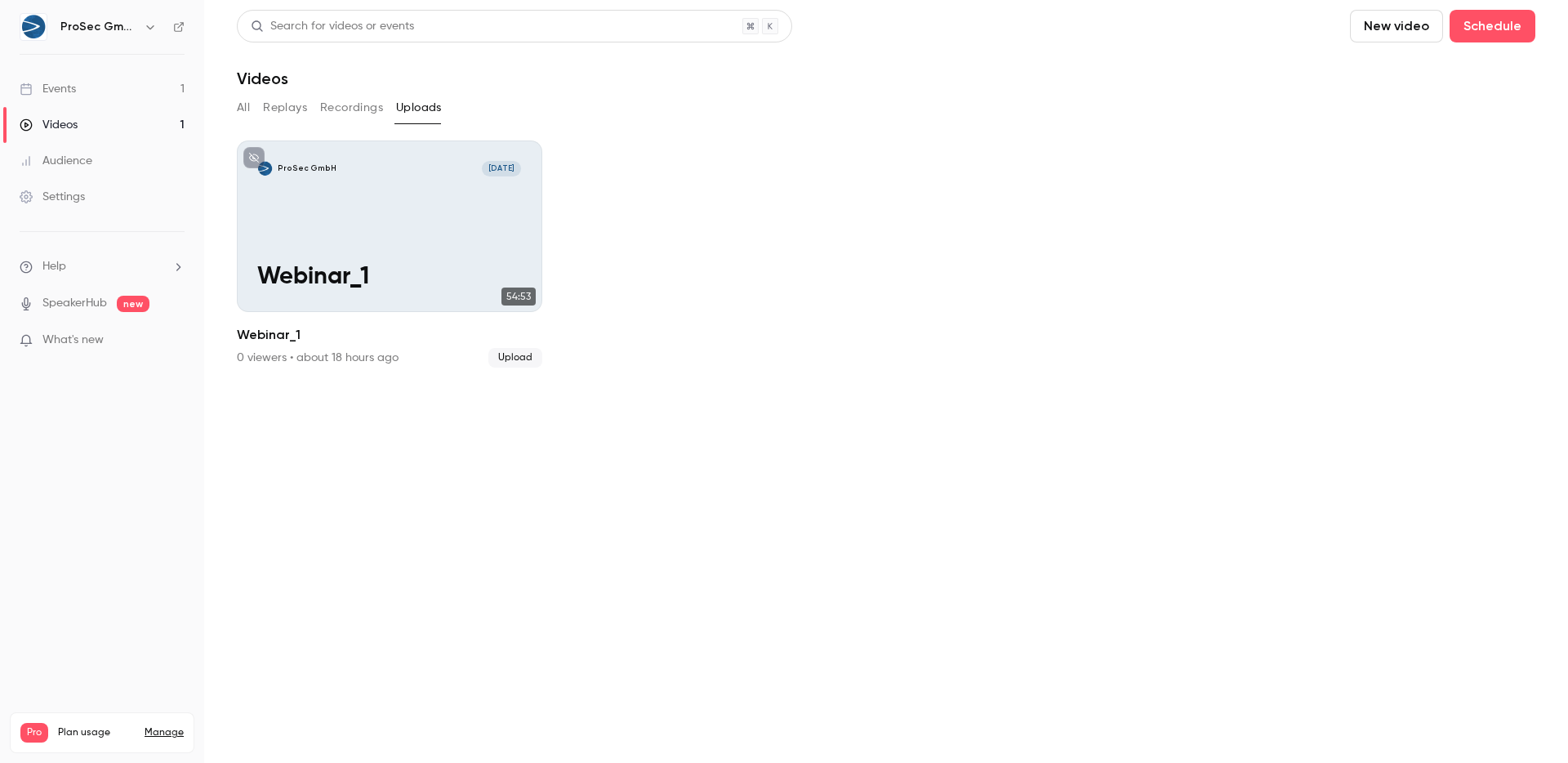
click at [335, 114] on button "Recordings" at bounding box center [351, 108] width 63 height 27
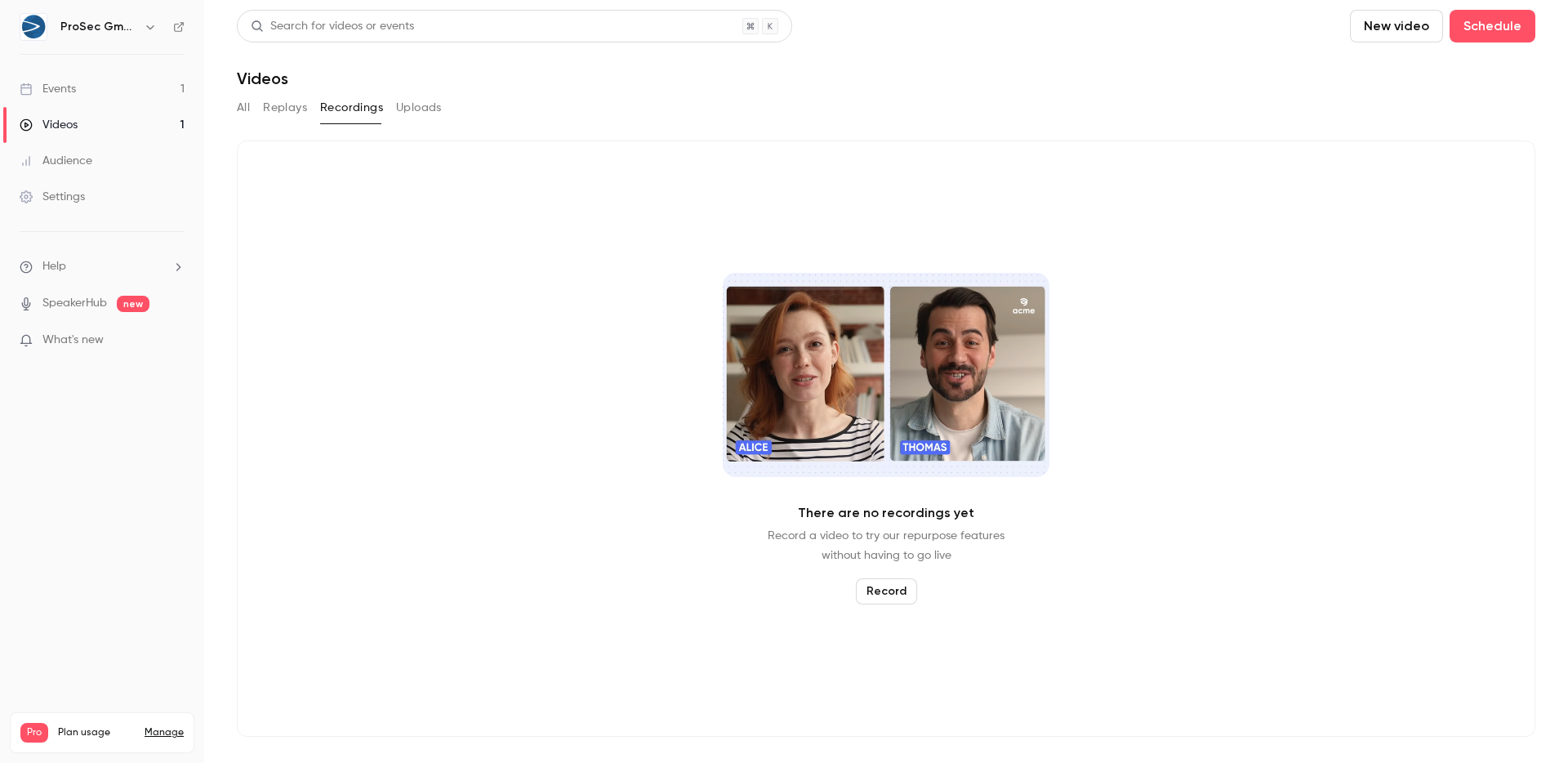
click at [259, 110] on div "All Replays Recordings Uploads" at bounding box center [886, 108] width 1299 height 27
click at [251, 108] on div "All Replays Recordings Uploads" at bounding box center [886, 108] width 1299 height 27
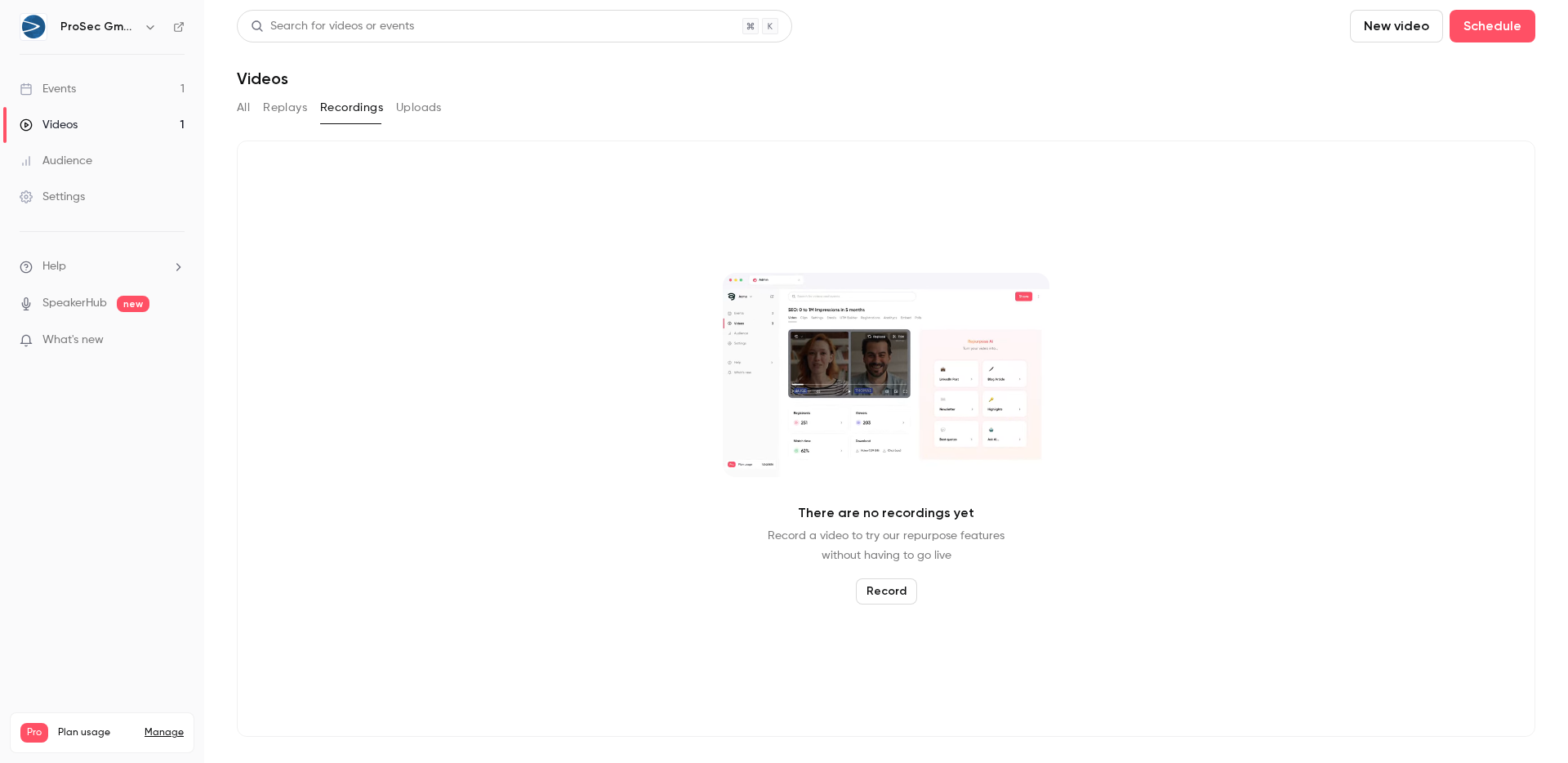
click at [247, 109] on button "All" at bounding box center [244, 108] width 13 height 27
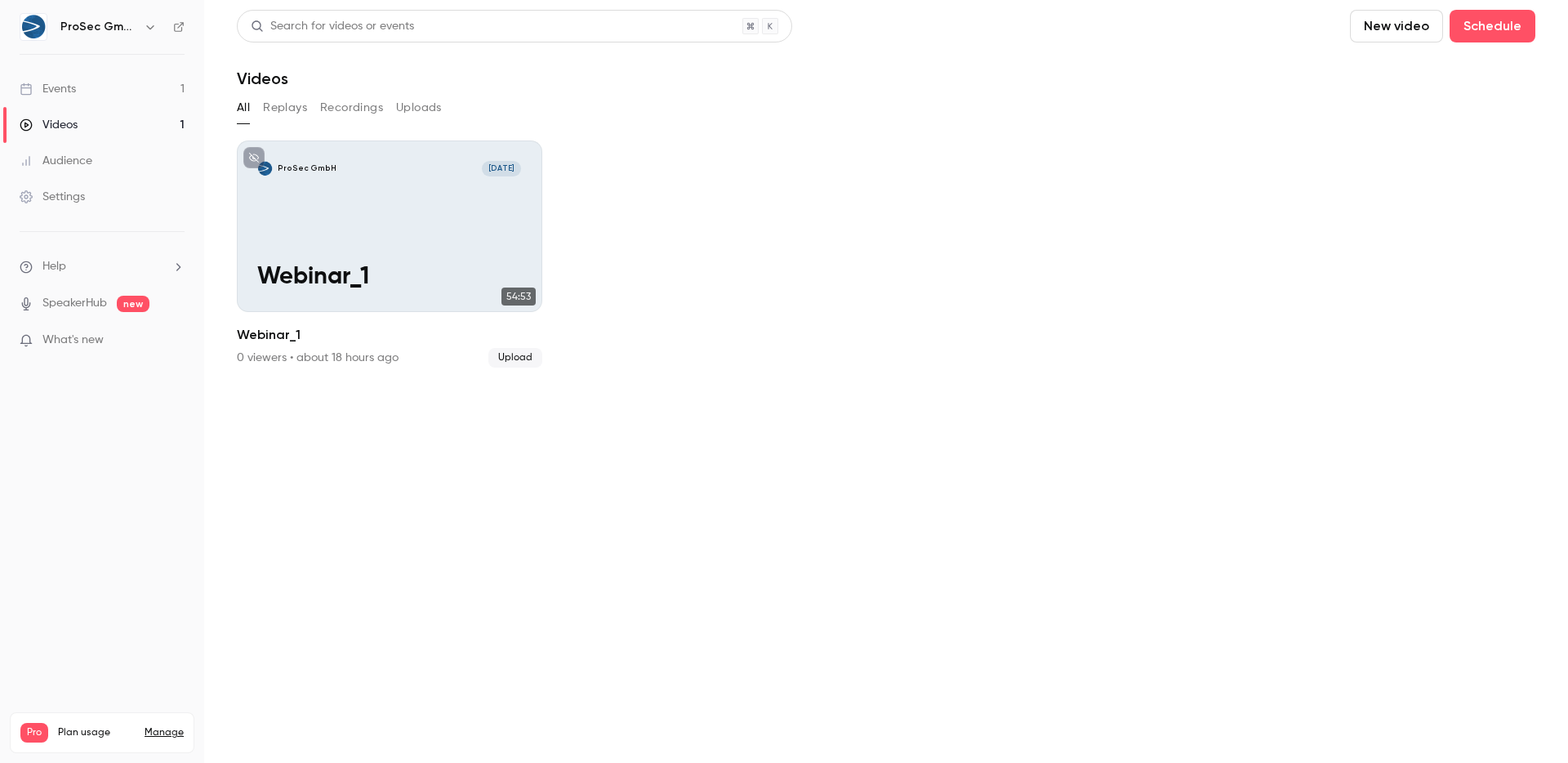
click at [278, 107] on button "Replays" at bounding box center [284, 108] width 44 height 27
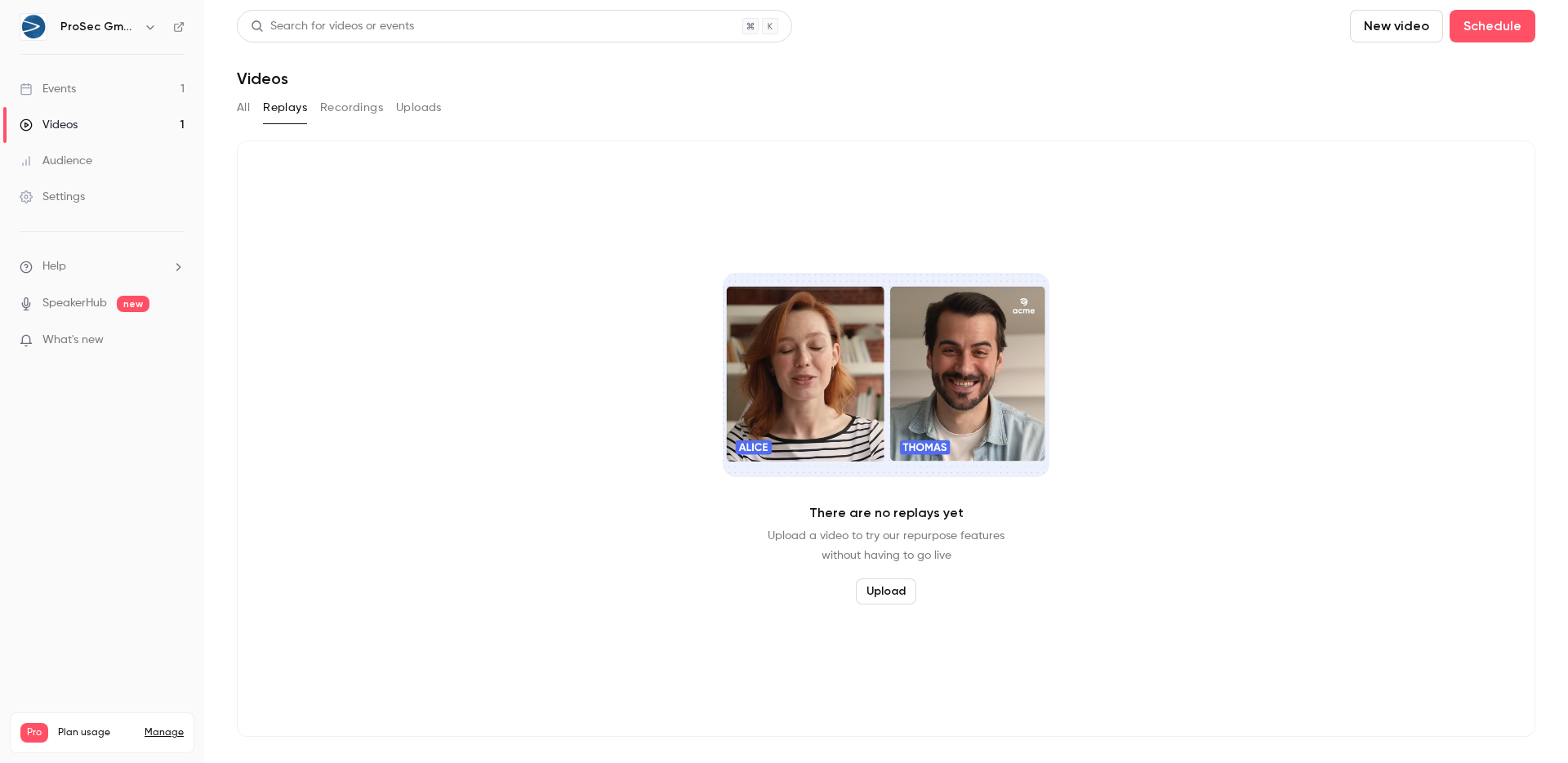
click at [117, 94] on link "Events 1" at bounding box center [102, 89] width 204 height 36
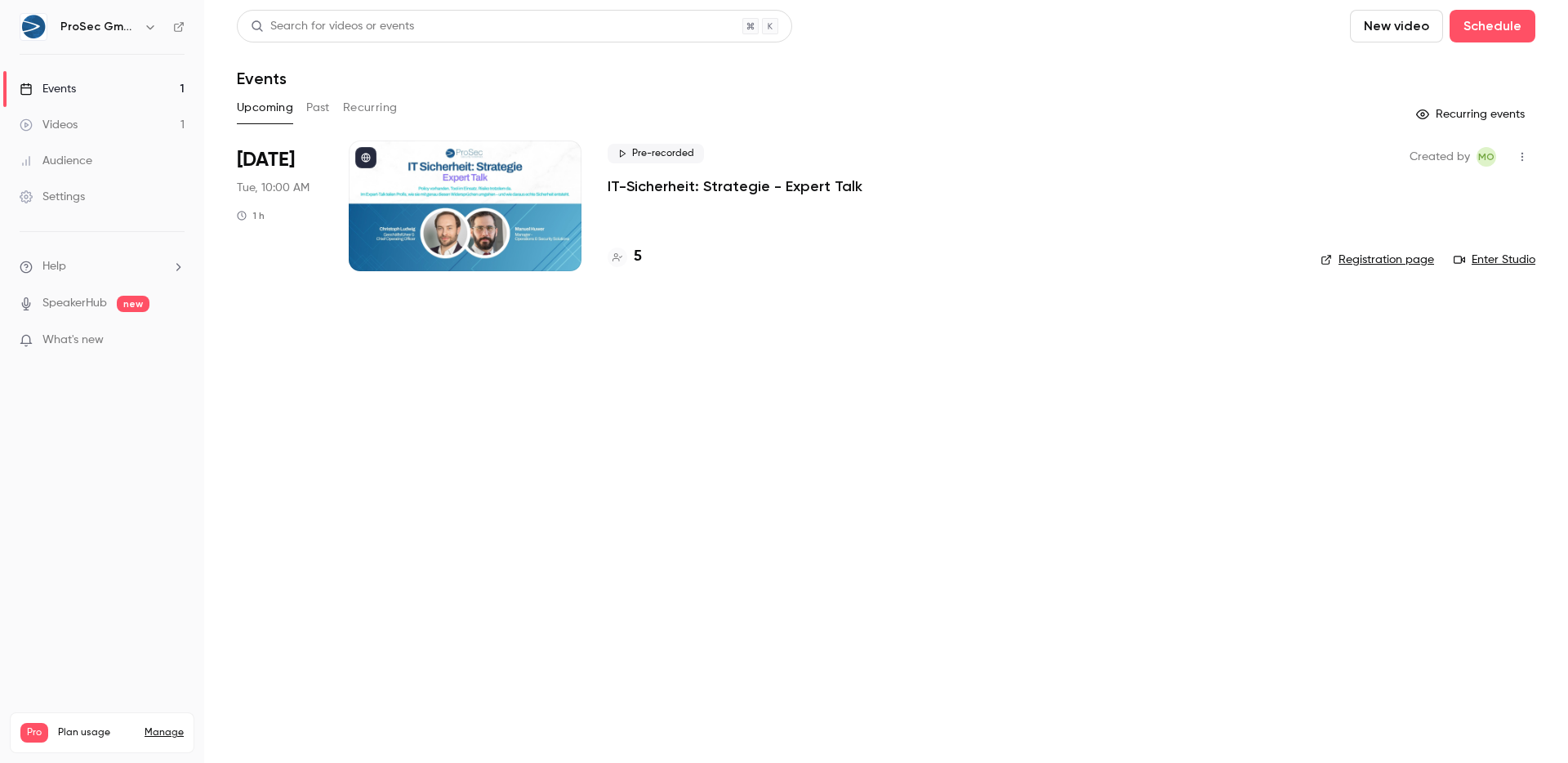
click at [796, 186] on p "IT-Sicherheit: Strategie - Expert Talk" at bounding box center [735, 186] width 255 height 20
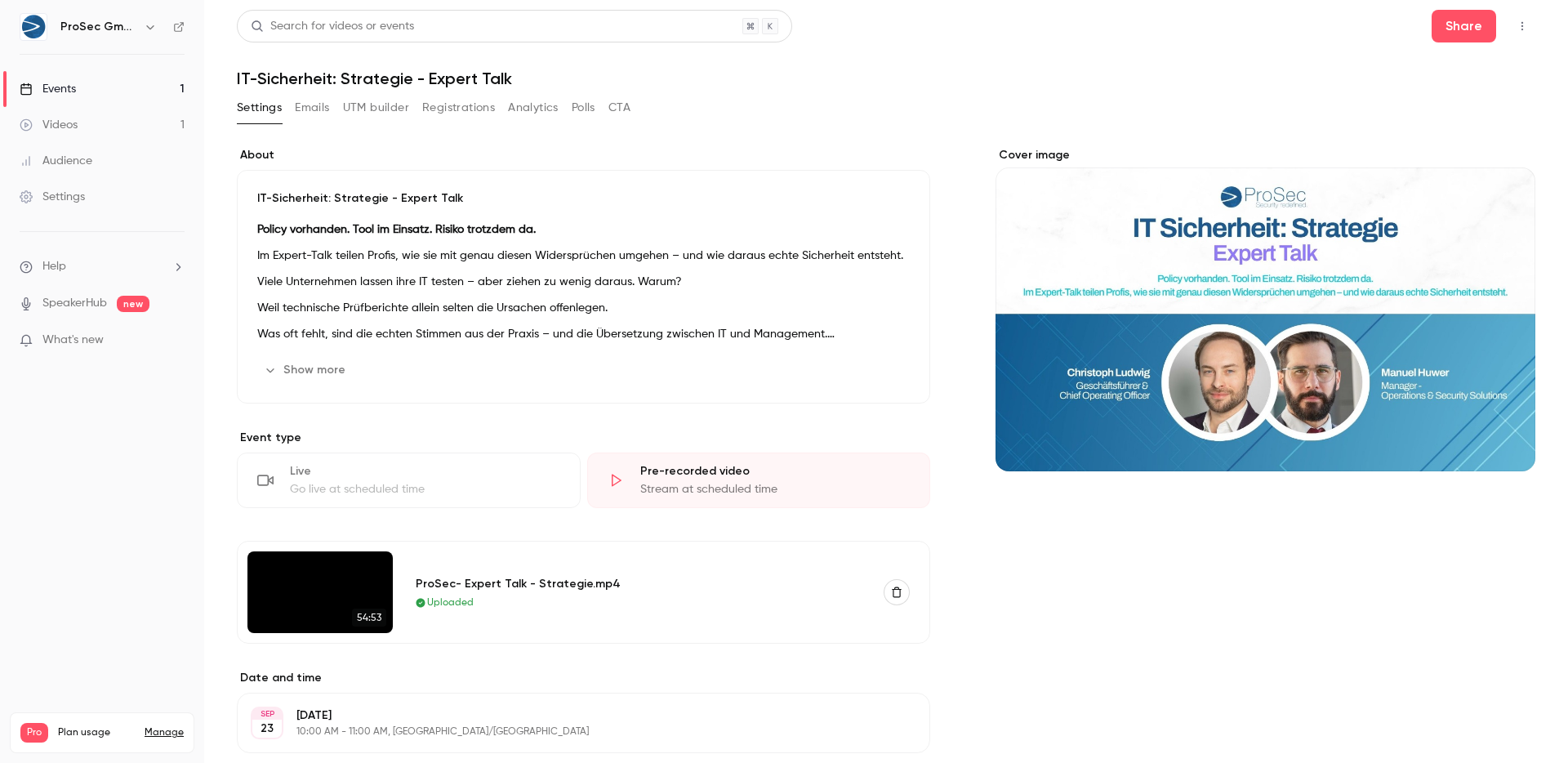
click at [286, 604] on img at bounding box center [320, 592] width 145 height 82
click at [603, 596] on div "Uploaded" at bounding box center [641, 603] width 449 height 15
click at [674, 505] on div "Pre-recorded video Stream at scheduled time" at bounding box center [759, 480] width 344 height 56
click at [689, 490] on div "Stream at scheduled time" at bounding box center [776, 490] width 270 height 17
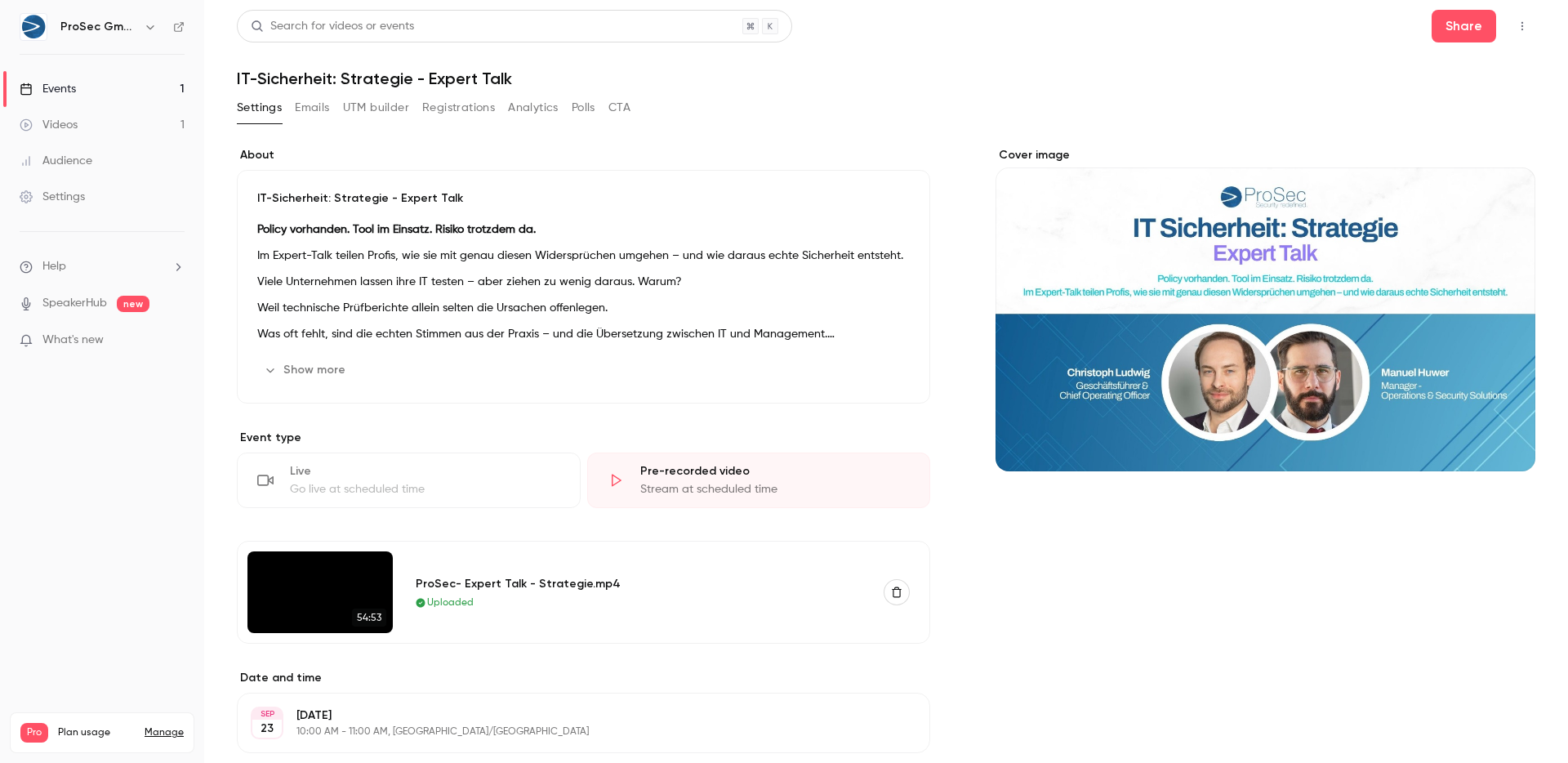
click at [689, 490] on div "Stream at scheduled time" at bounding box center [776, 490] width 270 height 17
click at [309, 336] on p "Was oft fehlt, sind die echten Stimmen aus der Praxis – und die Übersetzung zwi…" at bounding box center [583, 334] width 652 height 20
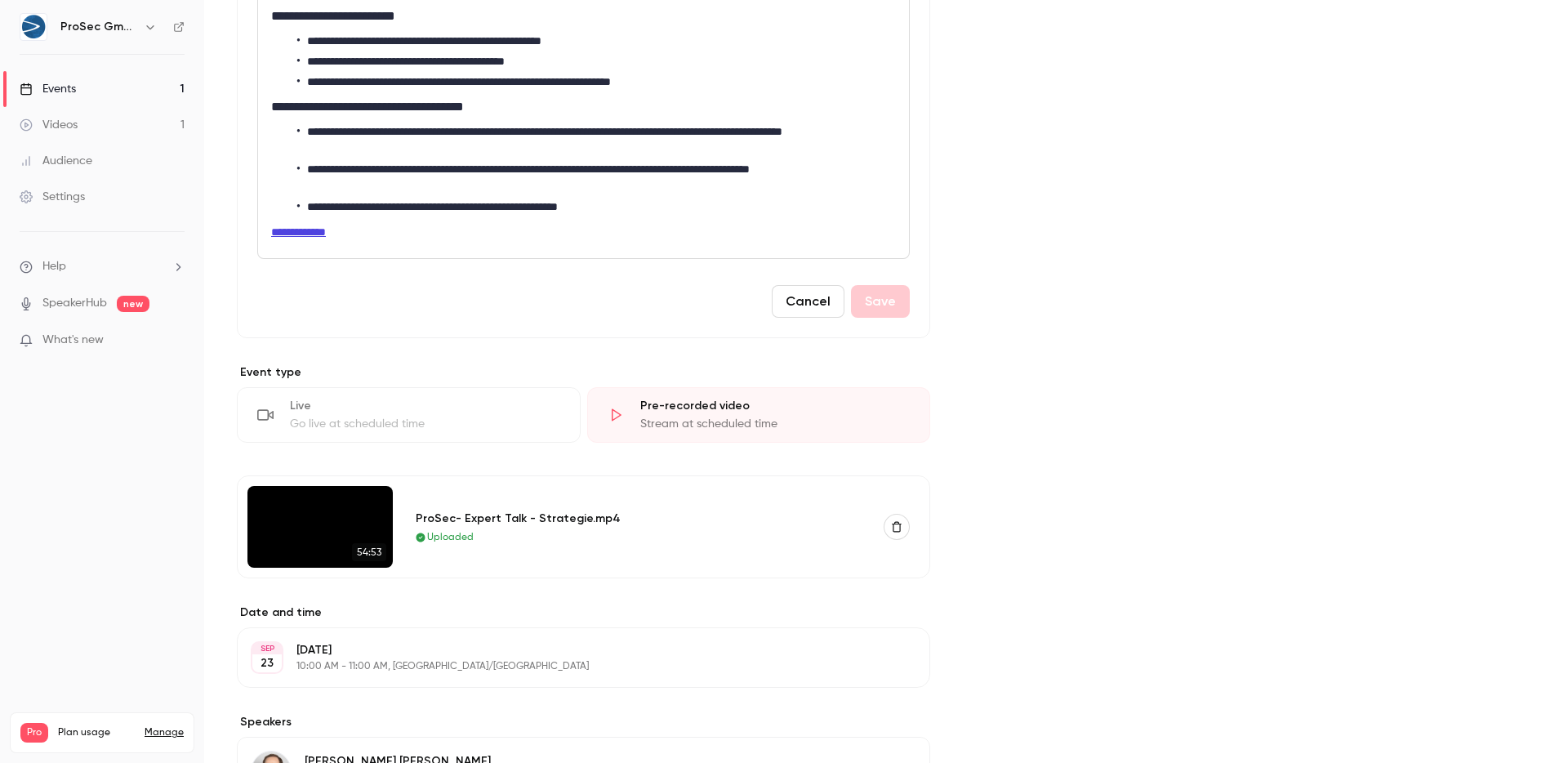
scroll to position [985, 0]
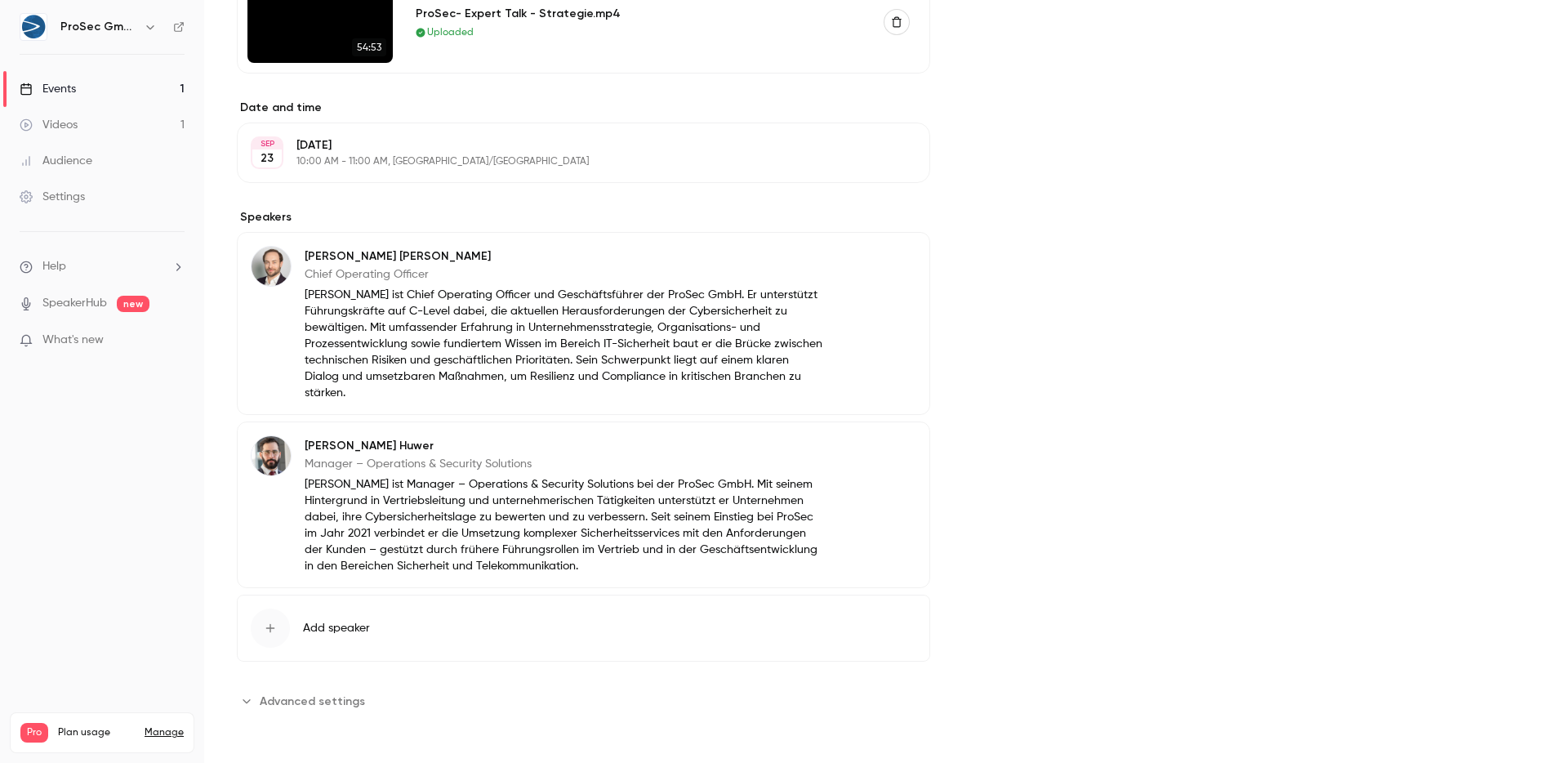
click at [334, 689] on button "Advanced settings" at bounding box center [306, 701] width 138 height 27
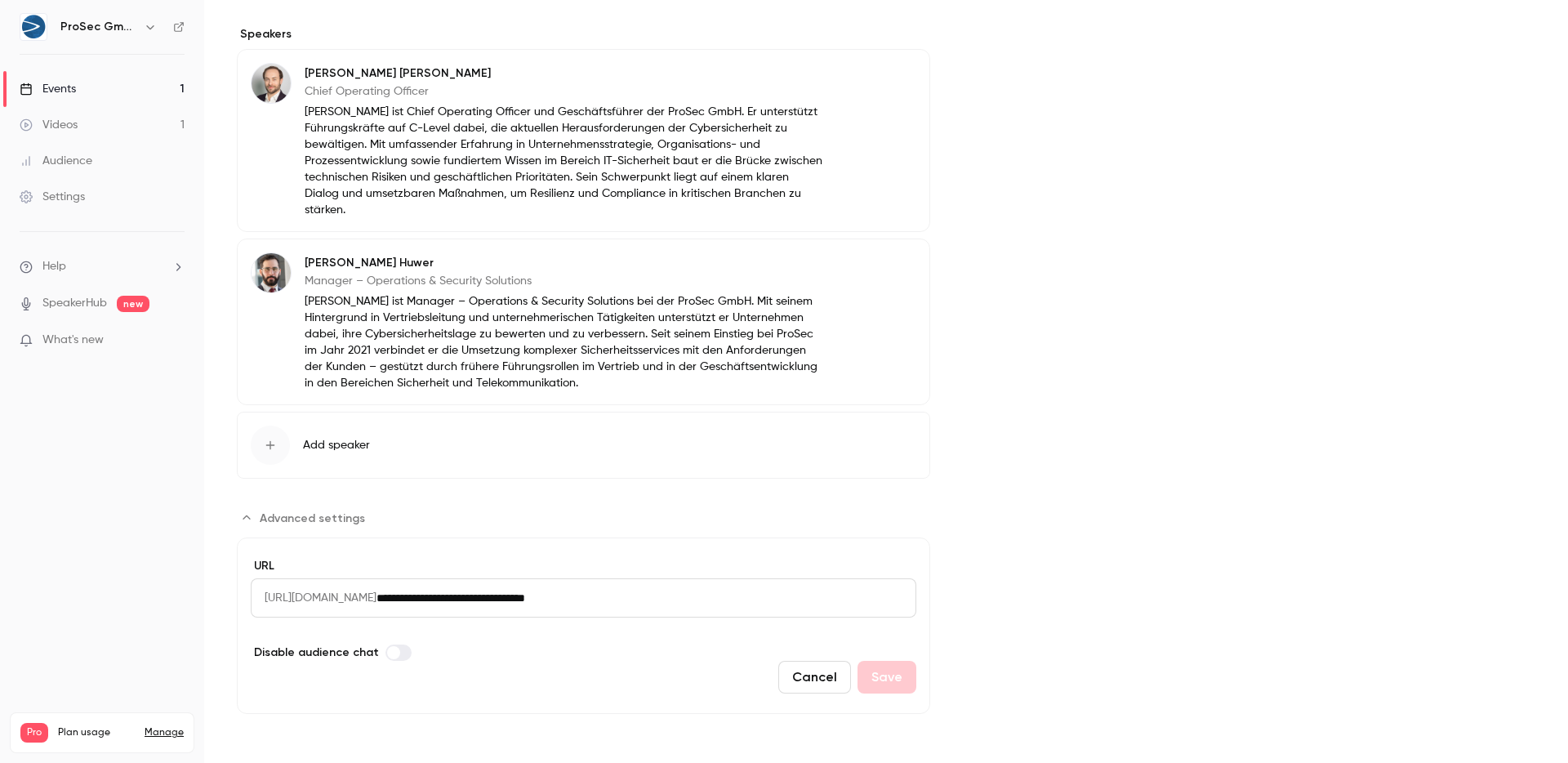
click at [675, 611] on input "**********" at bounding box center [646, 597] width 540 height 39
click at [682, 604] on input "**********" at bounding box center [646, 597] width 540 height 39
click at [107, 264] on li "Help" at bounding box center [102, 266] width 165 height 17
click at [97, 186] on div at bounding box center [784, 381] width 1568 height 763
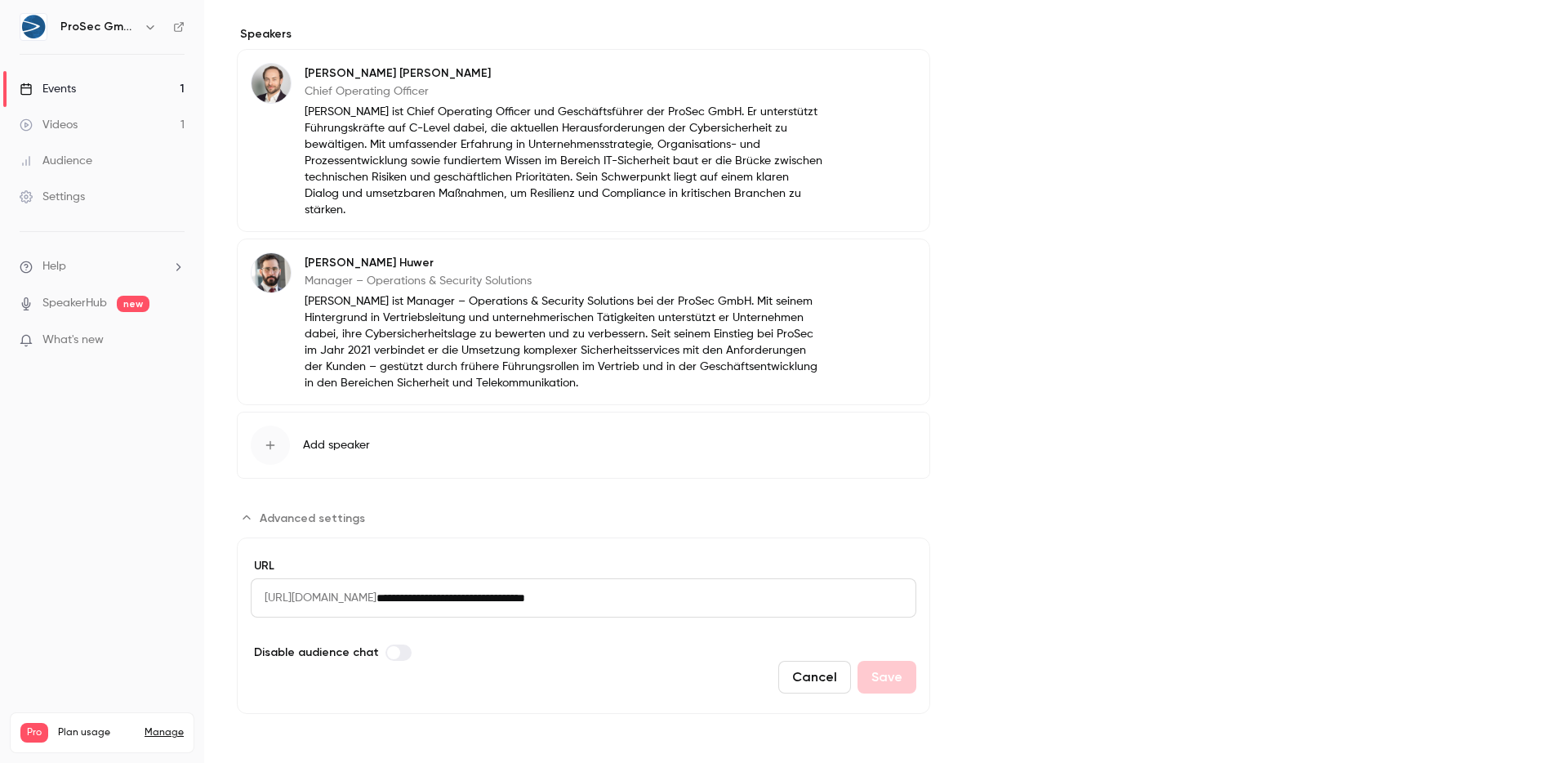
click at [75, 200] on div "Settings" at bounding box center [52, 197] width 65 height 17
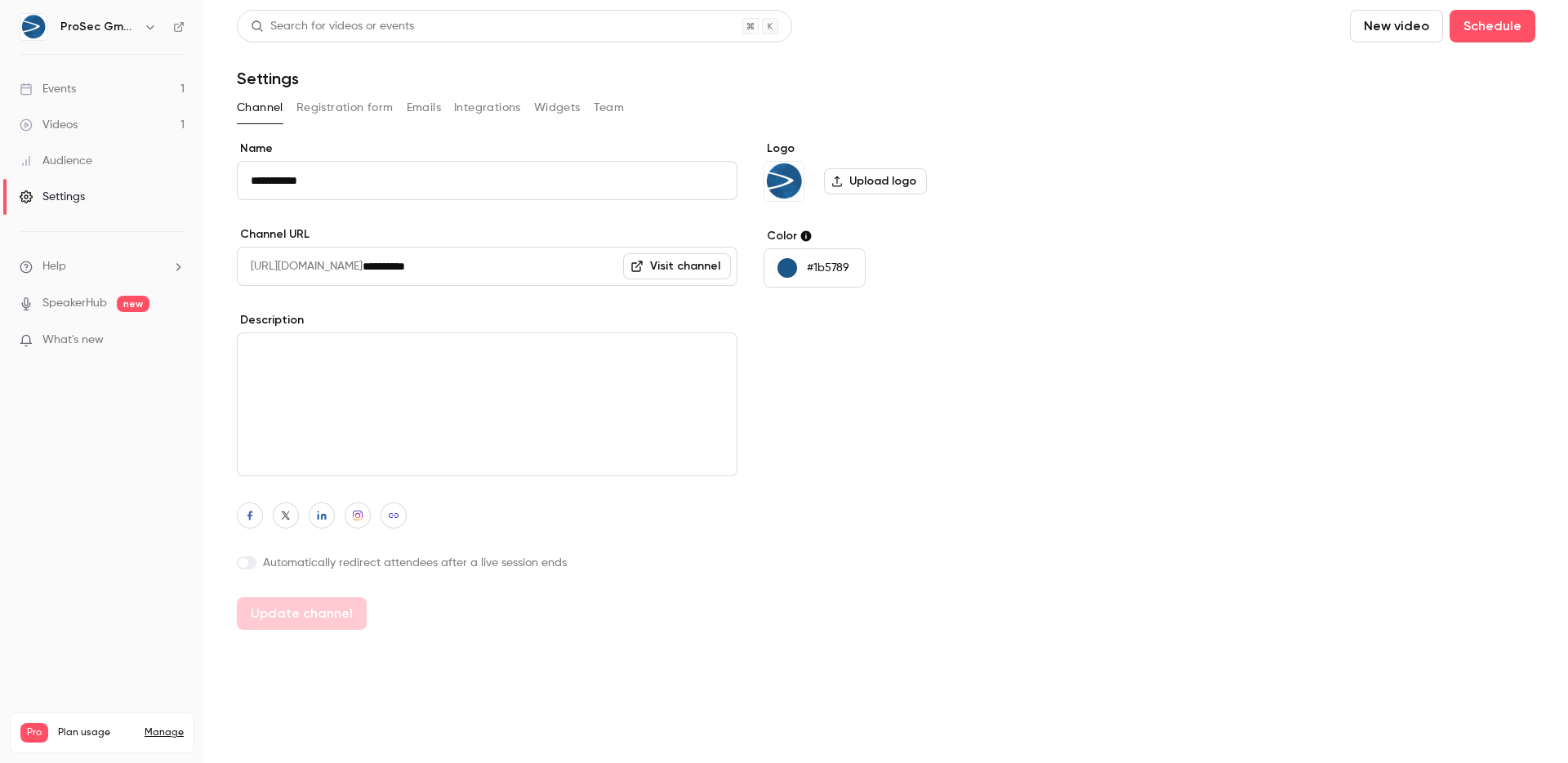
click at [559, 106] on button "Widgets" at bounding box center [558, 108] width 46 height 27
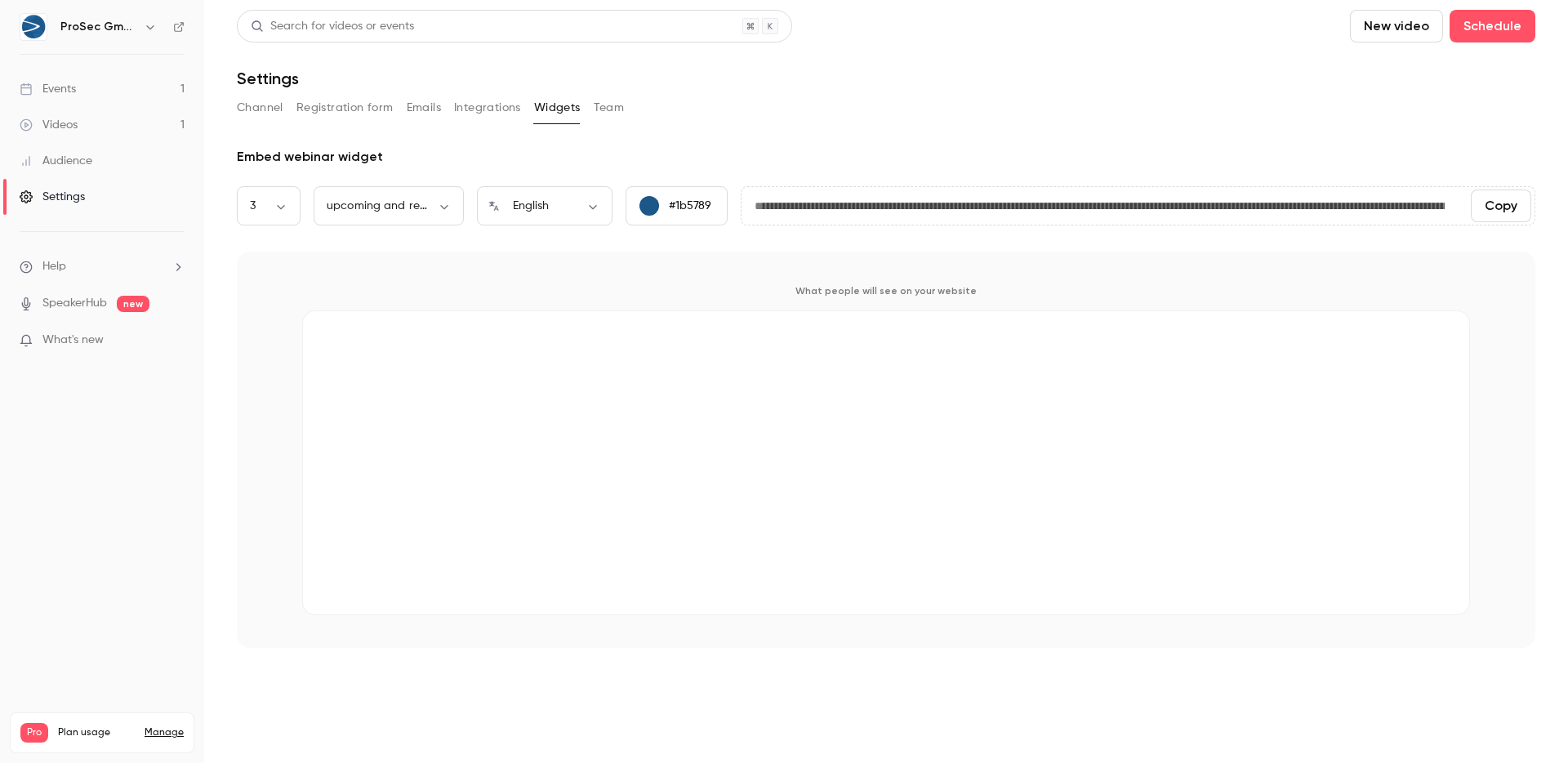
click at [451, 113] on div "Channel Registration form Emails Integrations Widgets Team" at bounding box center [886, 108] width 1299 height 27
click at [460, 113] on button "Integrations" at bounding box center [487, 108] width 67 height 27
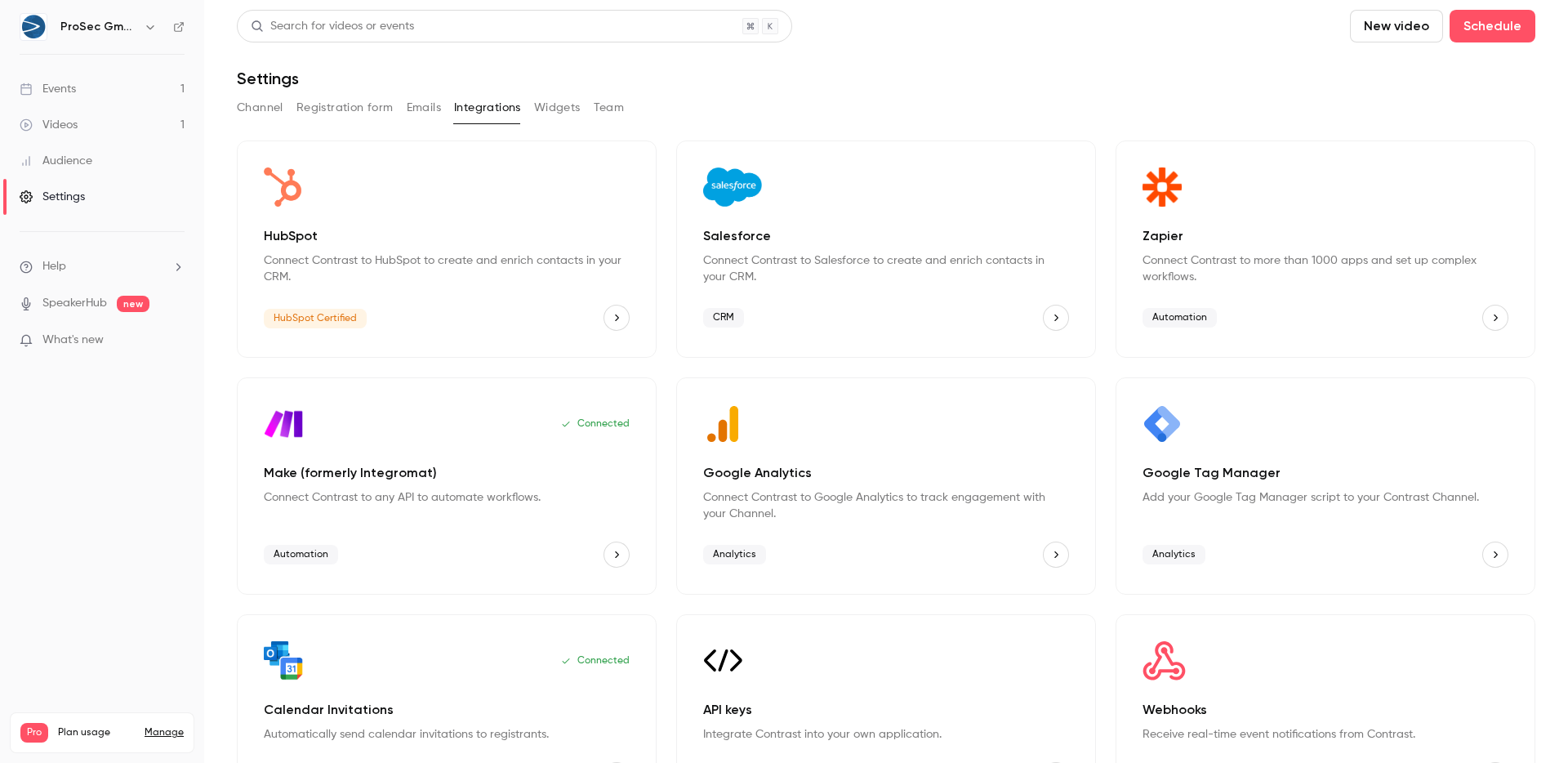
click at [396, 114] on div "Channel Registration form Emails Integrations Widgets Team" at bounding box center [886, 108] width 1299 height 27
click at [393, 104] on div "Channel Registration form Emails Integrations Widgets Team" at bounding box center [886, 108] width 1299 height 27
click at [421, 107] on button "Emails" at bounding box center [423, 108] width 34 height 27
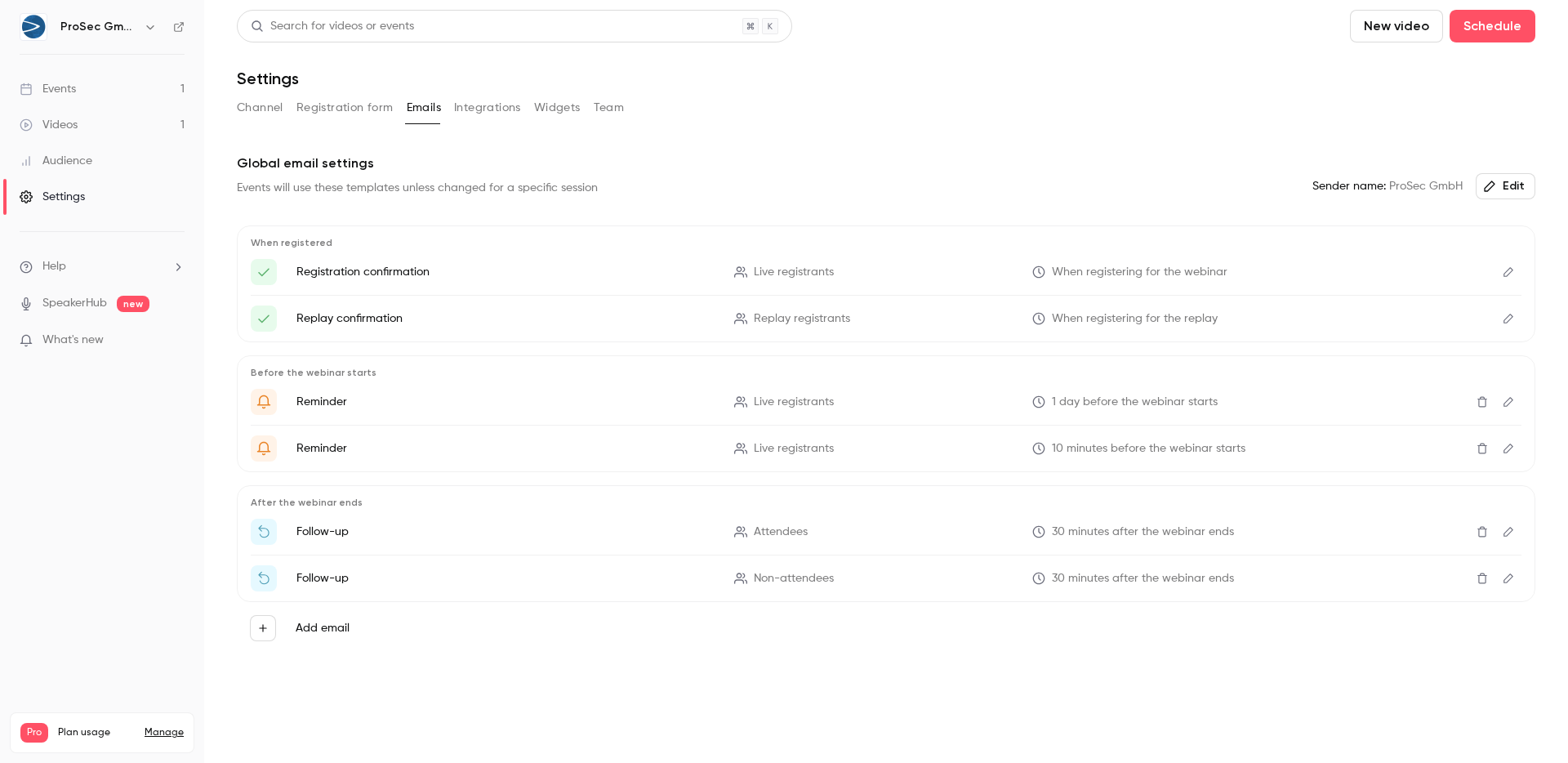
drag, startPoint x: 362, startPoint y: 113, endPoint x: 280, endPoint y: 116, distance: 82.1
click at [362, 113] on button "Registration form" at bounding box center [345, 108] width 97 height 27
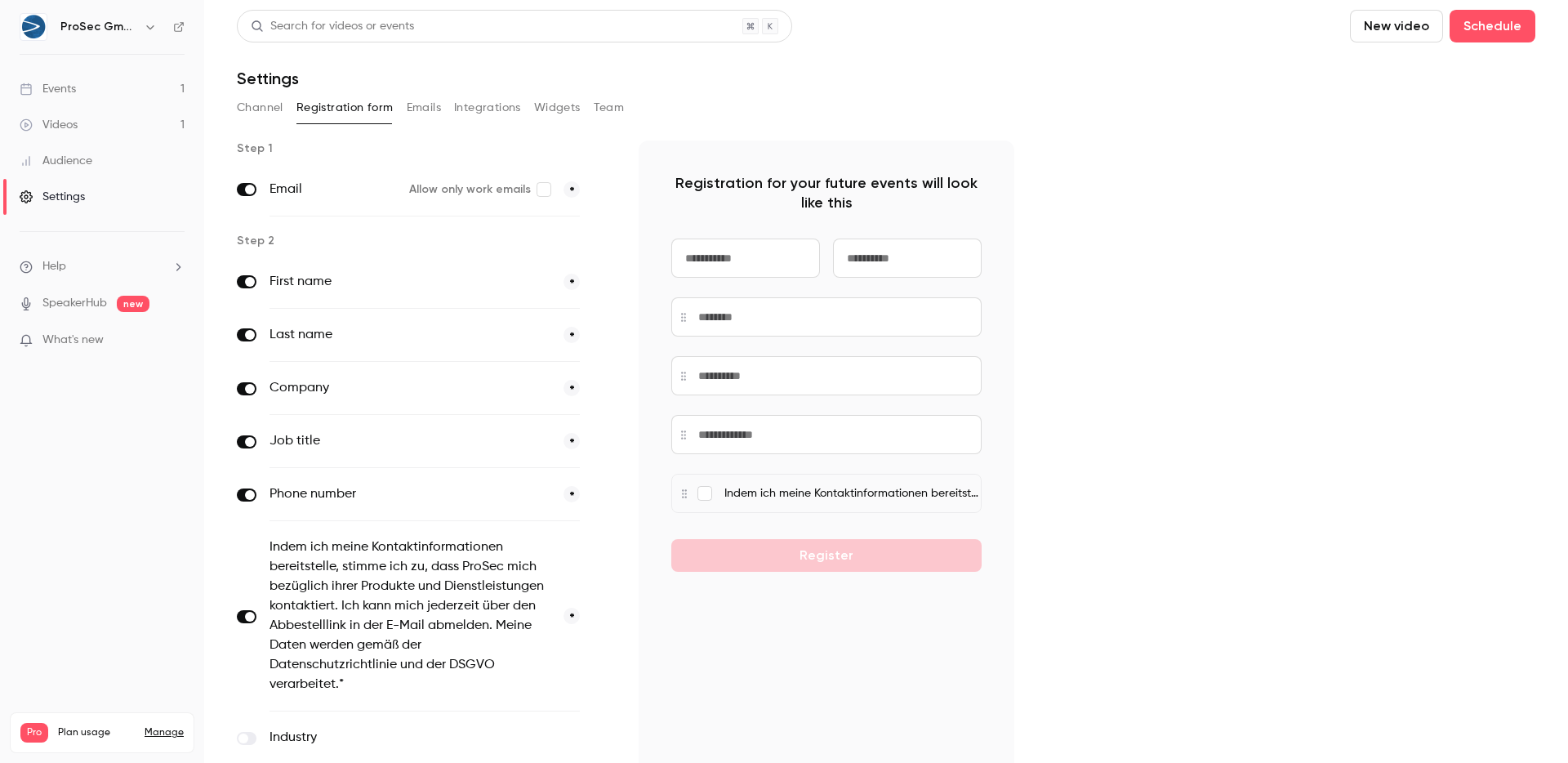
click at [259, 113] on button "Channel" at bounding box center [260, 108] width 46 height 27
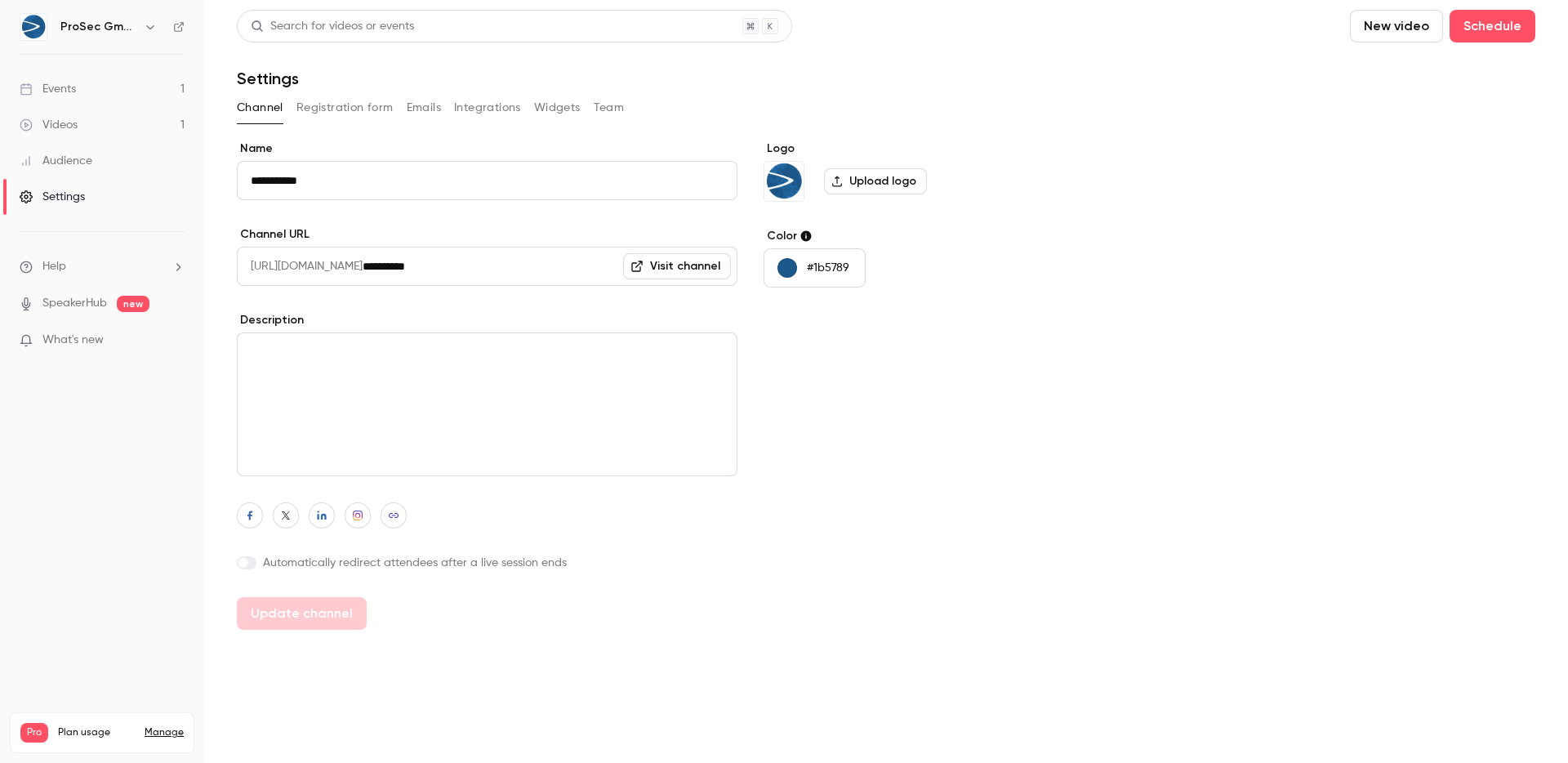
click at [618, 105] on button "Team" at bounding box center [609, 108] width 31 height 27
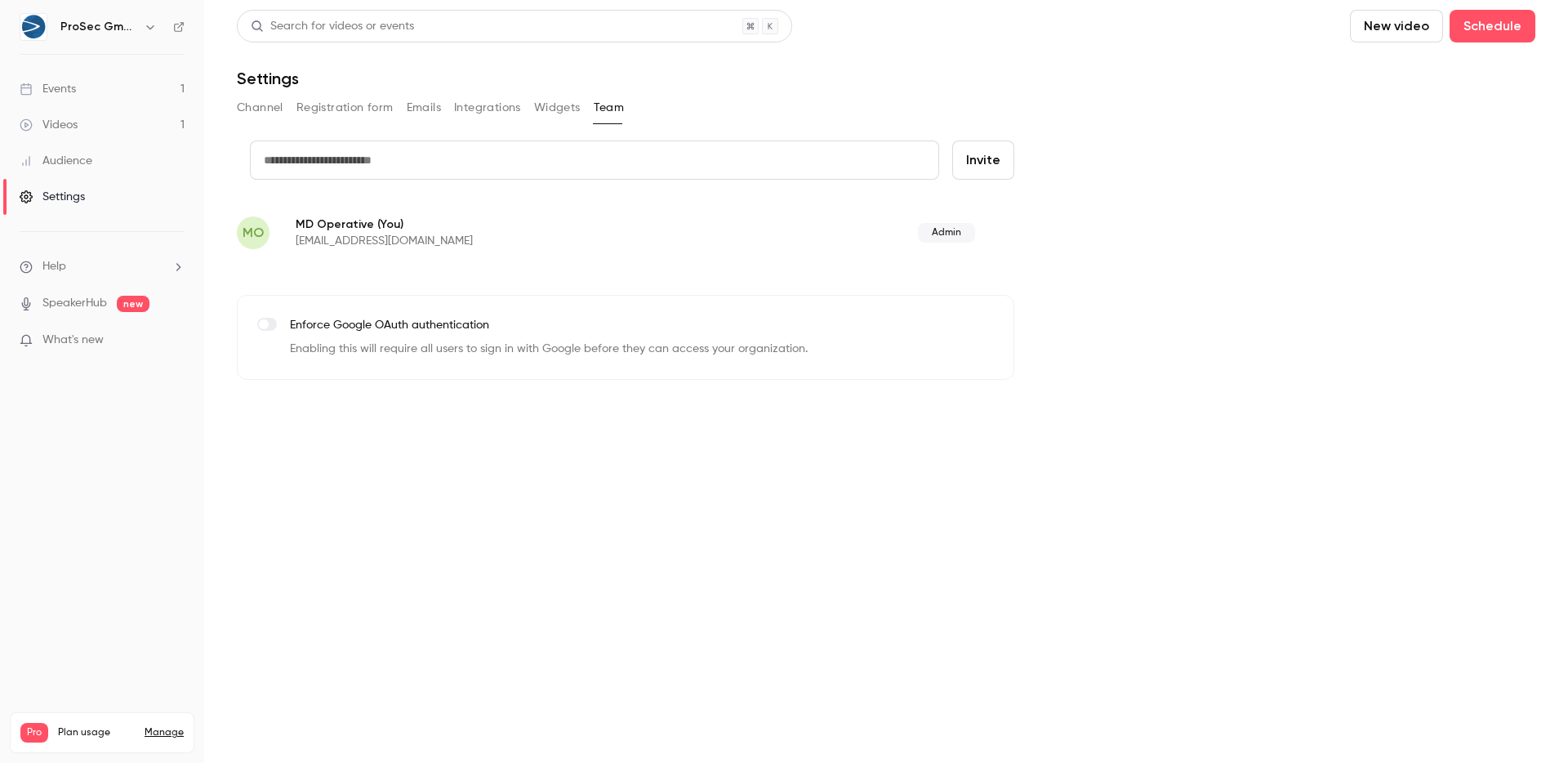
click at [91, 95] on link "Events 1" at bounding box center [102, 89] width 204 height 36
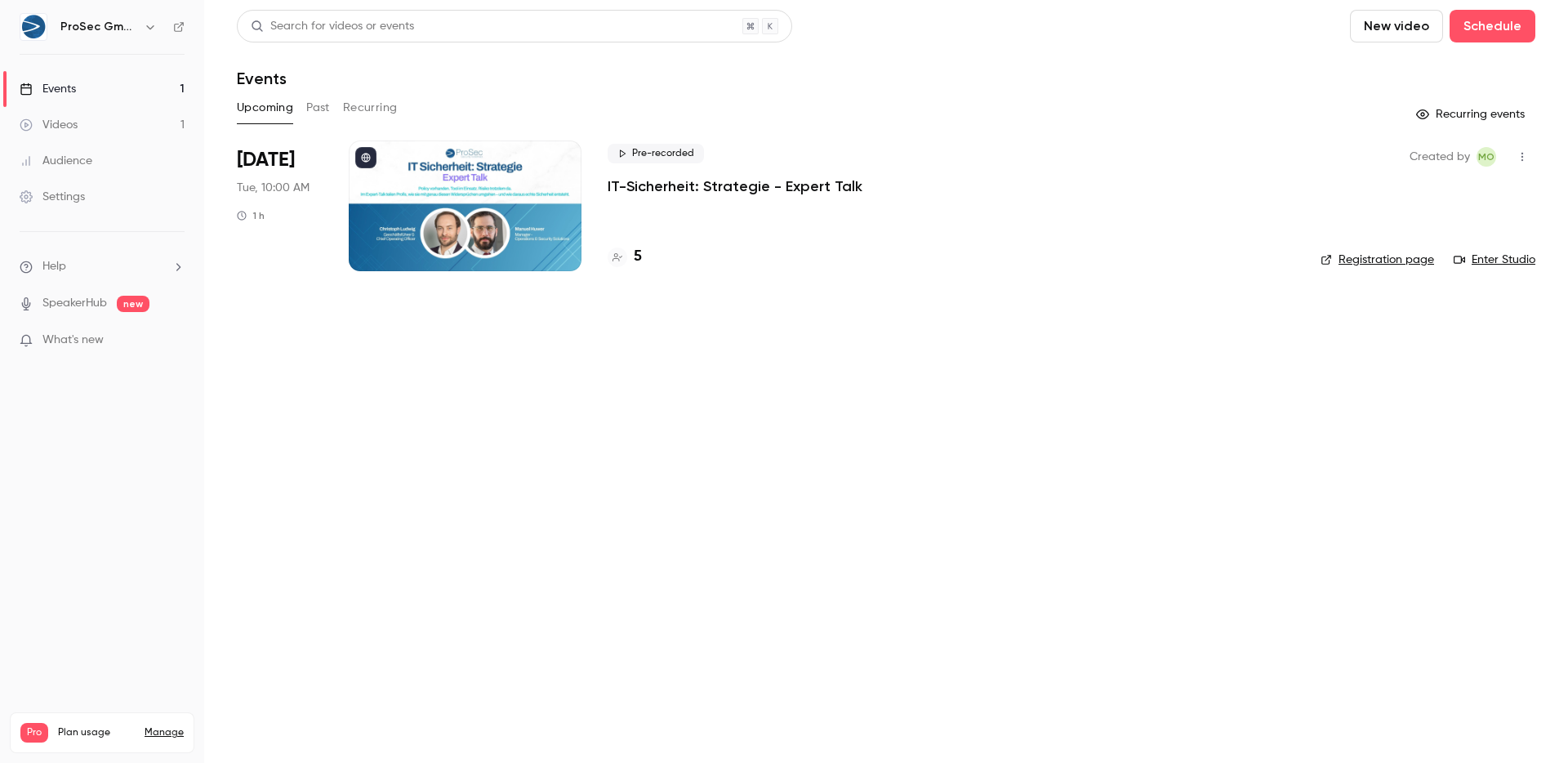
click at [90, 115] on link "Videos 1" at bounding box center [102, 124] width 204 height 36
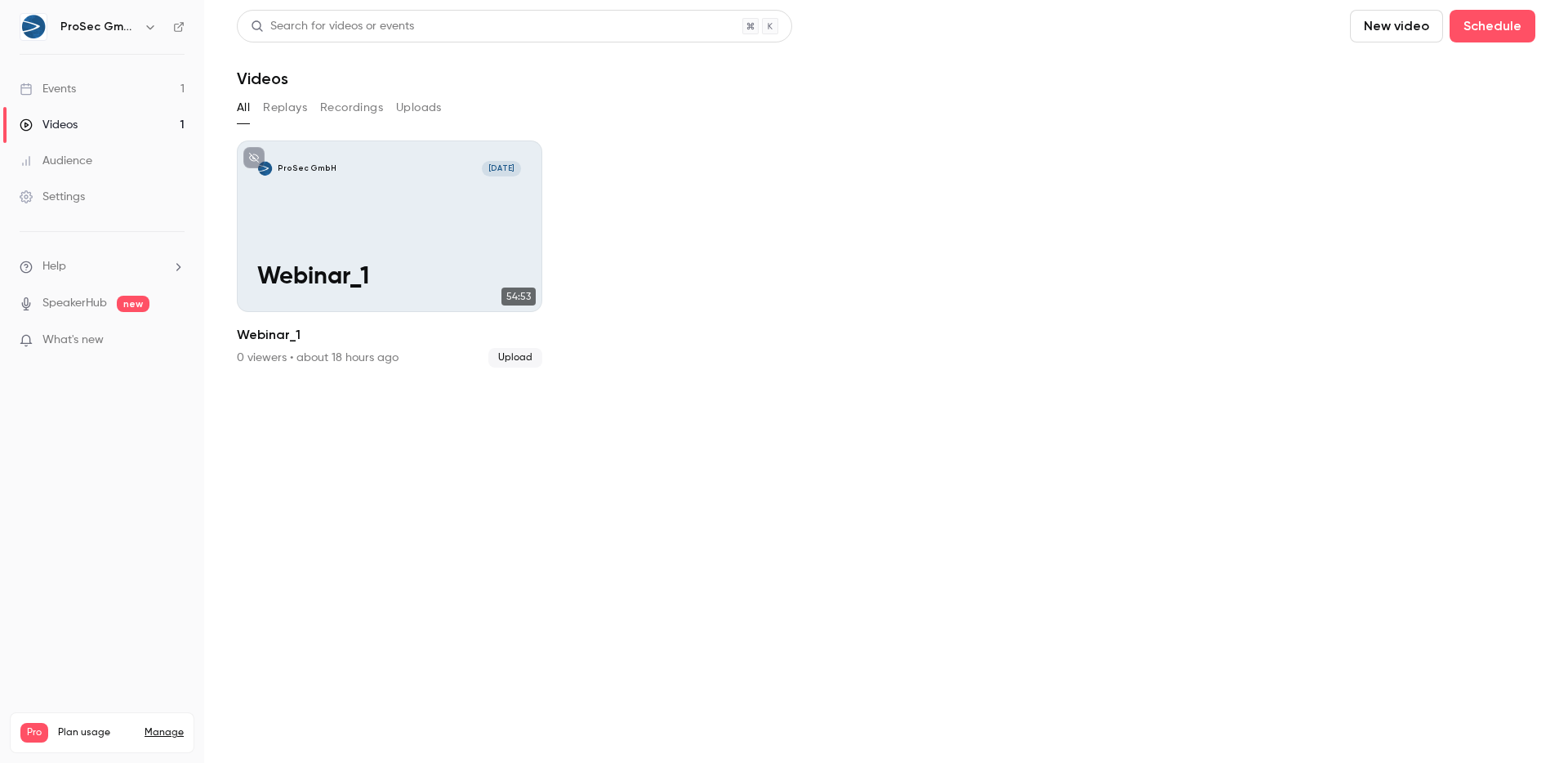
click at [73, 158] on div "Audience" at bounding box center [56, 161] width 73 height 17
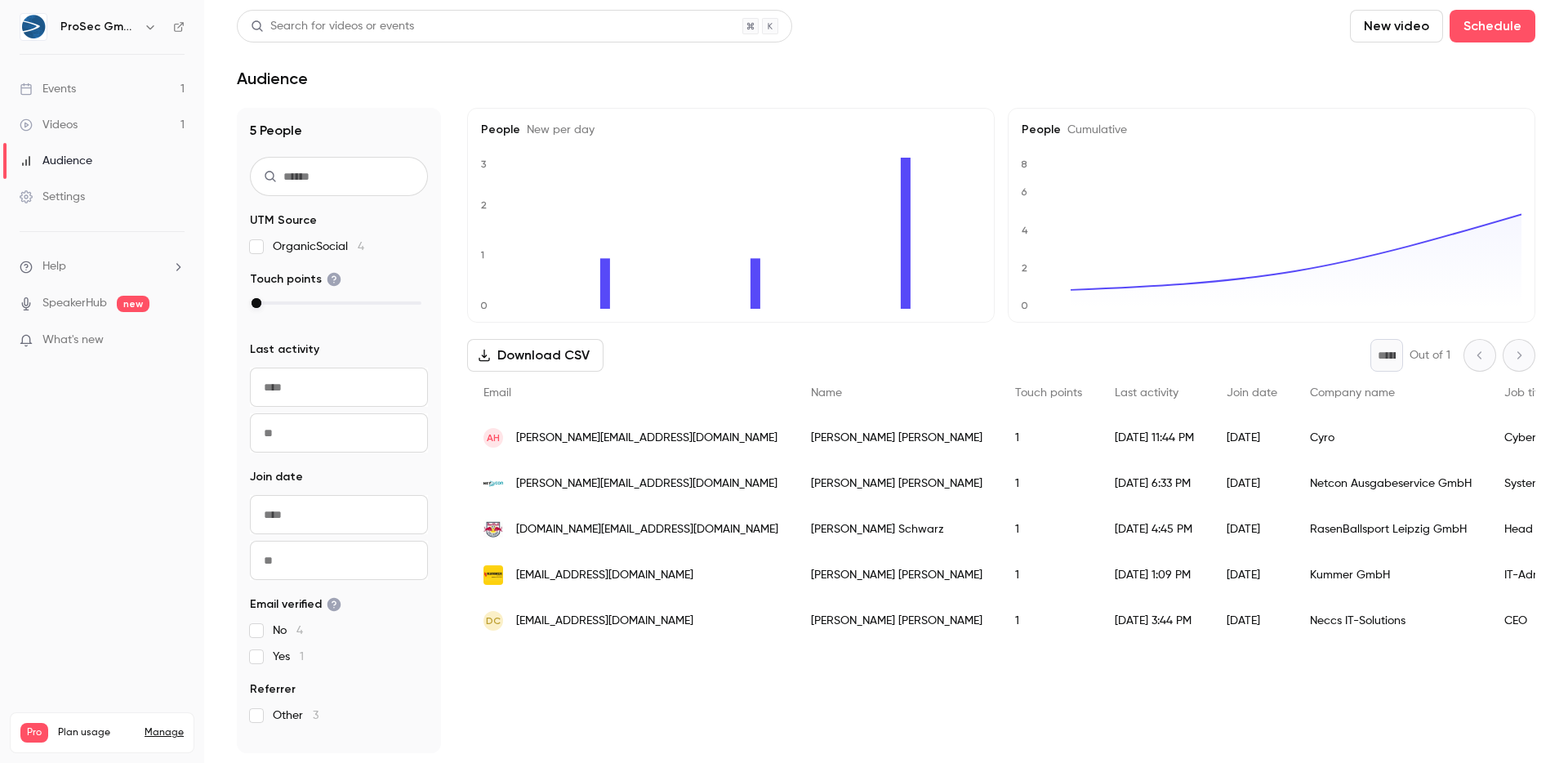
click at [80, 101] on link "Events 1" at bounding box center [102, 89] width 204 height 36
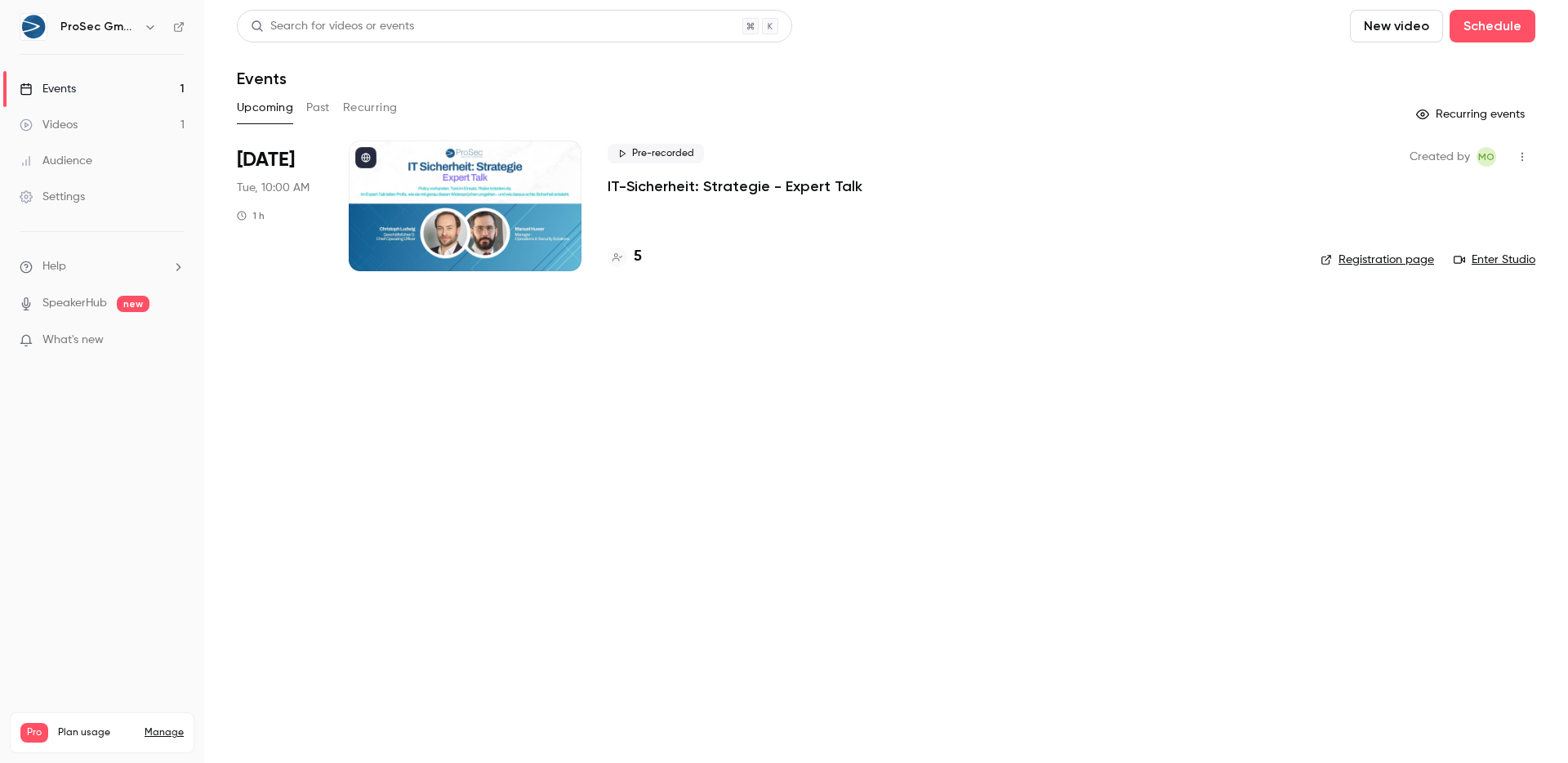
click at [338, 108] on div "Upcoming Past Recurring" at bounding box center [886, 108] width 1299 height 27
click at [88, 205] on link "Settings" at bounding box center [102, 196] width 204 height 36
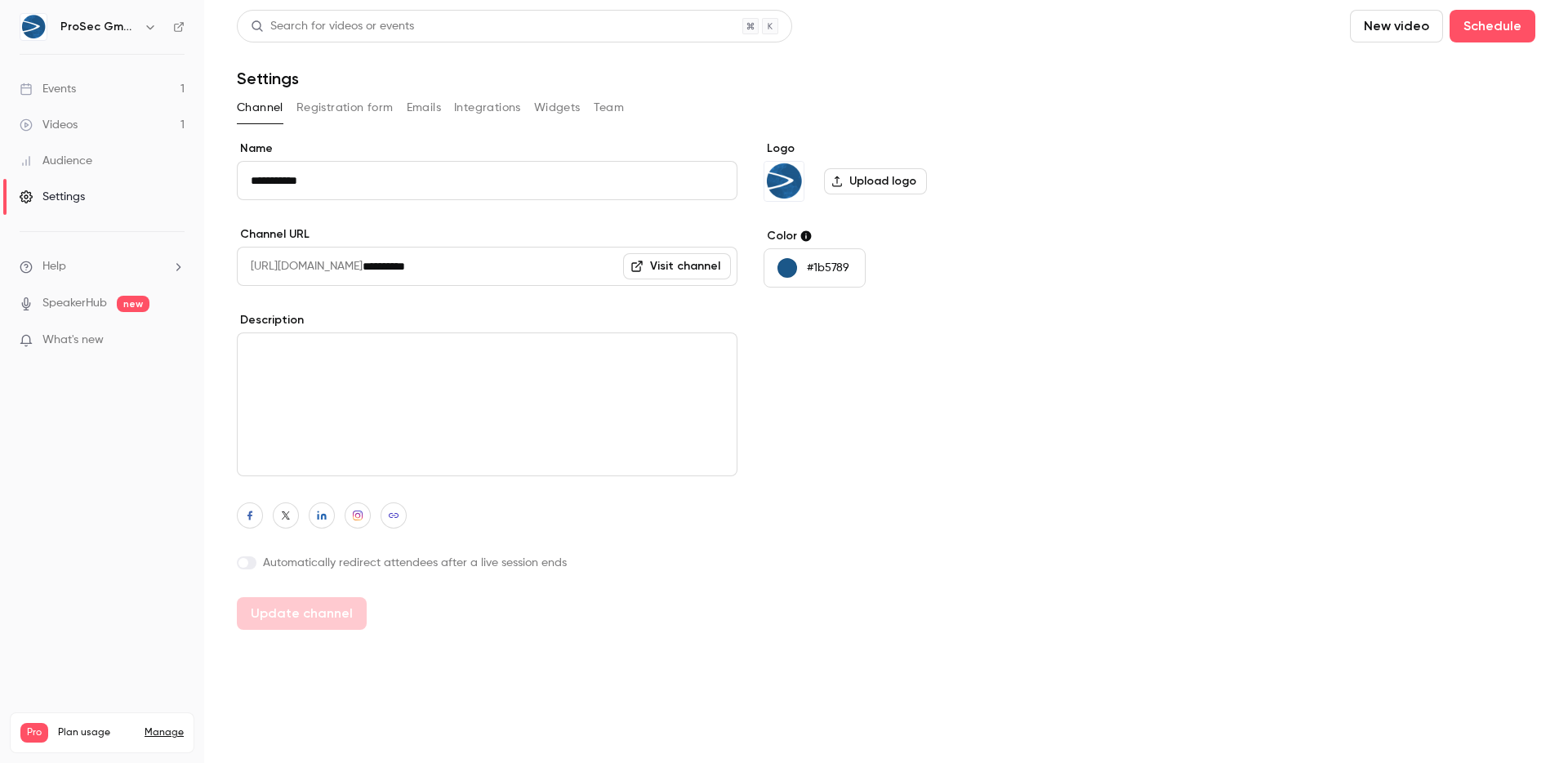
click at [97, 260] on li "Help" at bounding box center [102, 266] width 165 height 17
click at [97, 260] on div at bounding box center [784, 381] width 1568 height 763
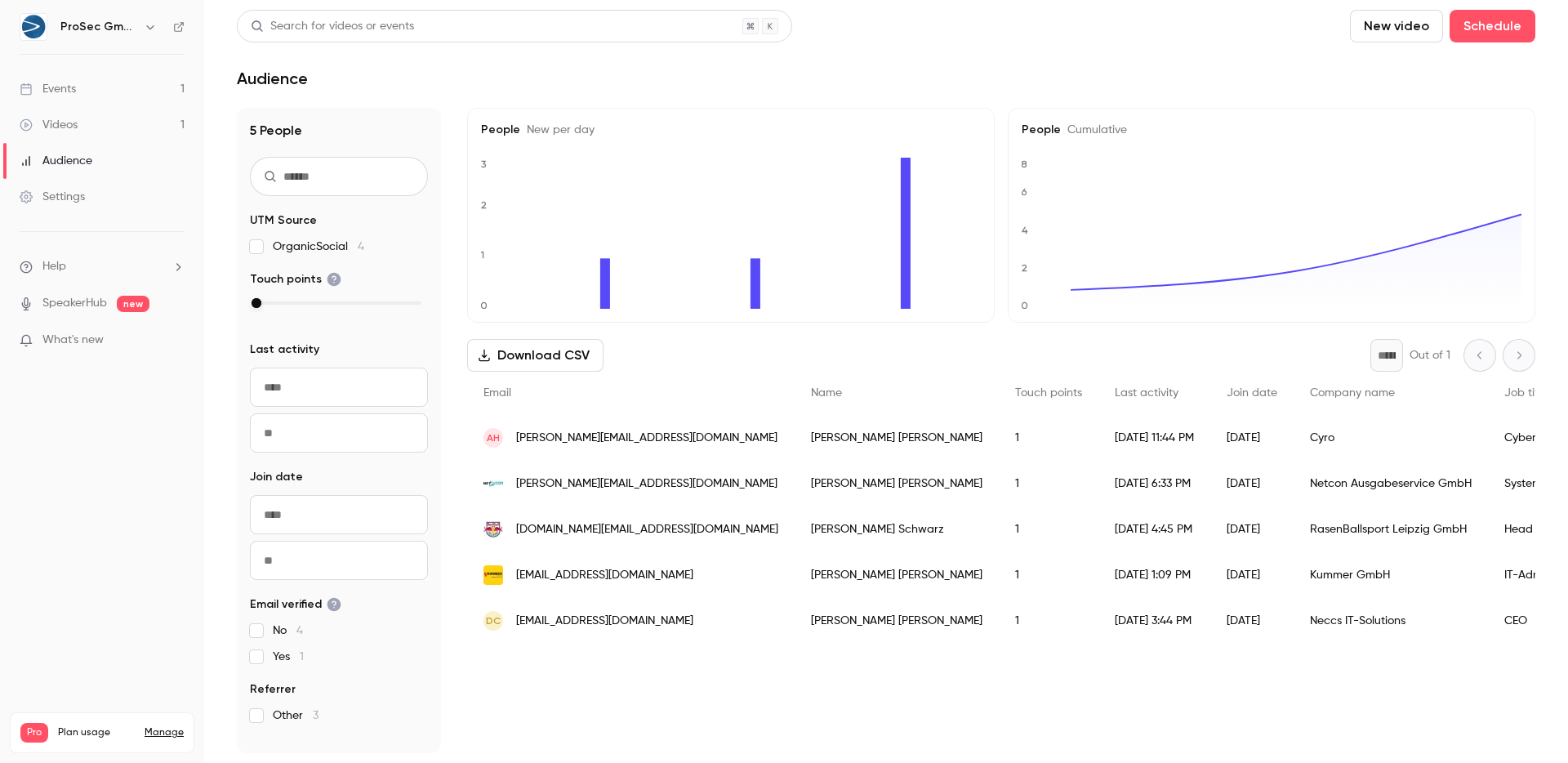
click at [675, 89] on main "Search for videos or events New video Schedule Audience 5 People UTM Source Org…" at bounding box center [886, 381] width 1364 height 763
